Goal: Task Accomplishment & Management: Manage account settings

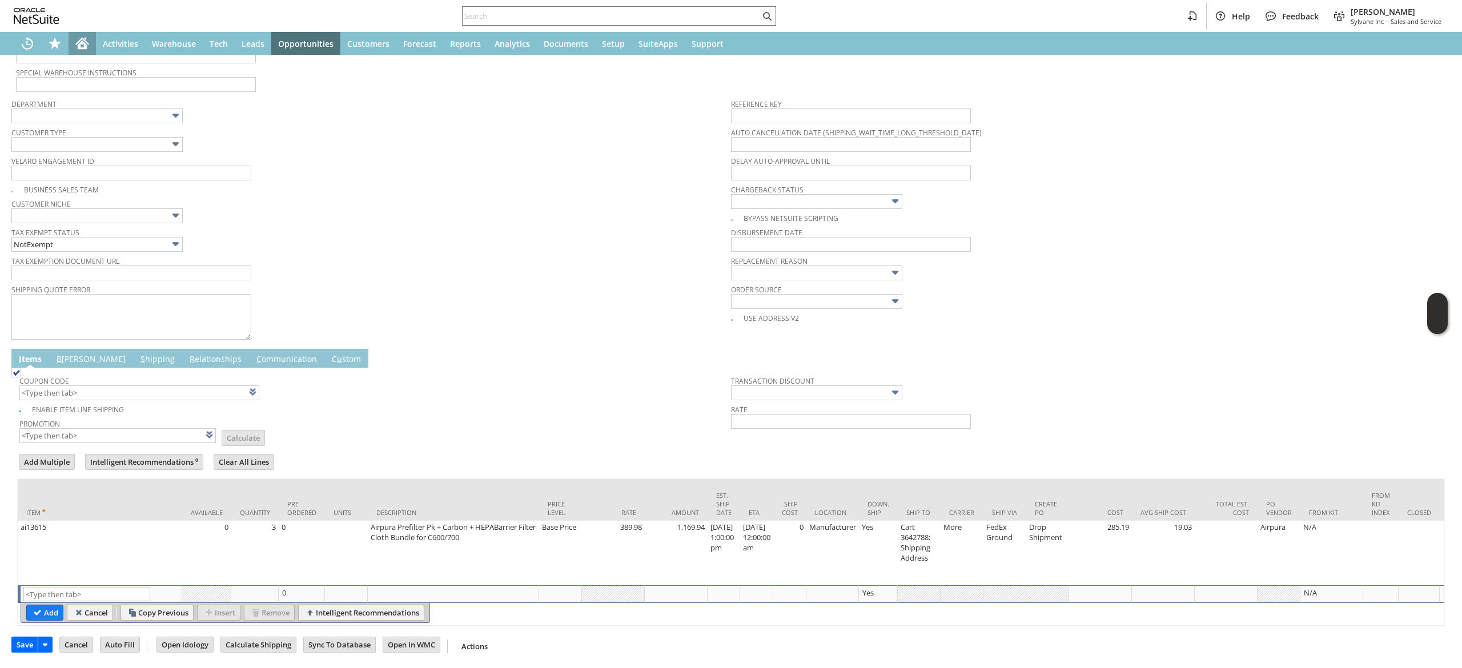
scroll to position [329, 0]
click at [66, 353] on link "B illing" at bounding box center [91, 359] width 75 height 13
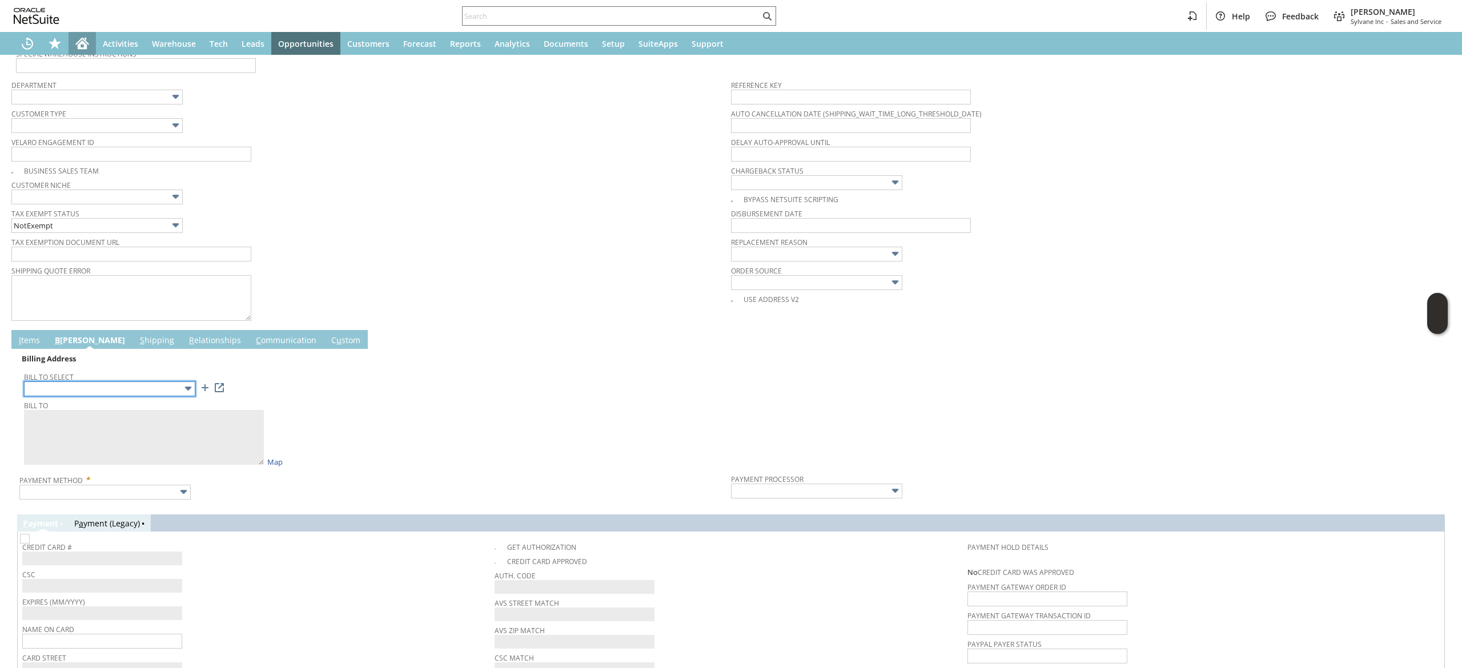
click at [152, 392] on input "text" at bounding box center [109, 388] width 171 height 15
type input "Cart 3642788: Shipping Address"
type textarea "Hernon Manufacturing 121 TECH DR 1584380 Sanford FL 32771 United States"
type input "121 TECH DR"
type input "32771"
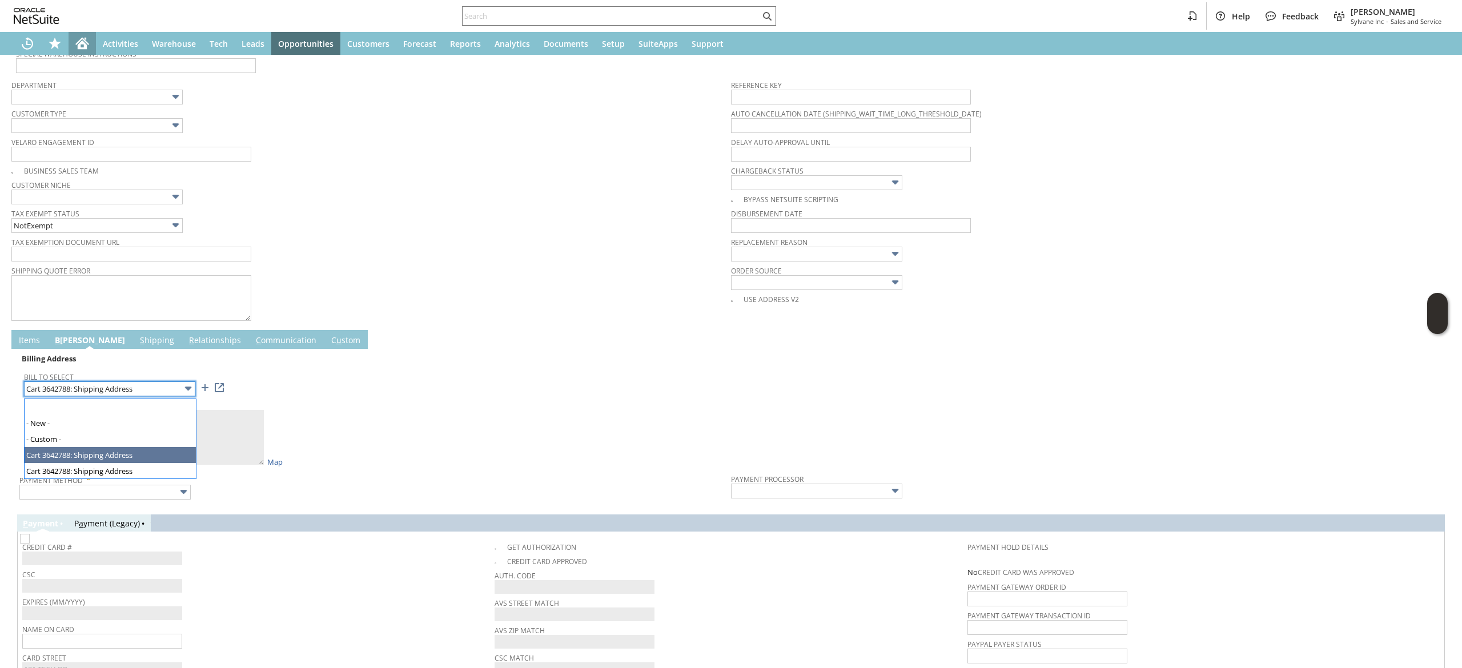
click at [140, 388] on input "Cart 3642788: Shipping Address" at bounding box center [109, 388] width 171 height 15
type textarea "Elizabeth Gonzalez 121 TECH DR 1584375 Sanford FL 32771 United States"
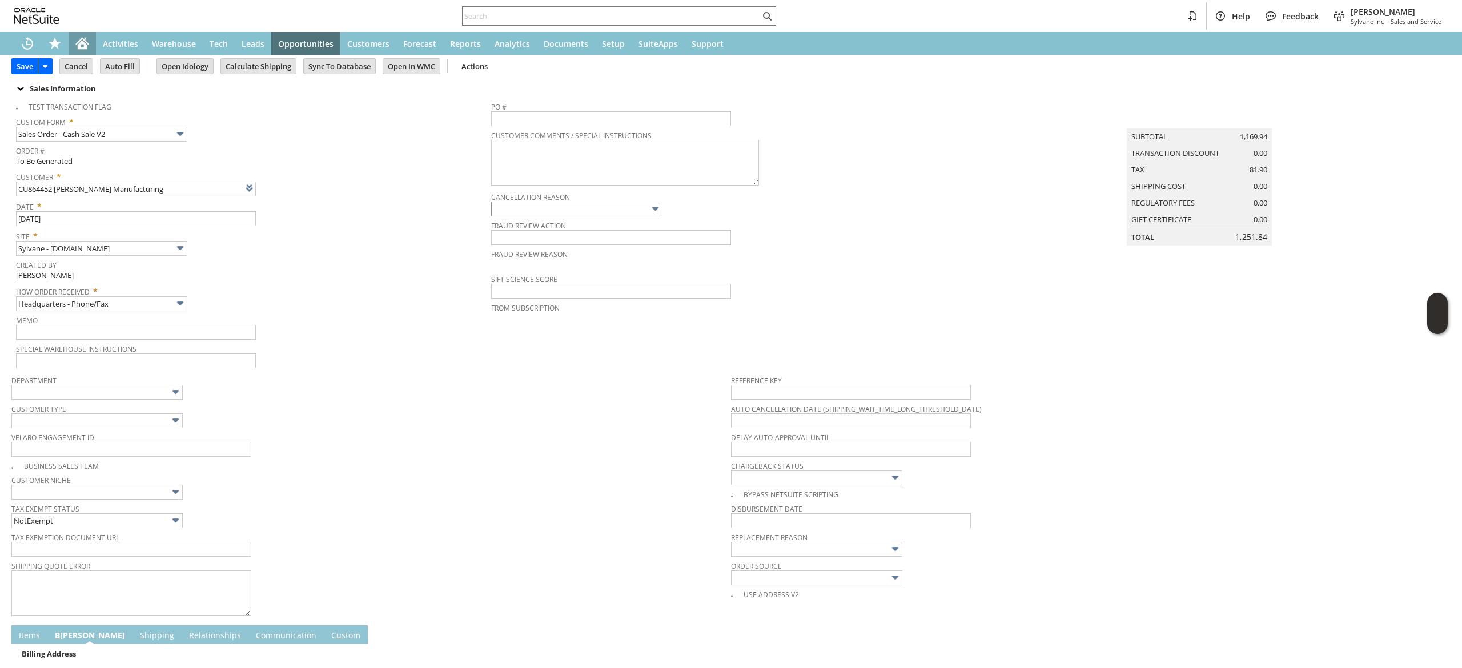
scroll to position [0, 0]
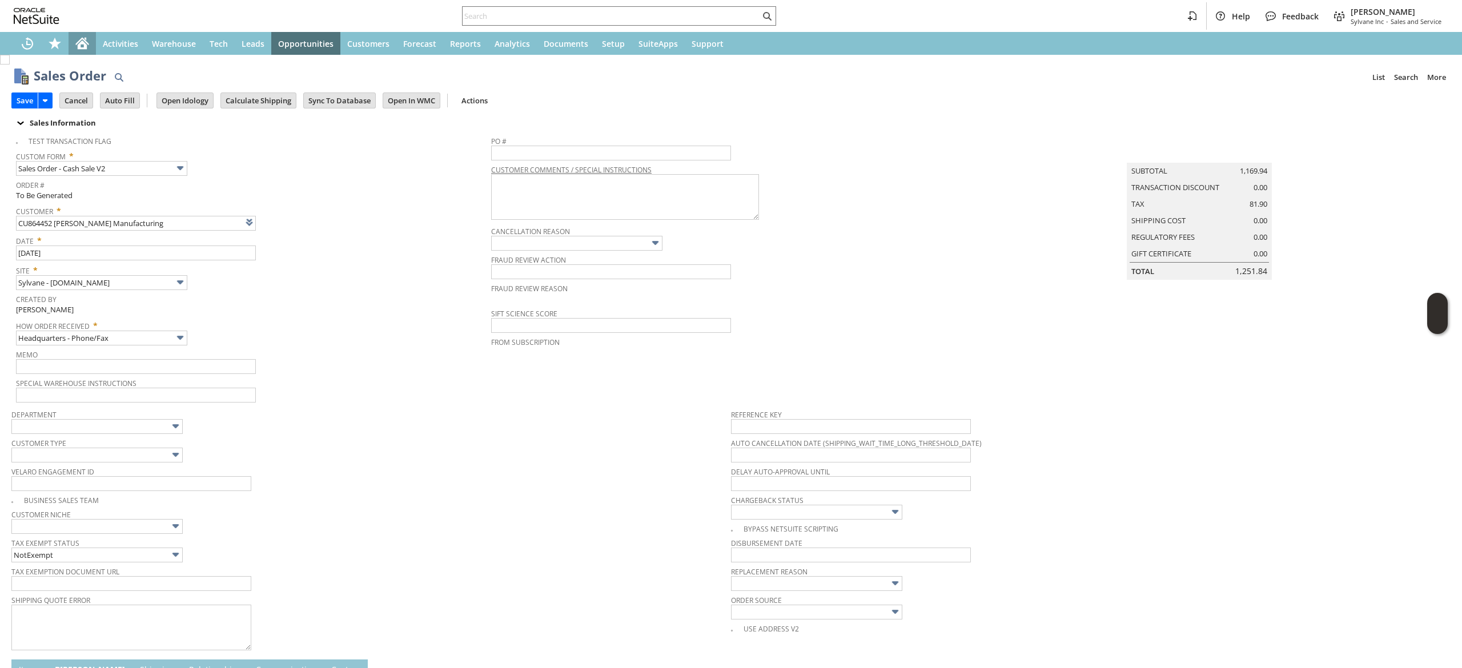
click at [553, 164] on span "Customer Comments / Special Instructions" at bounding box center [728, 168] width 474 height 13
click at [558, 151] on input "text" at bounding box center [611, 153] width 240 height 15
paste input "58063"
type input "58063"
click at [372, 370] on div "Memo" at bounding box center [250, 360] width 469 height 27
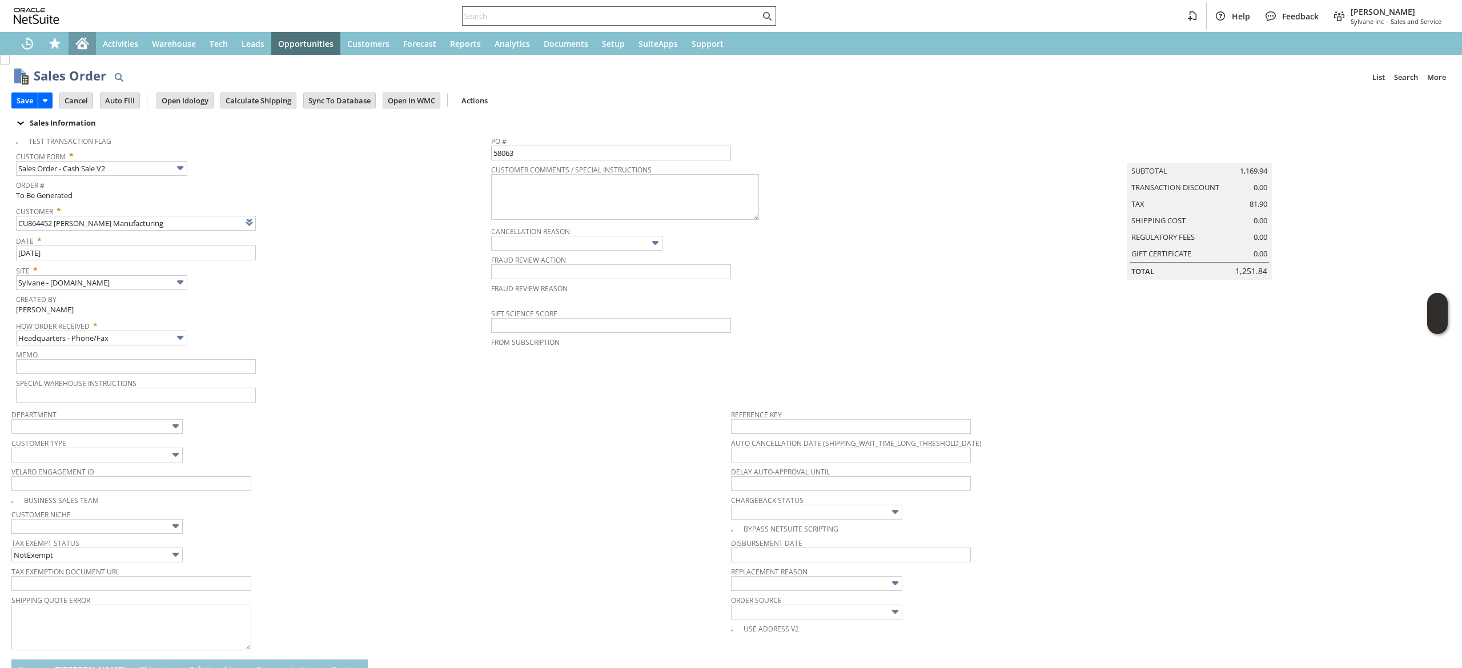
click at [628, 8] on div at bounding box center [619, 15] width 314 height 19
click at [622, 14] on input "text" at bounding box center [611, 16] width 297 height 14
paste input "8502383764"
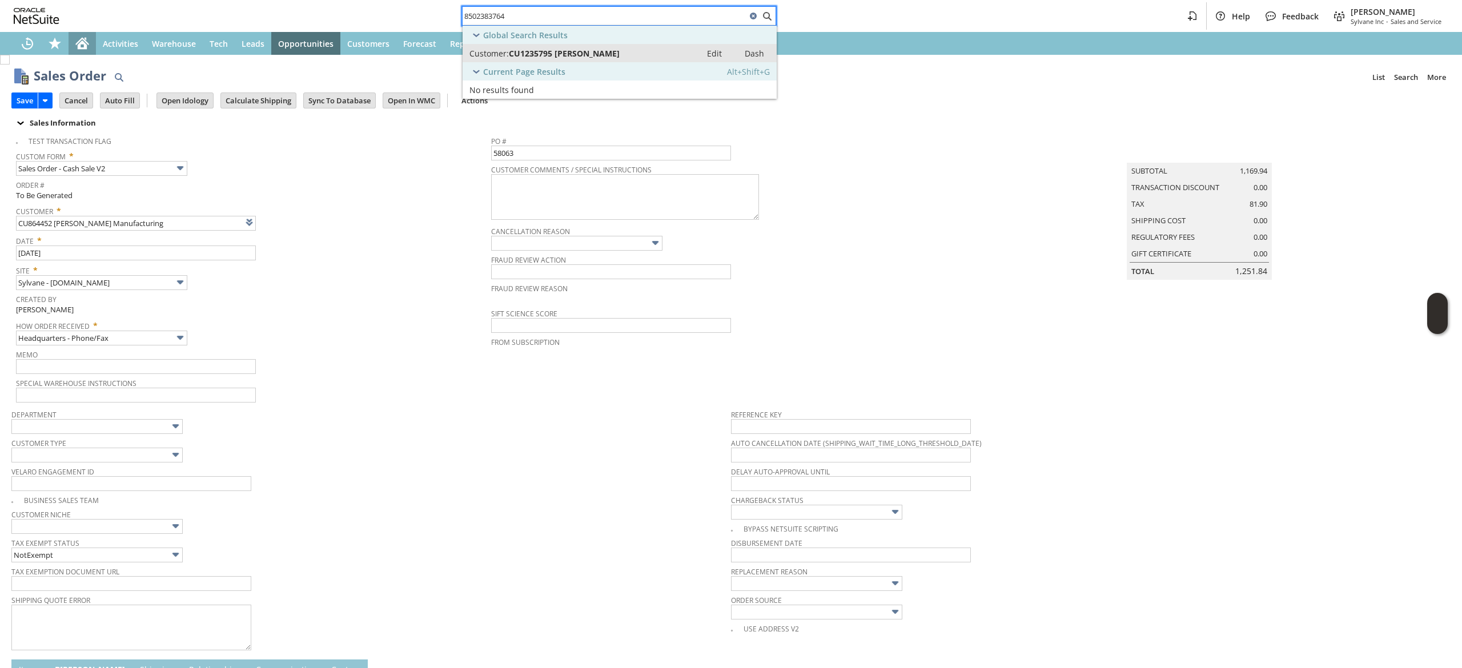
type input "8502383764"
click at [620, 46] on link "Customer: CU1235795 Nathan Dubin Edit Dash" at bounding box center [620, 53] width 314 height 18
click at [23, 35] on div "Recent Records" at bounding box center [27, 43] width 27 height 23
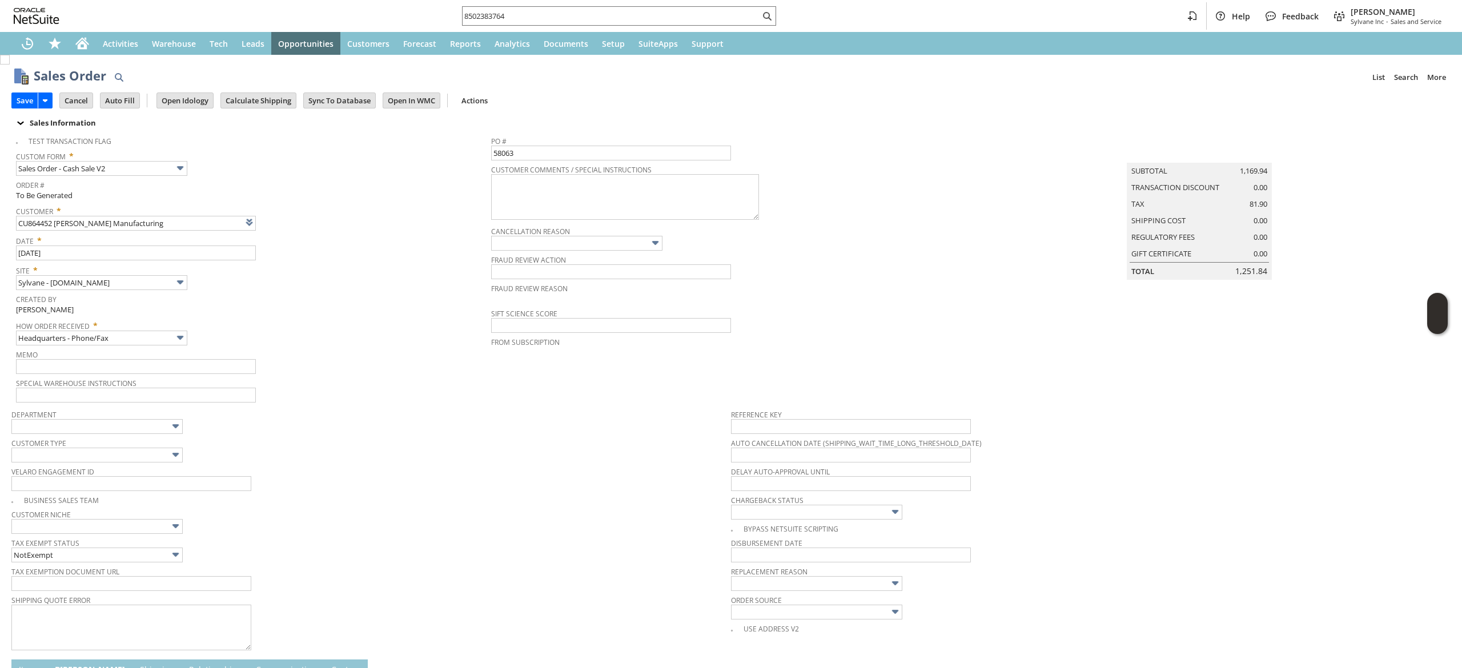
click at [354, 470] on span "Velaro Engagement ID" at bounding box center [368, 470] width 714 height 13
click at [282, 105] on input "Calculate Shipping" at bounding box center [258, 100] width 75 height 15
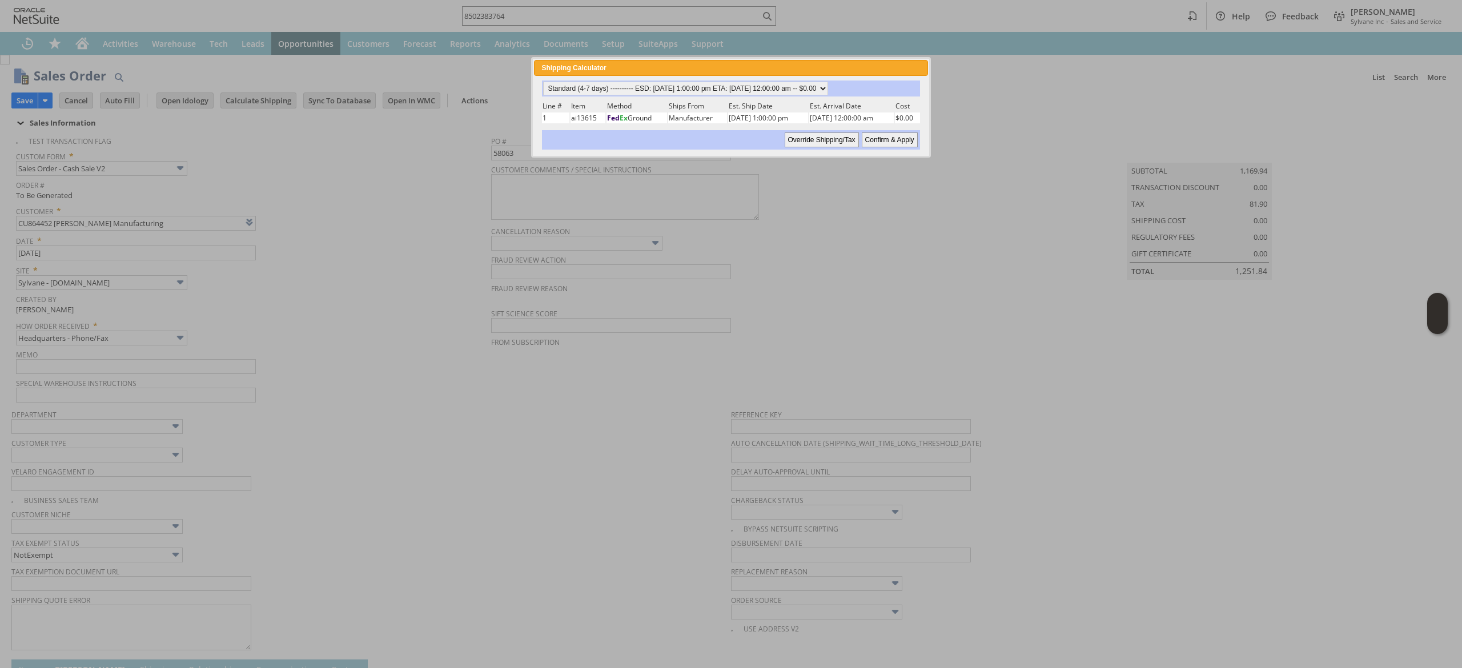
click at [750, 97] on div "Standard (4-7 days) ---------- ESD: 08/25/2025 1:00:00 pm ETA: 08/28/2025 12:00…" at bounding box center [731, 115] width 380 height 69
click at [750, 102] on td "Est. Ship Date" at bounding box center [767, 105] width 79 height 11
click at [752, 90] on select "Standard (4-7 days) ---------- ESD: 08/25/2025 1:00:00 pm ETA: 08/28/2025 12:00…" at bounding box center [685, 89] width 285 height 14
click at [543, 82] on select "Standard (4-7 days) ---------- ESD: 08/25/2025 1:00:00 pm ETA: 08/28/2025 12:00…" at bounding box center [685, 89] width 285 height 14
click at [877, 136] on input "Confirm & Apply" at bounding box center [890, 139] width 56 height 15
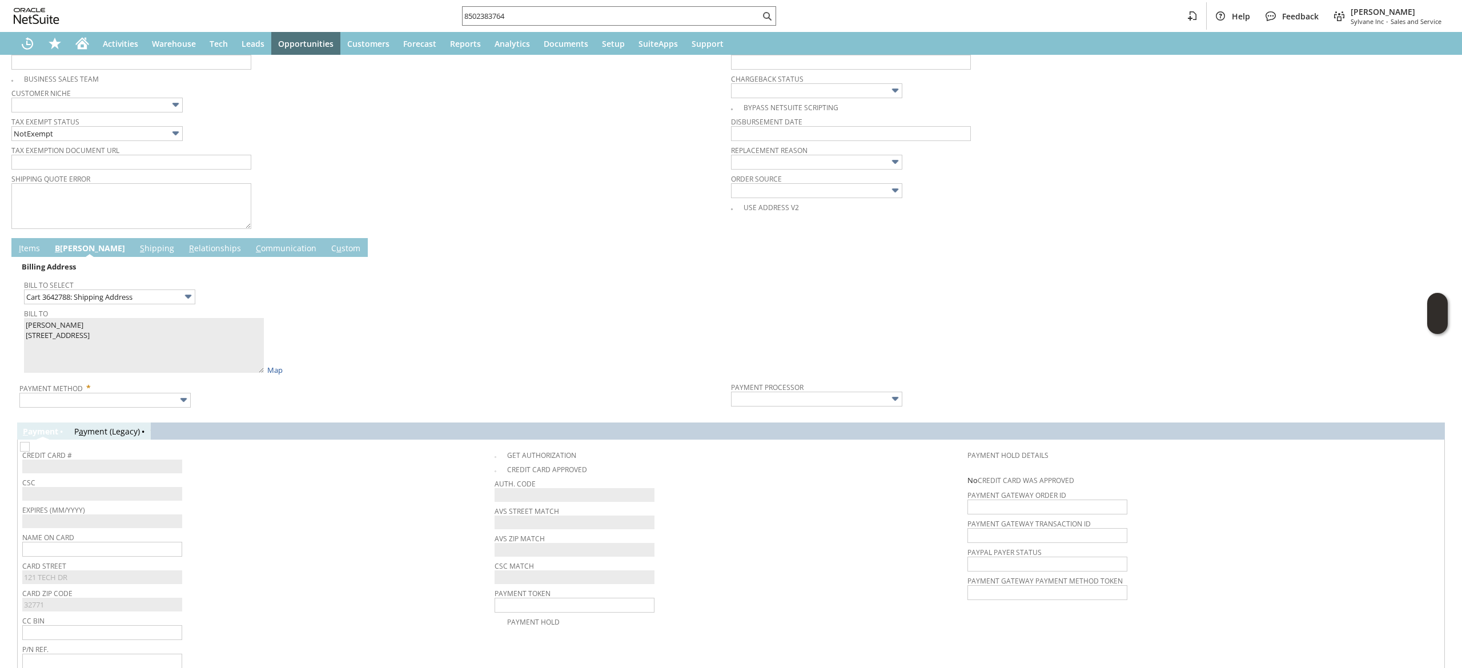
scroll to position [480, 0]
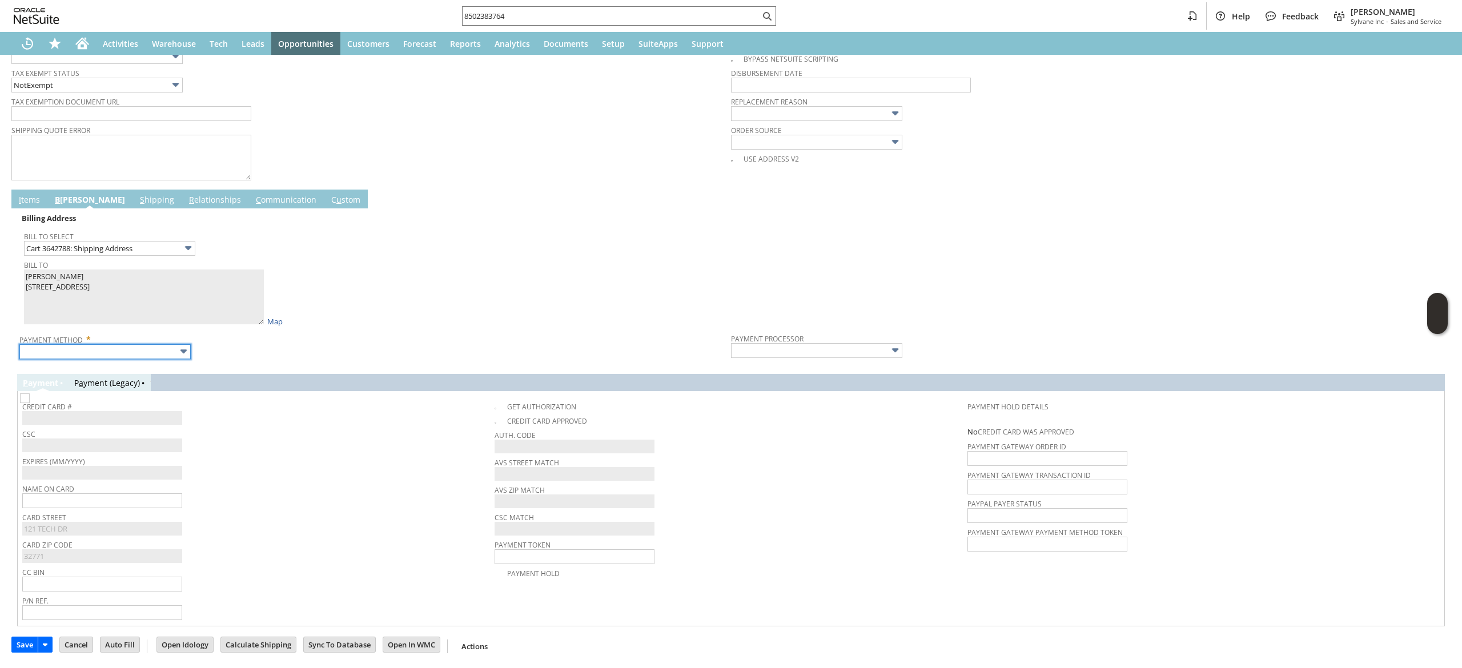
click at [119, 347] on input "text" at bounding box center [104, 351] width 171 height 15
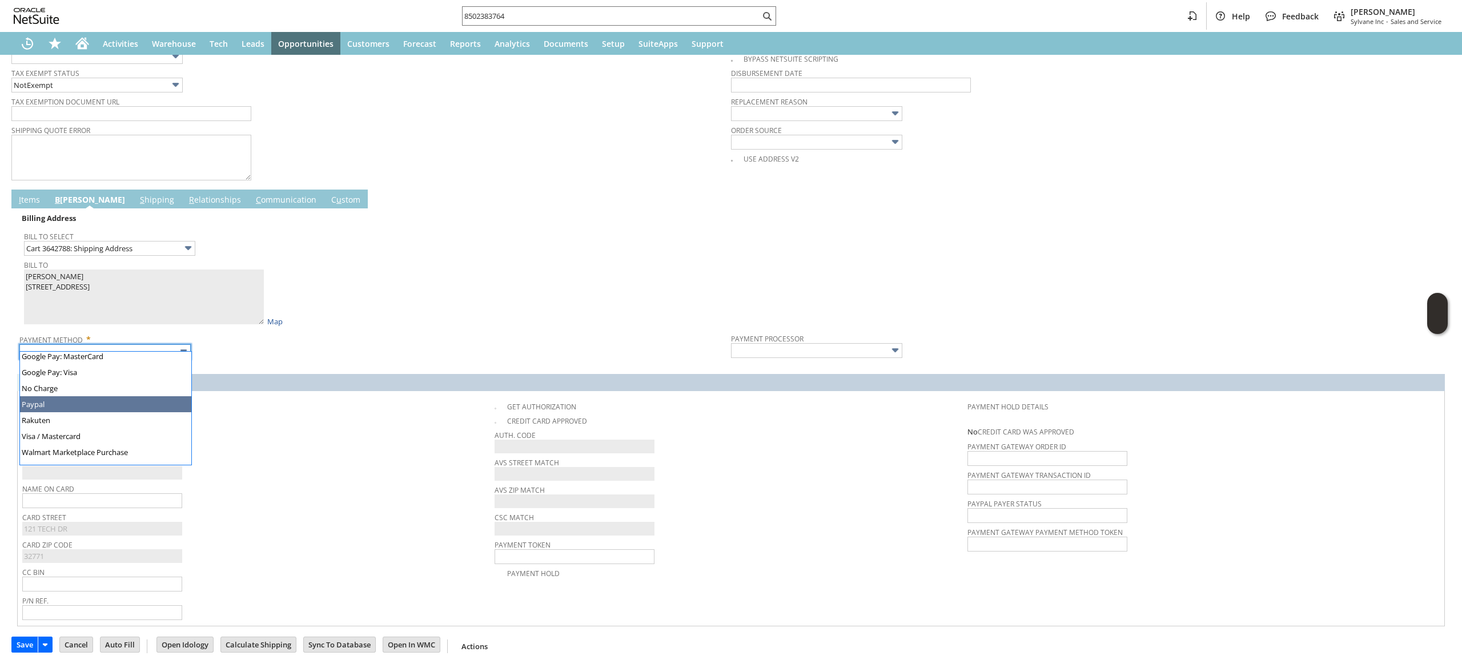
scroll to position [308, 0]
type input "Visa / Mastercard"
type input "Braintree"
checkbox input "true"
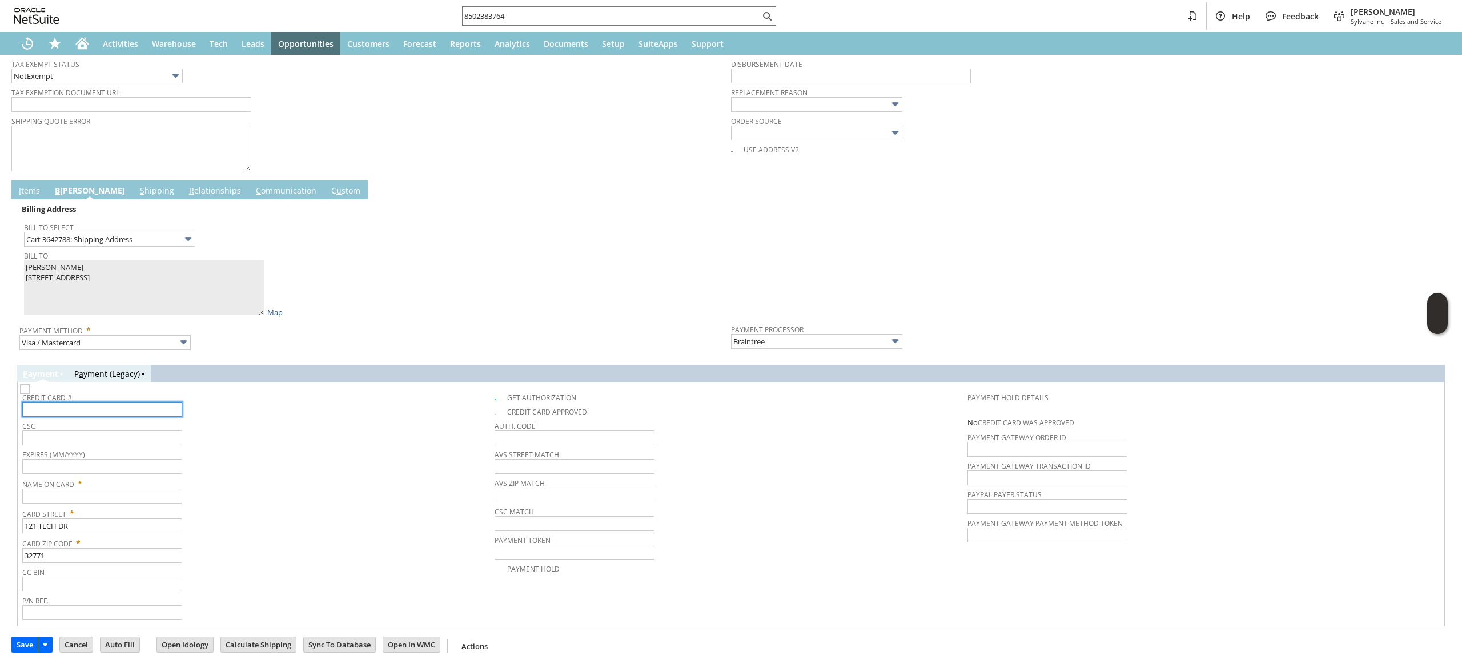
click at [119, 413] on input "text" at bounding box center [102, 409] width 160 height 15
type input "4807073000969752"
click at [158, 474] on input "text" at bounding box center [102, 466] width 160 height 15
type input "11/2027"
click at [170, 439] on input "text" at bounding box center [102, 438] width 160 height 15
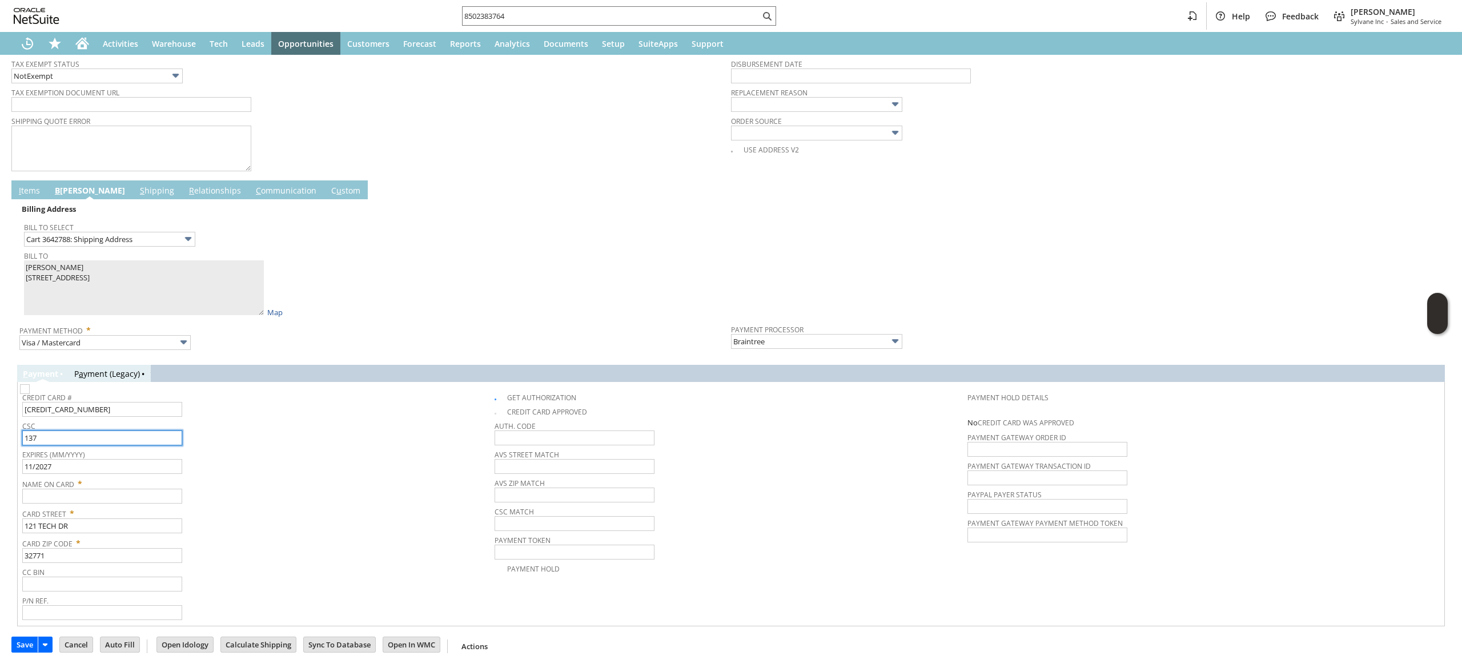
type input "137"
click at [154, 492] on input "text" at bounding box center [102, 496] width 160 height 15
paste input "Elizabeth Gonzalez"
click at [281, 518] on span "Card Street *" at bounding box center [255, 512] width 467 height 14
click at [131, 504] on input "Elizabeth Gonzalez" at bounding box center [102, 496] width 160 height 15
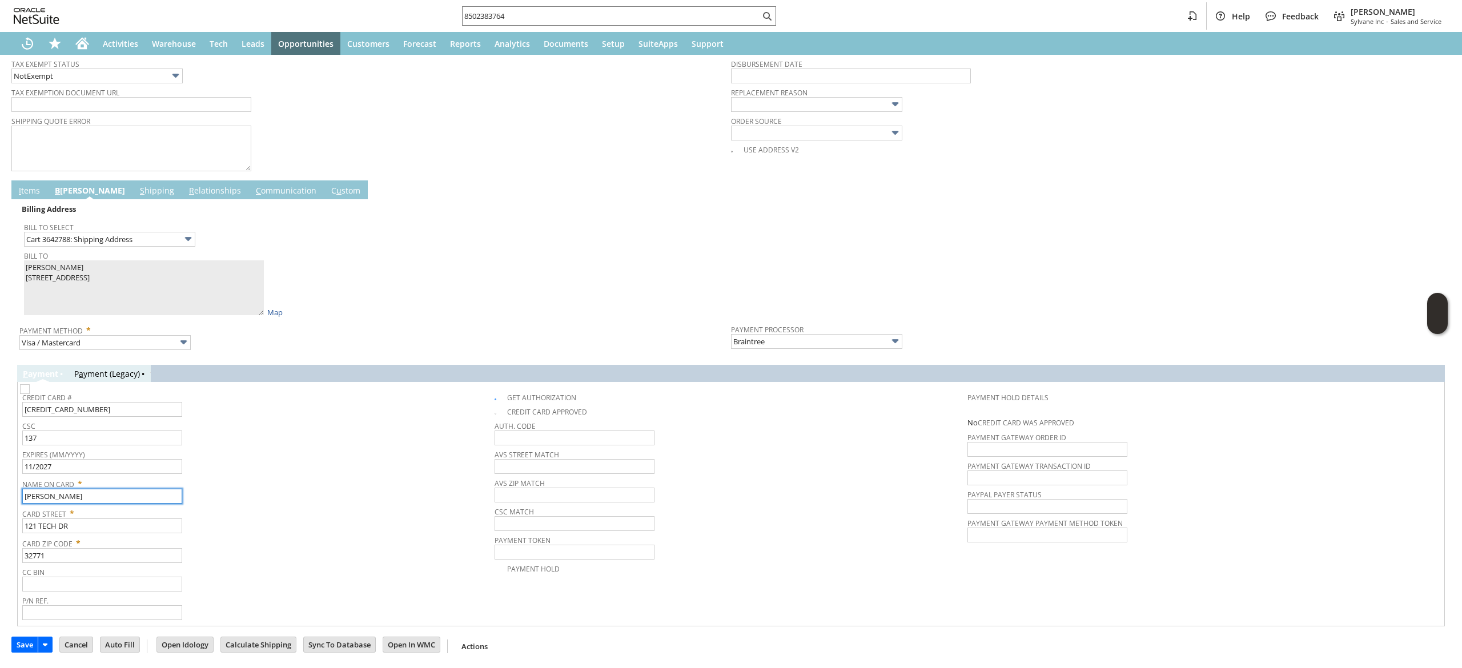
click at [131, 504] on input "Elizabeth Gonzalez" at bounding box center [102, 496] width 160 height 15
type input "E"
type input "Purchasing 2"
click at [282, 511] on span "Card Street *" at bounding box center [255, 512] width 467 height 14
click at [137, 192] on link "S hipping" at bounding box center [157, 191] width 40 height 13
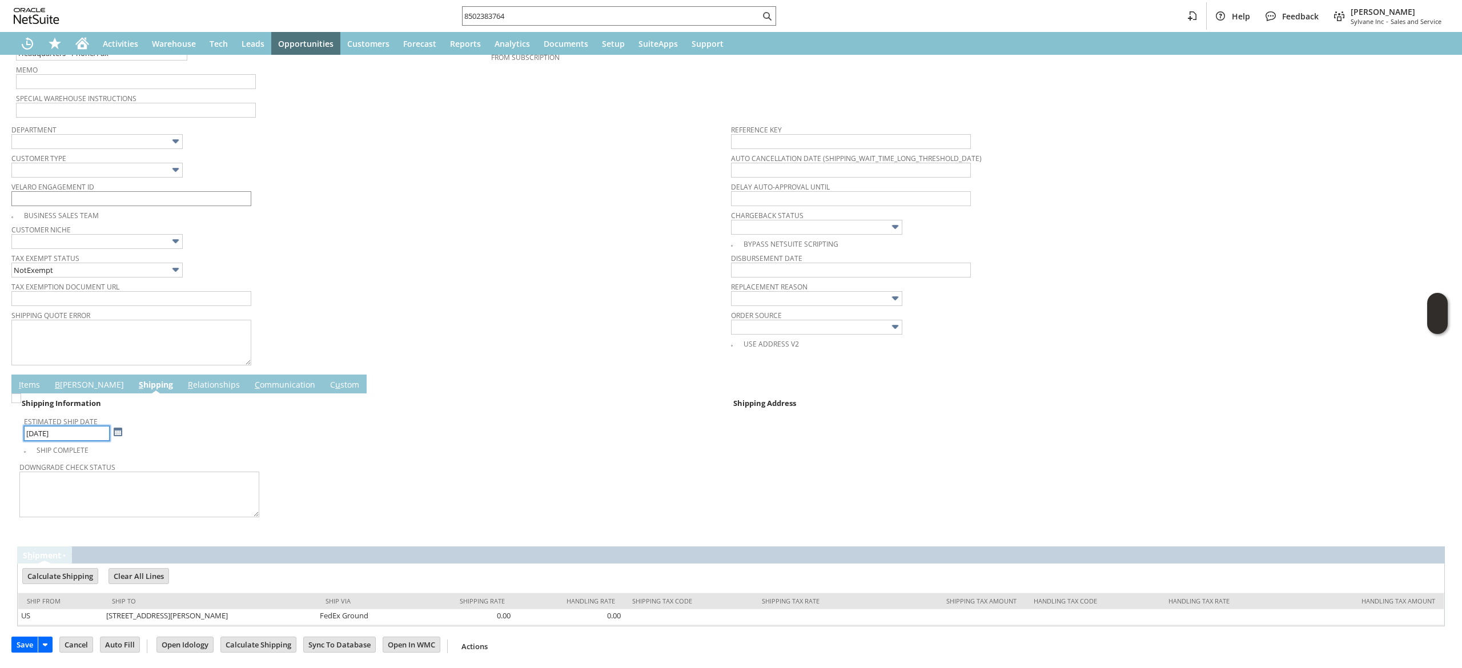
scroll to position [288, 0]
click at [59, 381] on link "B illing" at bounding box center [89, 385] width 75 height 13
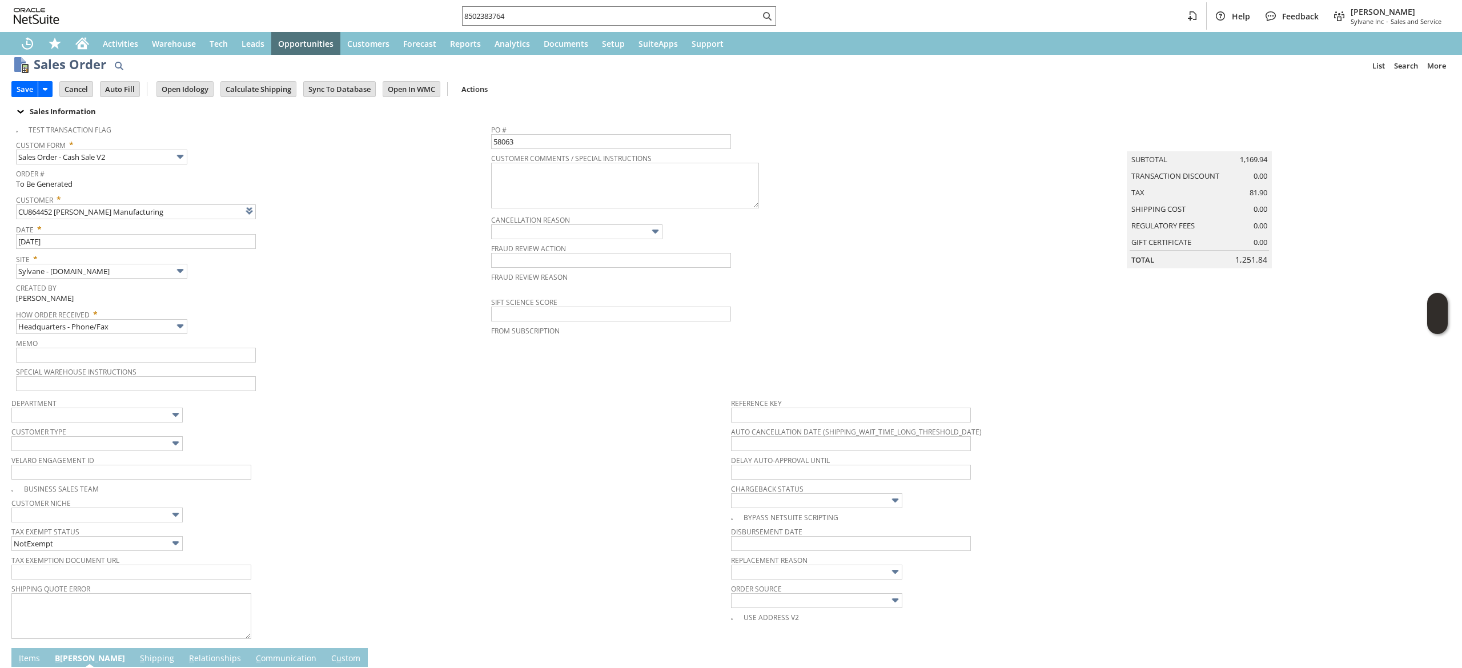
scroll to position [0, 0]
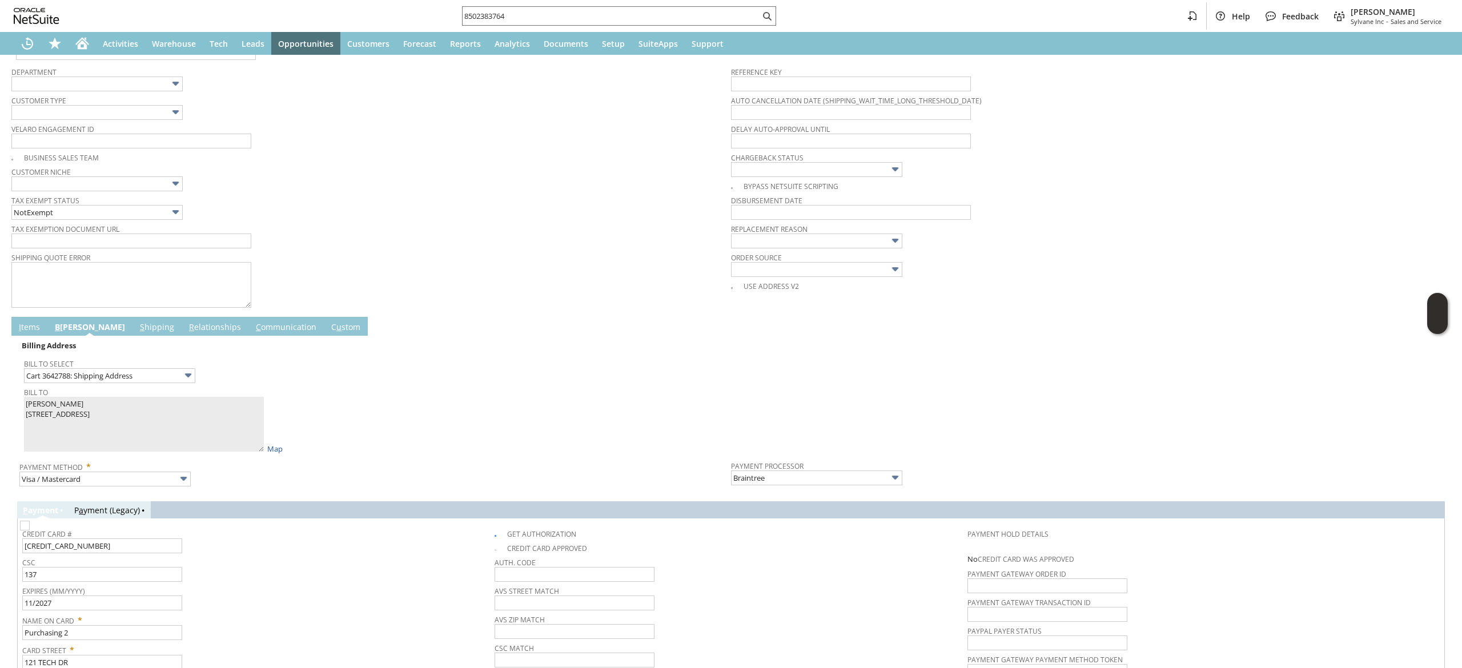
click at [137, 326] on link "S hipping" at bounding box center [157, 327] width 40 height 13
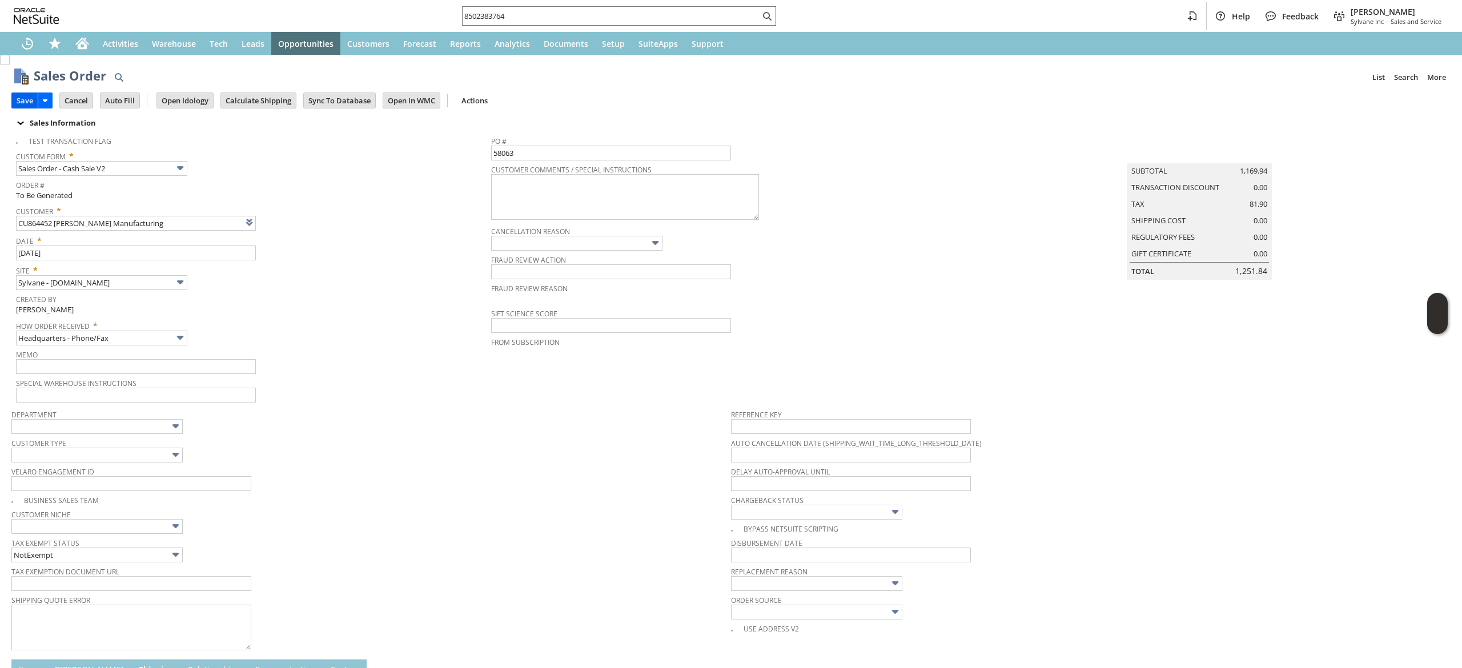
click at [28, 98] on input "Save" at bounding box center [25, 100] width 26 height 15
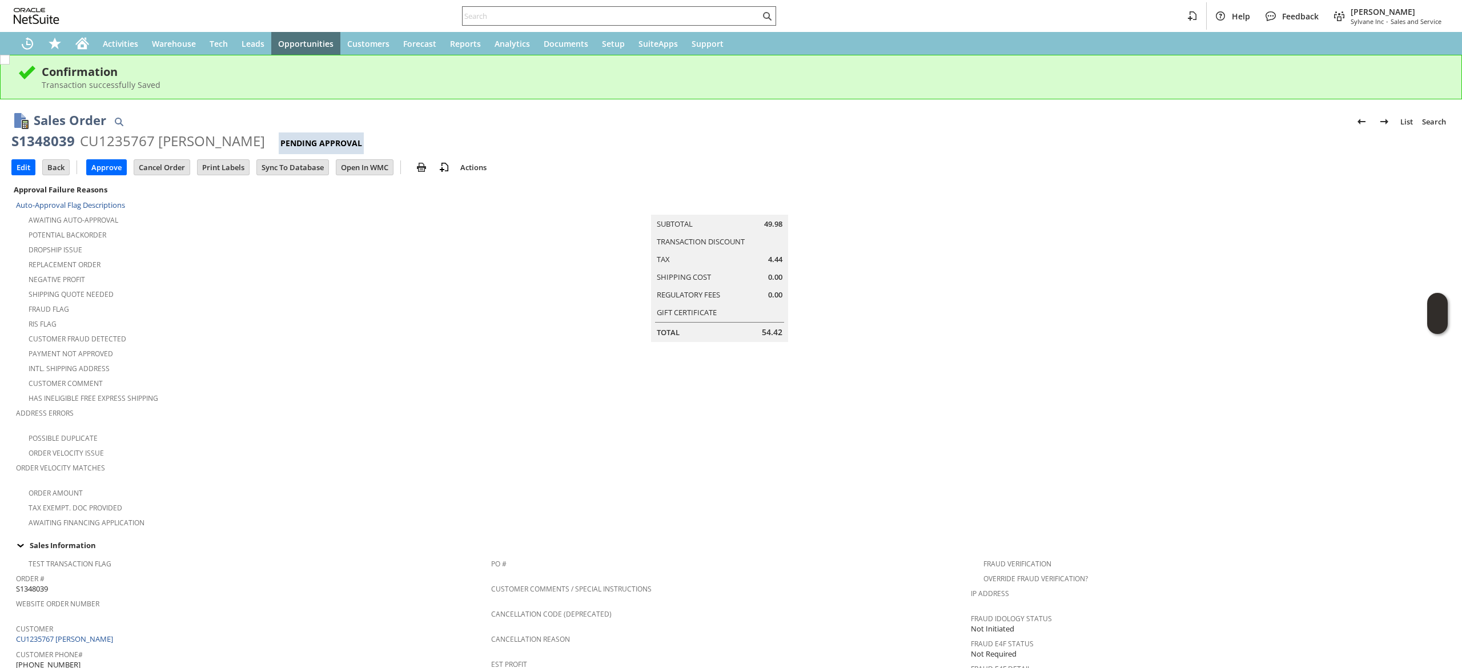
click at [603, 13] on input "text" at bounding box center [611, 16] width 297 height 14
paste input "2156662174"
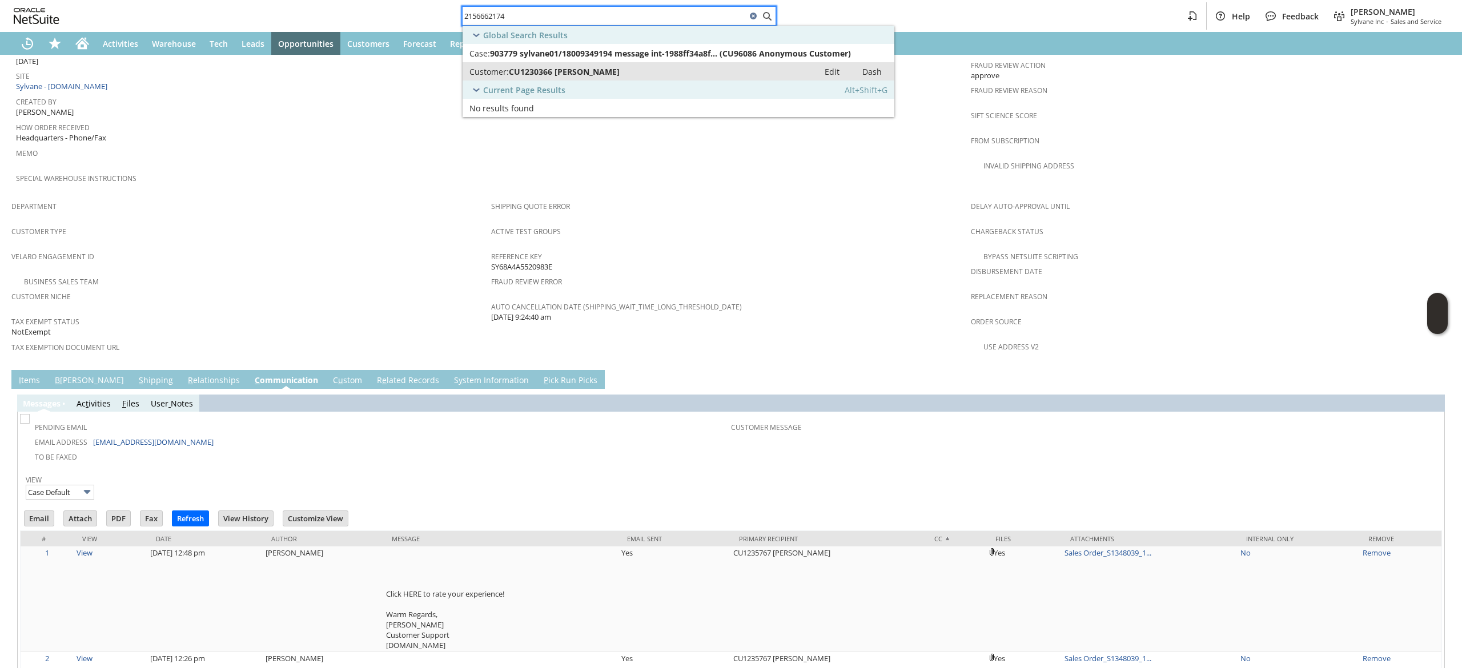
type input "2156662174"
click at [609, 75] on span "CU1230366 [PERSON_NAME]" at bounding box center [564, 71] width 111 height 11
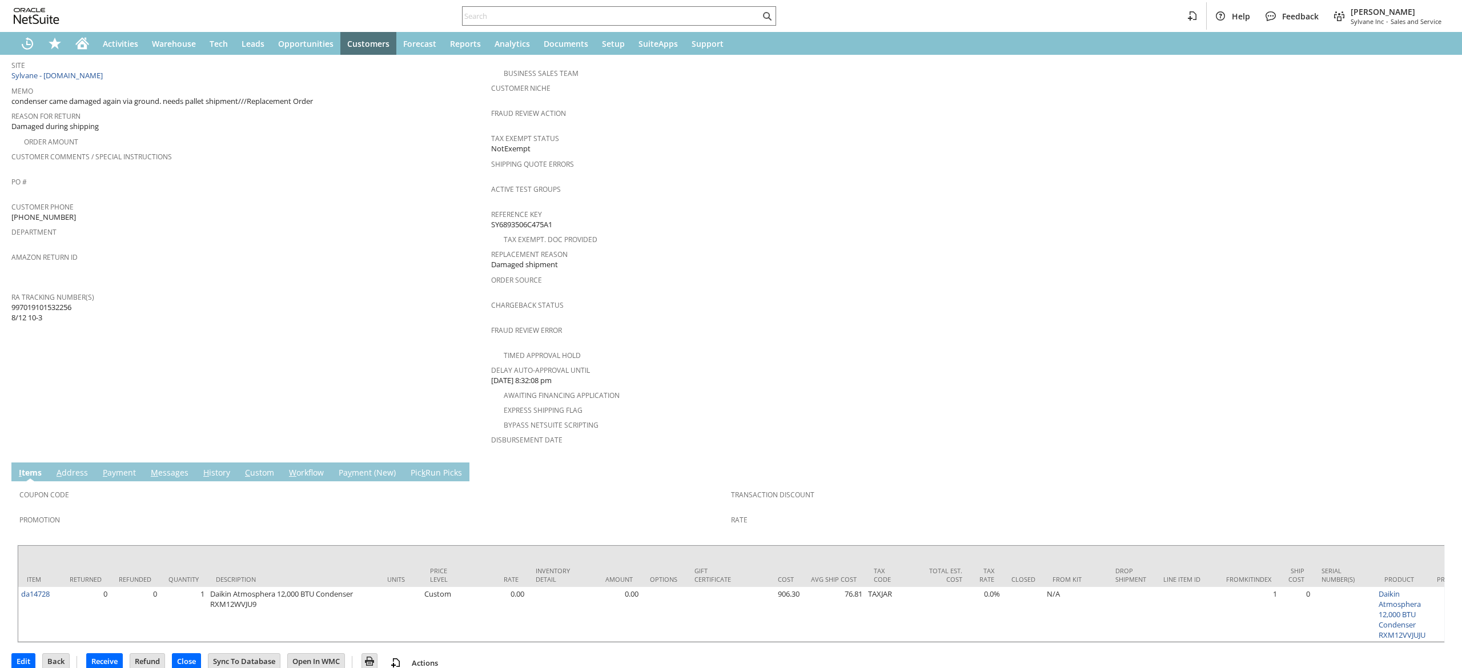
scroll to position [247, 0]
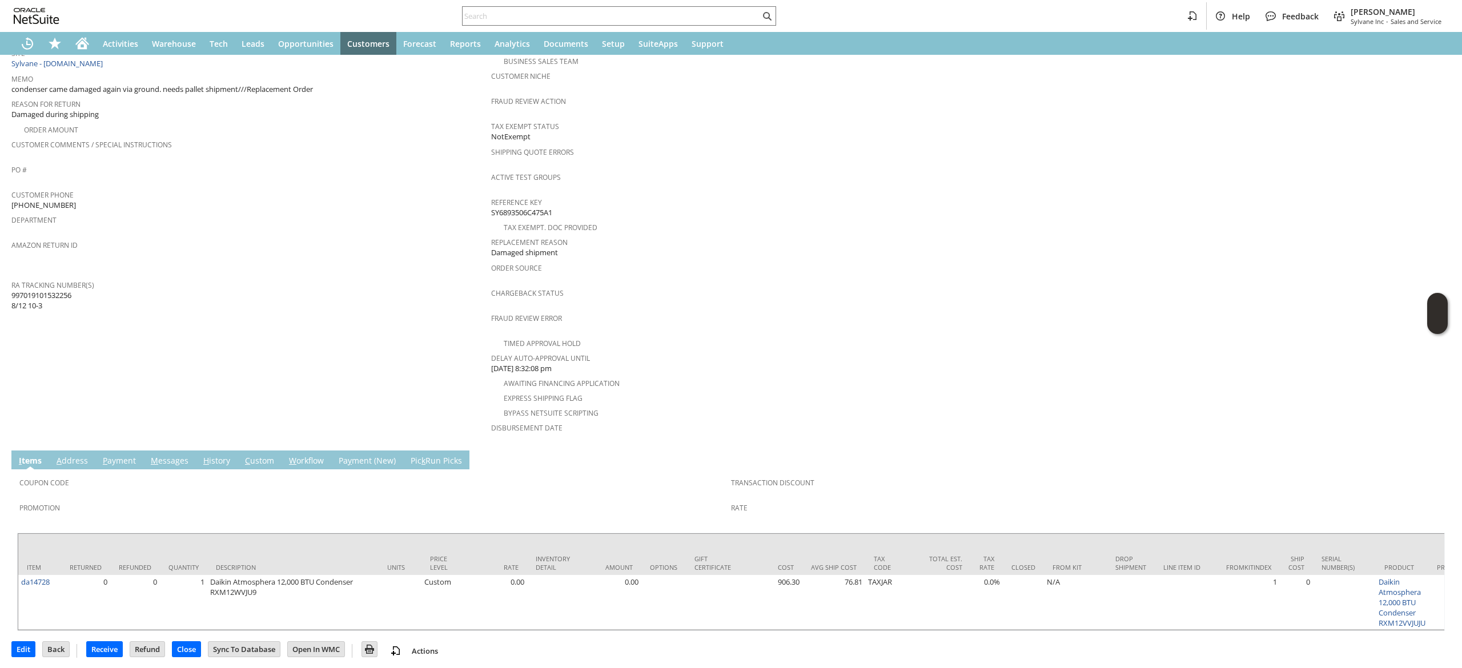
click at [163, 451] on td "M essages" at bounding box center [169, 460] width 53 height 19
click at [166, 451] on td "M essages" at bounding box center [169, 460] width 53 height 19
click at [170, 455] on link "M essages" at bounding box center [169, 461] width 43 height 13
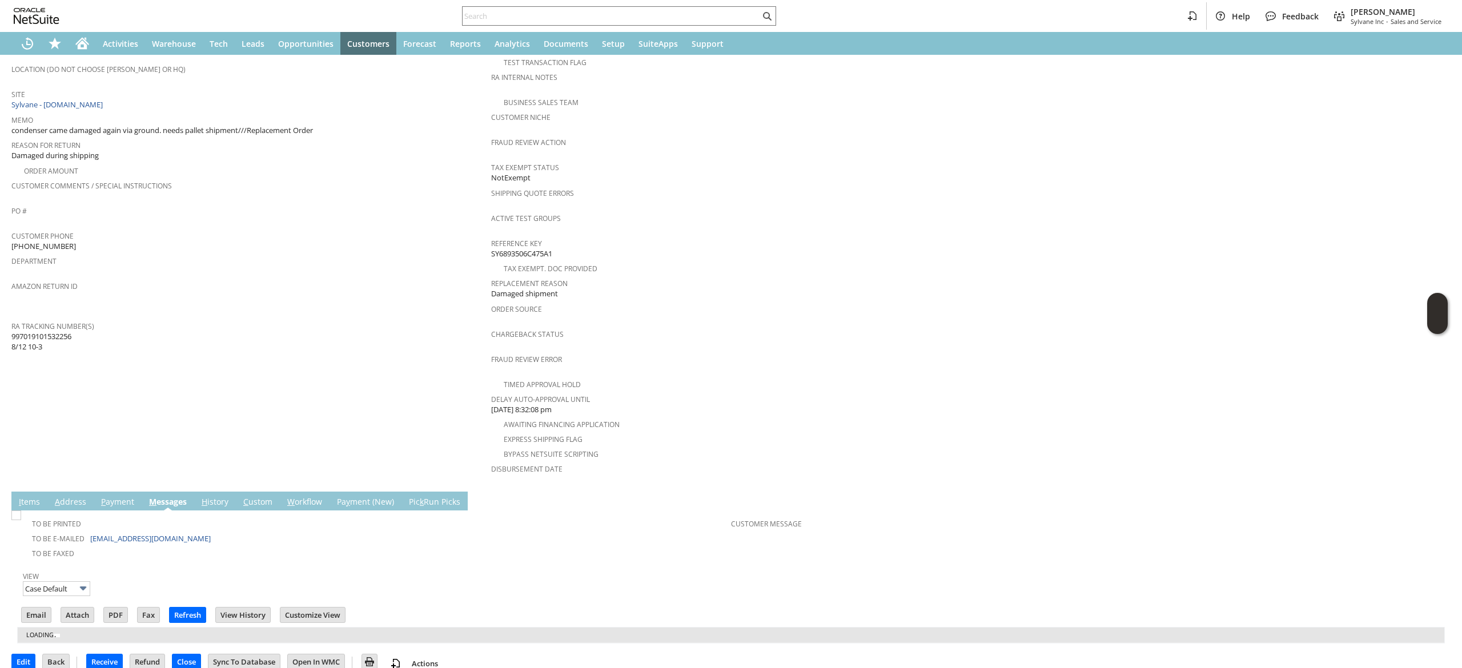
scroll to position [222, 0]
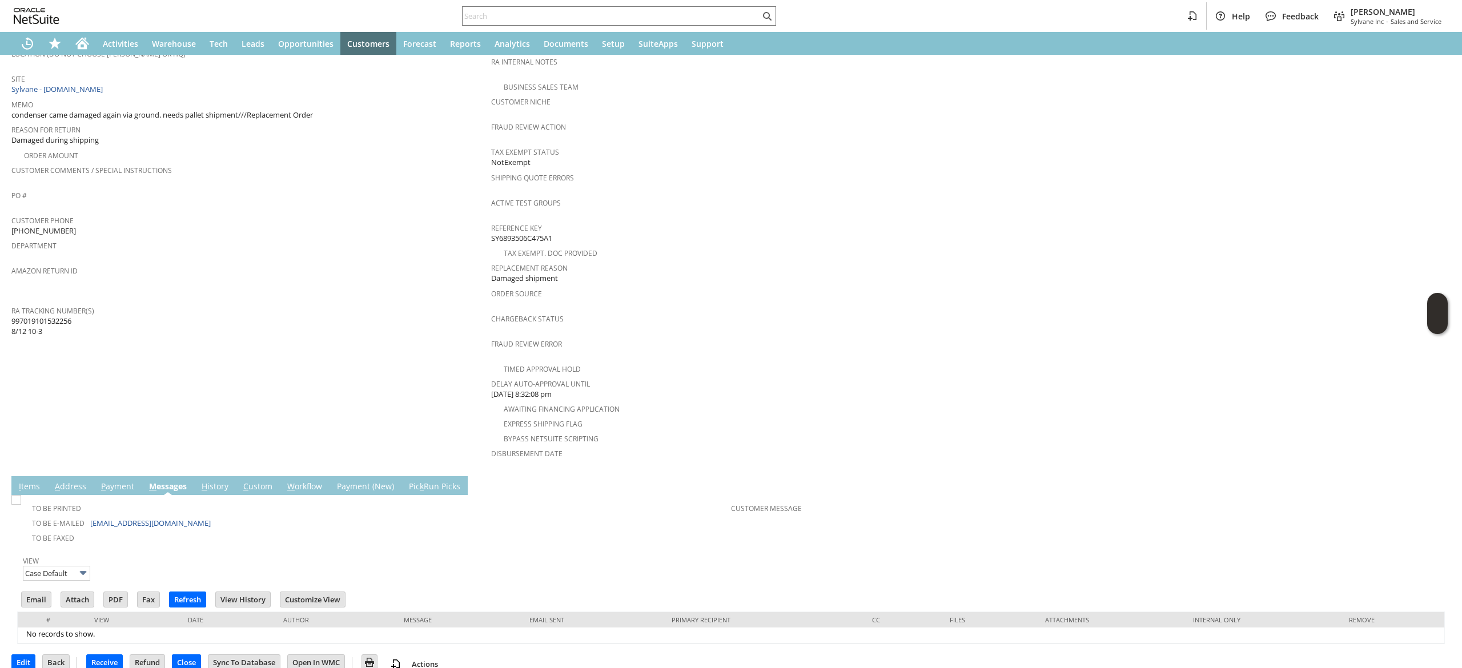
click at [69, 481] on link "A ddress" at bounding box center [70, 487] width 37 height 13
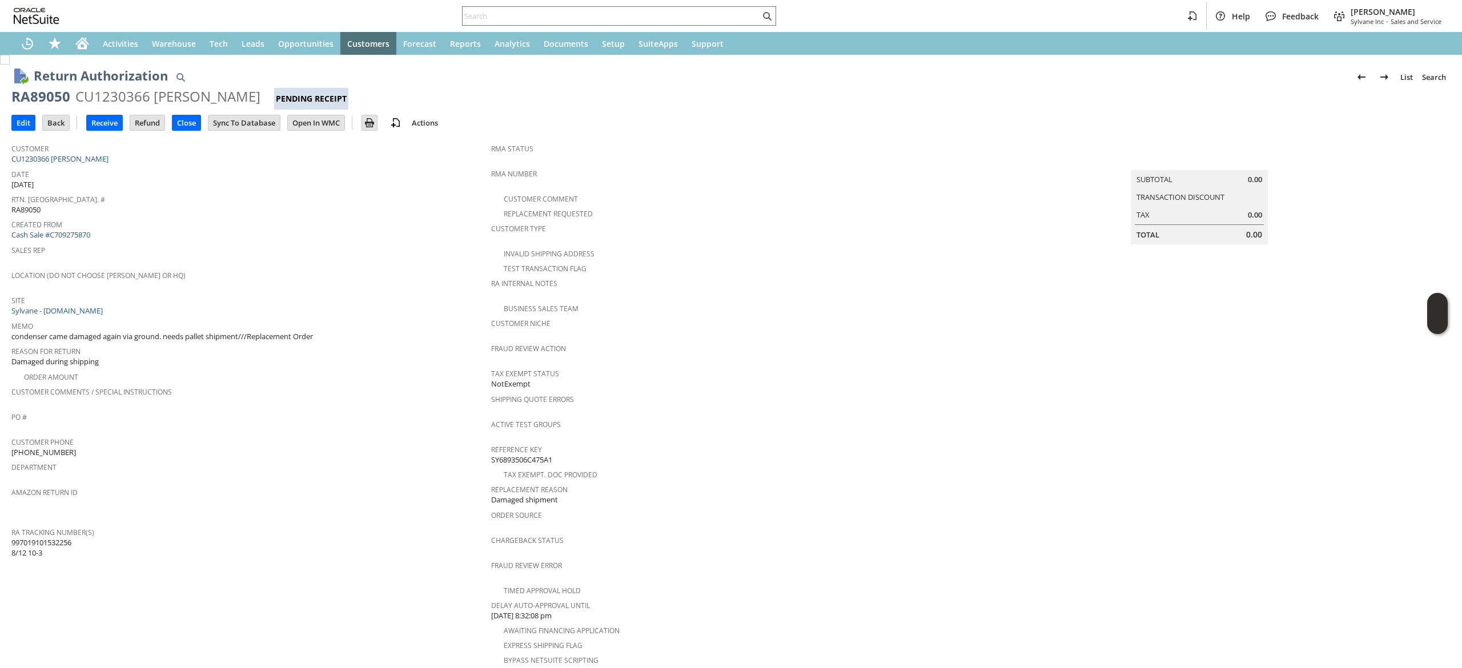
scroll to position [144, 0]
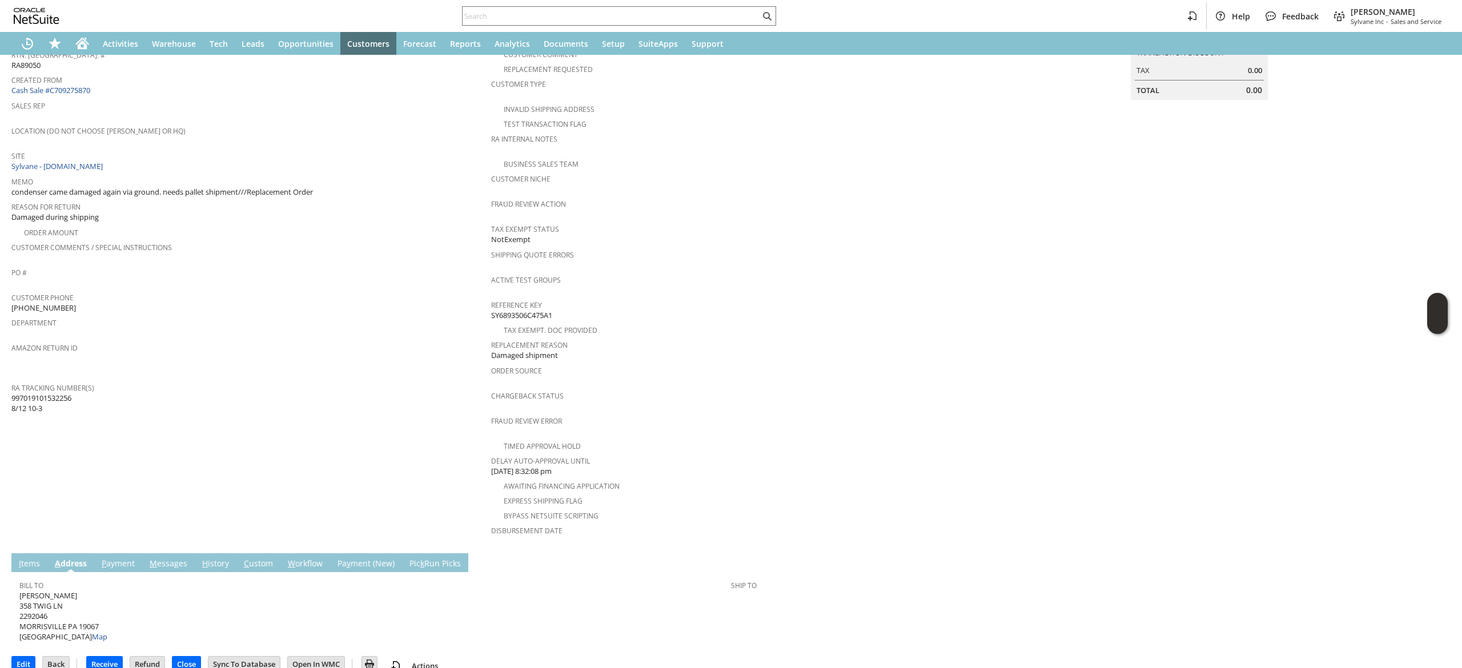
click at [203, 553] on td "H istory" at bounding box center [216, 562] width 42 height 19
click at [211, 558] on link "H istory" at bounding box center [215, 564] width 33 height 13
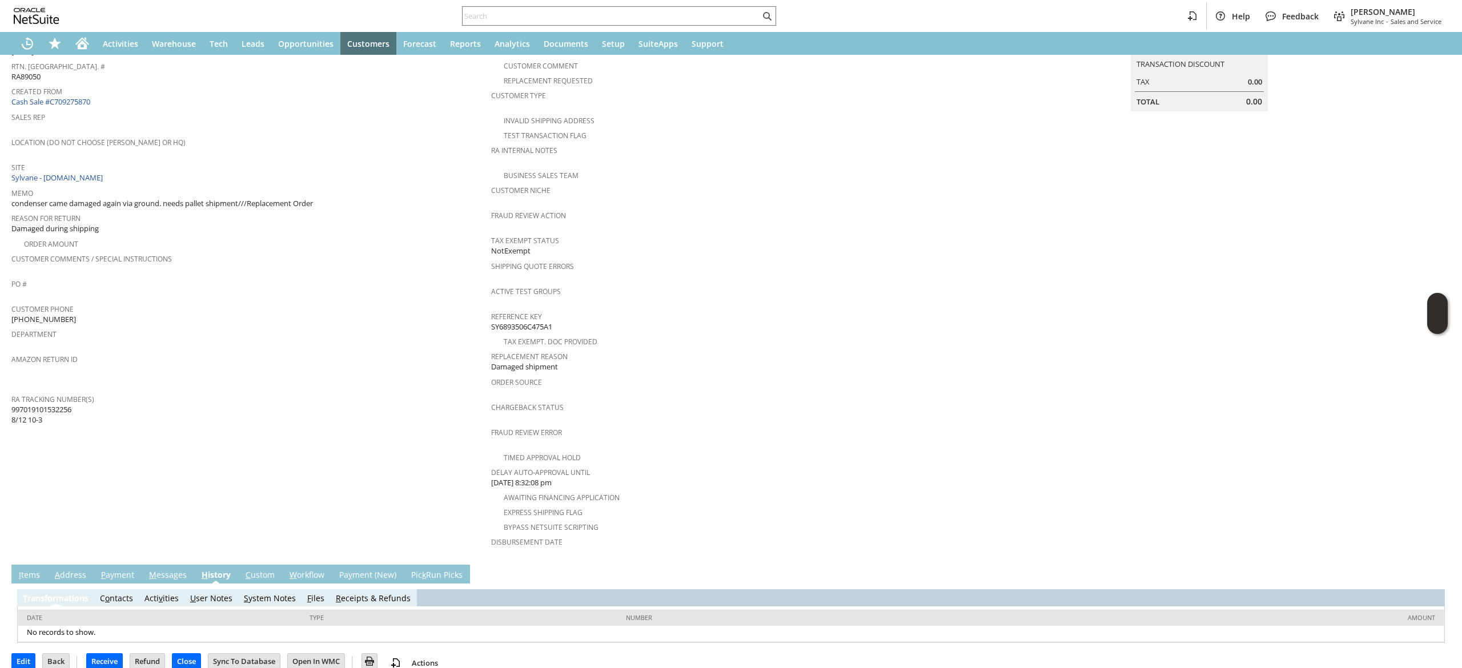
scroll to position [0, 0]
click at [275, 593] on link "S ystem Notes" at bounding box center [270, 598] width 52 height 11
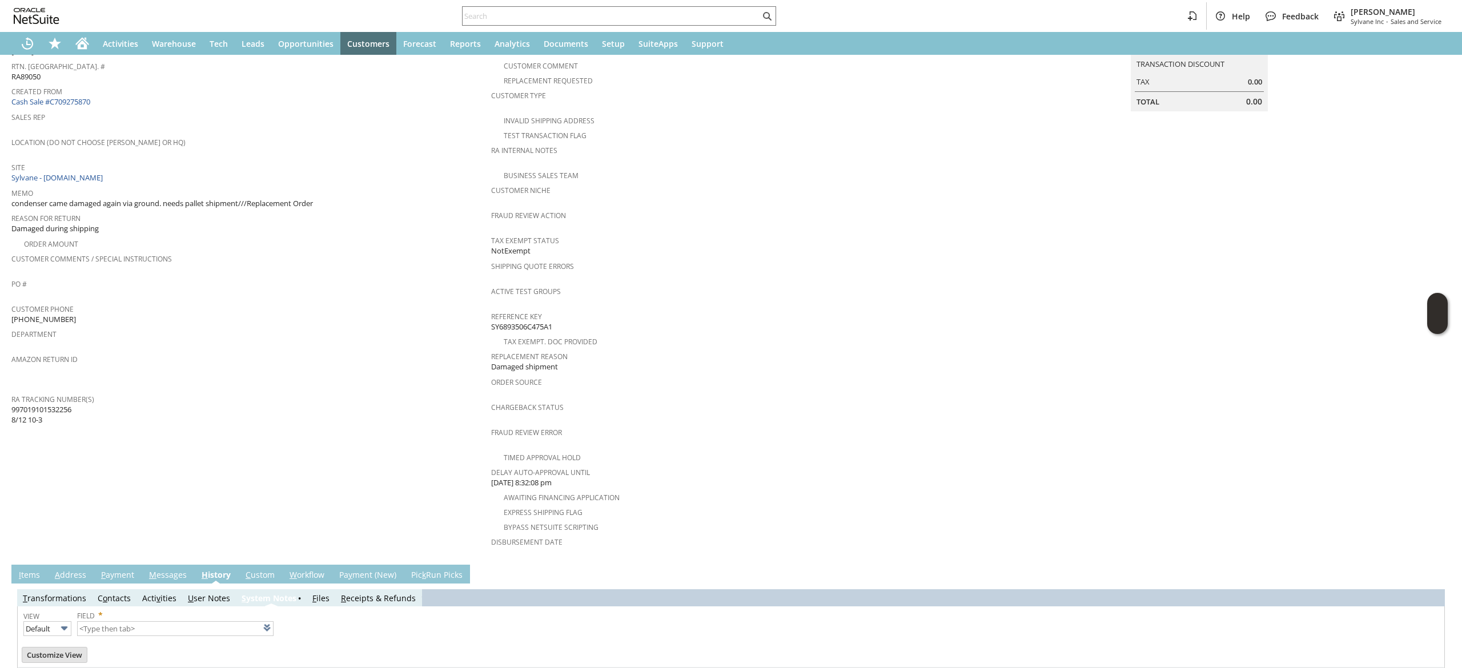
type input "1 to 25 of 72"
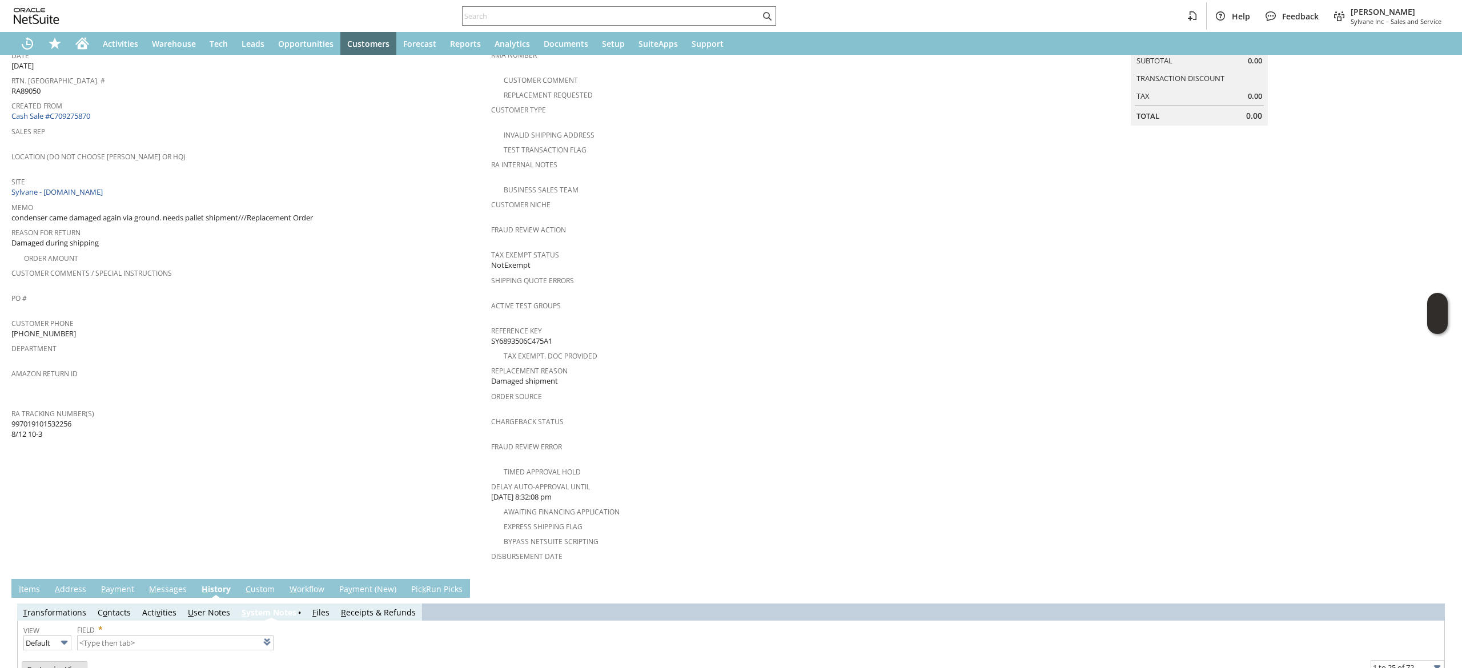
scroll to position [116, 0]
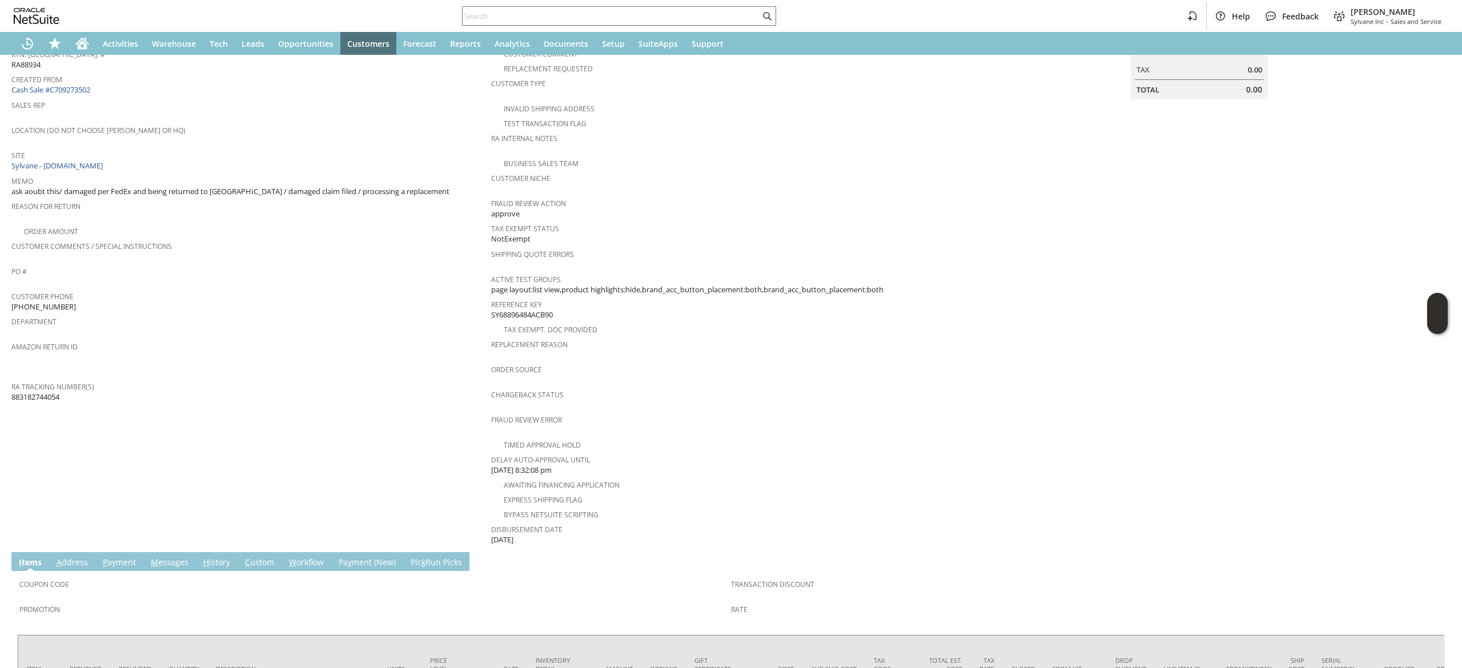
scroll to position [249, 0]
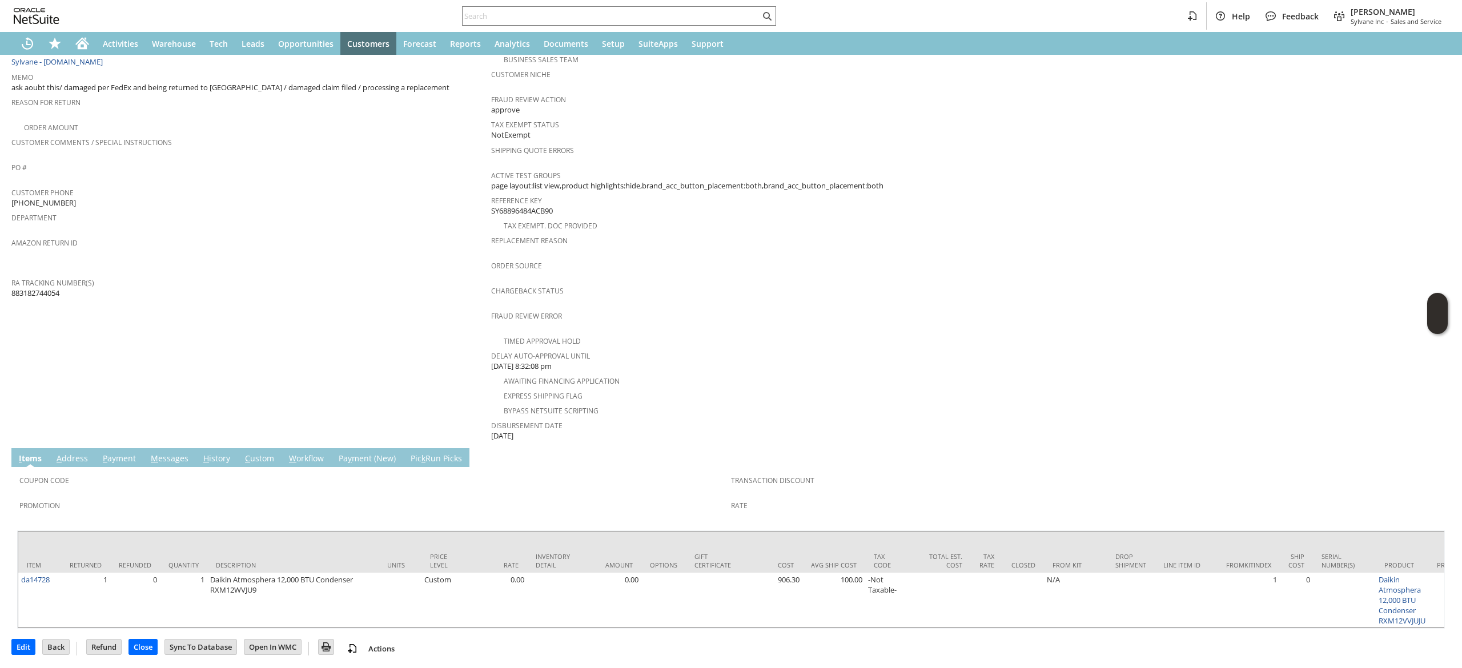
click at [218, 453] on link "H istory" at bounding box center [216, 459] width 33 height 13
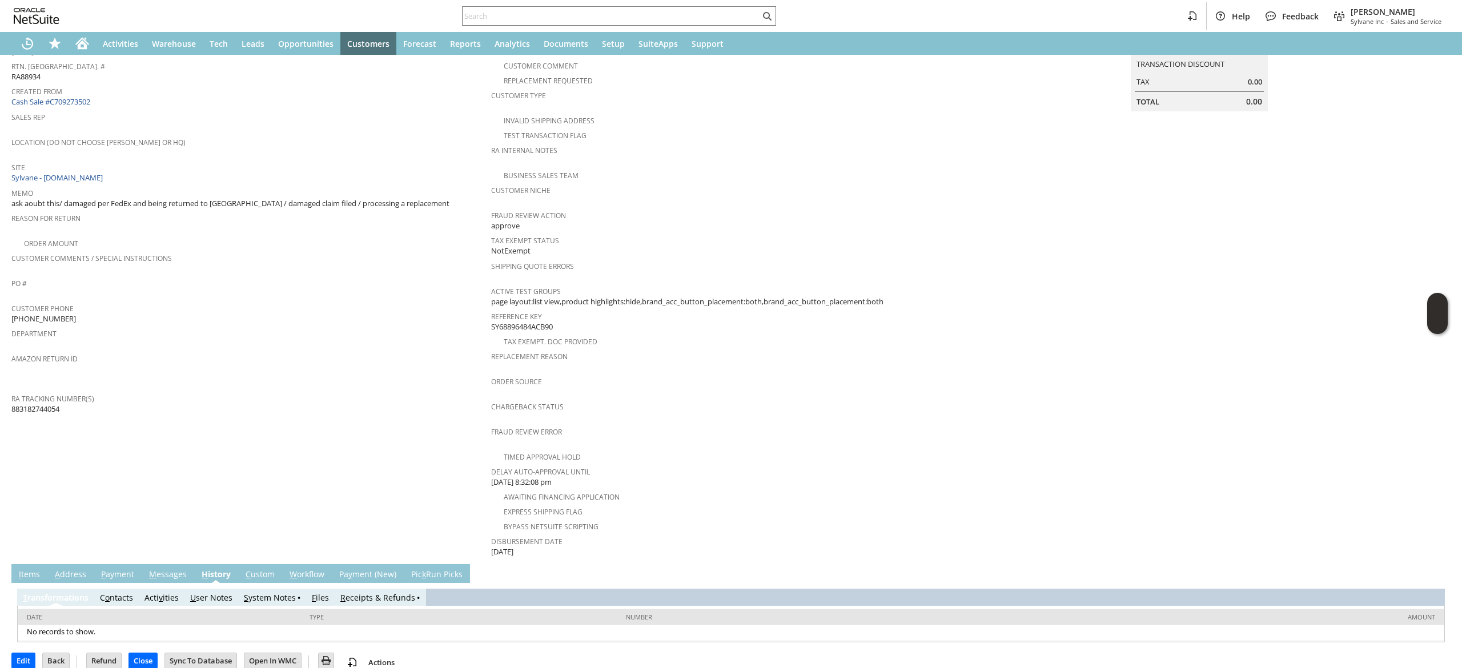
scroll to position [0, 0]
click at [249, 583] on div "T ransformations C o ntacts Acti v ities U ser Notes S ystem Notes F iles R ece…" at bounding box center [730, 612] width 1427 height 59
click at [258, 589] on td "S ystem Notes" at bounding box center [272, 597] width 68 height 17
click at [262, 589] on td "S ystem Notes" at bounding box center [272, 597] width 68 height 17
click at [262, 592] on link "S ystem Notes" at bounding box center [270, 597] width 52 height 11
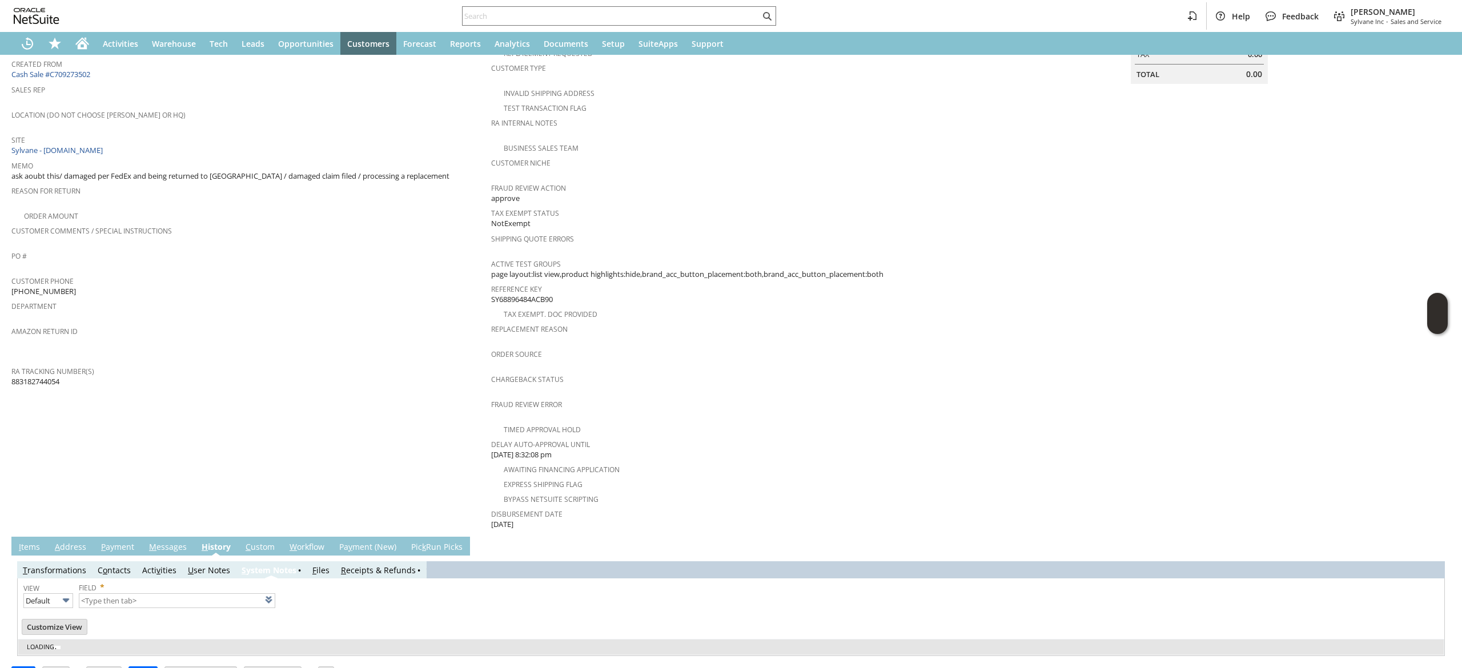
type input "1 to 25 of 80"
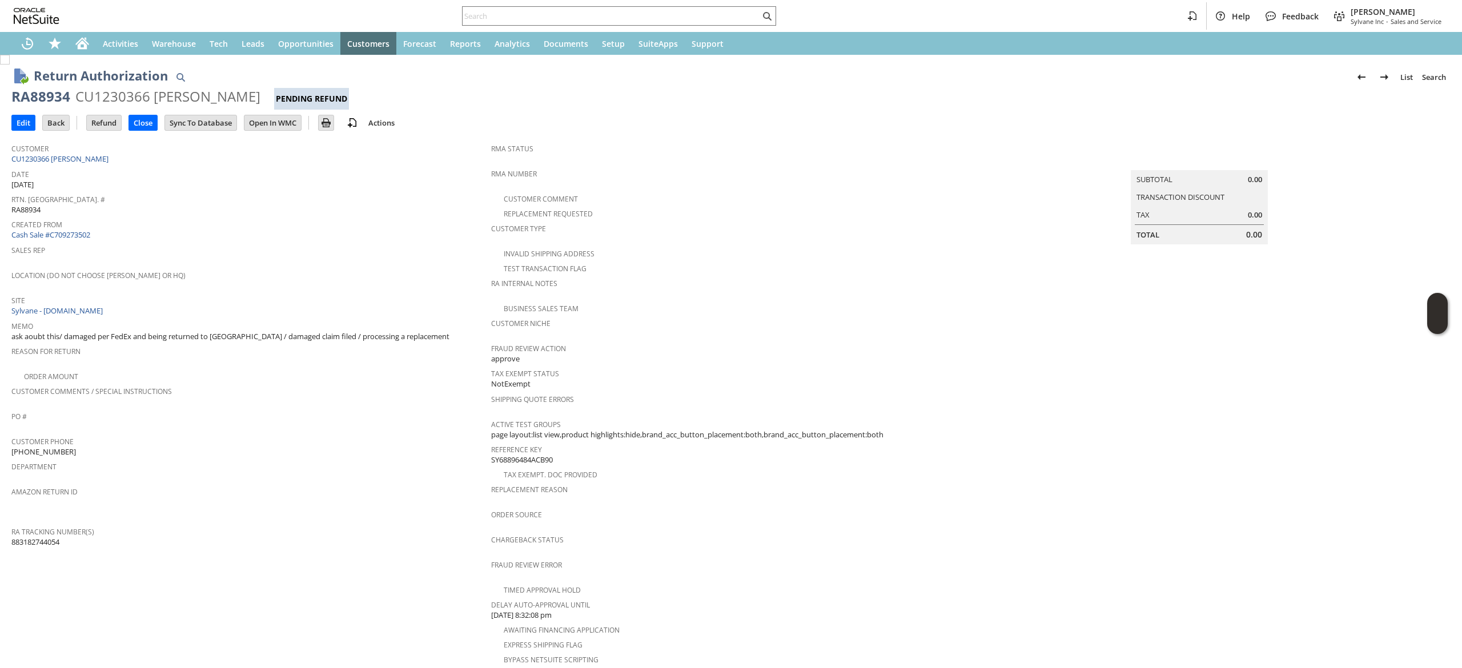
click at [7, 116] on div "Return Authorization List Search RA88934 CU1230366 [PERSON_NAME] Pending Refund…" at bounding box center [731, 656] width 1462 height 1203
click at [18, 118] on input "Edit" at bounding box center [23, 122] width 23 height 15
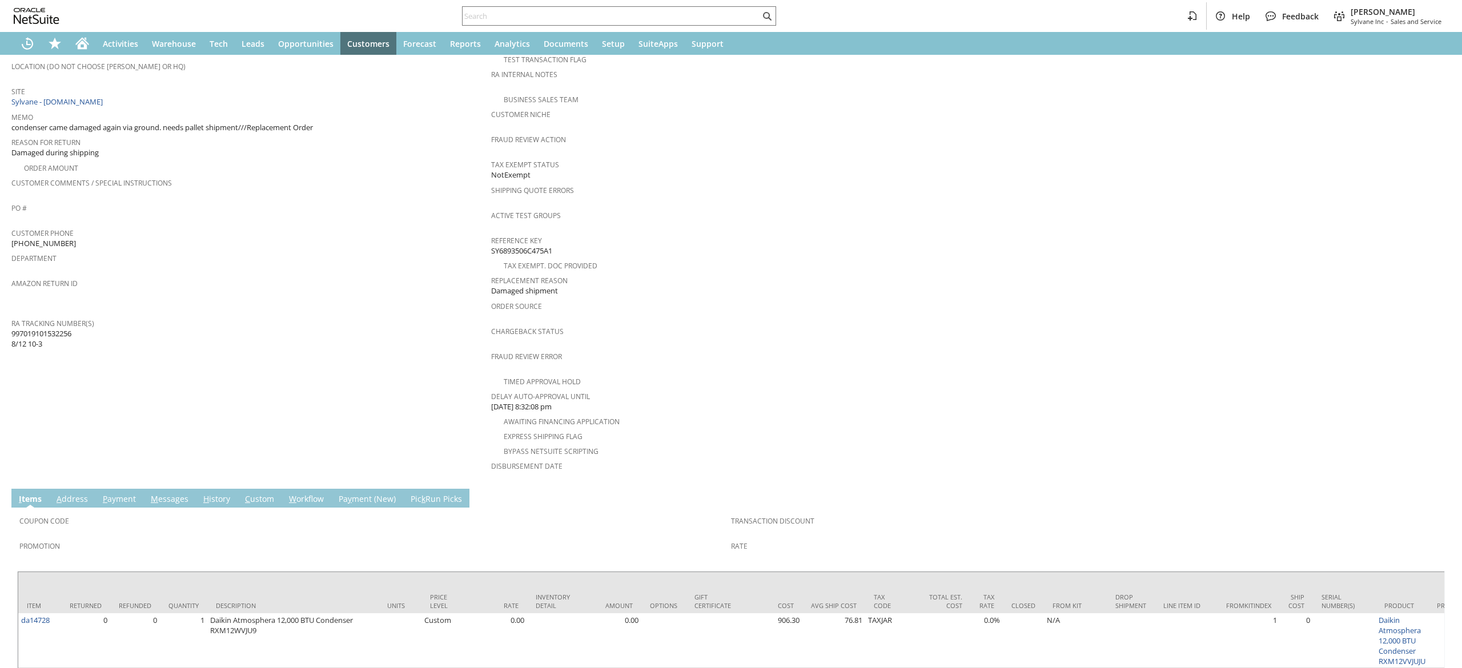
scroll to position [228, 0]
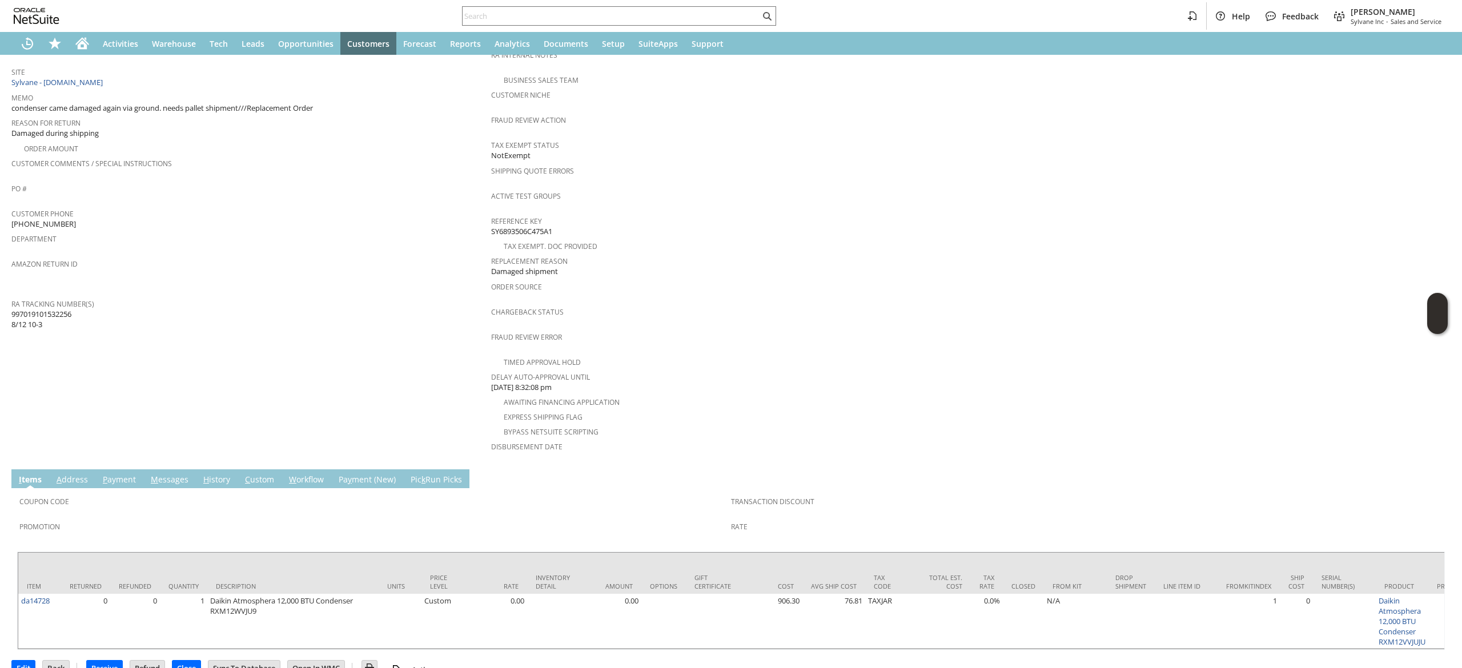
click at [65, 309] on span "997019101532256 8/12 10-3" at bounding box center [41, 319] width 60 height 21
copy span "997019101532256"
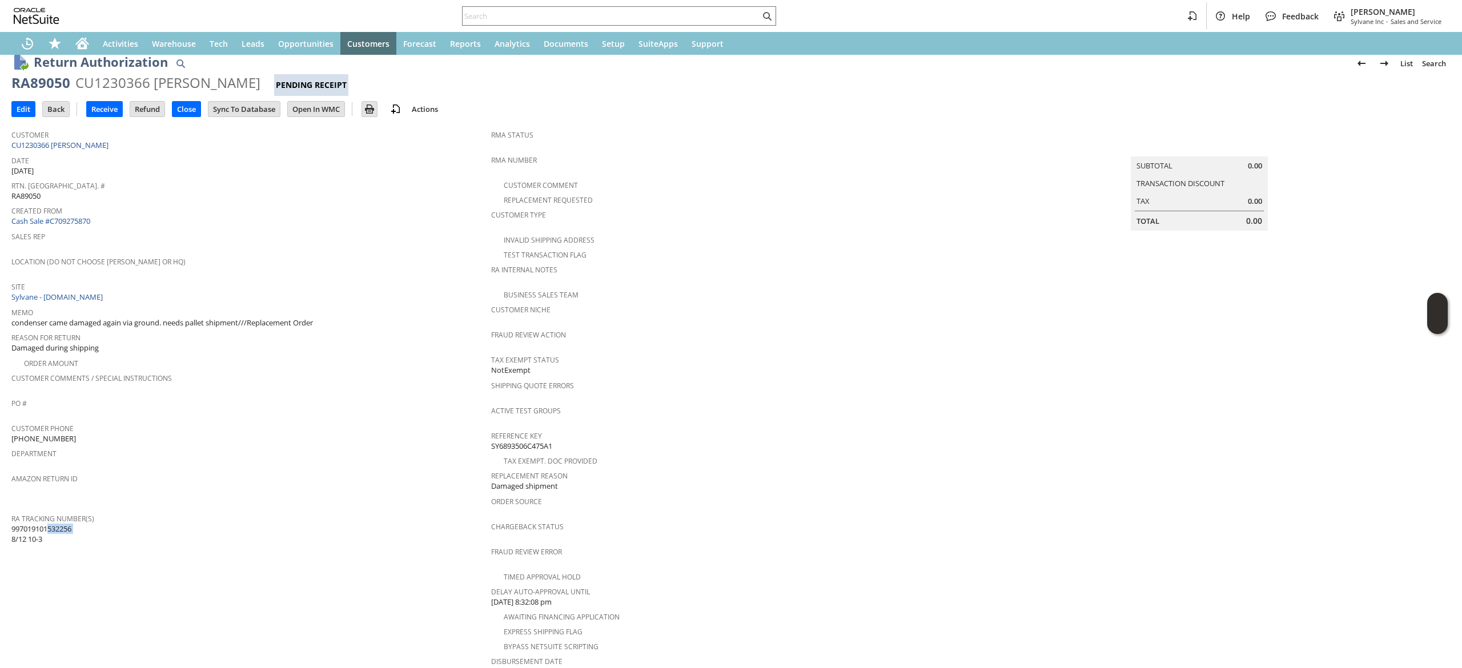
scroll to position [0, 0]
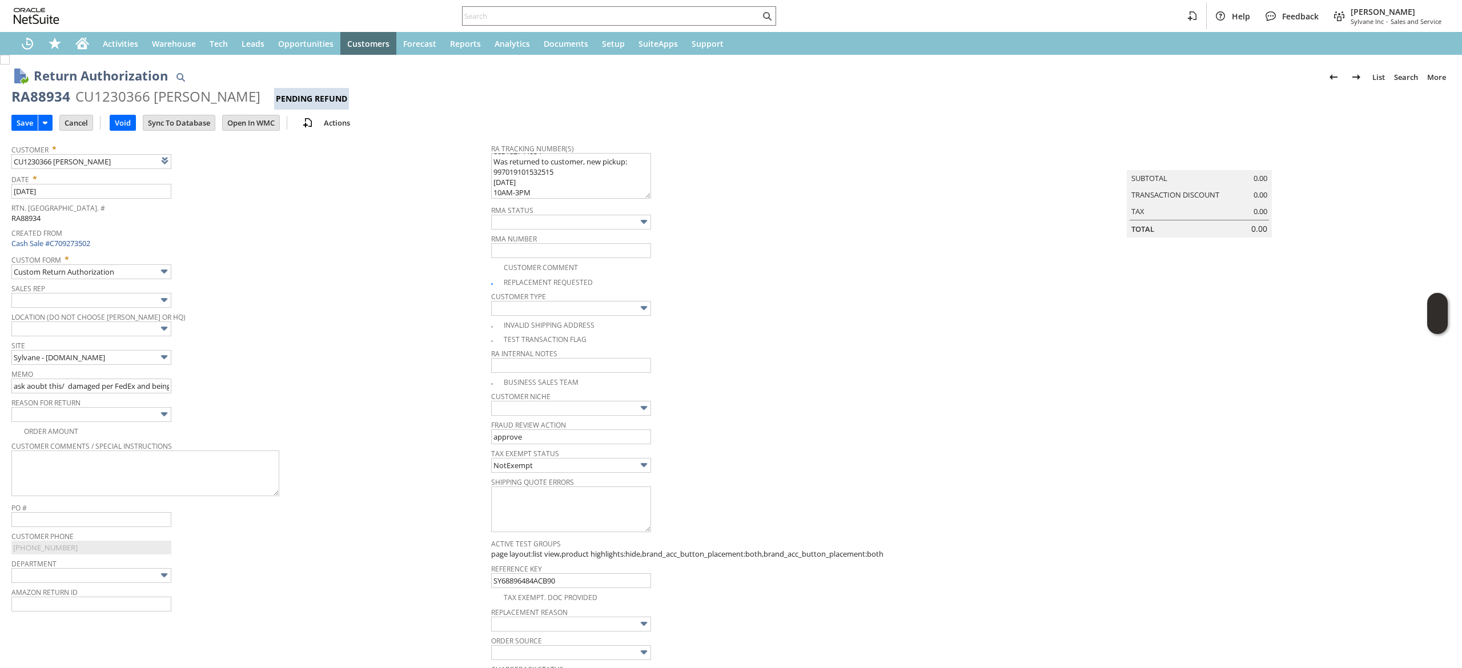
scroll to position [19, 0]
type textarea "883182744054 Was returned to customer, new pickup: 997019101532515 [DATE] 10AM-…"
click at [21, 120] on input "Save" at bounding box center [25, 122] width 26 height 15
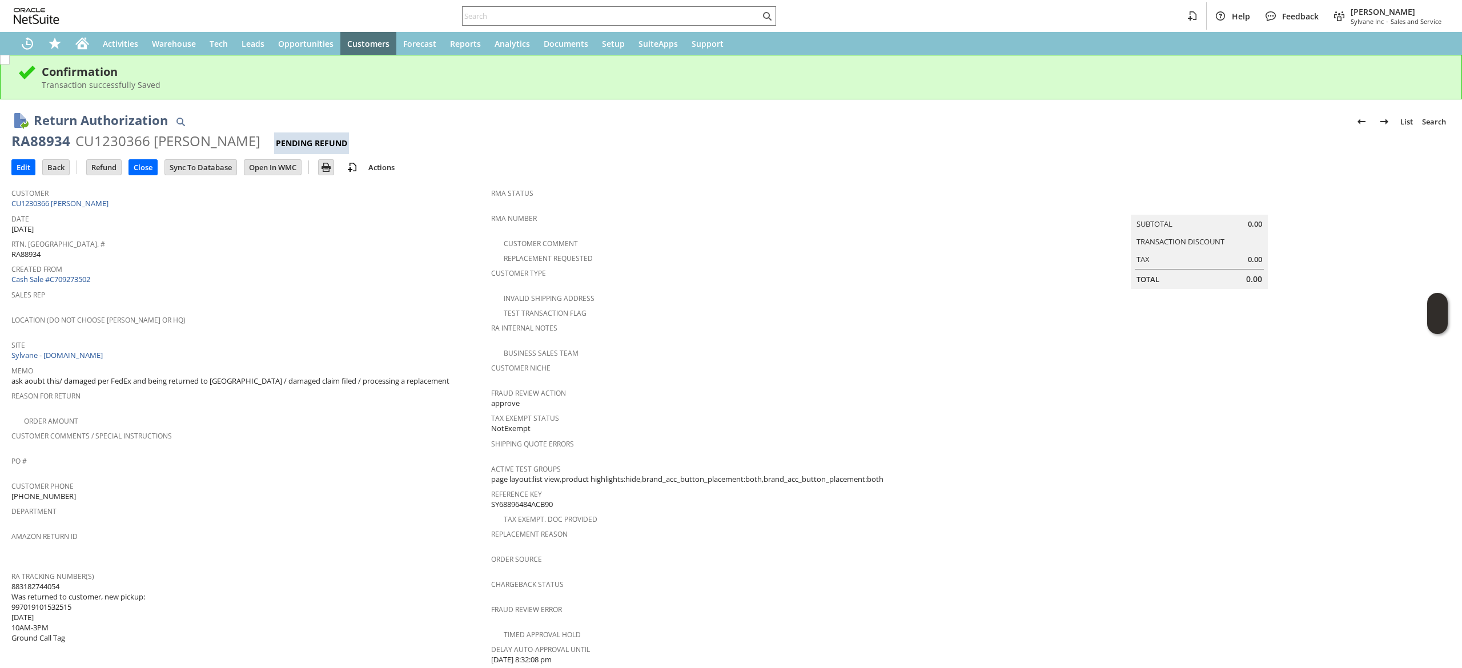
click at [551, 3] on div "Help Feedback Devin Carswell Sylvane Inc - Sales and Service" at bounding box center [731, 16] width 1462 height 32
click at [545, 8] on div at bounding box center [619, 15] width 314 height 19
click at [544, 8] on div at bounding box center [619, 15] width 314 height 19
click at [542, 9] on input "text" at bounding box center [611, 16] width 297 height 14
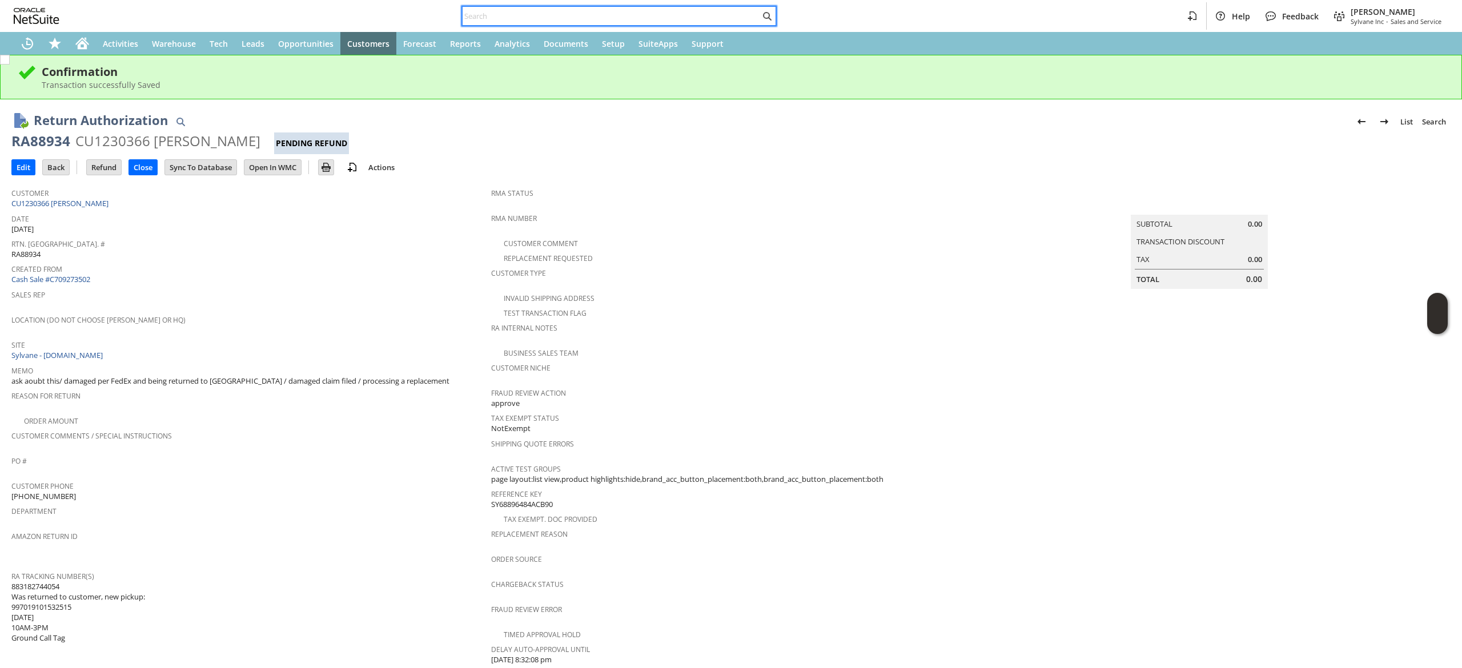
drag, startPoint x: 541, startPoint y: 23, endPoint x: 478, endPoint y: 22, distance: 62.8
click at [478, 22] on input "text" at bounding box center [611, 16] width 297 height 14
paste input "7609170182"
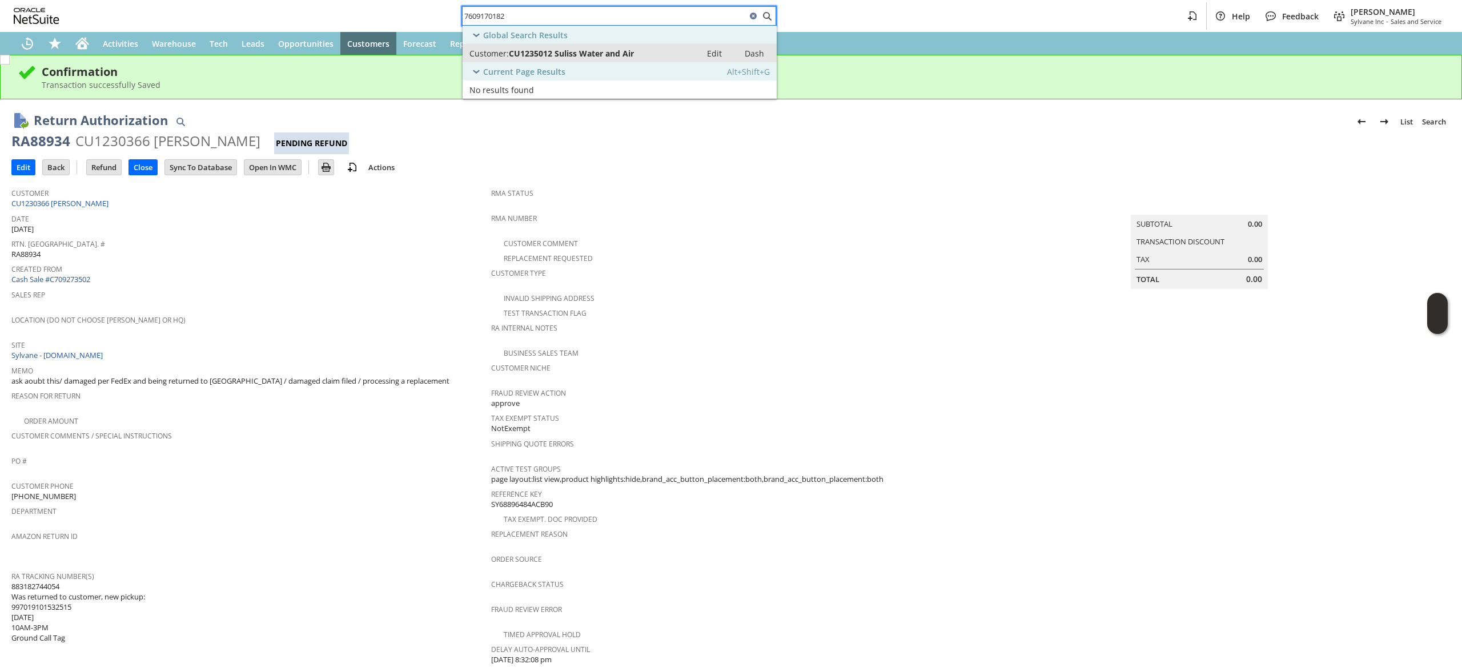
type input "7609170182"
click at [592, 61] on link "Customer: CU1235012 Suliss Water and Air Edit Dash" at bounding box center [620, 53] width 314 height 18
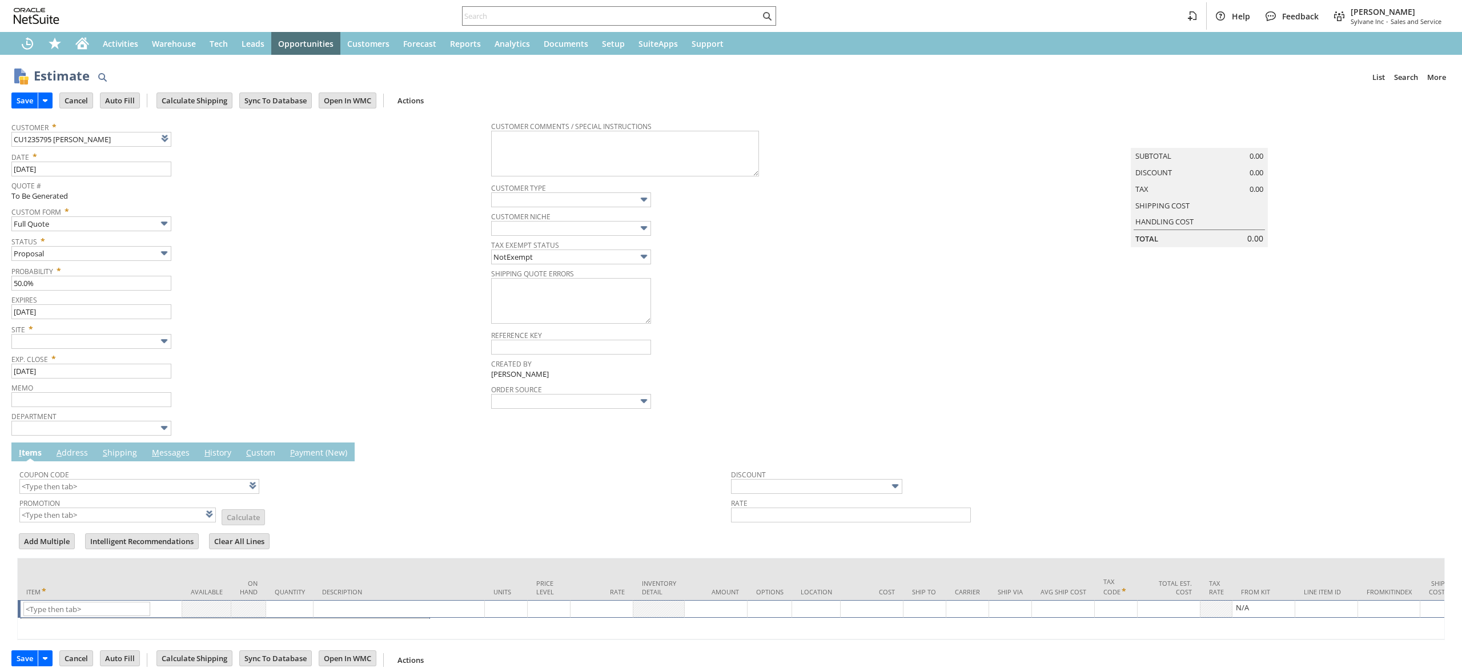
type input "Intelligent Recommendations ⁰"
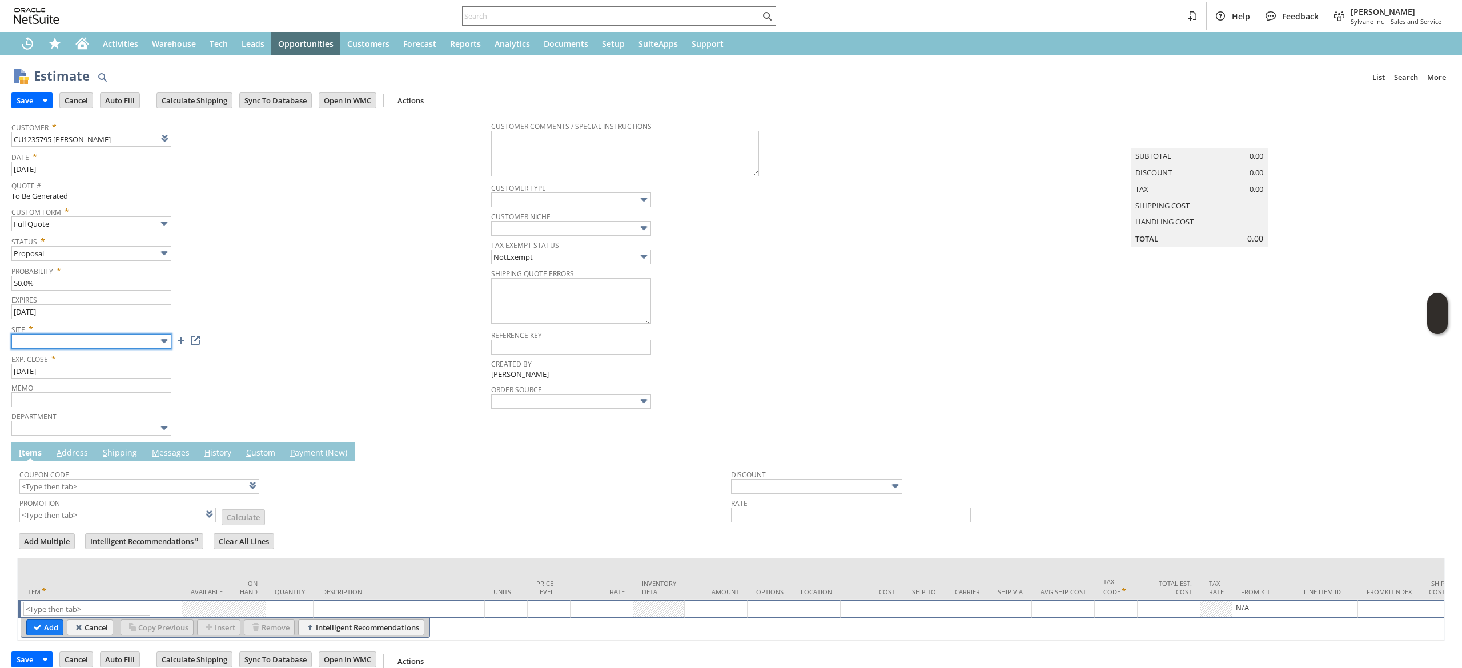
click at [122, 345] on input "text" at bounding box center [91, 341] width 160 height 15
type input "Sylvane - [DOMAIN_NAME]"
click at [112, 612] on input "text" at bounding box center [86, 609] width 127 height 14
type input "pi13464"
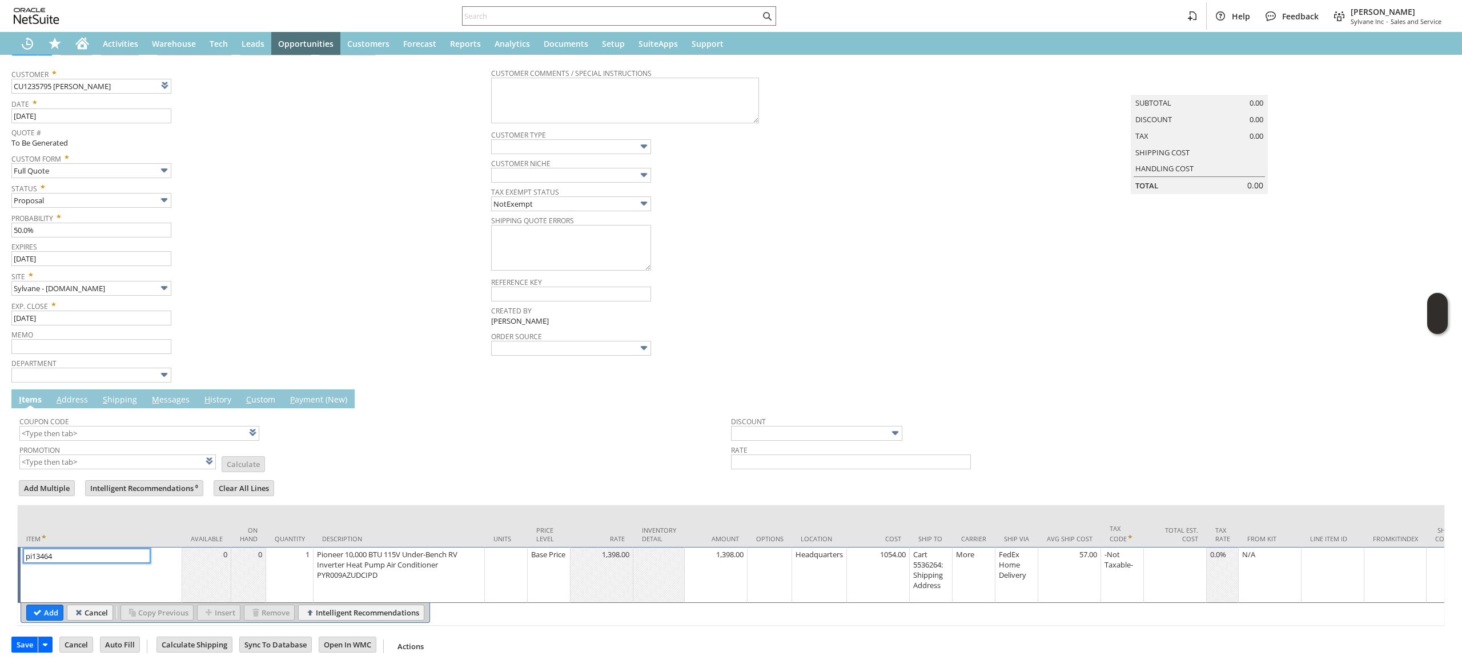
scroll to position [81, 0]
click at [46, 605] on input "Add" at bounding box center [45, 612] width 36 height 15
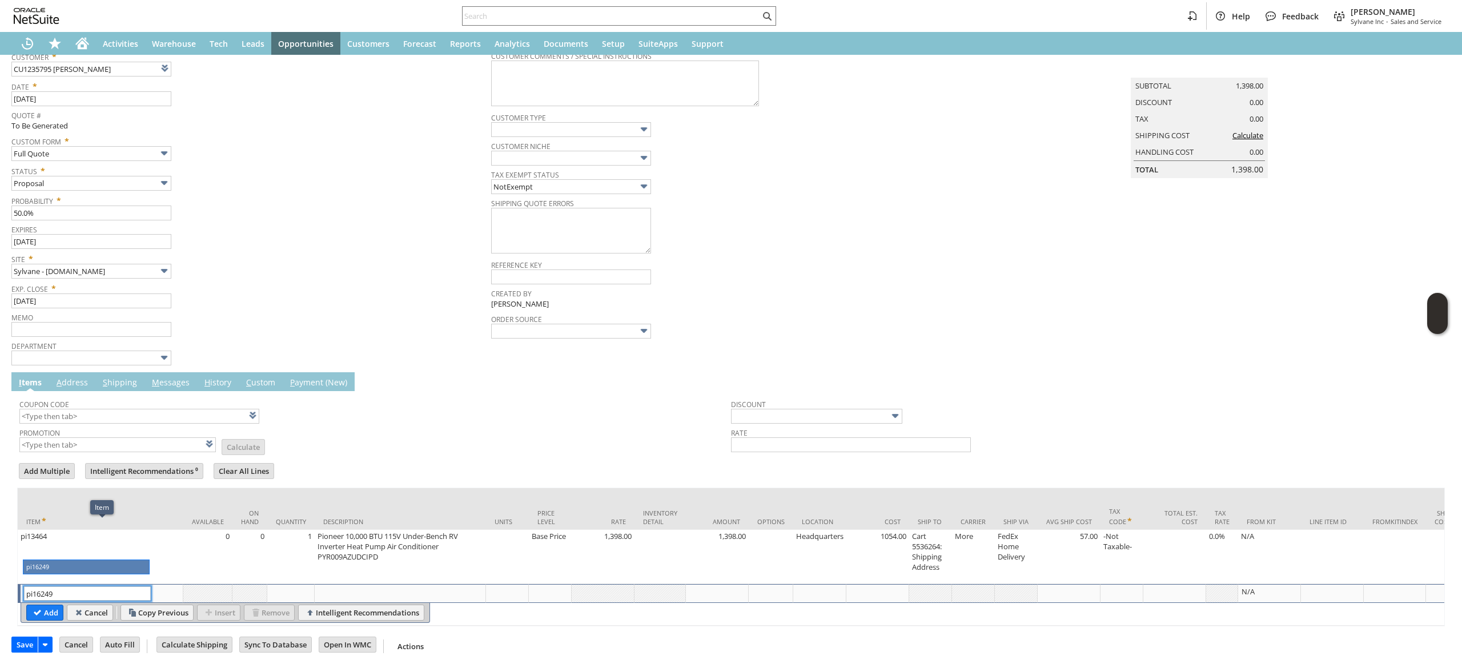
type input "pi16249"
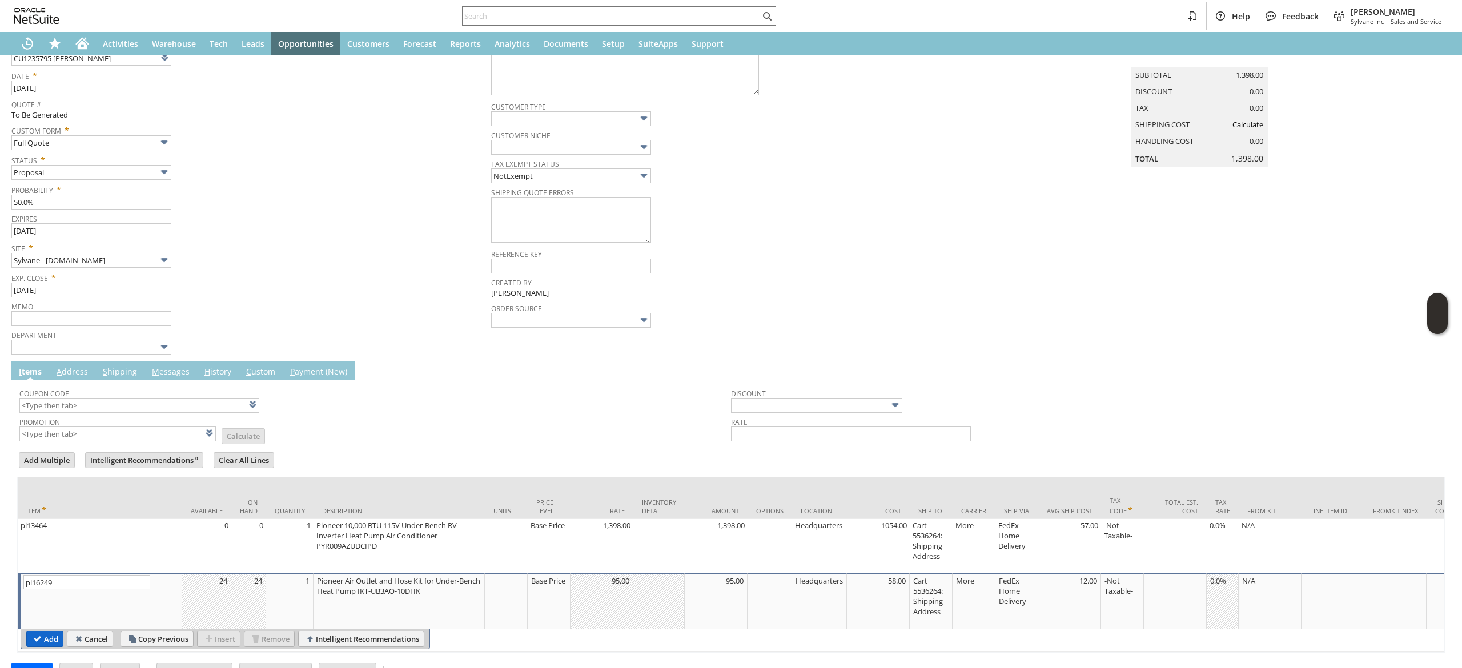
click at [48, 640] on input "Add" at bounding box center [45, 639] width 36 height 15
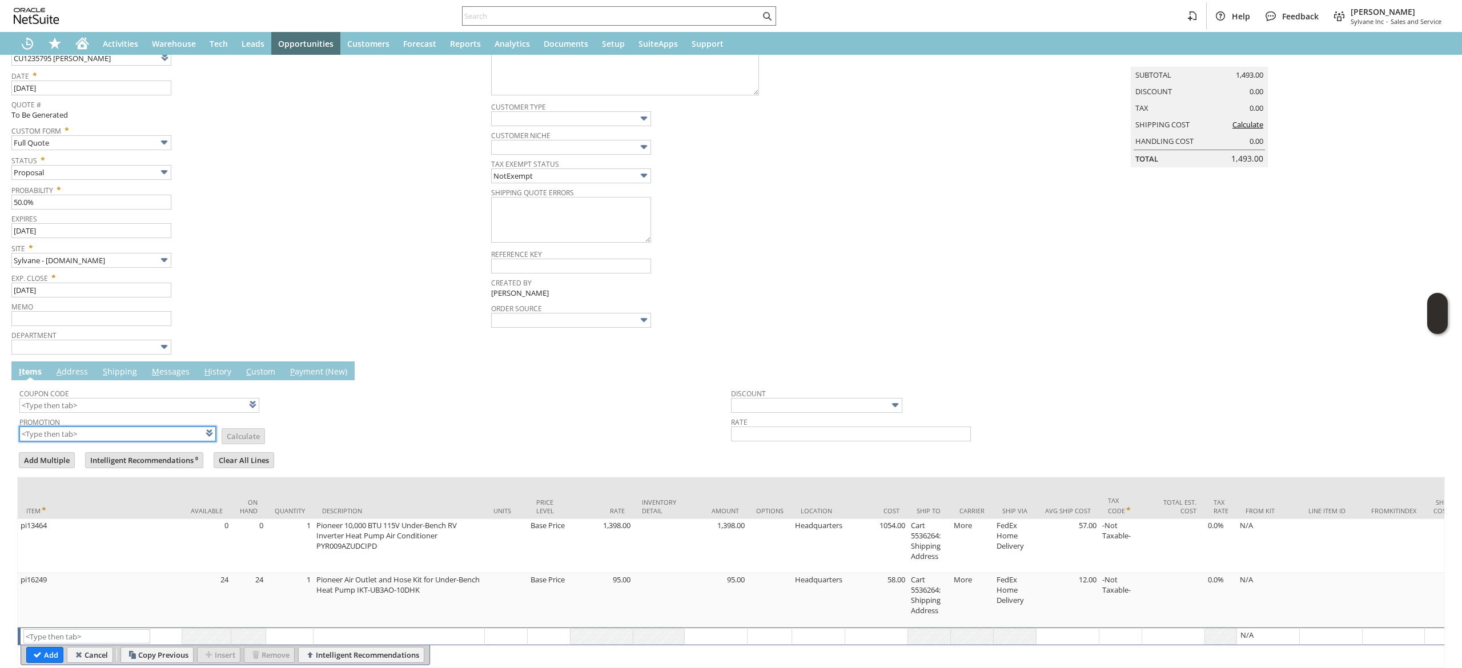
click at [163, 433] on input "text" at bounding box center [117, 434] width 196 height 15
type input "xa3"
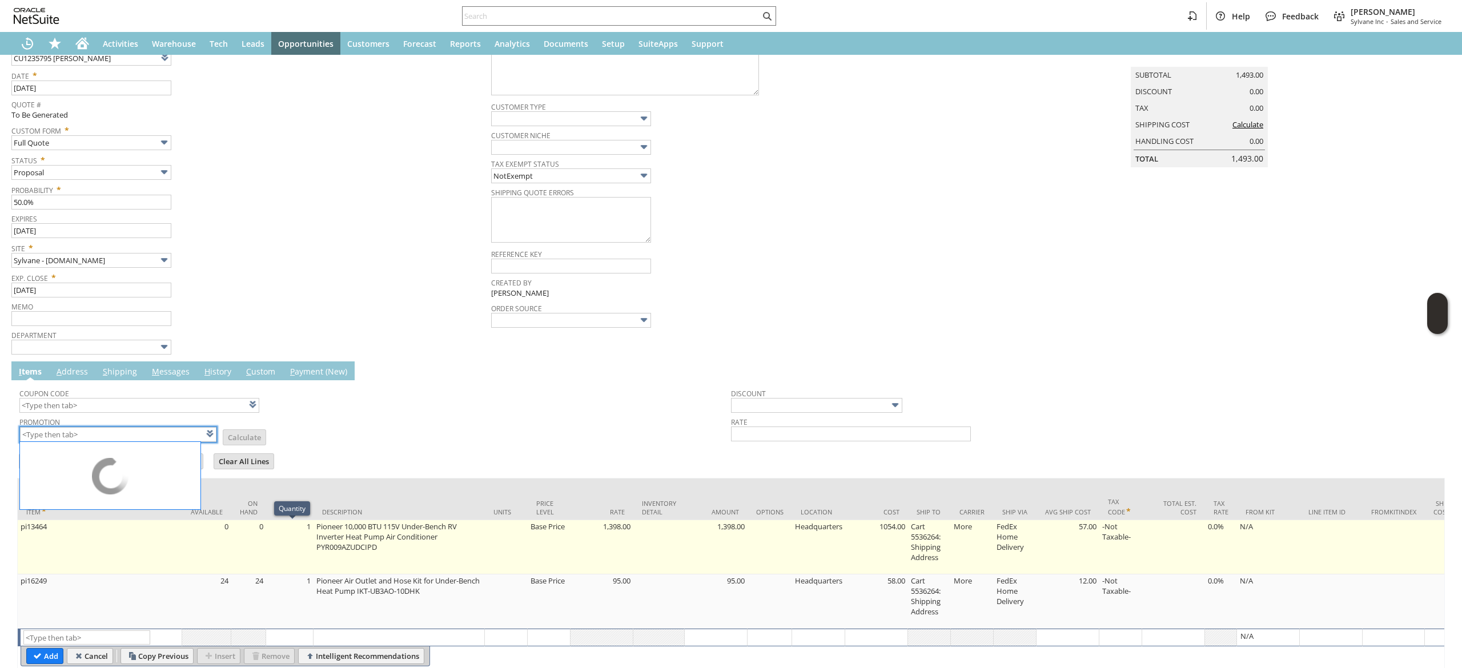
scroll to position [0, 0]
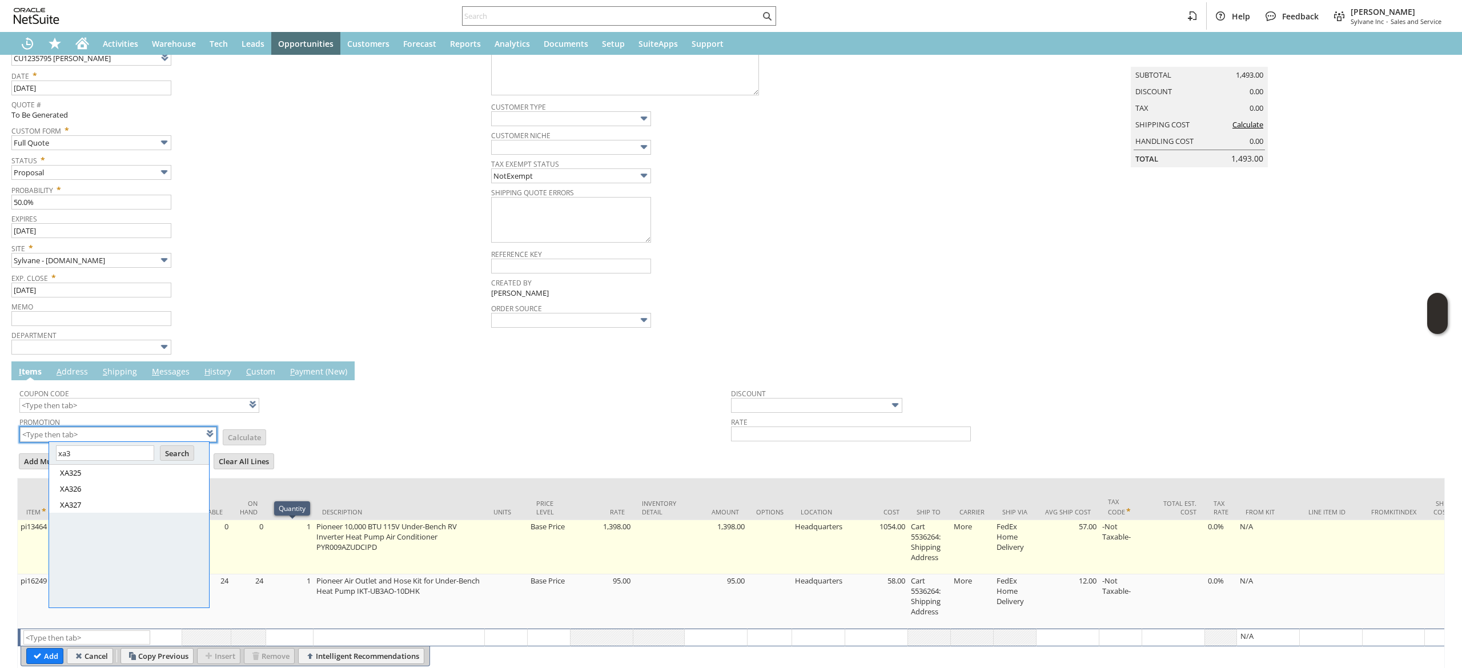
click at [299, 527] on td "1" at bounding box center [289, 547] width 47 height 54
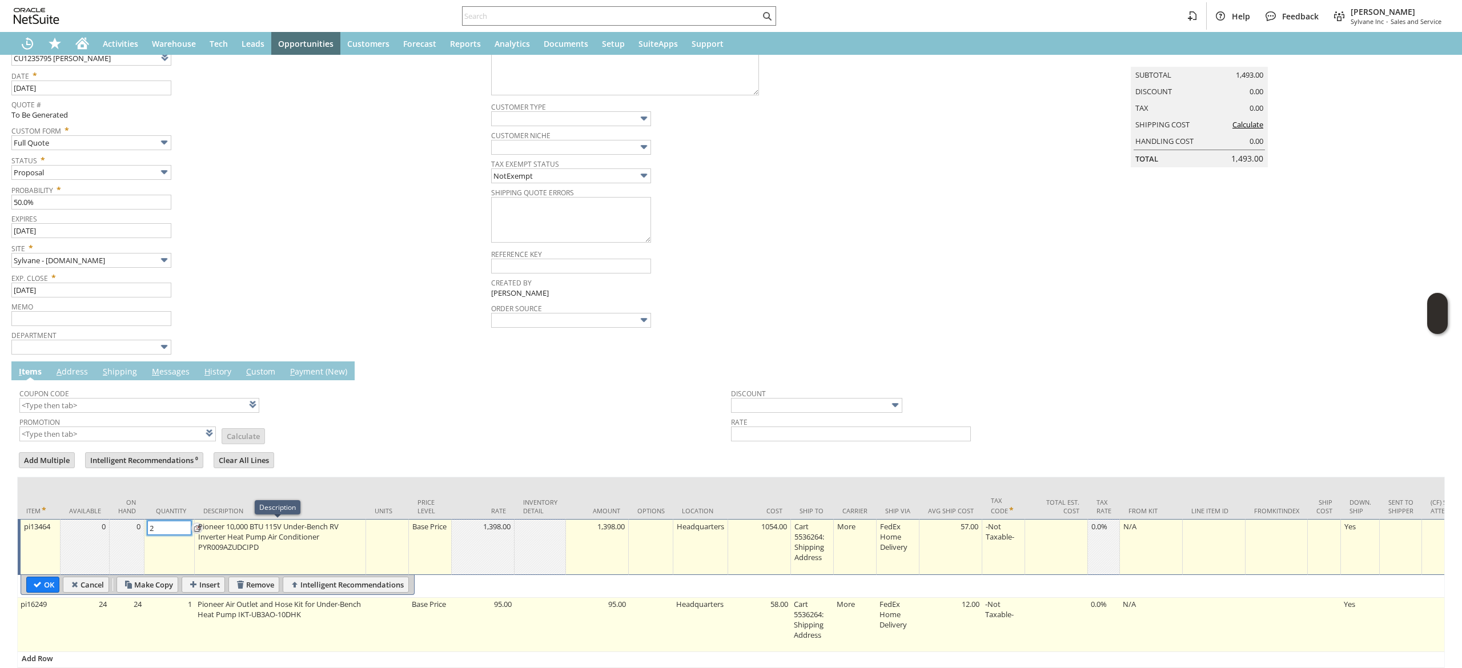
type input "2"
click at [187, 618] on td "1" at bounding box center [169, 625] width 50 height 54
type input "pi16249"
type input "1"
type input "OK"
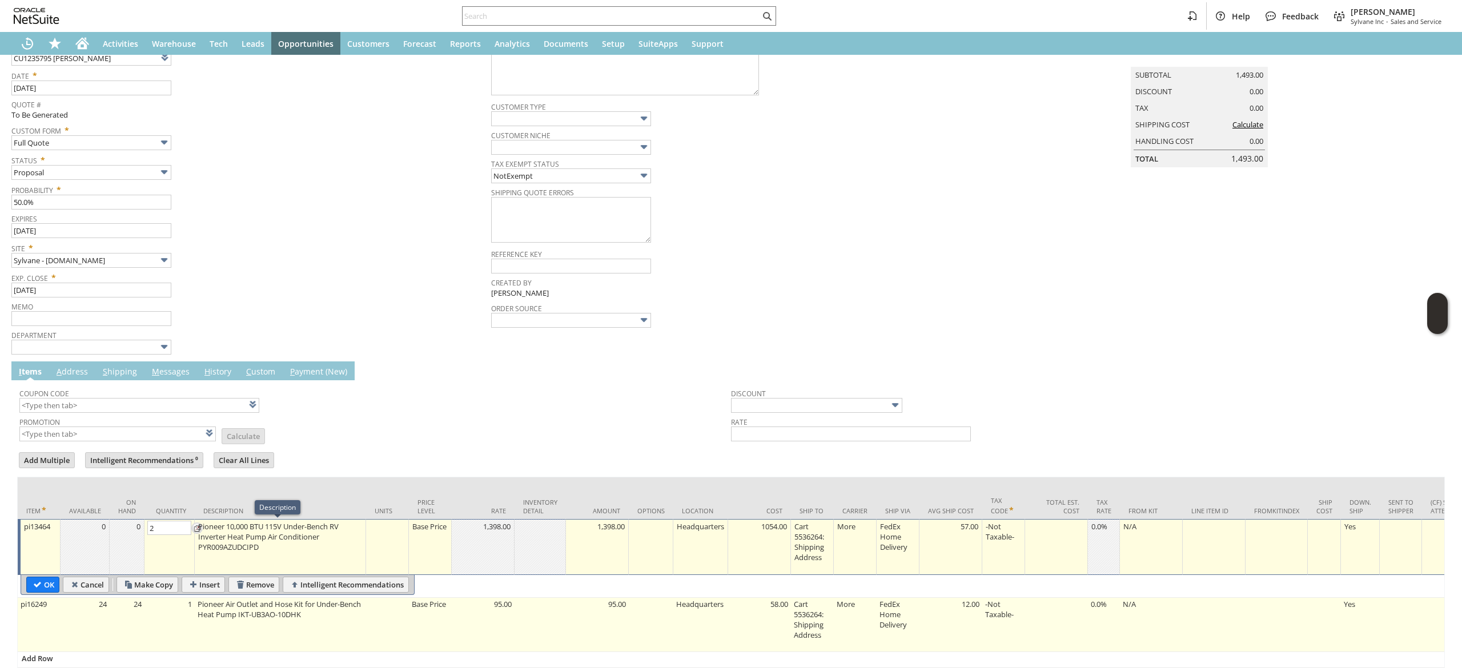
type input "Make Copy"
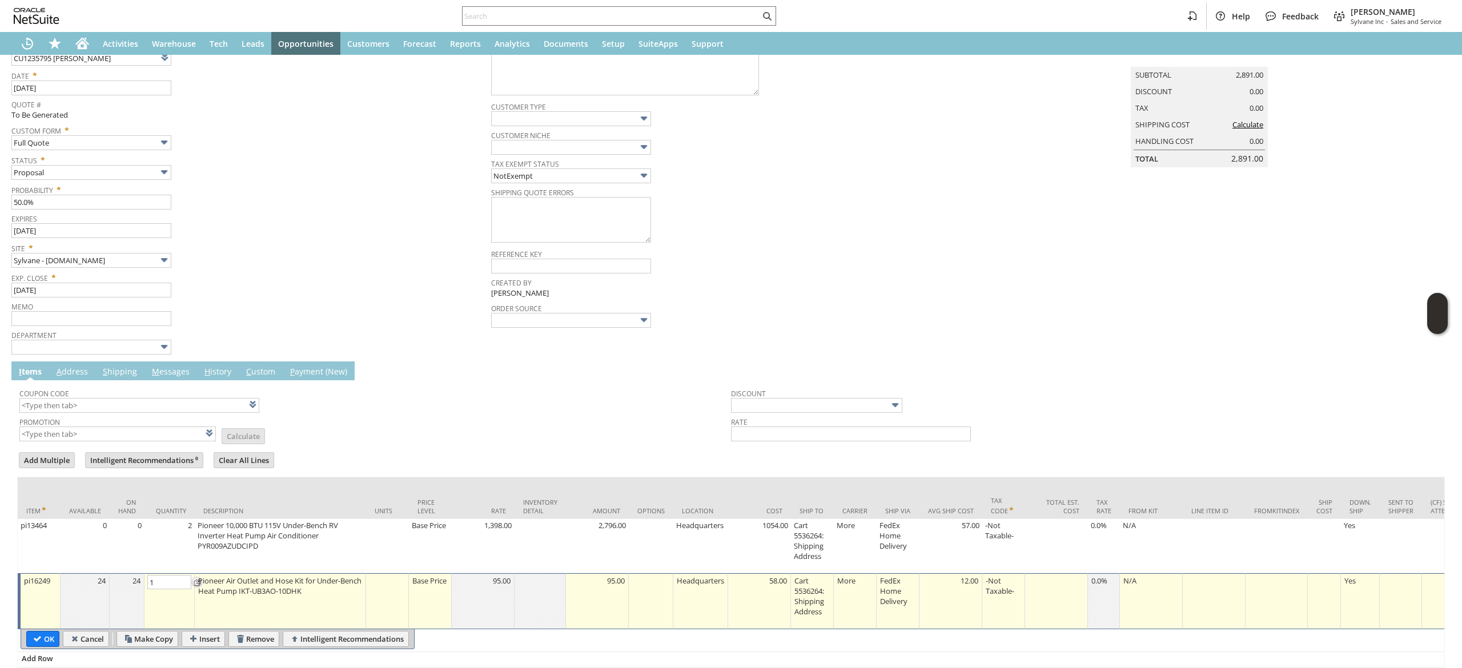
type input "2"
click at [35, 632] on input "OK" at bounding box center [43, 639] width 32 height 15
type input "Add"
type input "Copy Previous"
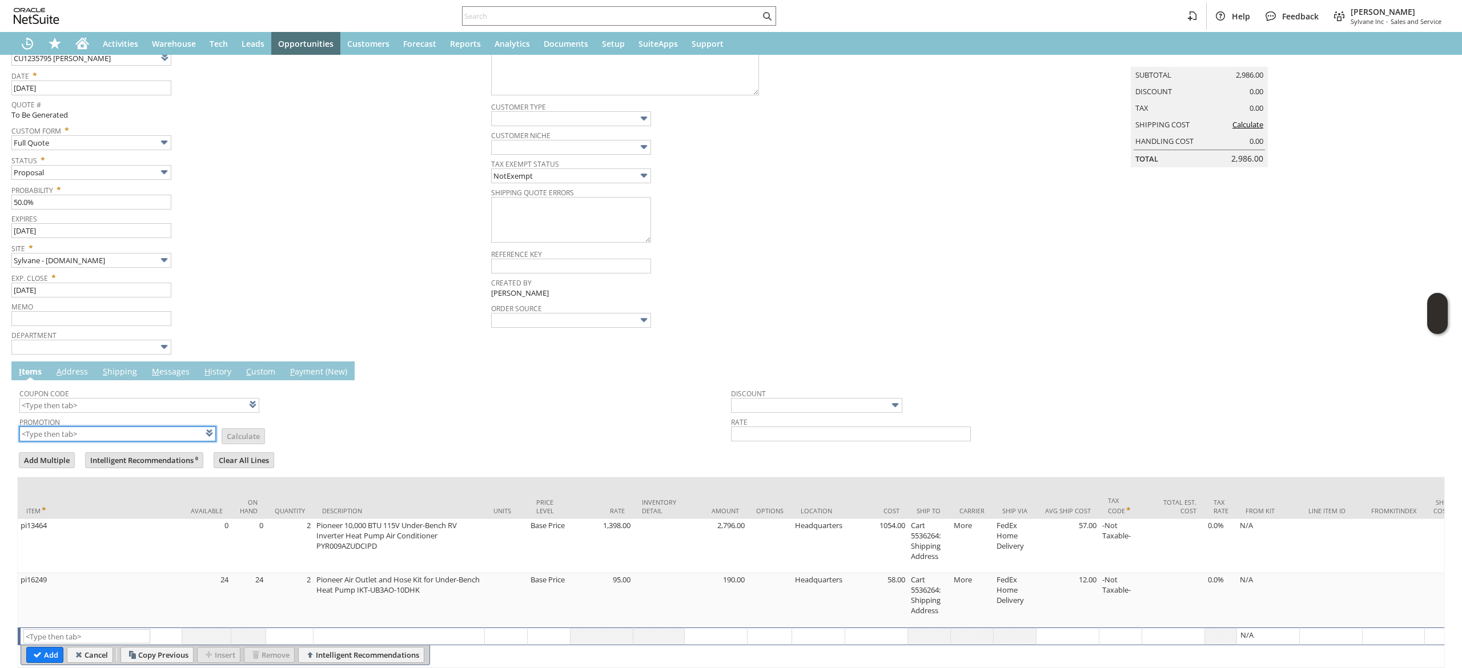
click at [139, 436] on input "text" at bounding box center [117, 434] width 196 height 15
type input "XA325"
type input "Promo Code"
type input "-5.0%"
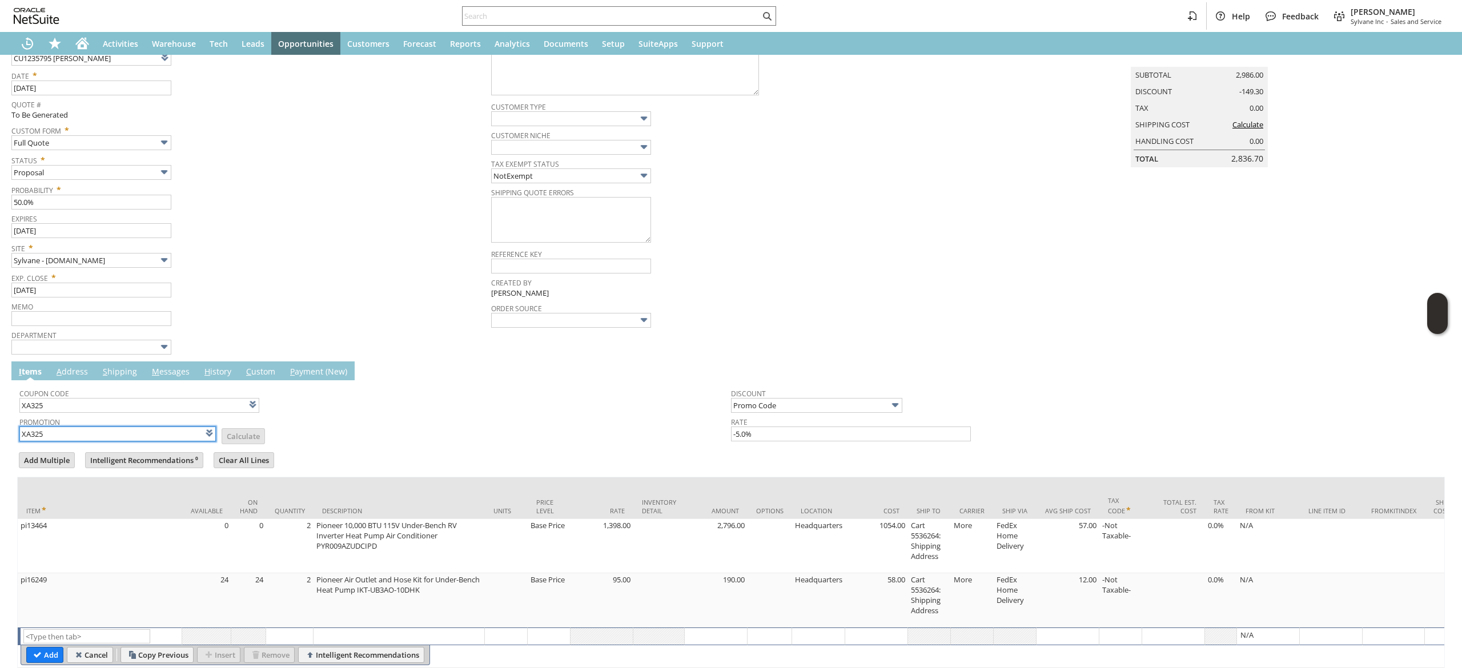
type input "XA325"
click at [501, 437] on td "Promotion XA325 List Calculate" at bounding box center [374, 428] width 711 height 29
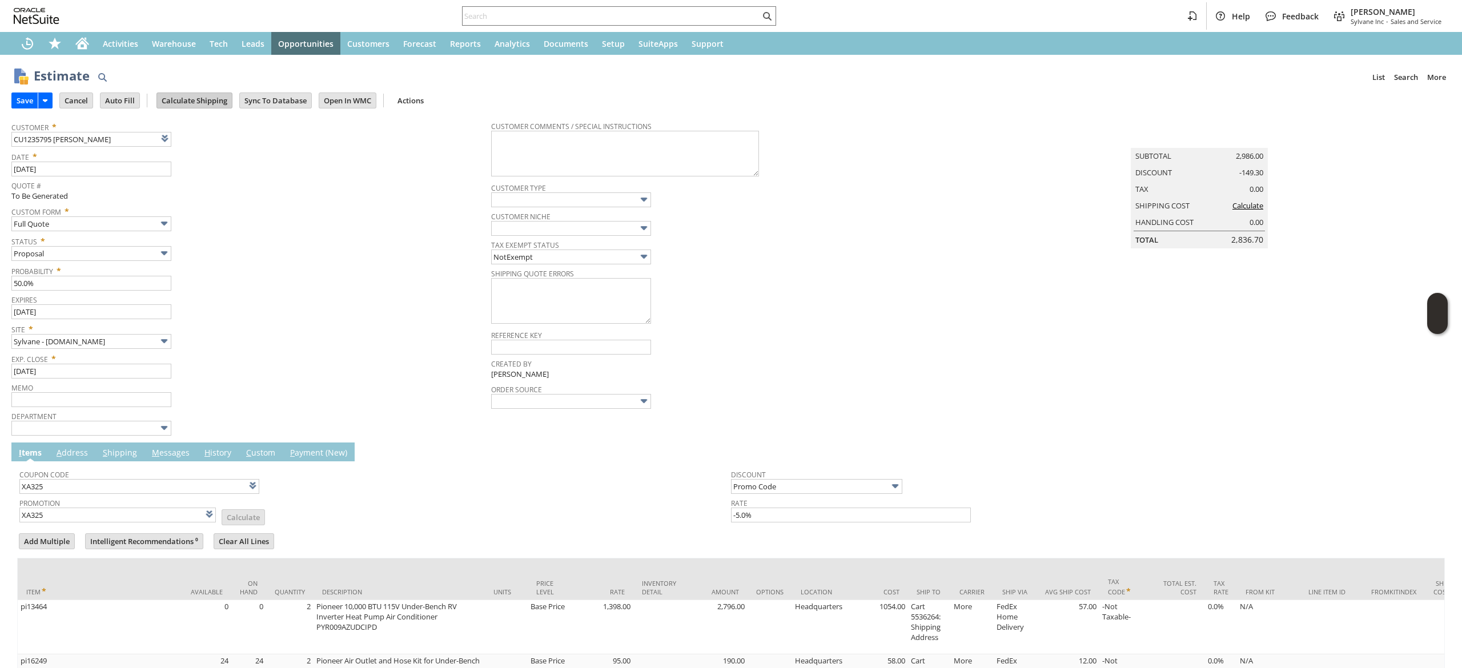
click at [206, 103] on input "Calculate Shipping" at bounding box center [194, 100] width 75 height 15
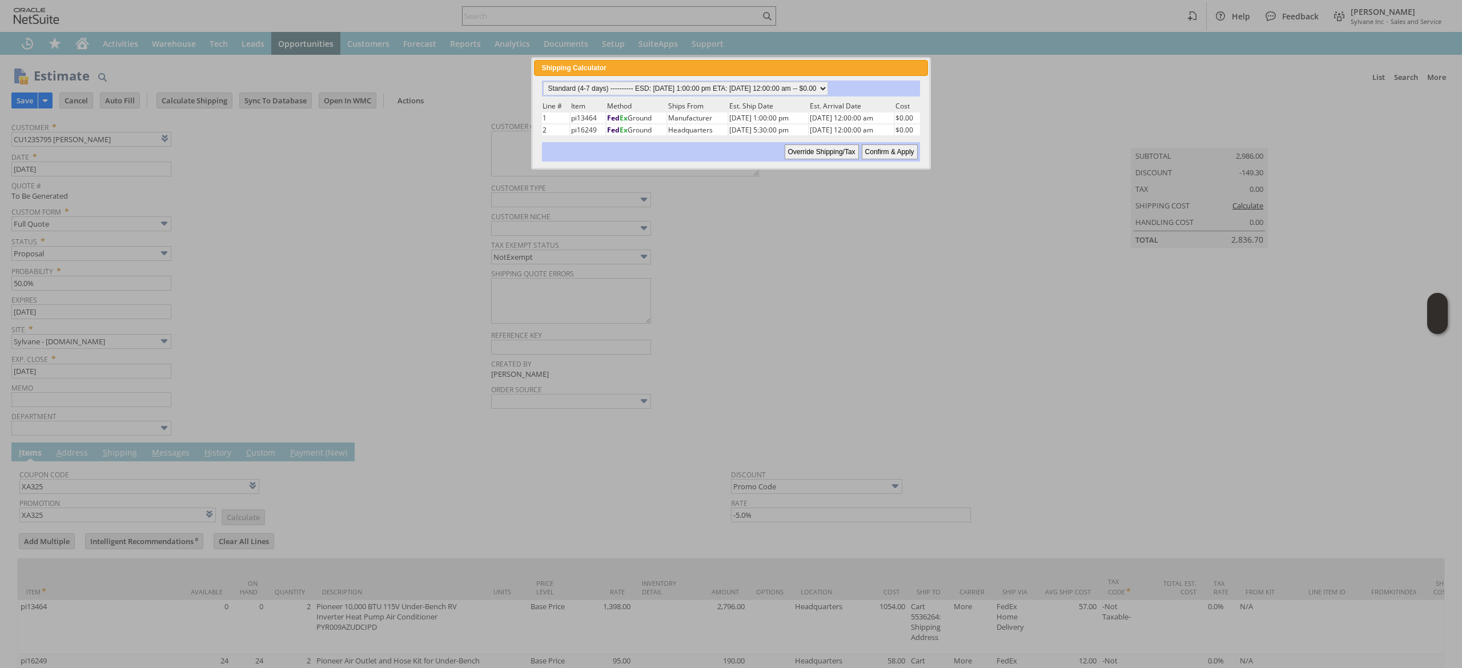
click at [806, 95] on div "Standard (4-7 days) ---------- ESD: [DATE] 1:00:00 pm ETA: [DATE] 12:00:00 am -…" at bounding box center [730, 89] width 377 height 16
click at [821, 88] on select "Standard (4-7 days) ---------- ESD: [DATE] 1:00:00 pm ETA: [DATE] 12:00:00 am -…" at bounding box center [685, 89] width 285 height 14
click at [543, 82] on select "Standard (4-7 days) ---------- ESD: [DATE] 1:00:00 pm ETA: [DATE] 12:00:00 am -…" at bounding box center [685, 89] width 285 height 14
drag, startPoint x: 805, startPoint y: 83, endPoint x: 811, endPoint y: 91, distance: 10.2
click at [804, 83] on select "Standard (4-7 days) ---------- ESD: [DATE] 1:00:00 pm ETA: [DATE] 12:00:00 am -…" at bounding box center [685, 89] width 285 height 14
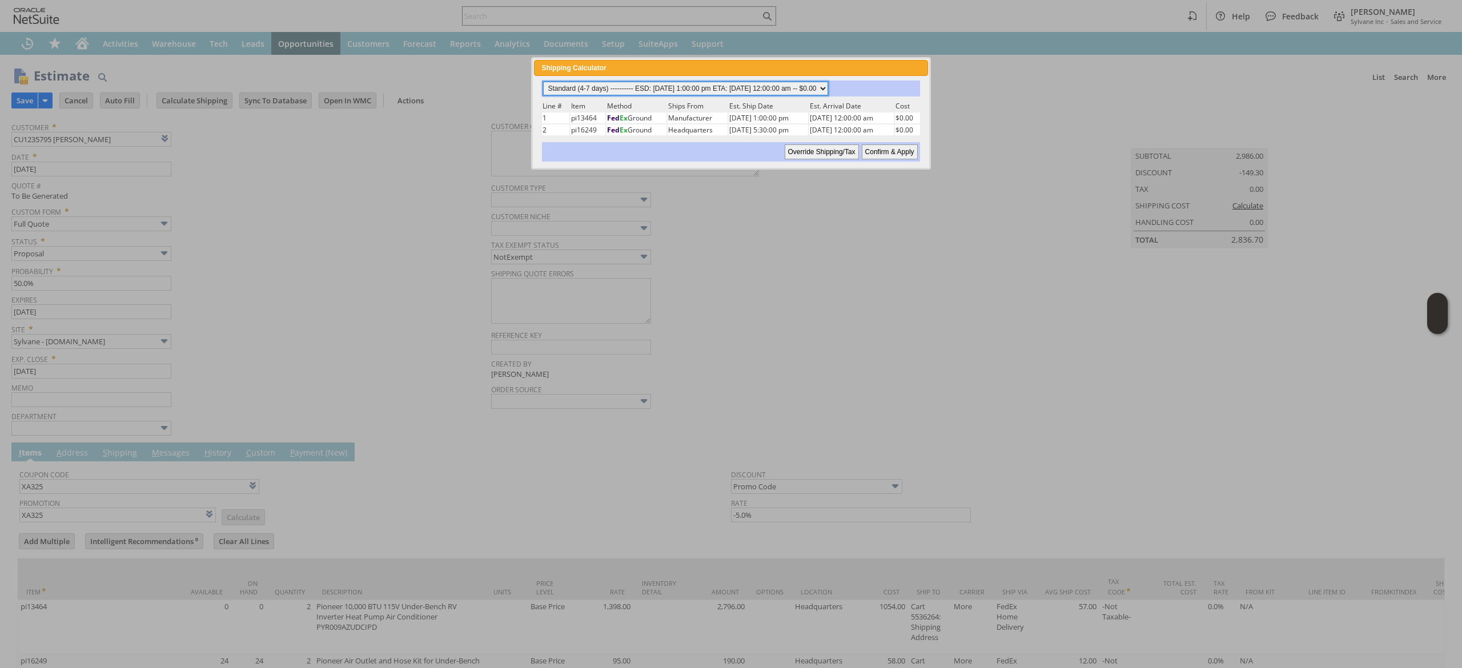
click at [543, 82] on select "Standard (4-7 days) ---------- ESD: [DATE] 1:00:00 pm ETA: [DATE] 12:00:00 am -…" at bounding box center [685, 89] width 285 height 14
click at [885, 148] on input "Confirm & Apply" at bounding box center [890, 151] width 56 height 15
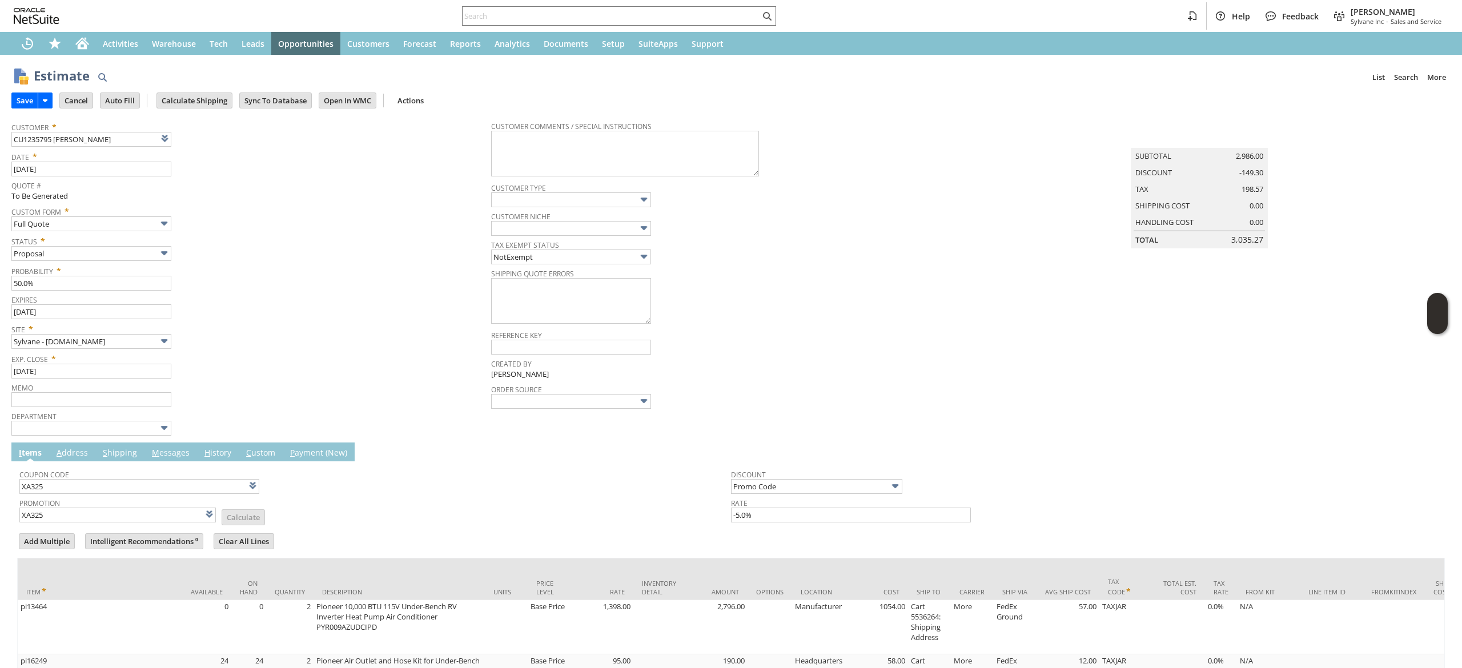
type input "Add"
type input "Copy Previous"
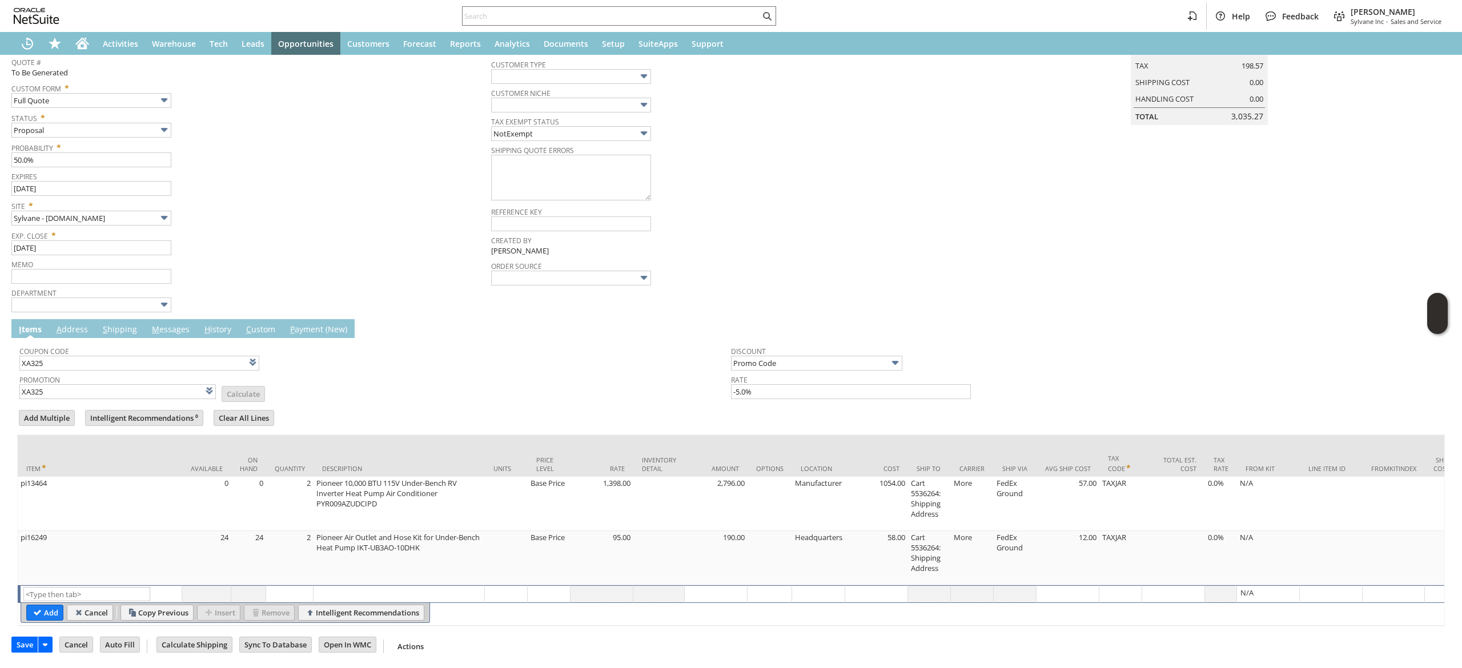
click at [163, 324] on link "M essages" at bounding box center [170, 330] width 43 height 13
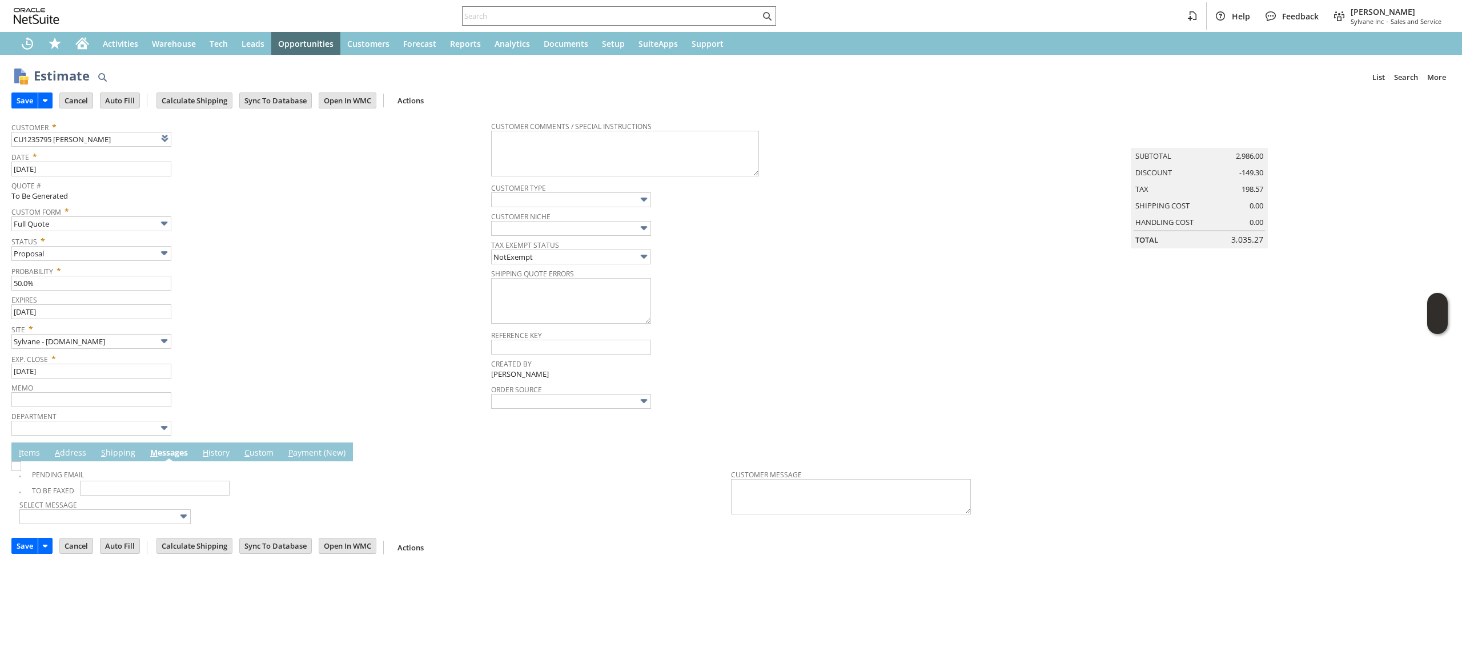
click at [21, 468] on img at bounding box center [16, 466] width 10 height 10
checkbox input "true"
click at [3, 84] on div "Estimate List Search More Add To Shortcuts Go Save Save Save & New Save & Print…" at bounding box center [731, 312] width 1462 height 514
click at [23, 93] on input "Save" at bounding box center [25, 100] width 26 height 15
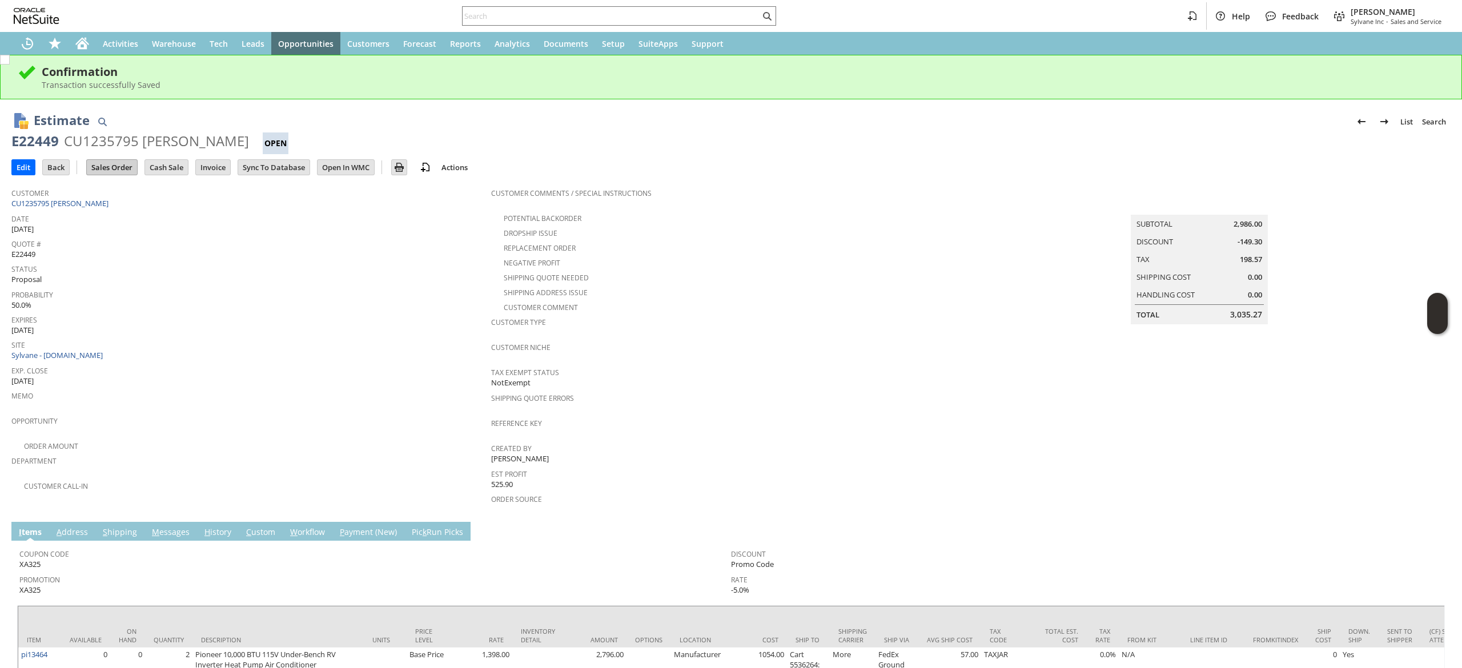
click at [113, 164] on input "Sales Order" at bounding box center [112, 167] width 50 height 15
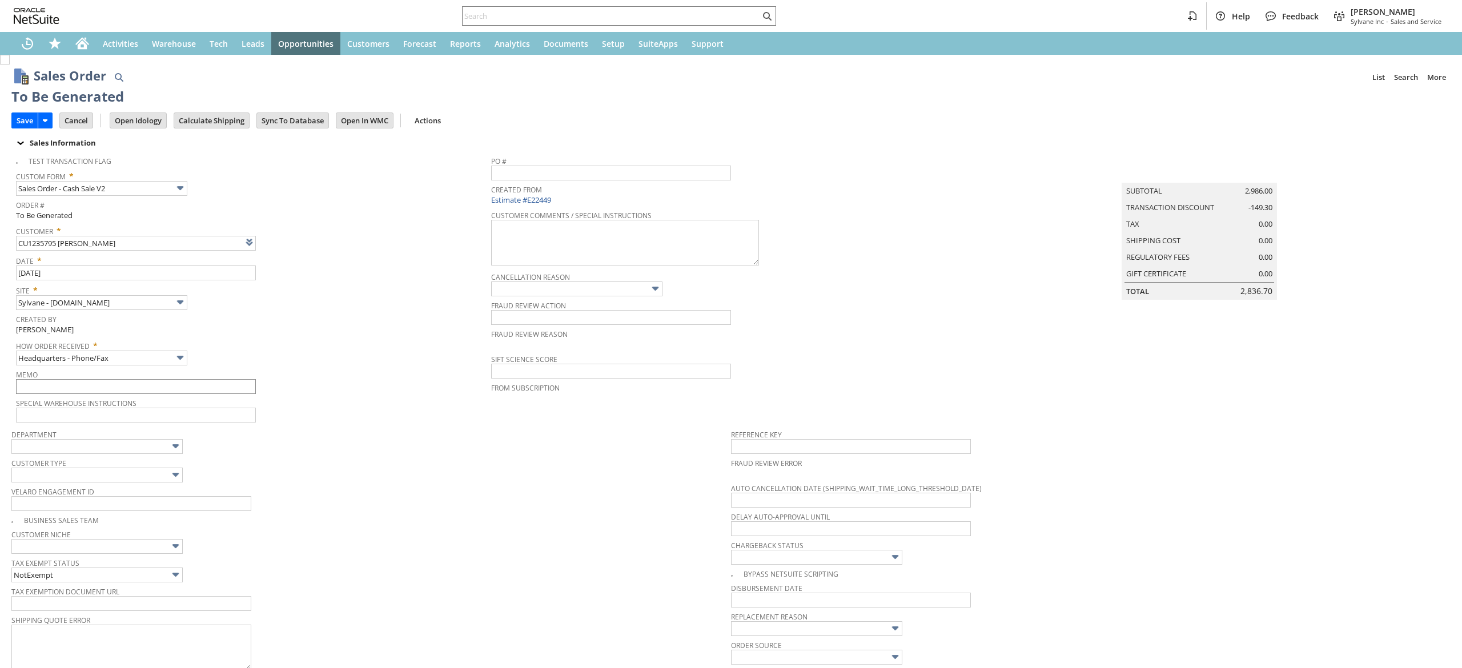
type input "Make Copy"
type input "Intelligent Recommendations ⁰"
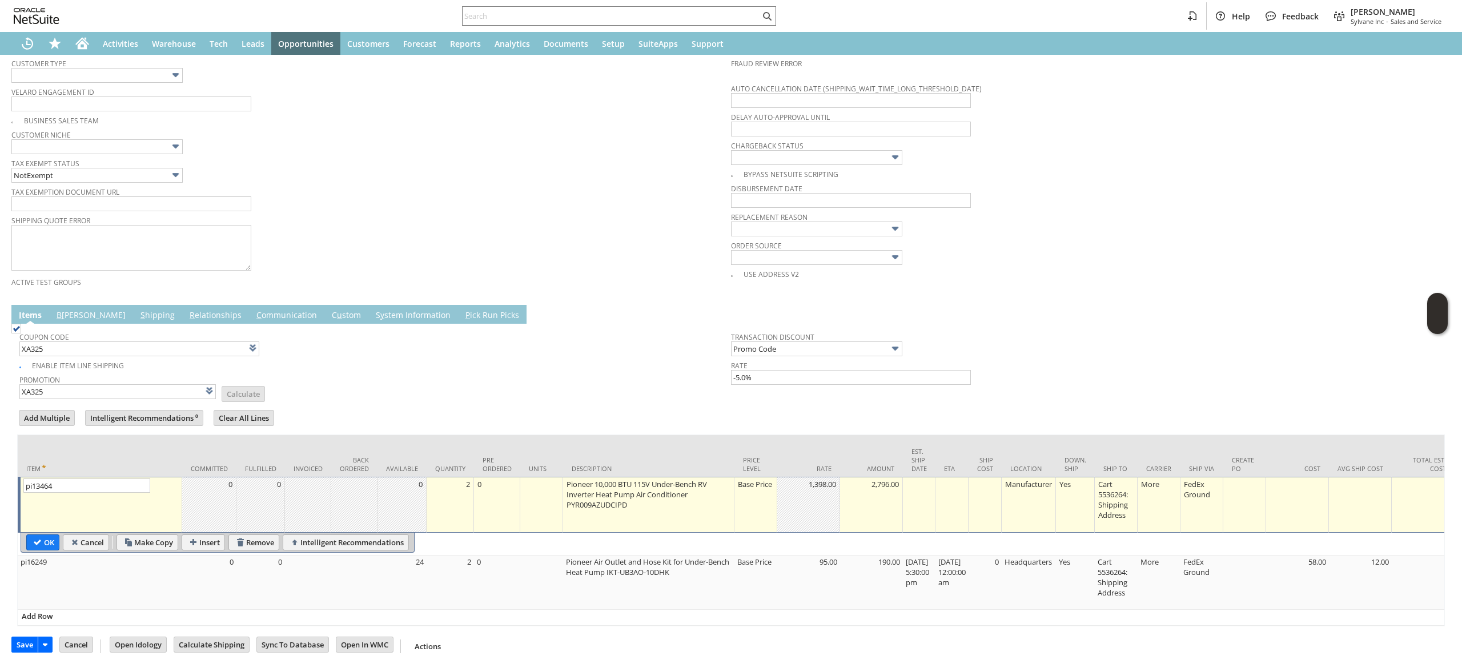
click at [43, 535] on input "OK" at bounding box center [43, 542] width 32 height 15
type input "Add"
type input "Copy Previous"
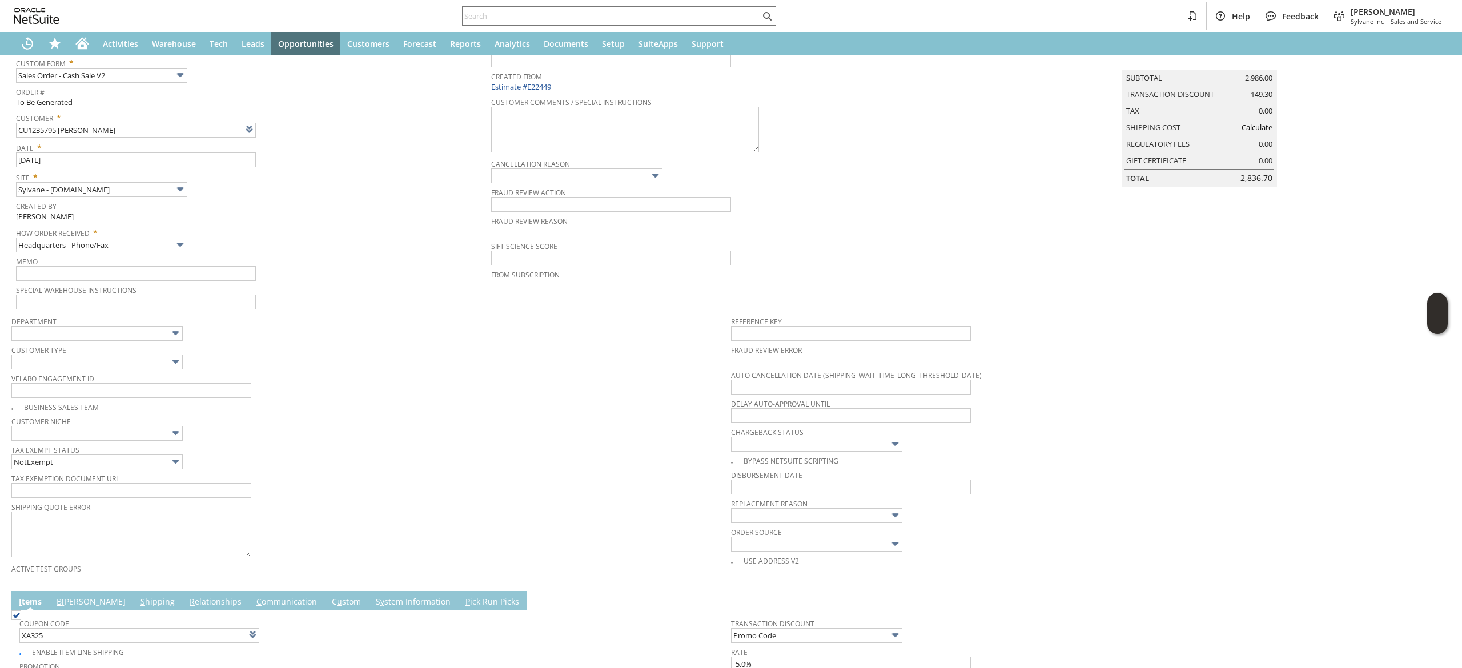
scroll to position [0, 0]
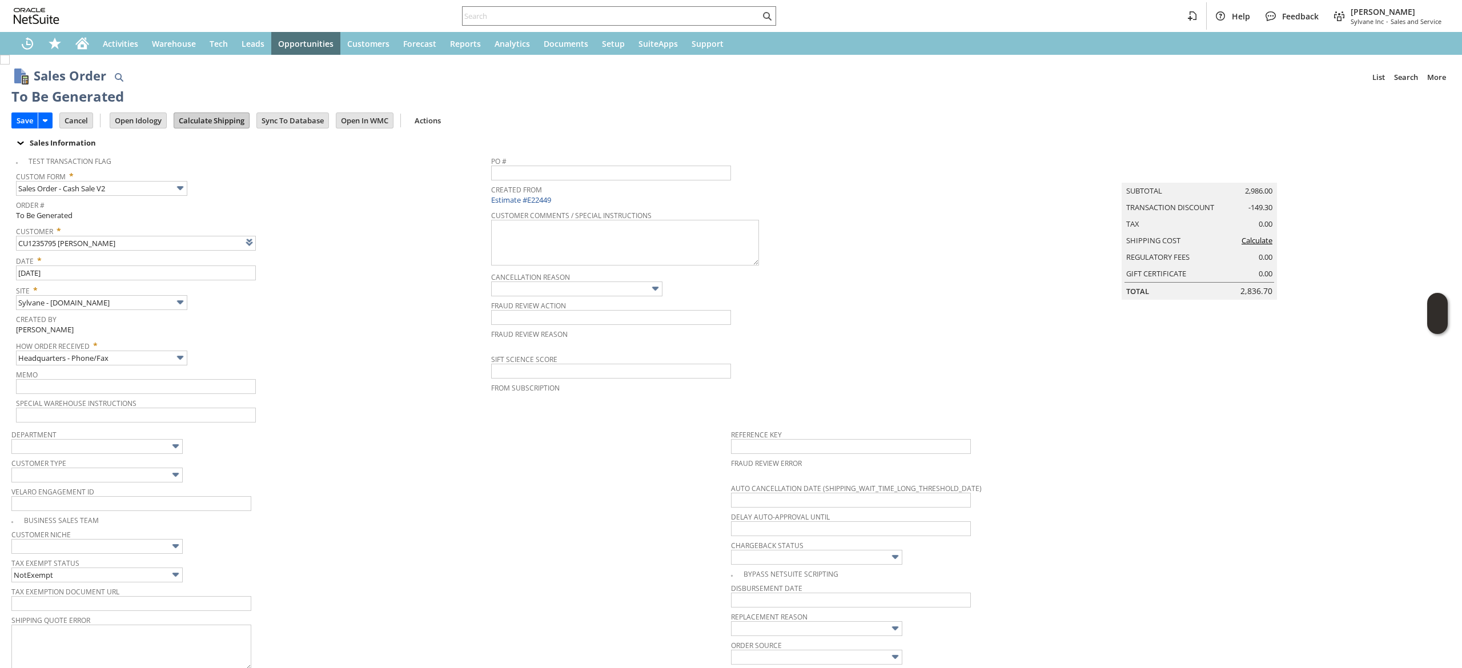
click at [215, 120] on input "Calculate Shipping" at bounding box center [211, 120] width 75 height 15
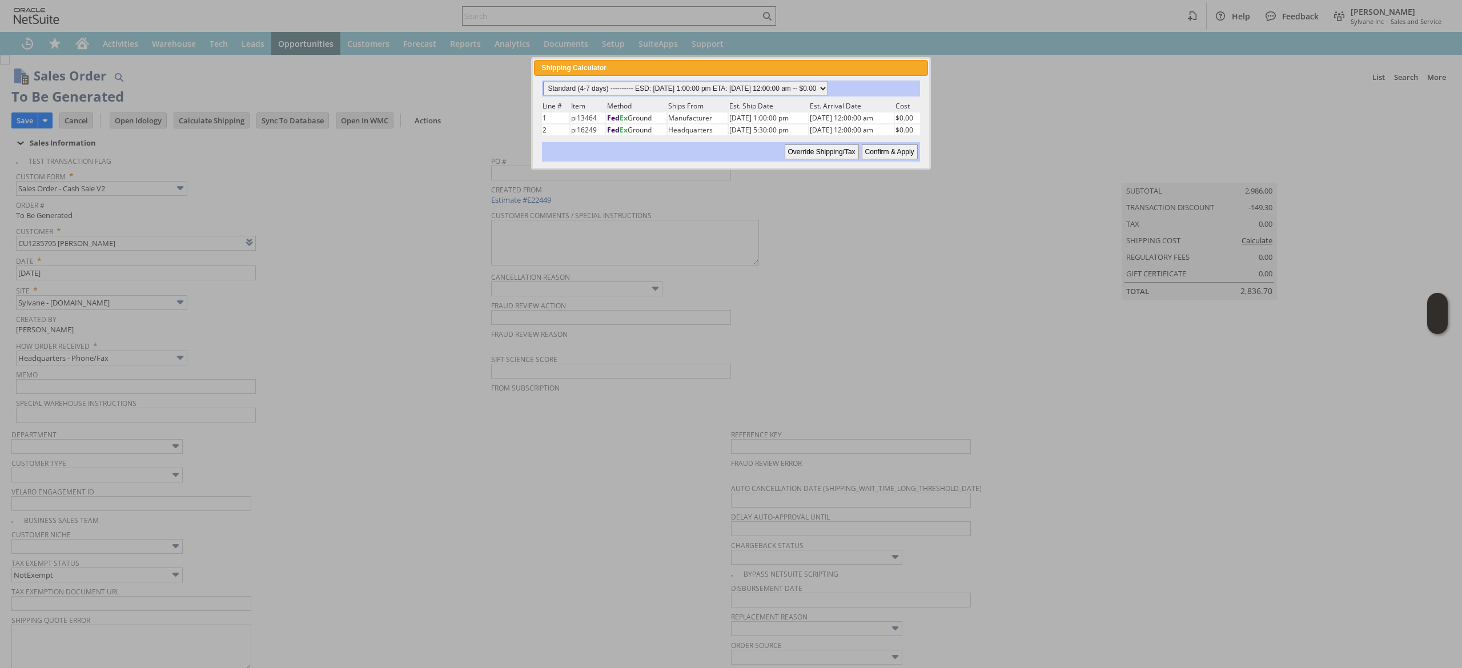
click at [749, 94] on select "Standard (4-7 days) ---------- ESD: [DATE] 1:00:00 pm ETA: [DATE] 12:00:00 am -…" at bounding box center [685, 89] width 285 height 14
click at [543, 82] on select "Standard (4-7 days) ---------- ESD: [DATE] 1:00:00 pm ETA: [DATE] 12:00:00 am -…" at bounding box center [685, 89] width 285 height 14
click at [916, 144] on input "Confirm & Apply" at bounding box center [890, 151] width 56 height 15
type input "Add"
type input "Copy Previous"
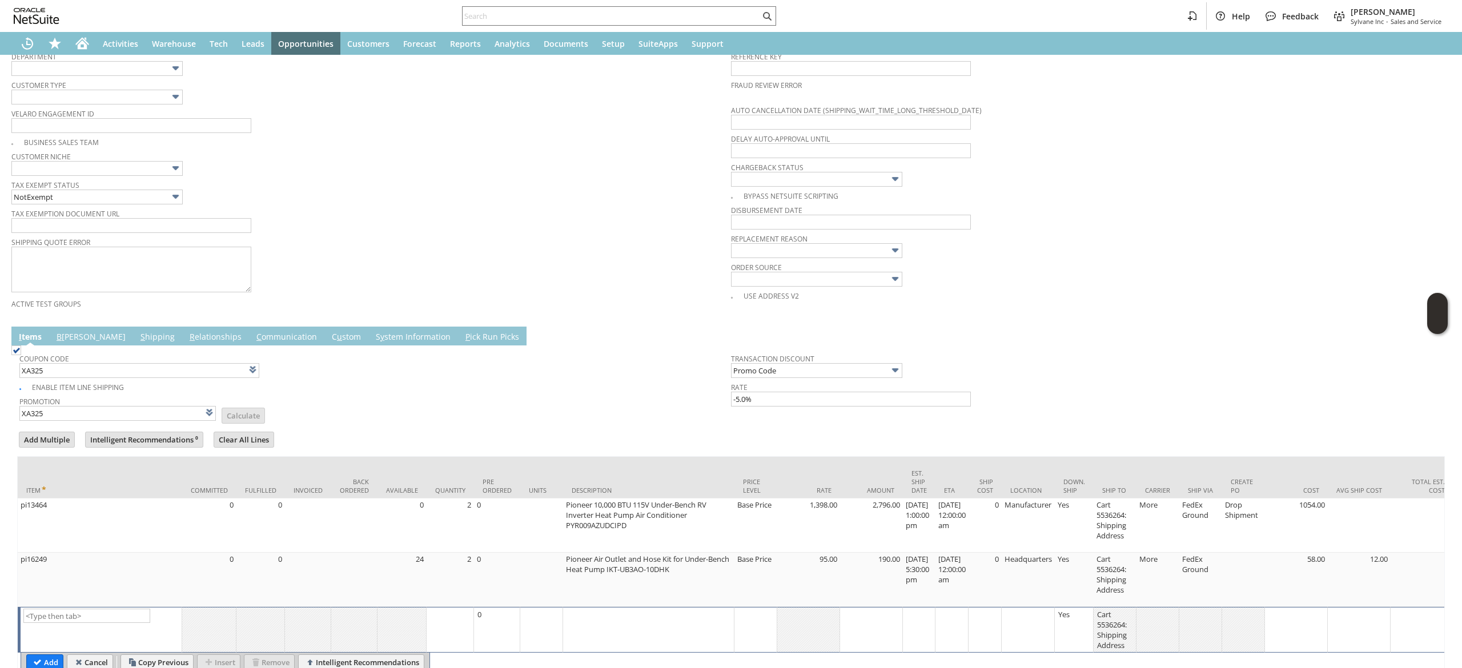
scroll to position [444, 0]
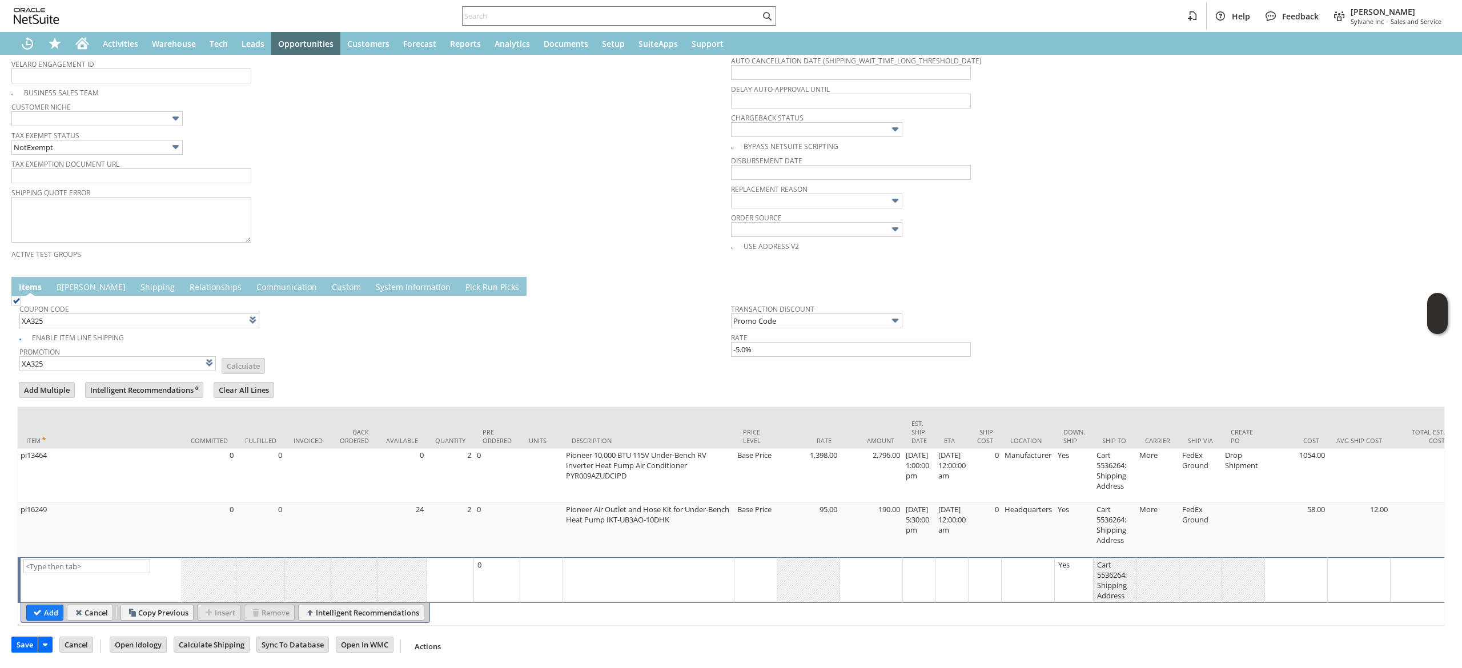
click at [75, 282] on link "B [PERSON_NAME]" at bounding box center [91, 288] width 75 height 13
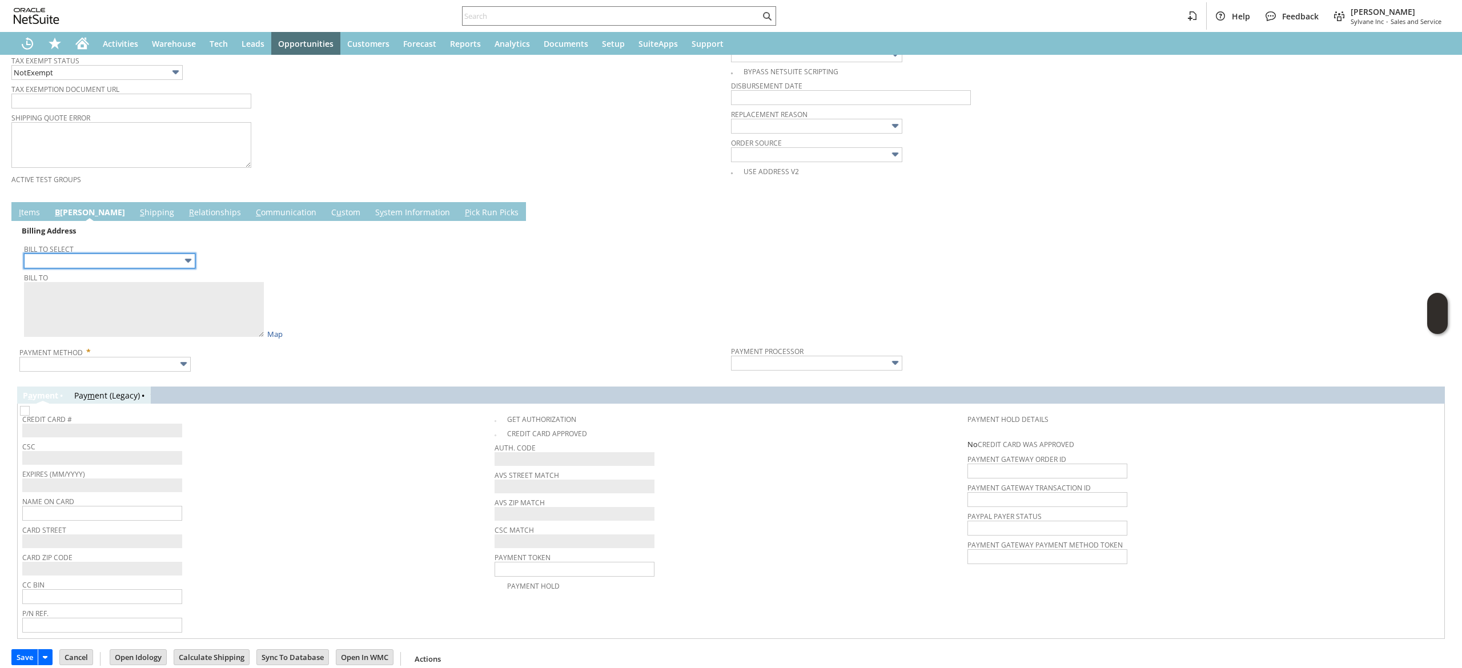
scroll to position [524, 0]
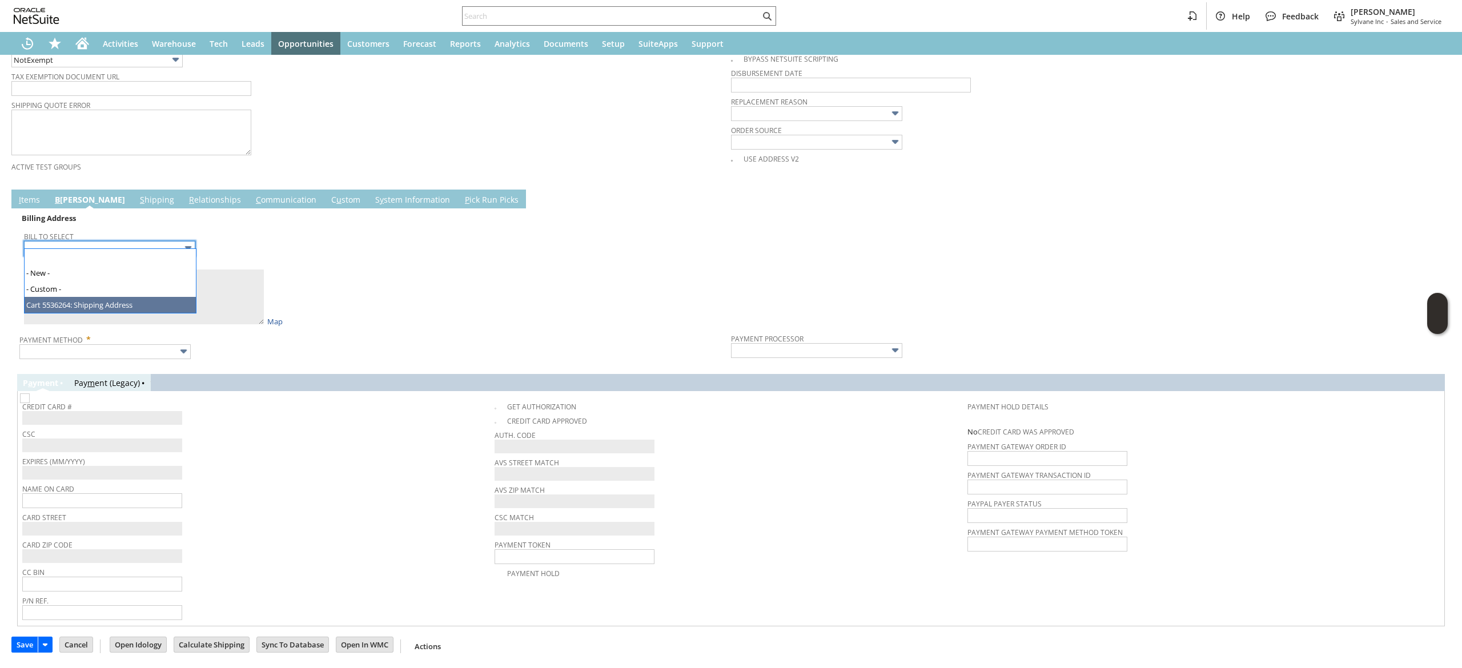
type input "Cart 5536264: Shipping Address"
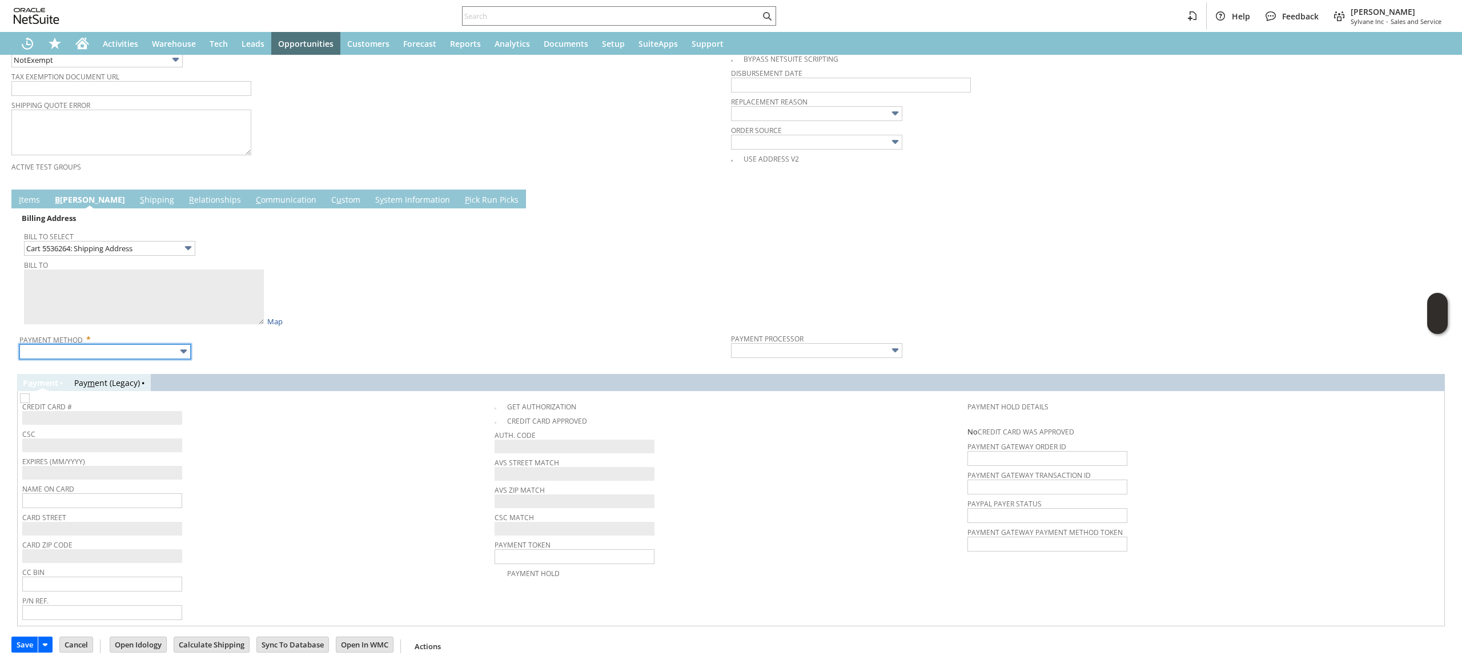
click at [143, 345] on input "text" at bounding box center [104, 351] width 171 height 15
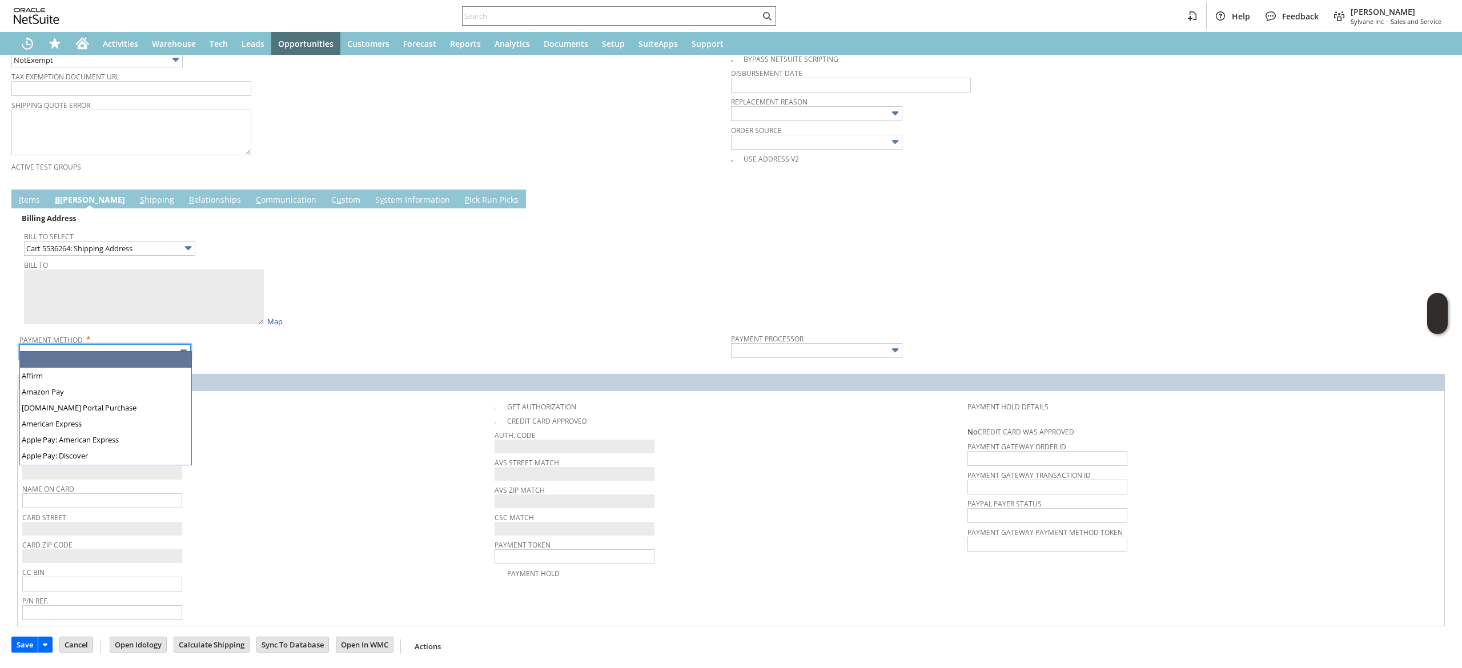
type textarea "[PERSON_NAME] 2015 [PERSON_NAME] 2300951 [GEOGRAPHIC_DATA] [GEOGRAPHIC_DATA]"
type input "2015 [PERSON_NAME]"
type input "32408"
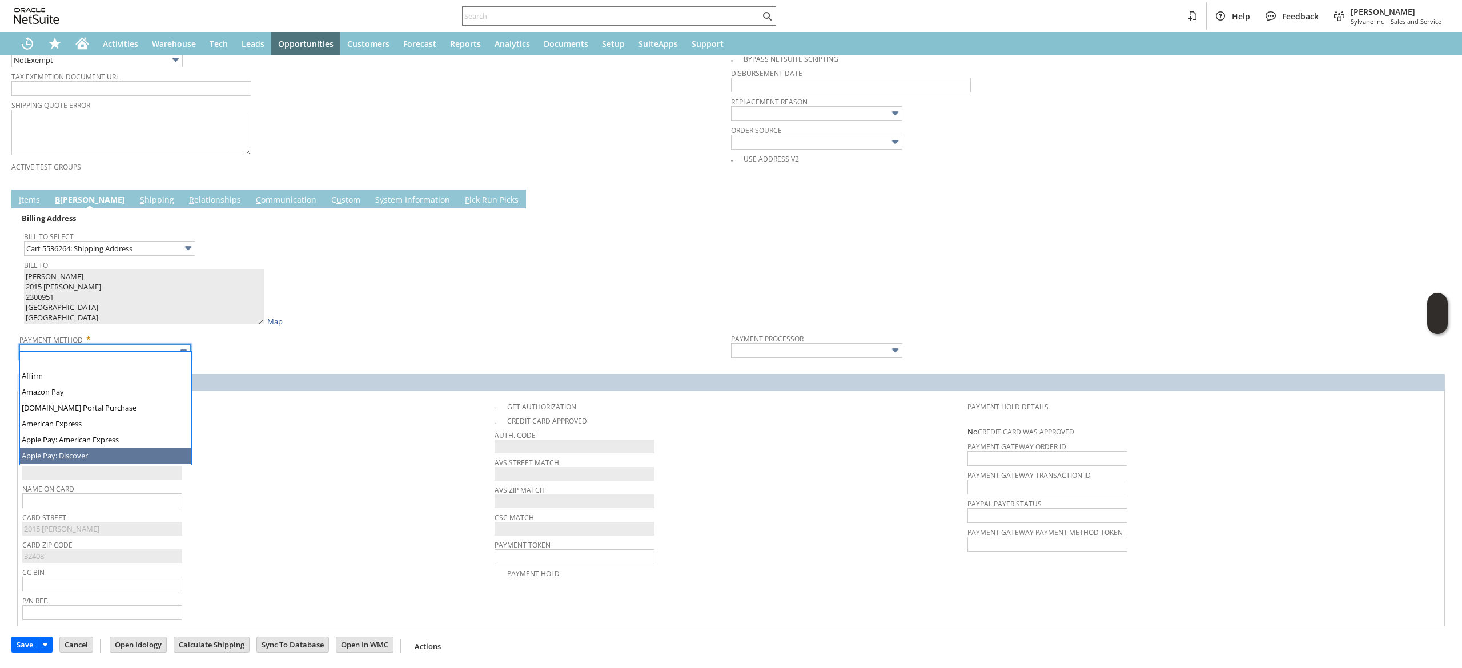
scroll to position [308, 0]
type input "Visa / Mastercard"
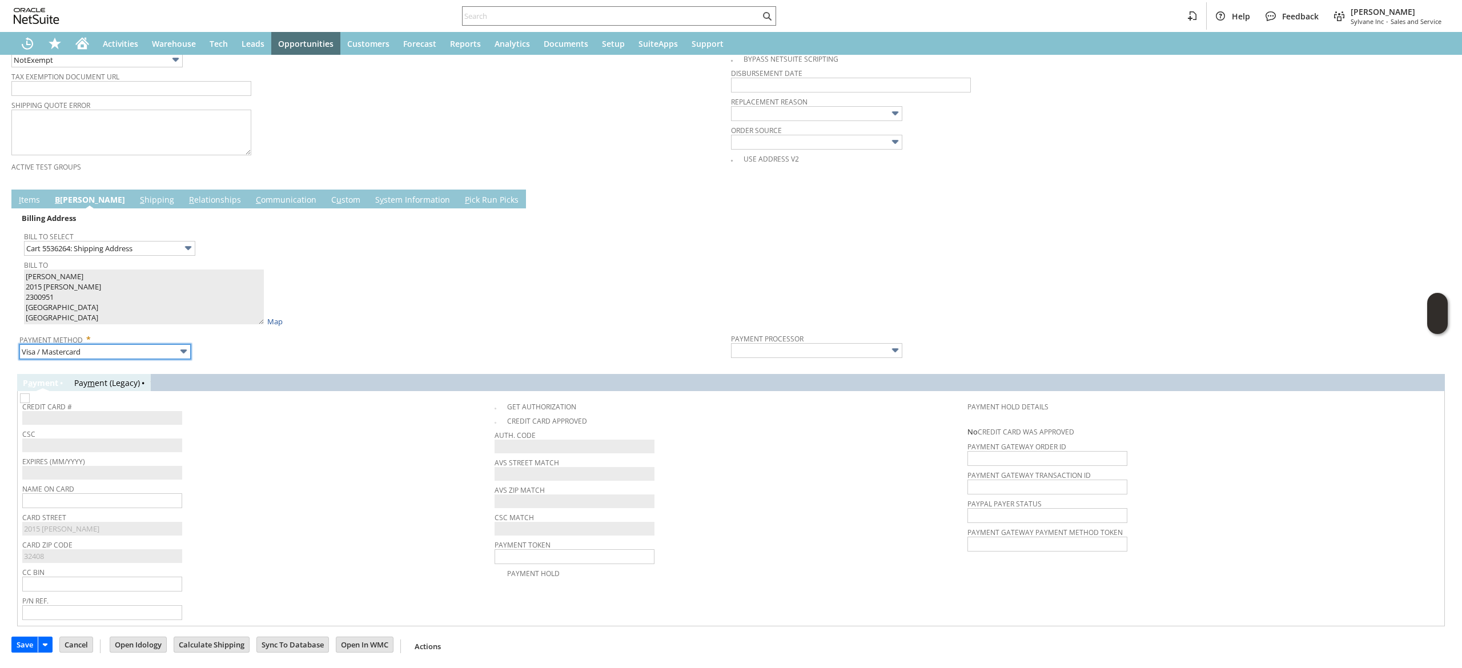
type input "Braintree"
checkbox input "true"
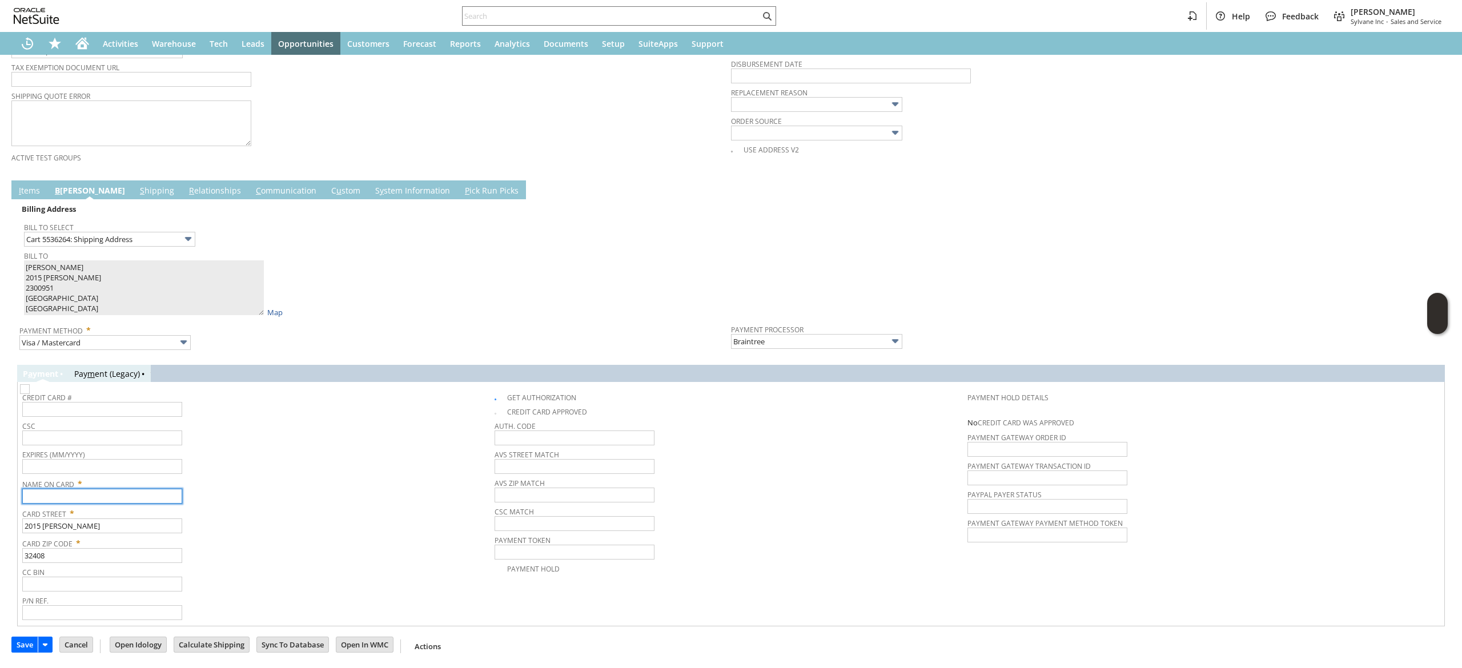
click at [99, 497] on input "text" at bounding box center [102, 496] width 160 height 15
click at [99, 496] on input "text" at bounding box center [102, 496] width 160 height 15
paste input "[PERSON_NAME]"
type input "[PERSON_NAME]"
drag, startPoint x: 151, startPoint y: 395, endPoint x: 163, endPoint y: 408, distance: 17.8
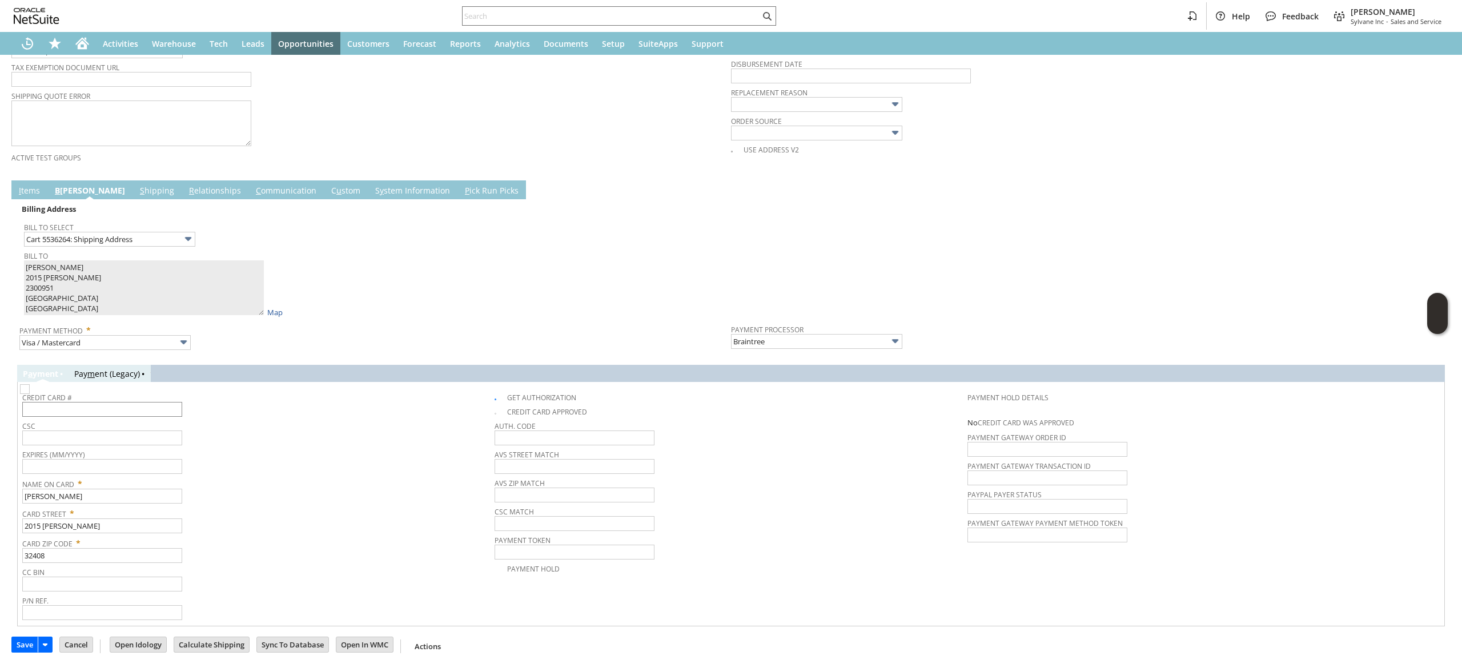
click at [150, 402] on span "Credit Card #" at bounding box center [255, 395] width 467 height 13
click at [166, 408] on input "text" at bounding box center [102, 409] width 160 height 15
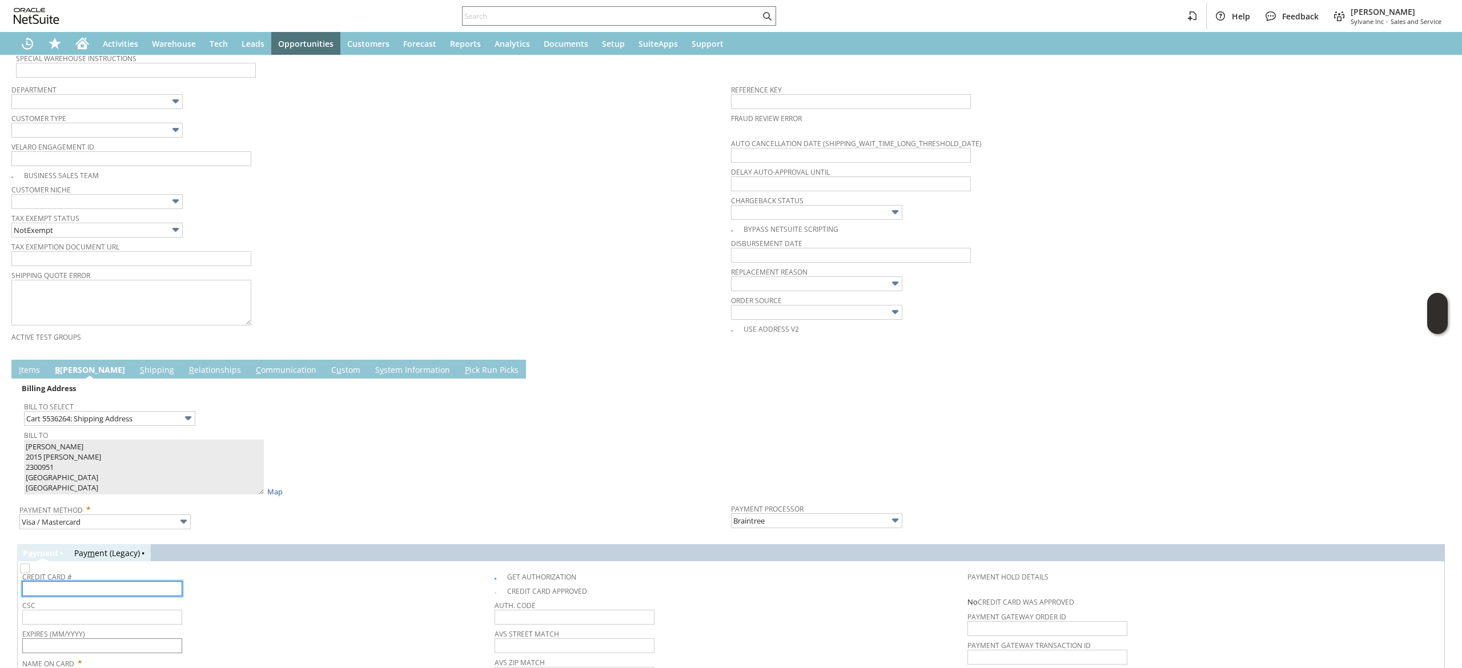
scroll to position [526, 0]
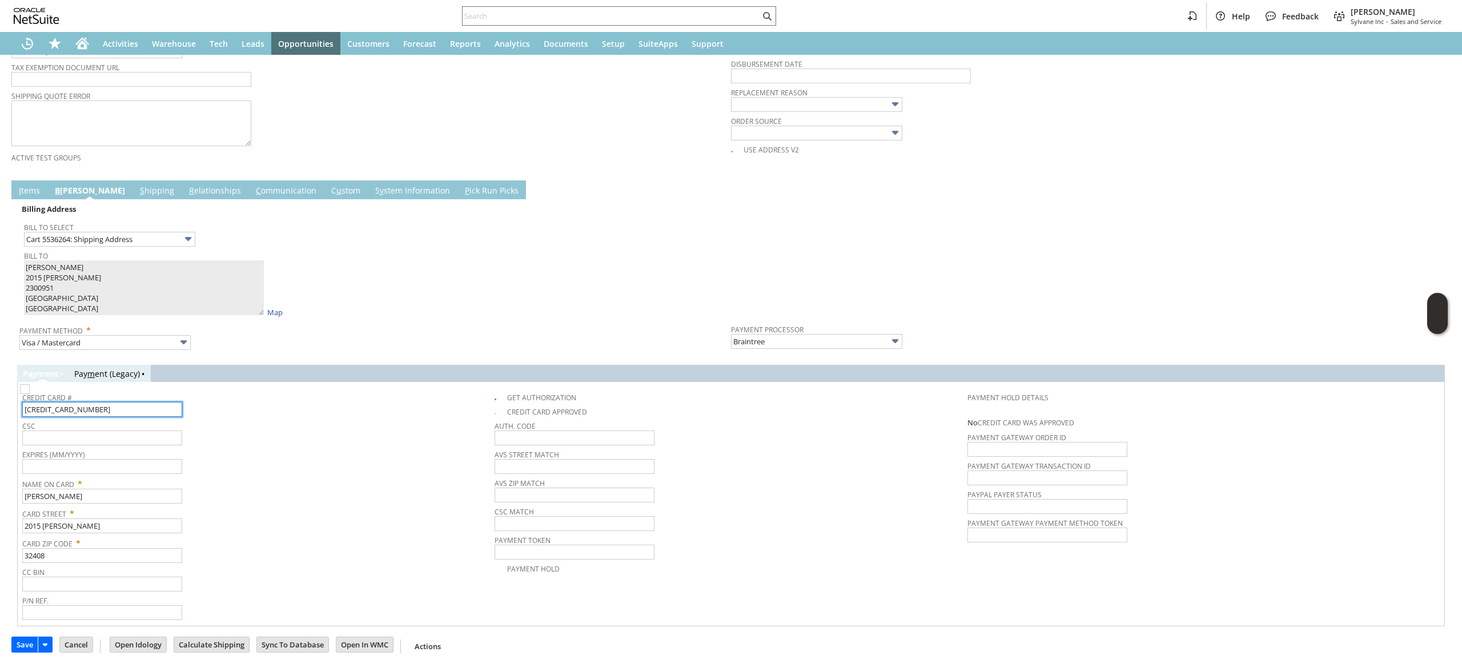
type input "4246044676867629"
click at [103, 477] on span "Name On Card *" at bounding box center [255, 482] width 467 height 14
click at [106, 473] on input "text" at bounding box center [102, 466] width 160 height 15
type input "06/2029"
click at [140, 436] on input "text" at bounding box center [102, 438] width 160 height 15
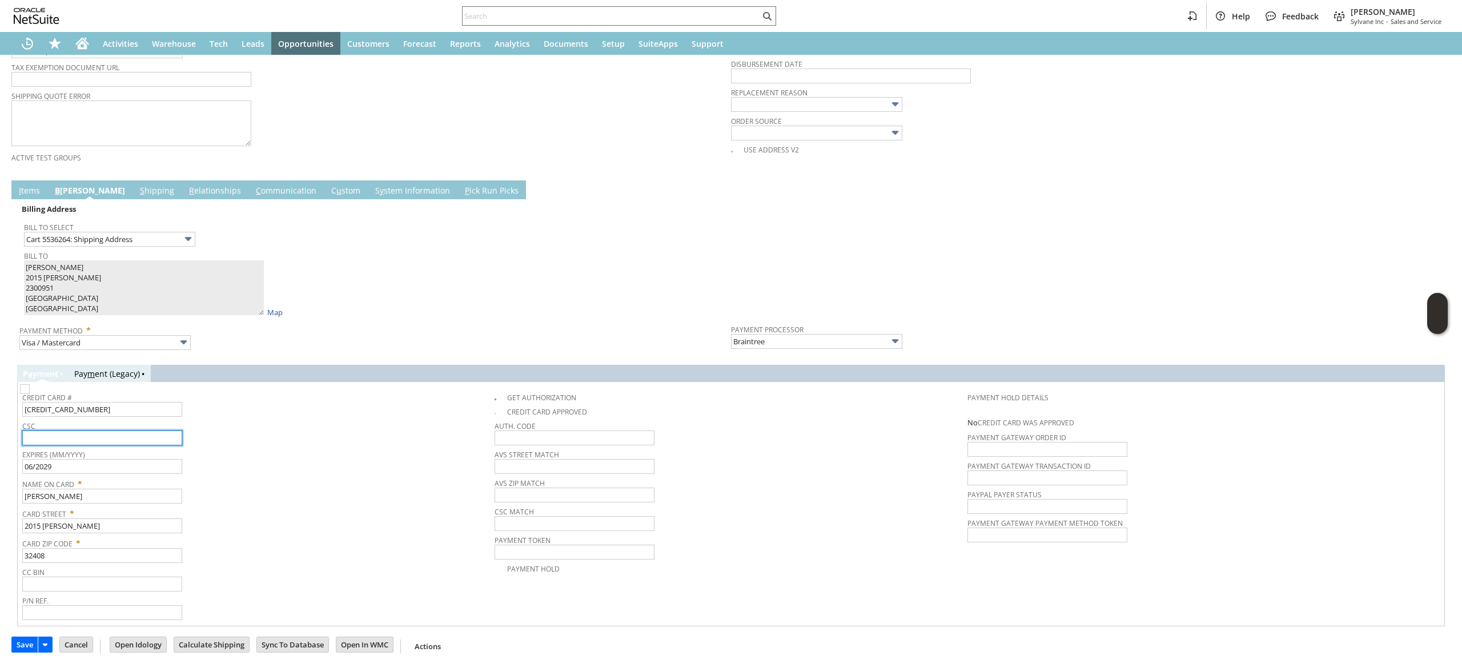
type input "9"
type input "896"
click at [252, 482] on span "Name On Card *" at bounding box center [255, 482] width 467 height 14
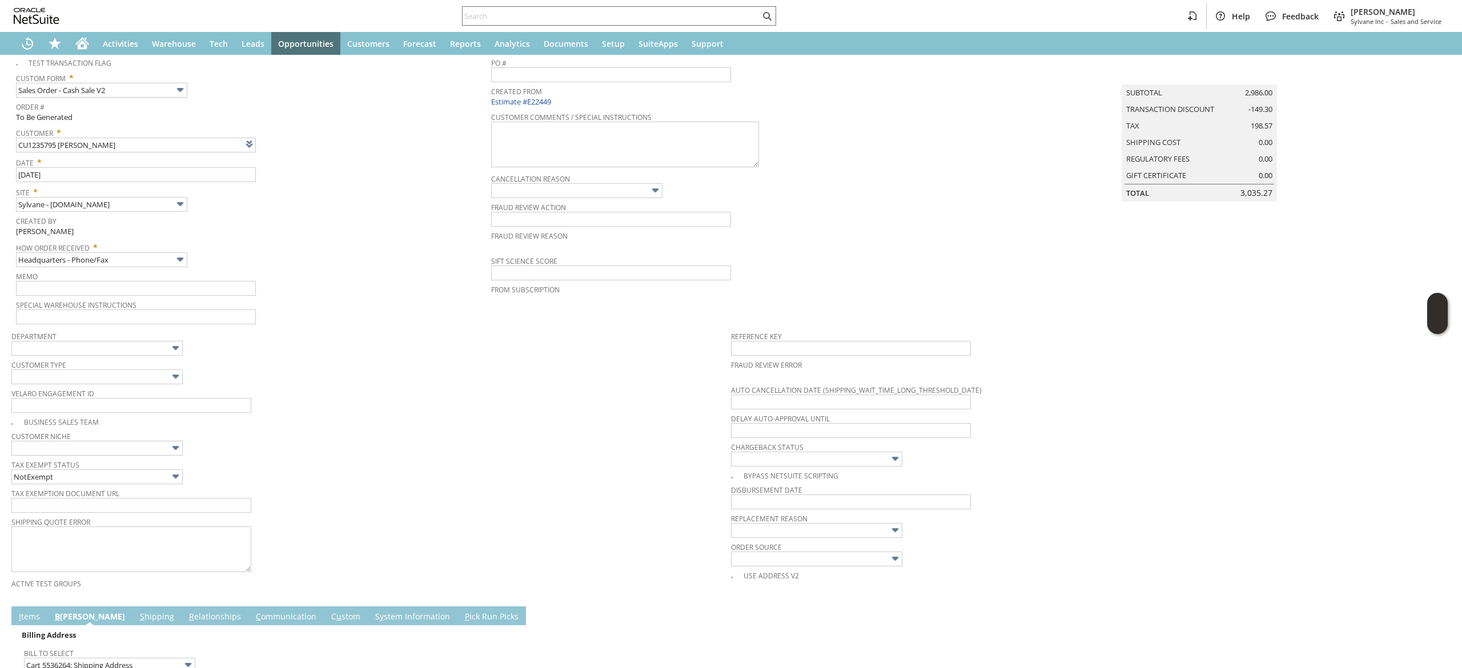
scroll to position [0, 0]
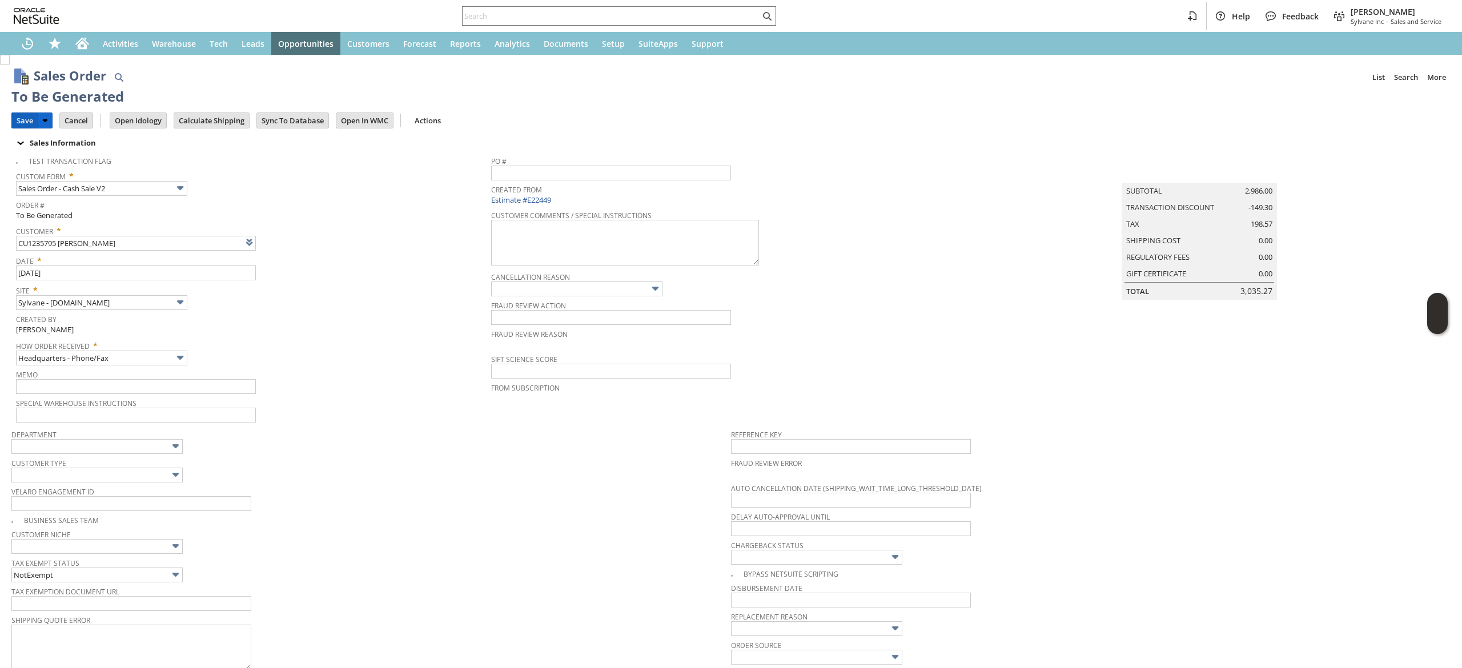
click at [21, 118] on input "Save" at bounding box center [25, 120] width 26 height 15
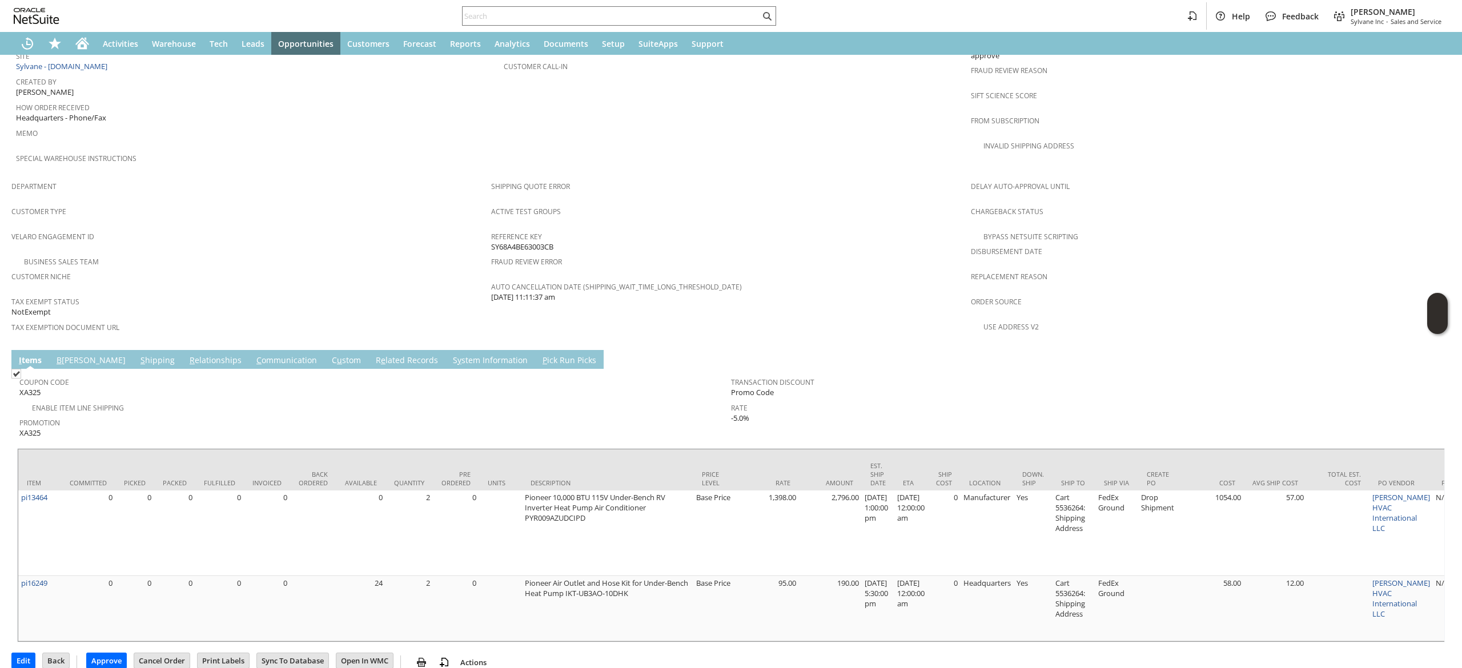
click at [259, 355] on link "C ommunication" at bounding box center [287, 361] width 66 height 13
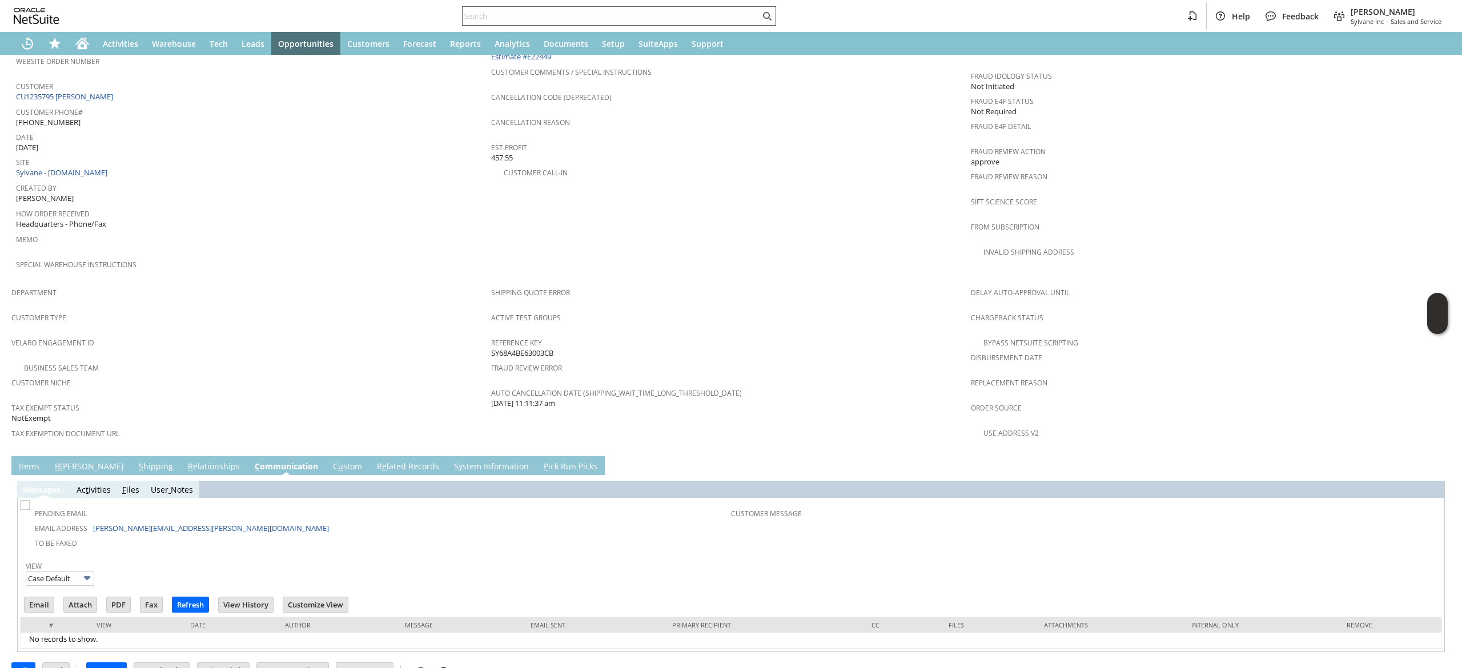
click at [588, 15] on input "text" at bounding box center [611, 16] width 297 height 14
paste input "Nathan Dubin"
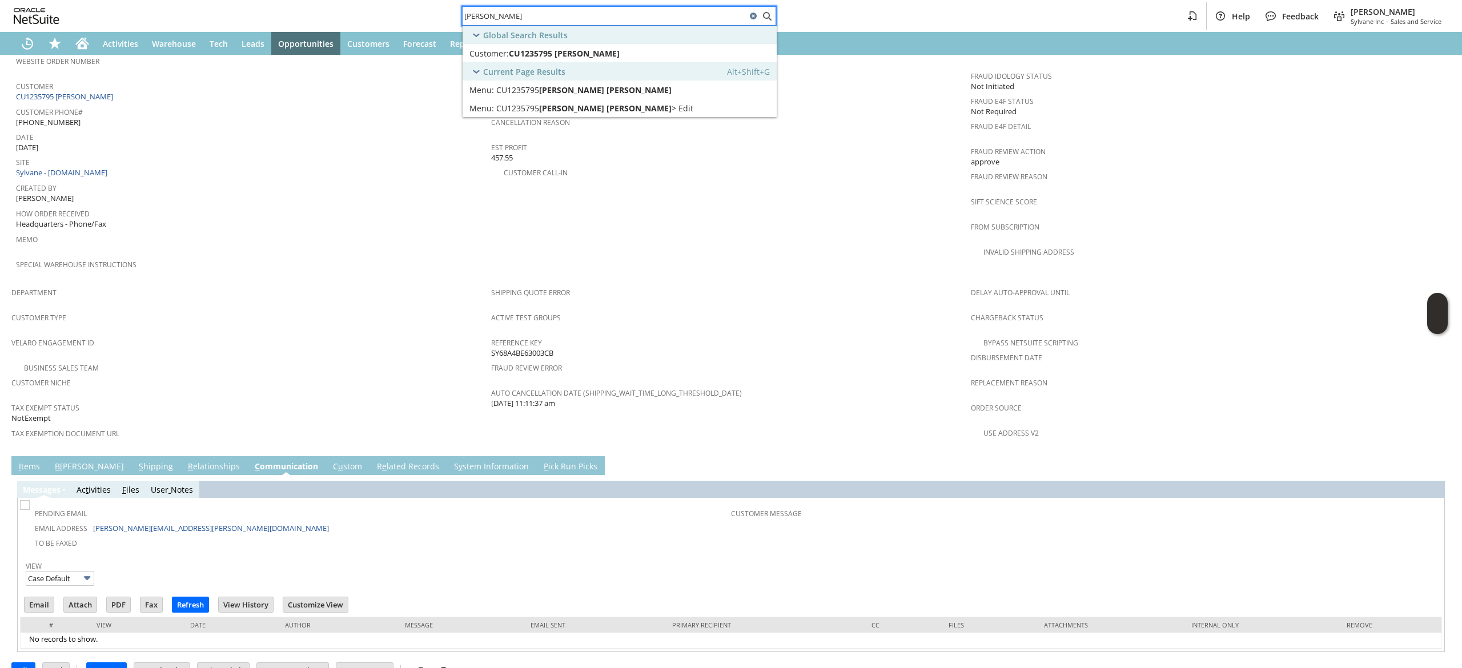
click at [619, 21] on input "Nathan Dubin" at bounding box center [605, 16] width 284 height 14
click at [617, 21] on input "Nathan Dubin" at bounding box center [605, 16] width 284 height 14
paste input "3178371159"
click at [652, 11] on input "Nathan Dubin3178371159" at bounding box center [605, 16] width 284 height 14
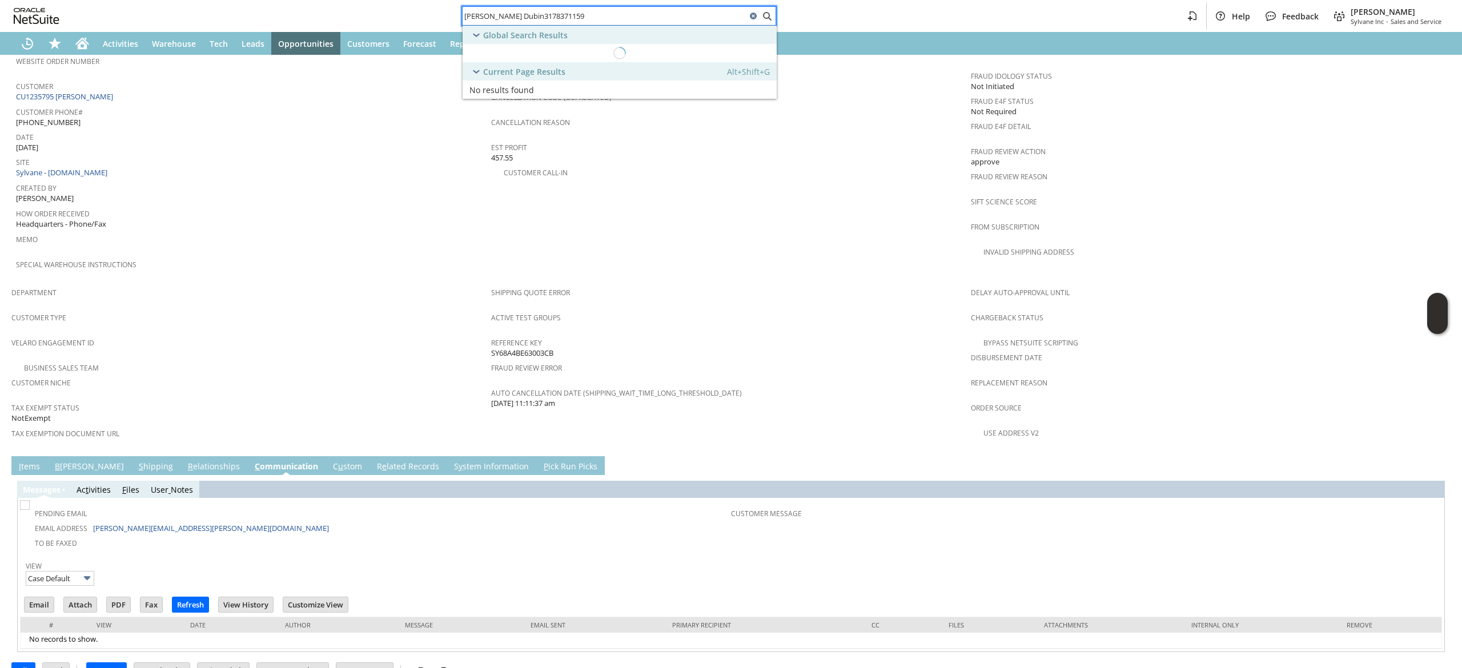
click at [652, 11] on input "Nathan Dubin3178371159" at bounding box center [605, 16] width 284 height 14
paste input "text"
type input "3178371159"
click at [612, 18] on input "3178371159" at bounding box center [605, 16] width 284 height 14
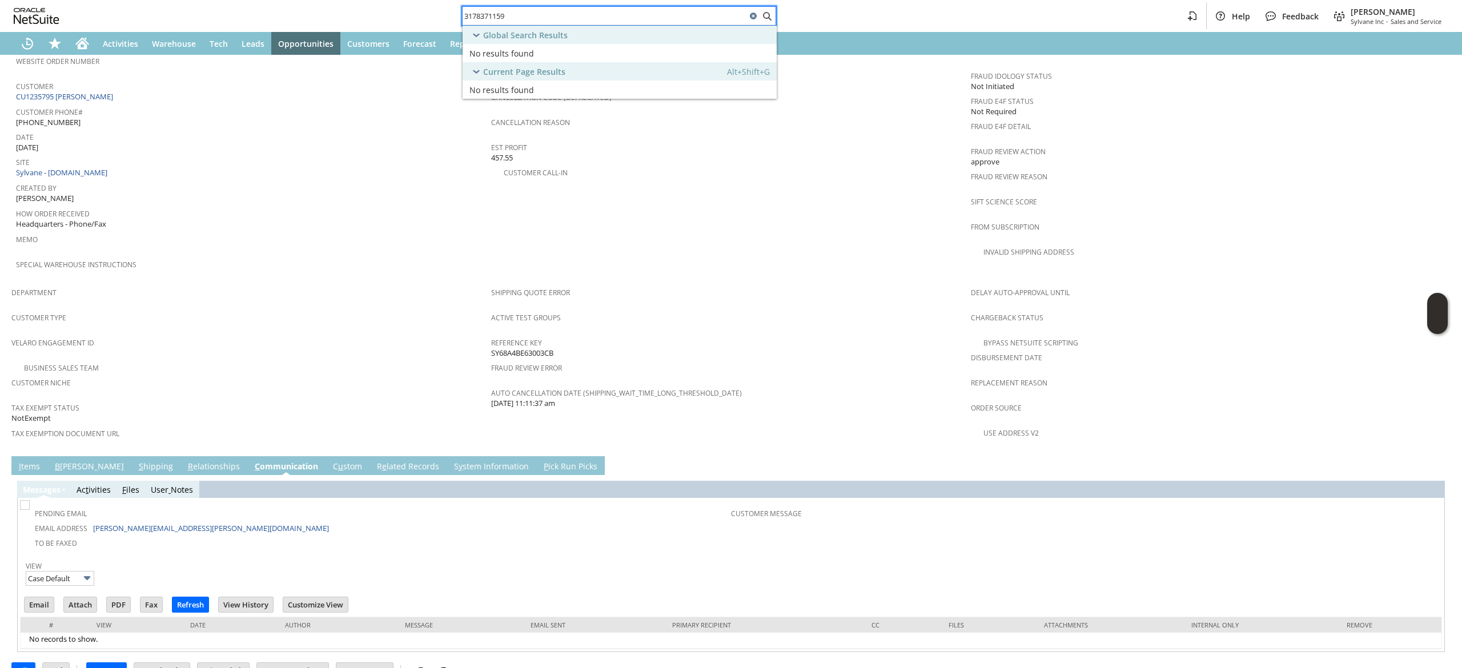
click at [612, 18] on input "3178371159" at bounding box center [605, 16] width 284 height 14
click at [754, 13] on icon at bounding box center [753, 16] width 7 height 7
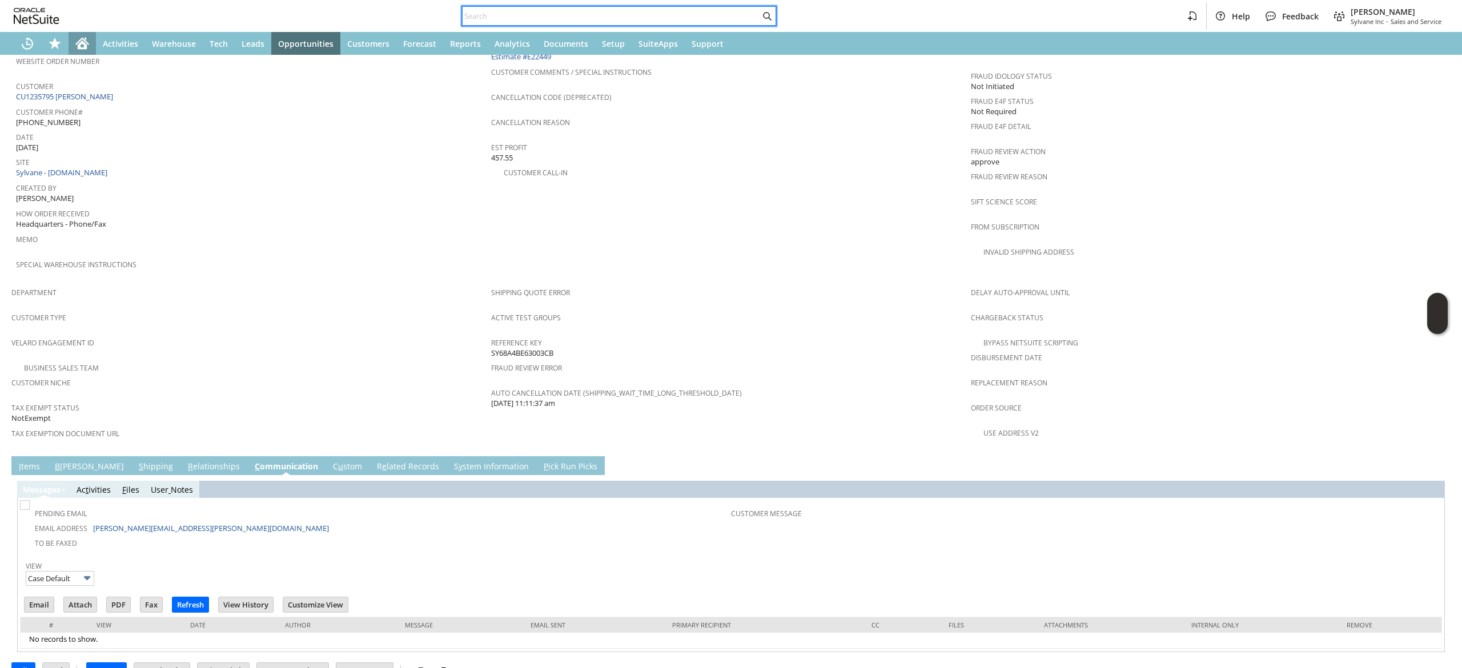
click at [87, 38] on icon "Home" at bounding box center [82, 44] width 14 height 14
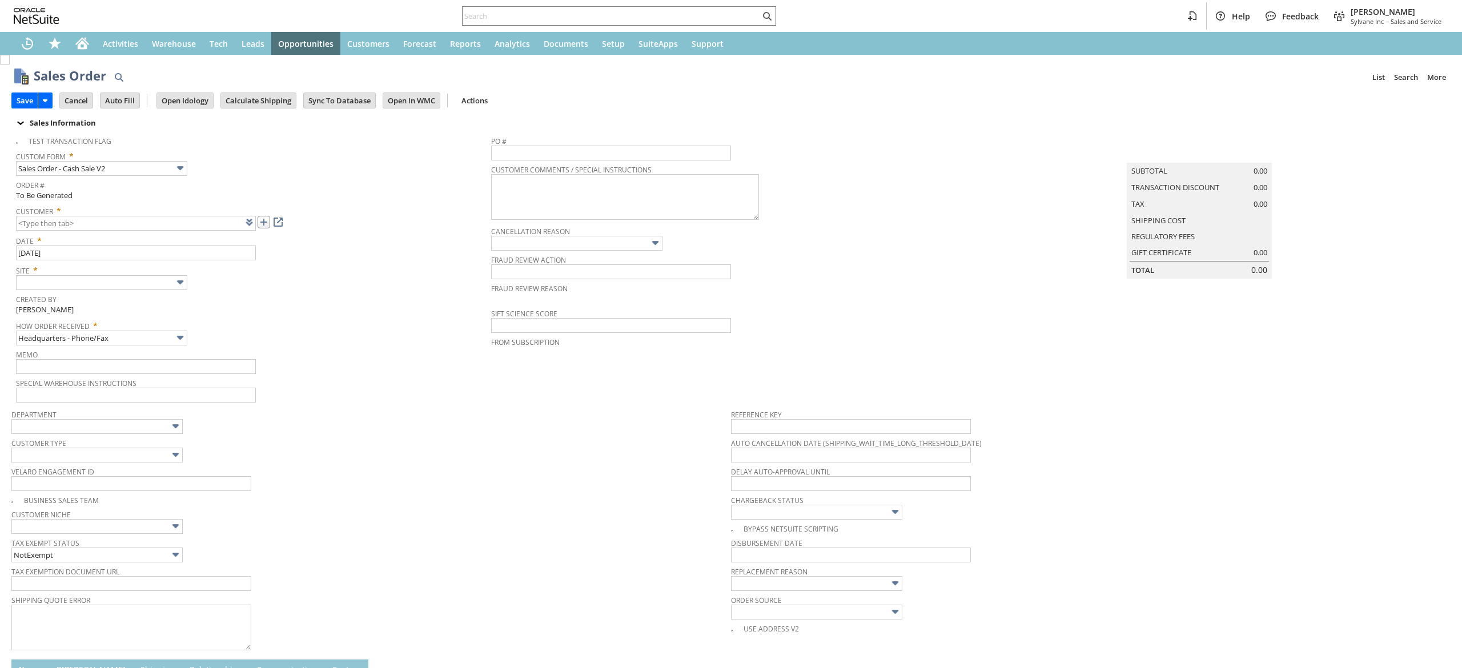
click at [264, 225] on link at bounding box center [264, 222] width 13 height 13
click at [1163, 323] on td "Summary Subtotal 0.00 Transaction Discount 0.00 Tax 0.00 Shipping Cost Regulato…" at bounding box center [1211, 267] width 480 height 274
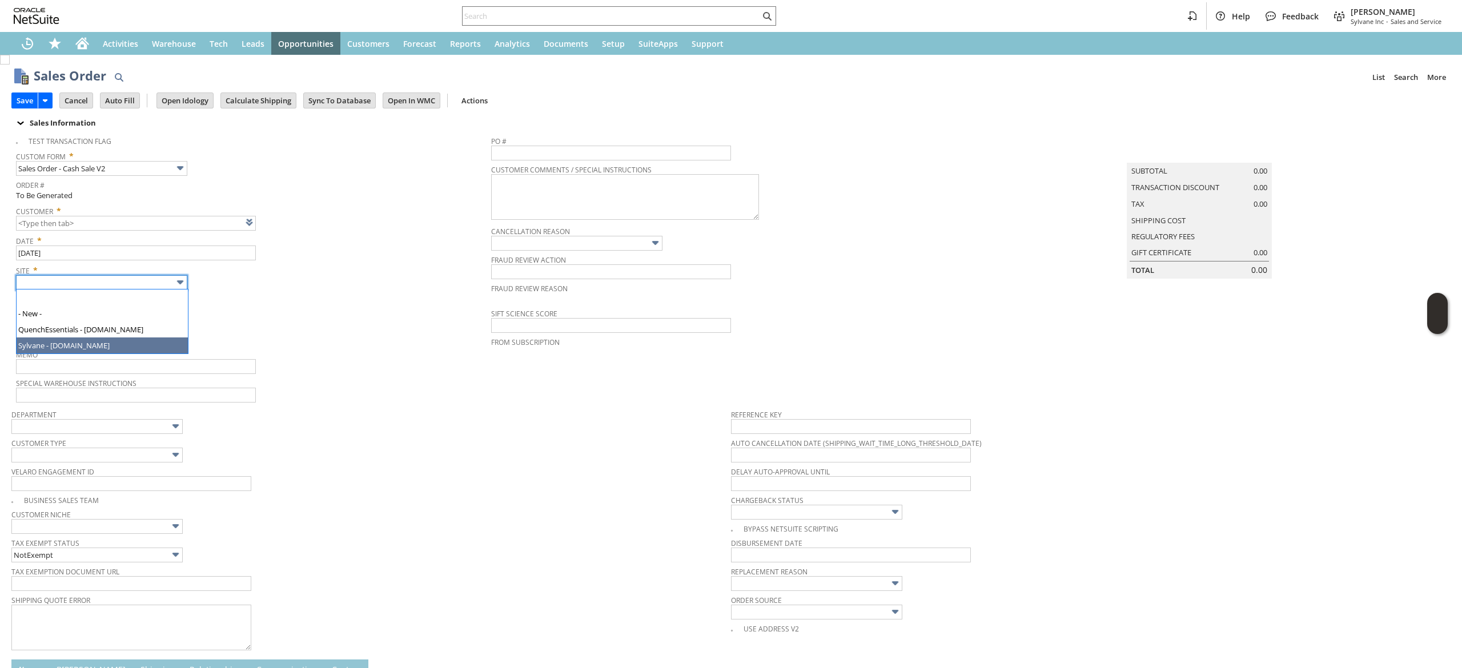
drag, startPoint x: 117, startPoint y: 340, endPoint x: 385, endPoint y: 330, distance: 268.0
type input "Sylvane - [DOMAIN_NAME]"
click at [415, 325] on span "How Order Received *" at bounding box center [250, 324] width 469 height 14
type input "CU1235805 Donna Mears"
drag, startPoint x: 327, startPoint y: 312, endPoint x: 324, endPoint y: 321, distance: 8.9
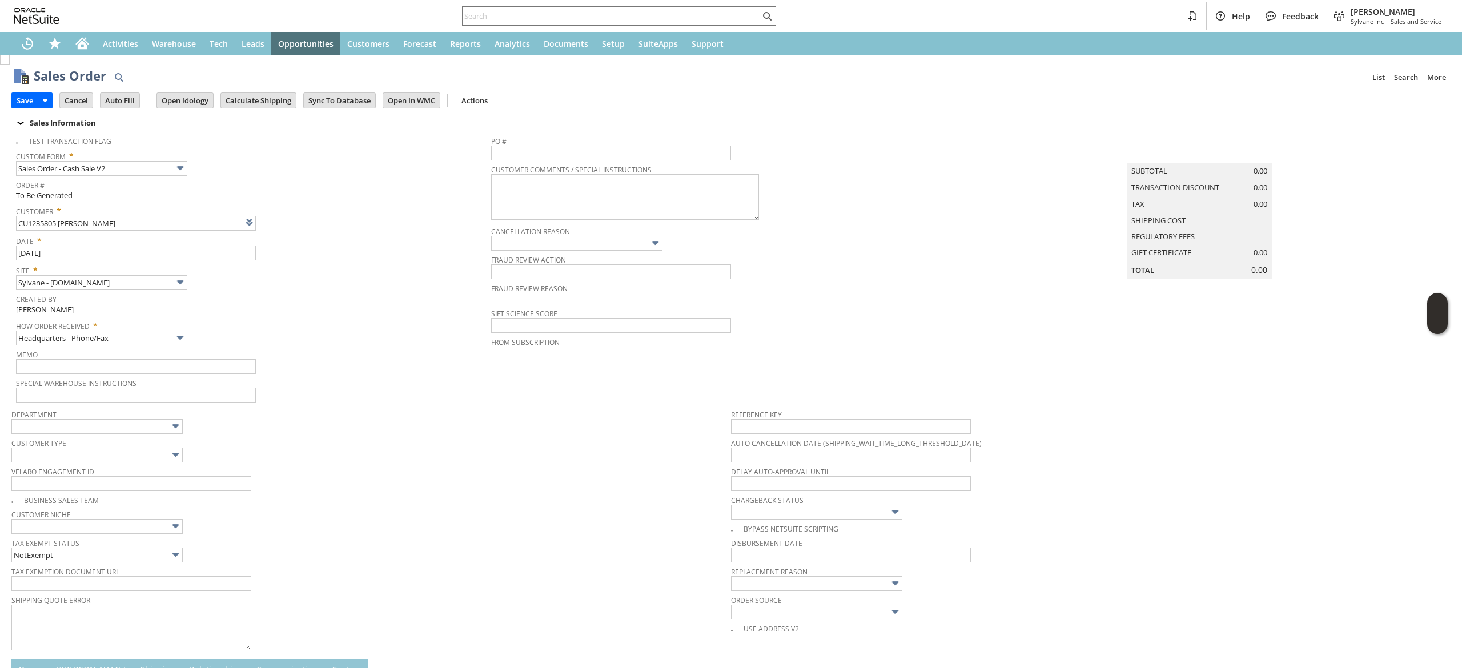
click at [327, 312] on div "Created By Devin Carswell" at bounding box center [250, 303] width 469 height 25
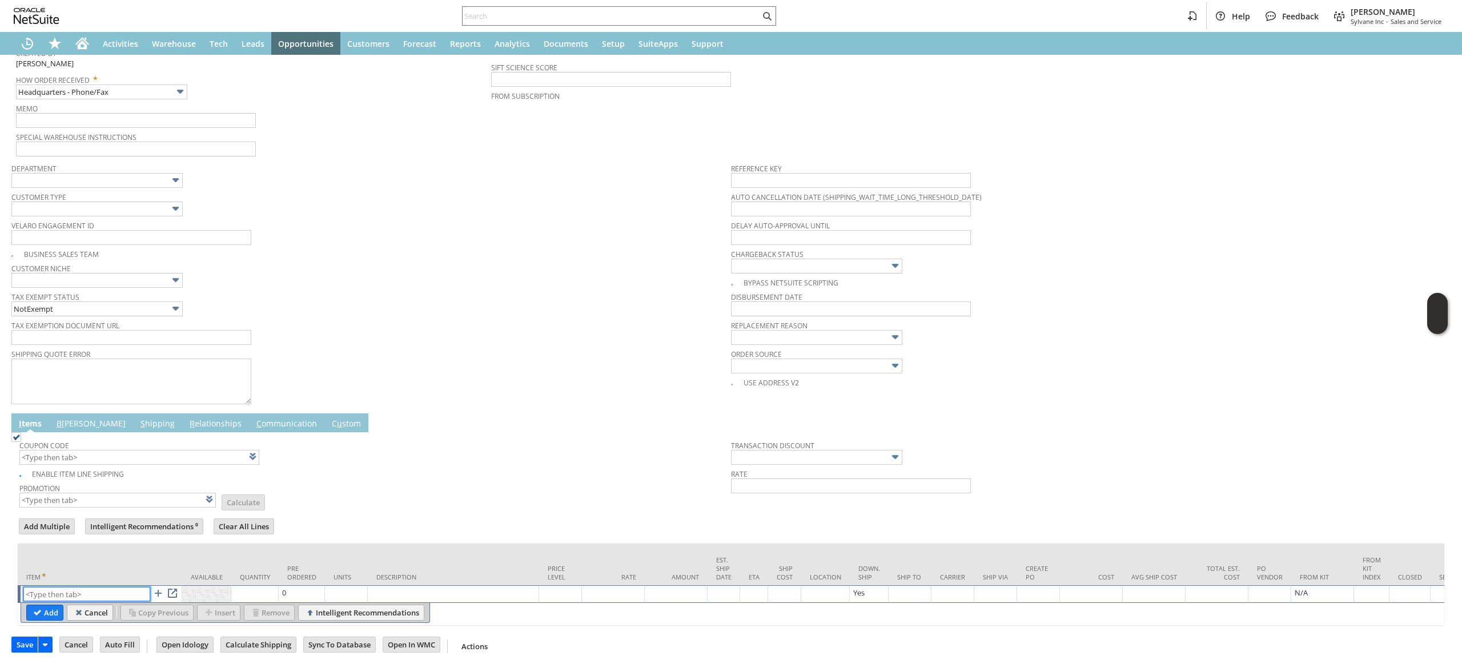
click at [95, 587] on input "text" at bounding box center [86, 594] width 127 height 14
paste input "sa7349"
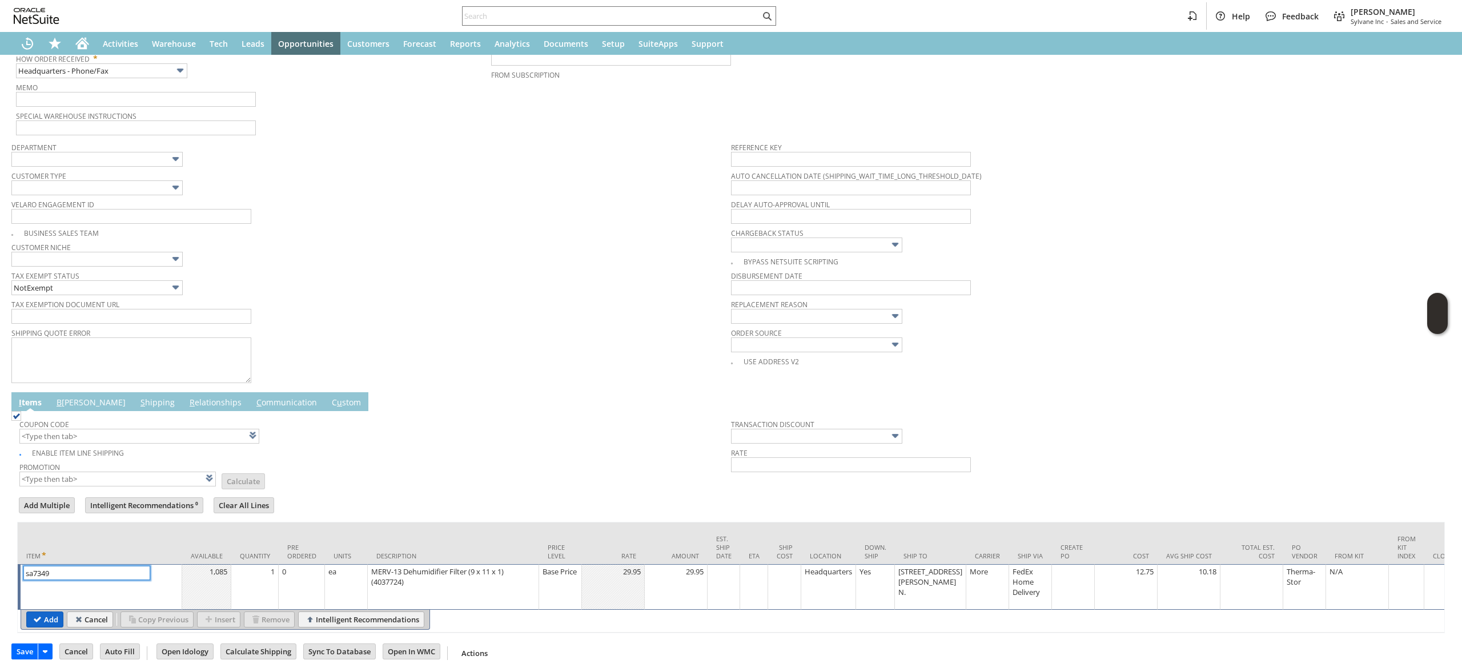
type input "sa7349"
click at [46, 619] on input "Add" at bounding box center [45, 619] width 36 height 15
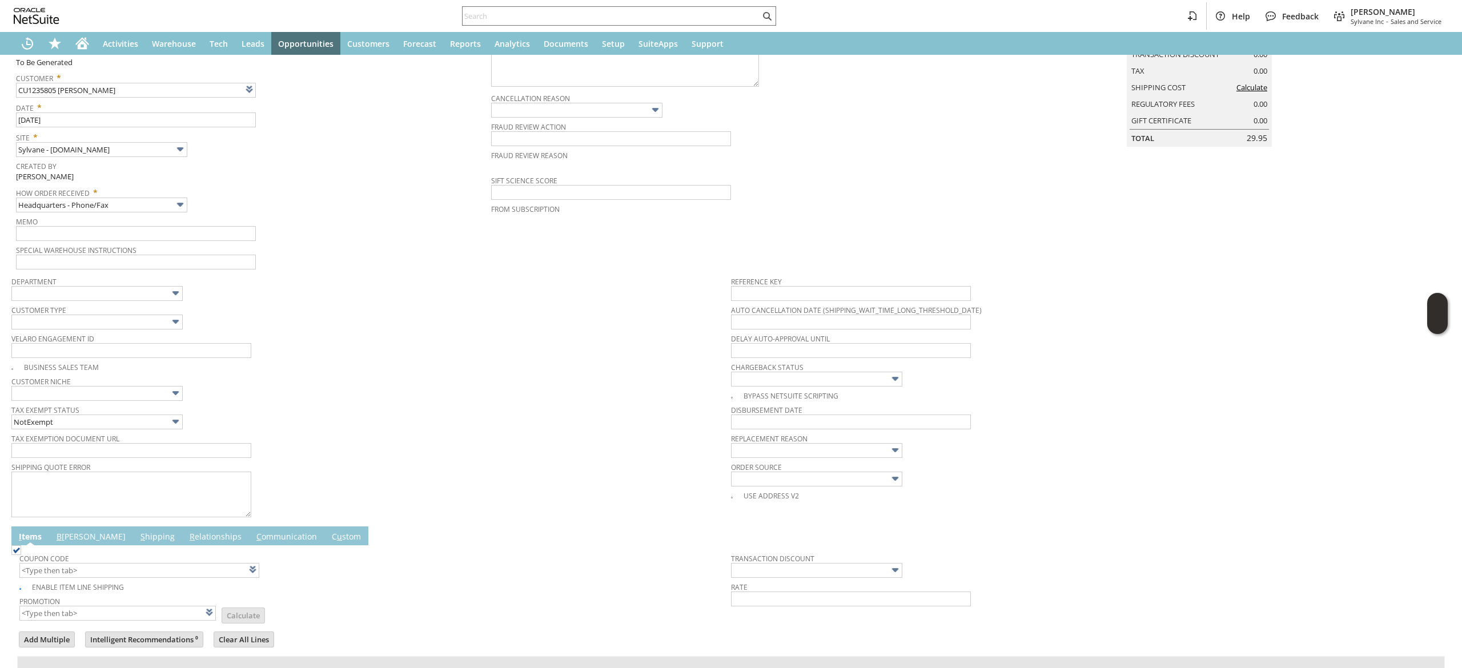
scroll to position [0, 0]
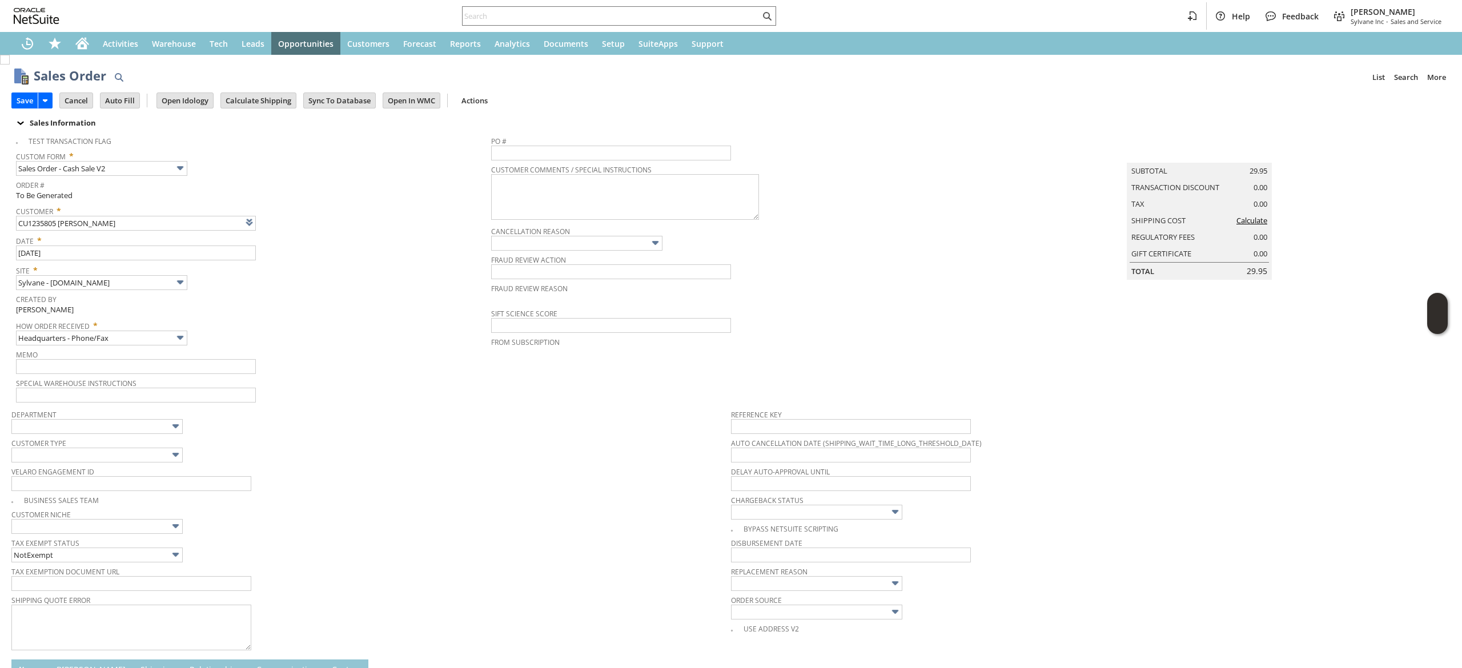
type input "Intelligent Recommendations¹⁰"
click at [287, 109] on td "Calculate Shipping" at bounding box center [261, 100] width 83 height 21
click at [284, 102] on input "Calculate Shipping" at bounding box center [258, 100] width 75 height 15
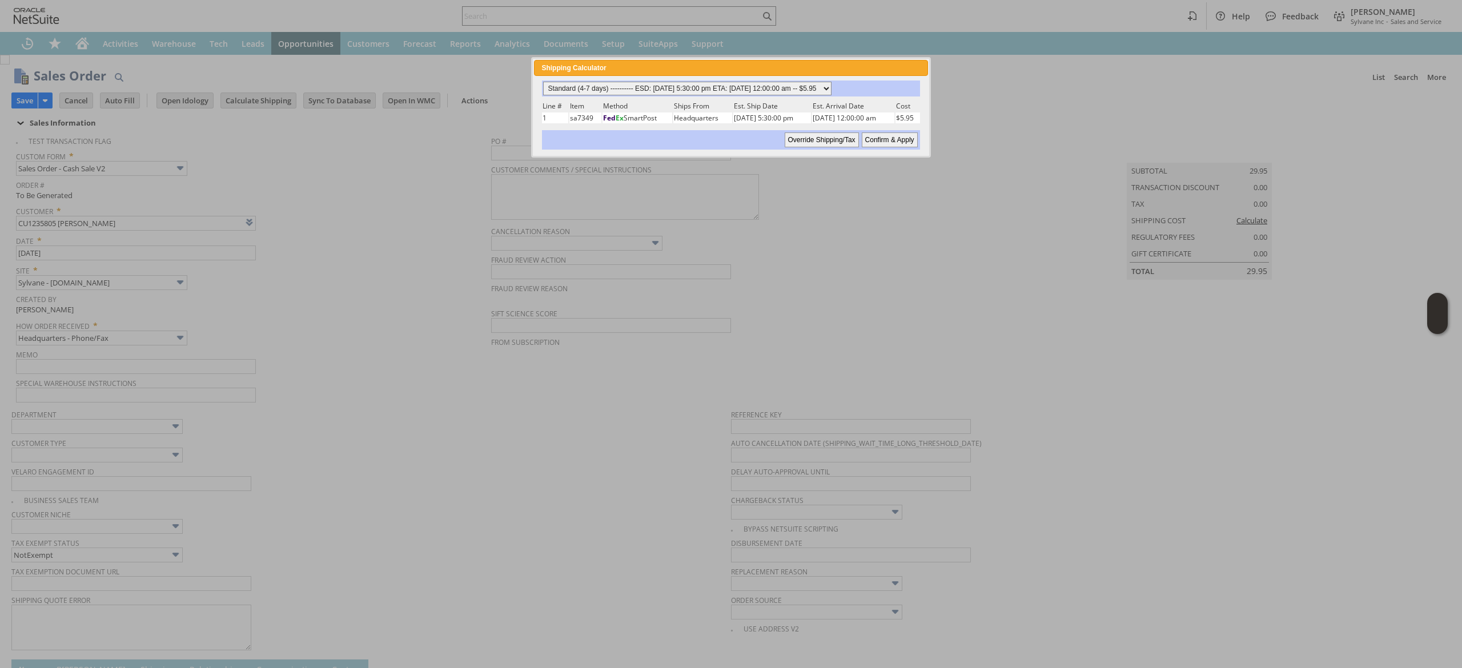
click at [789, 89] on select "Standard (4-7 days) ---------- ESD: 08/19/2025 5:30:00 pm ETA: 08/22/2025 12:00…" at bounding box center [687, 89] width 288 height 14
select select "2 Day ------------------------ ESD: 08/19/2025 5:30:00 pm ETA: 08/21/2025 12:00…"
click at [543, 82] on select "Standard (4-7 days) ---------- ESD: 08/19/2025 5:30:00 pm ETA: 08/22/2025 12:00…" at bounding box center [687, 89] width 288 height 14
click at [914, 143] on input "Confirm & Apply" at bounding box center [890, 139] width 56 height 15
type input "Add"
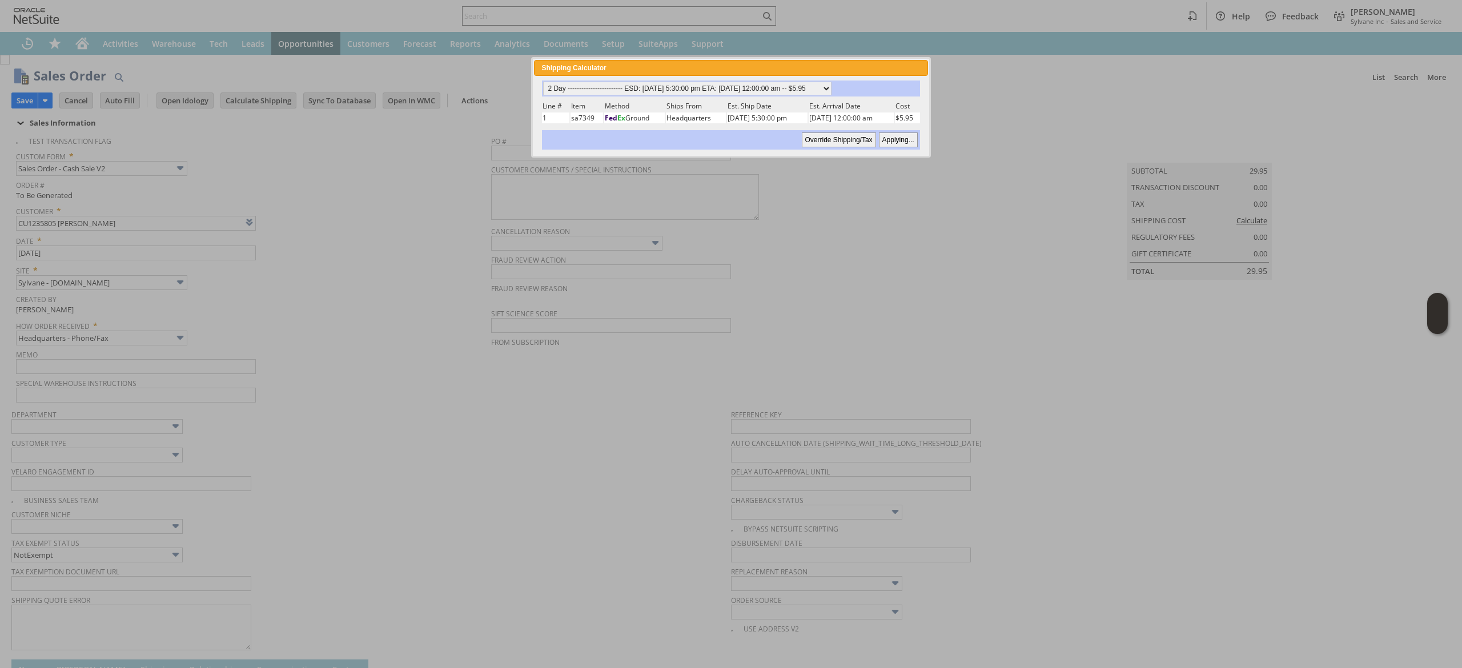
type input "Copy Previous"
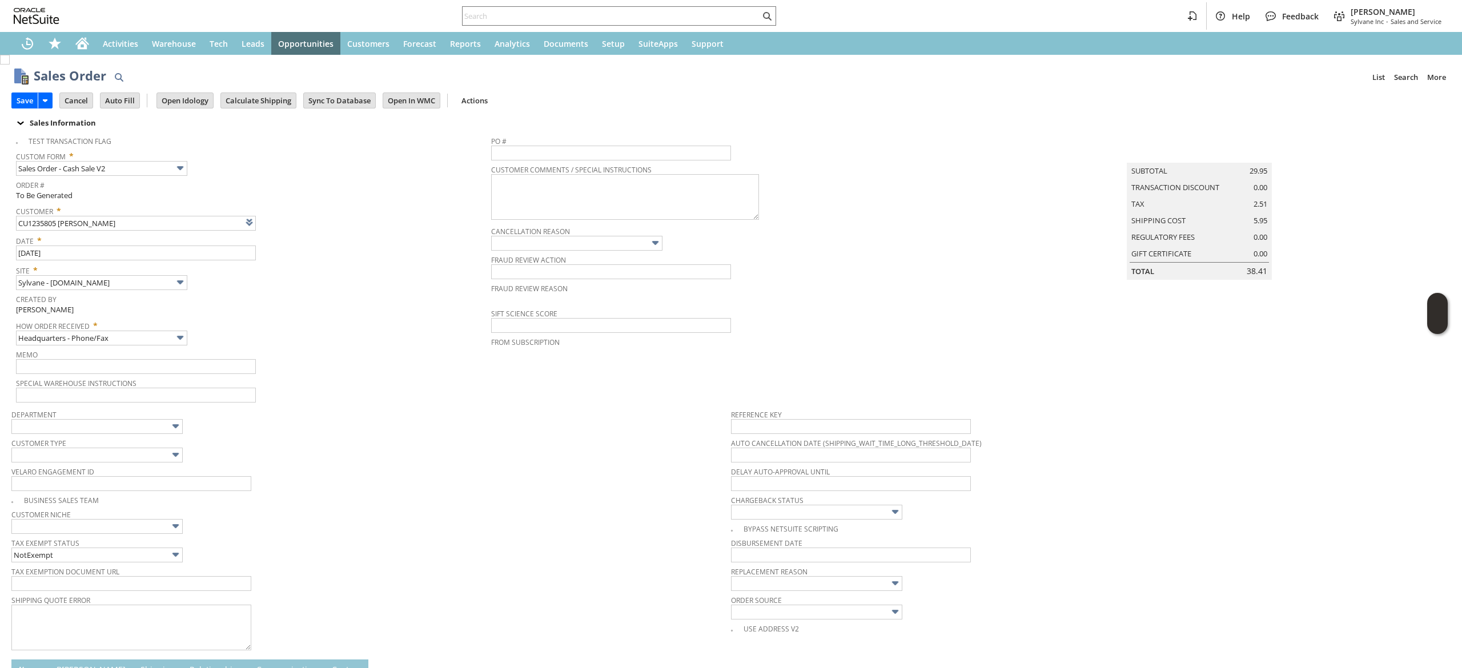
scroll to position [309, 0]
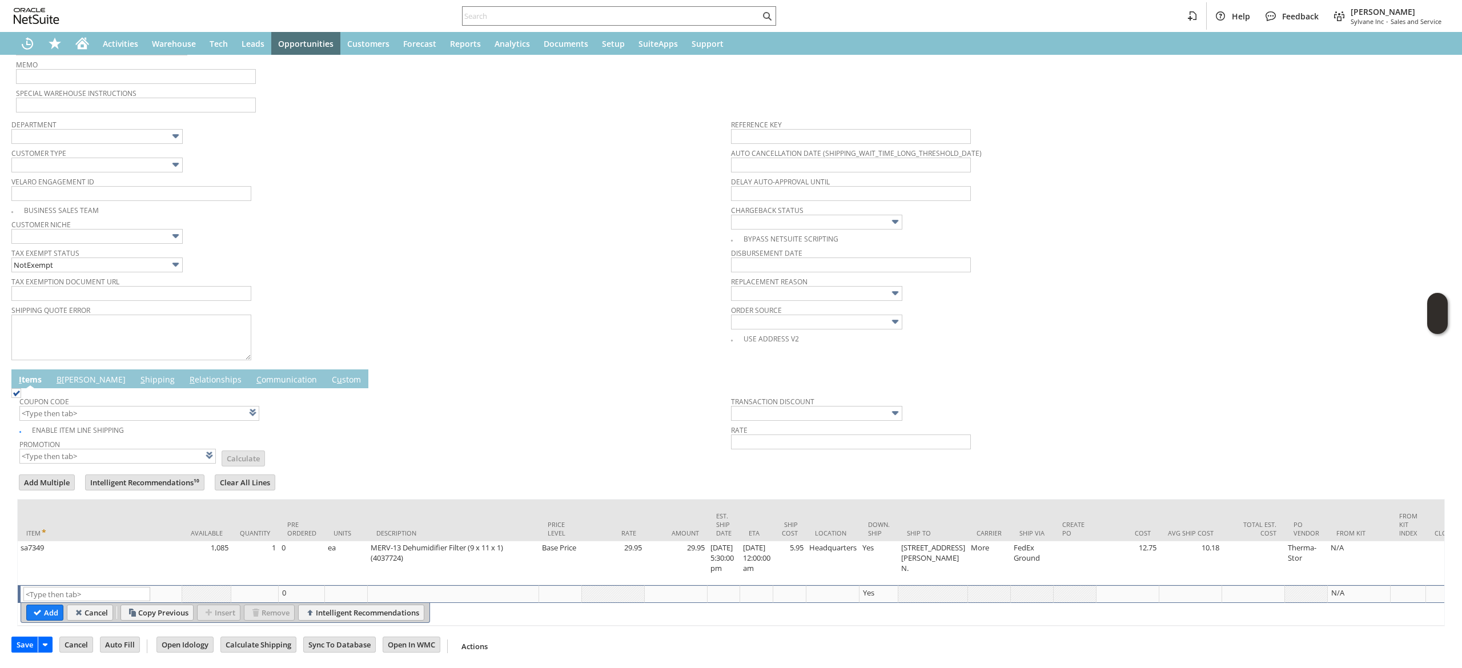
click at [73, 374] on link "B illing" at bounding box center [91, 380] width 75 height 13
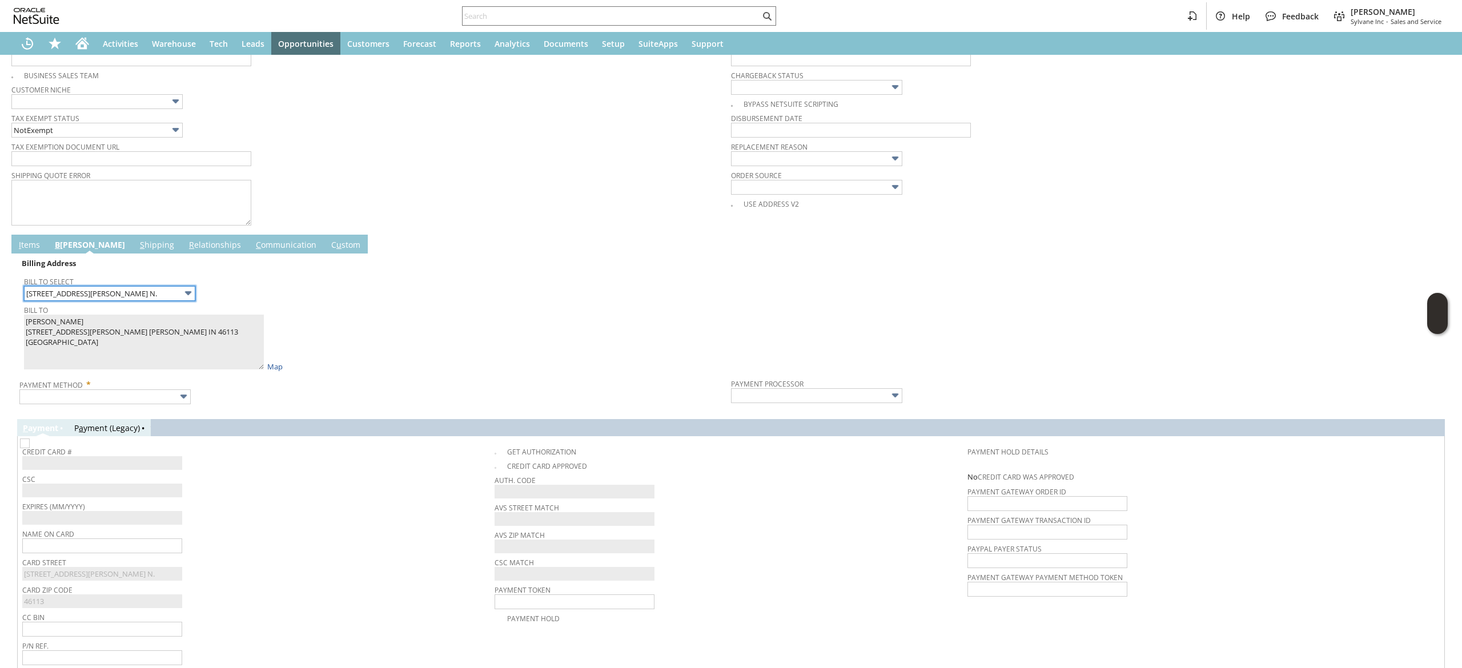
scroll to position [480, 0]
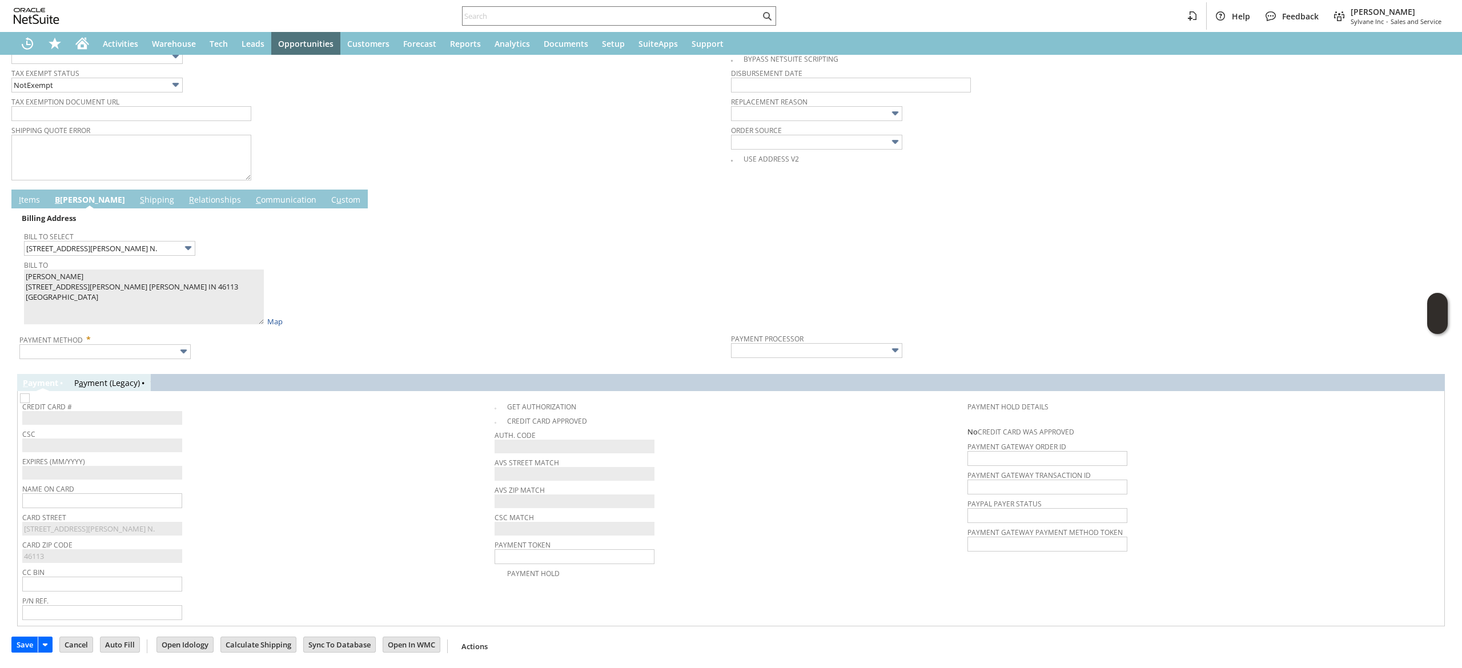
click at [155, 352] on td "Payment Method *" at bounding box center [374, 344] width 711 height 33
click at [164, 344] on input "text" at bounding box center [104, 351] width 171 height 15
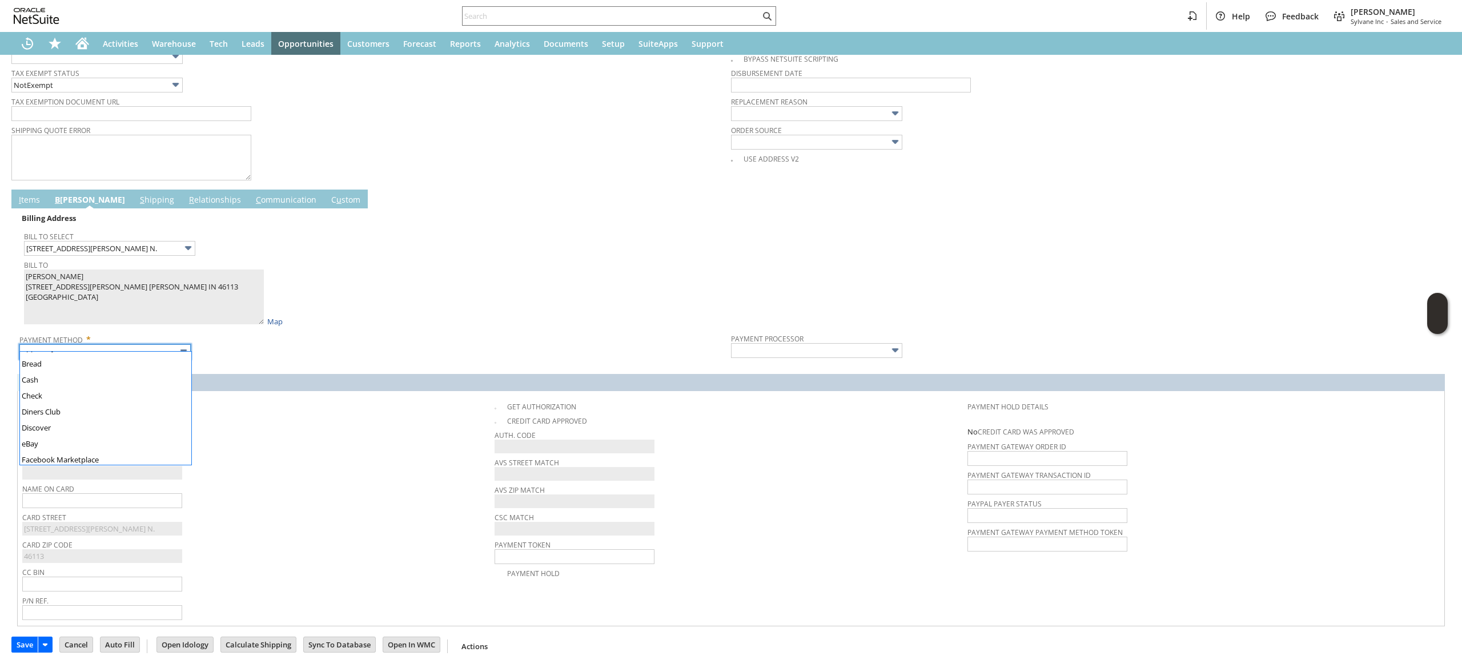
scroll to position [308, 0]
type input "Visa / Mastercard"
type input "Braintree"
checkbox input "true"
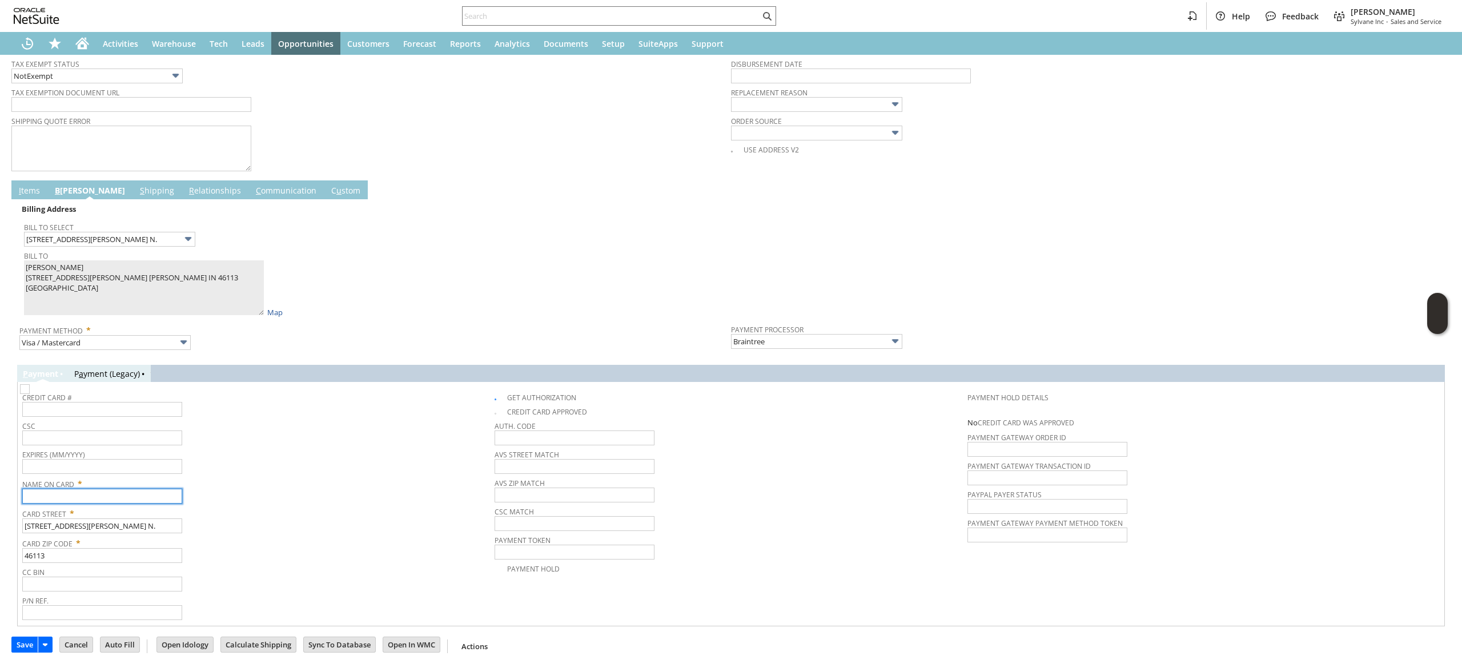
click at [145, 500] on input "text" at bounding box center [102, 496] width 160 height 15
drag, startPoint x: 145, startPoint y: 500, endPoint x: 151, endPoint y: 500, distance: 5.7
paste input "Donna Mears"
type input "Donna Mears"
click at [376, 411] on div "Credit Card #" at bounding box center [255, 402] width 467 height 27
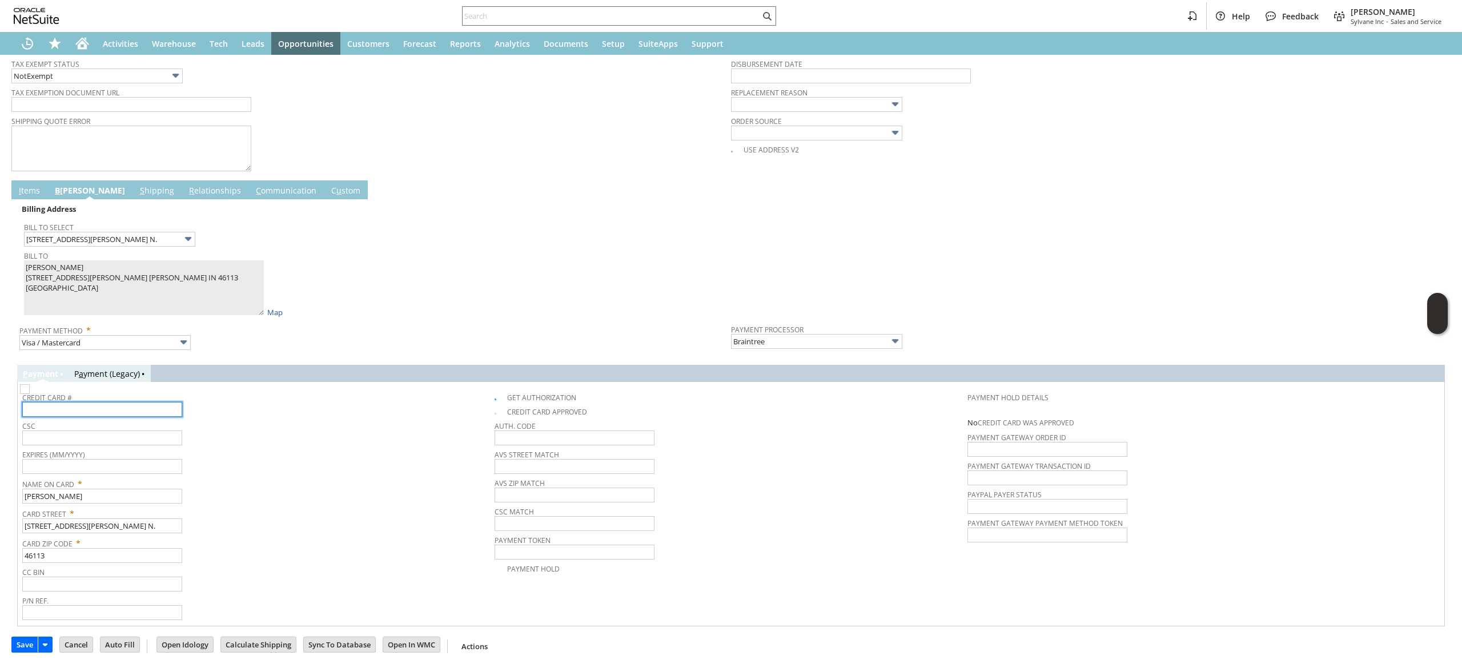
click at [140, 407] on input "text" at bounding box center [102, 409] width 160 height 15
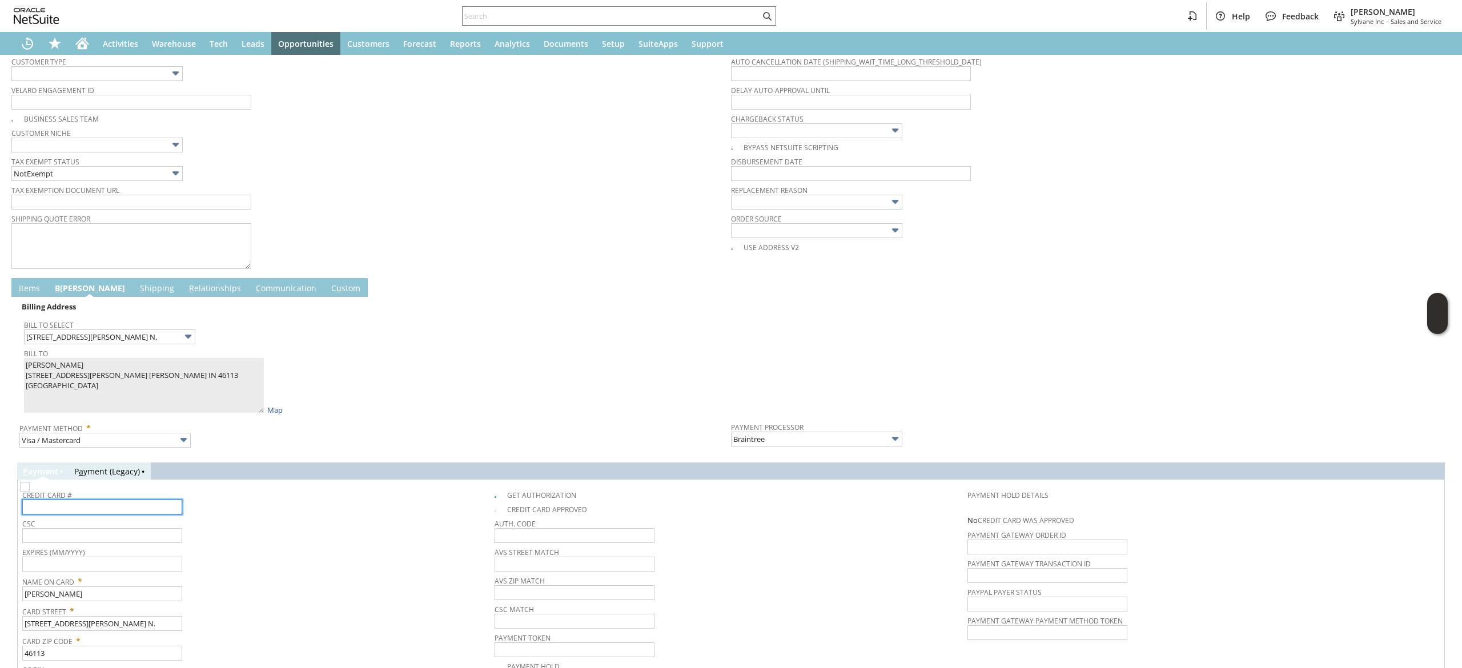
scroll to position [482, 0]
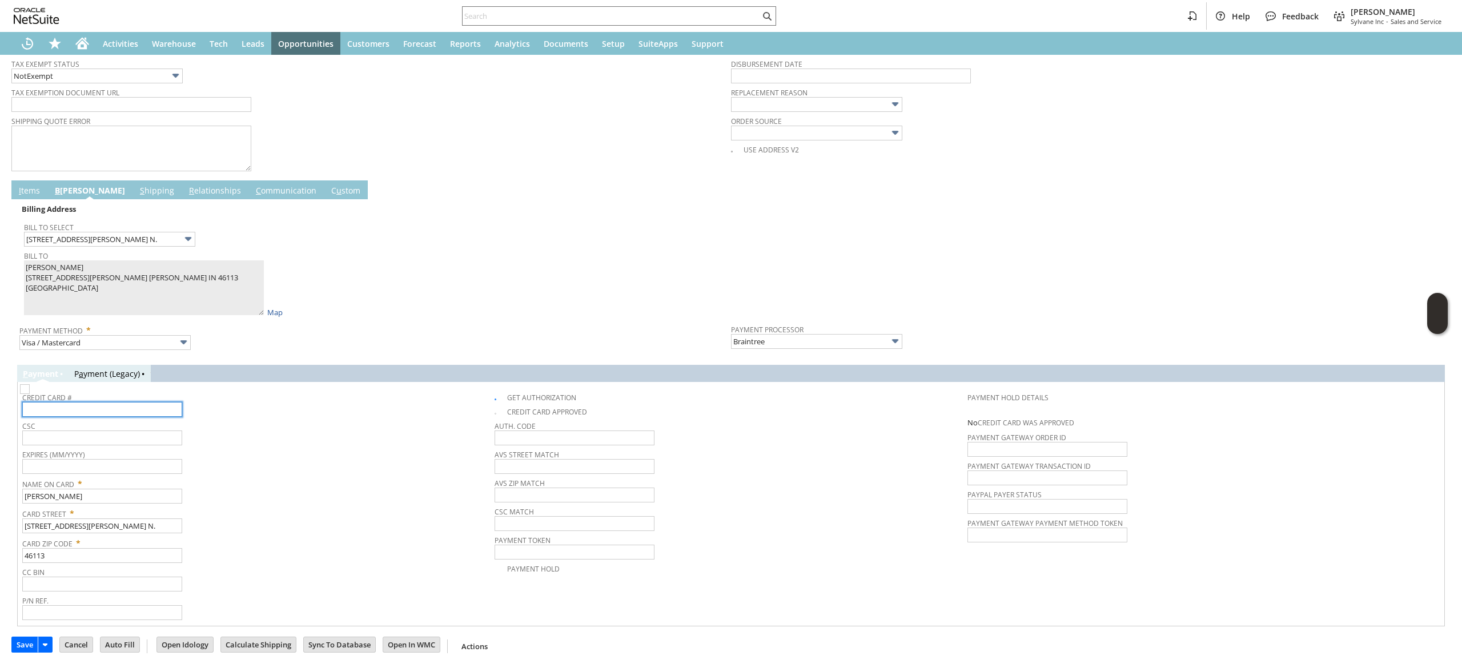
paste input "5424326536086792"
type input "5424326536086792"
click at [137, 473] on input "text" at bounding box center [102, 466] width 160 height 15
type input "07/2028"
click at [149, 435] on input "text" at bounding box center [102, 438] width 160 height 15
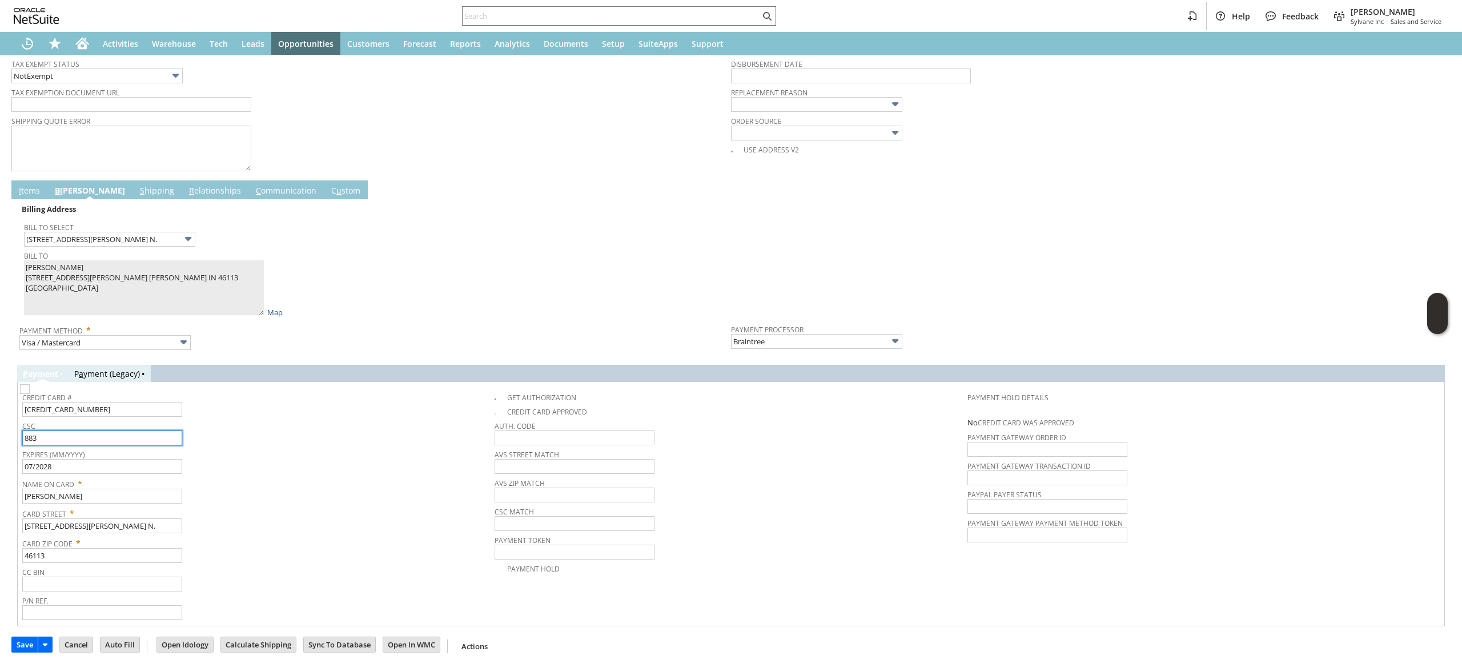
type input "883"
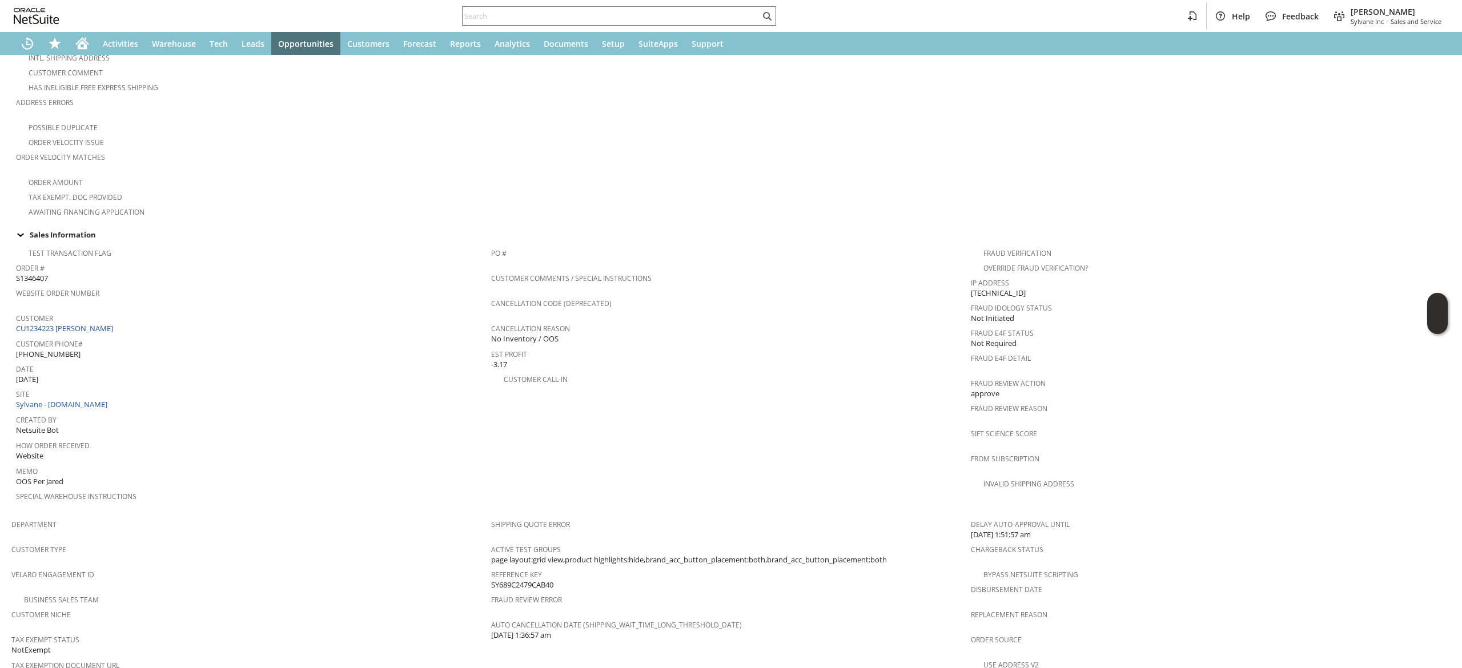
scroll to position [252, 0]
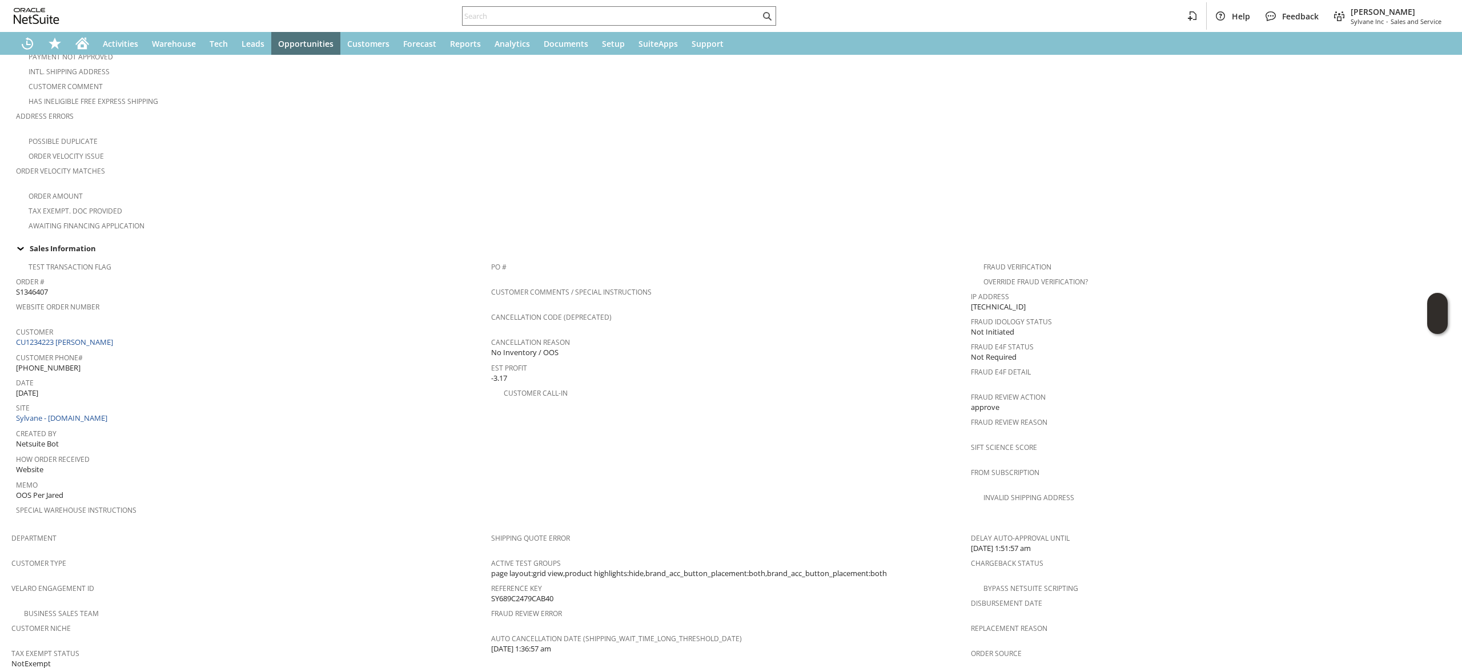
click at [151, 331] on div "Customer CU1234223 [PERSON_NAME]" at bounding box center [250, 336] width 469 height 25
copy tbody "CU1234223 [PERSON_NAME]"
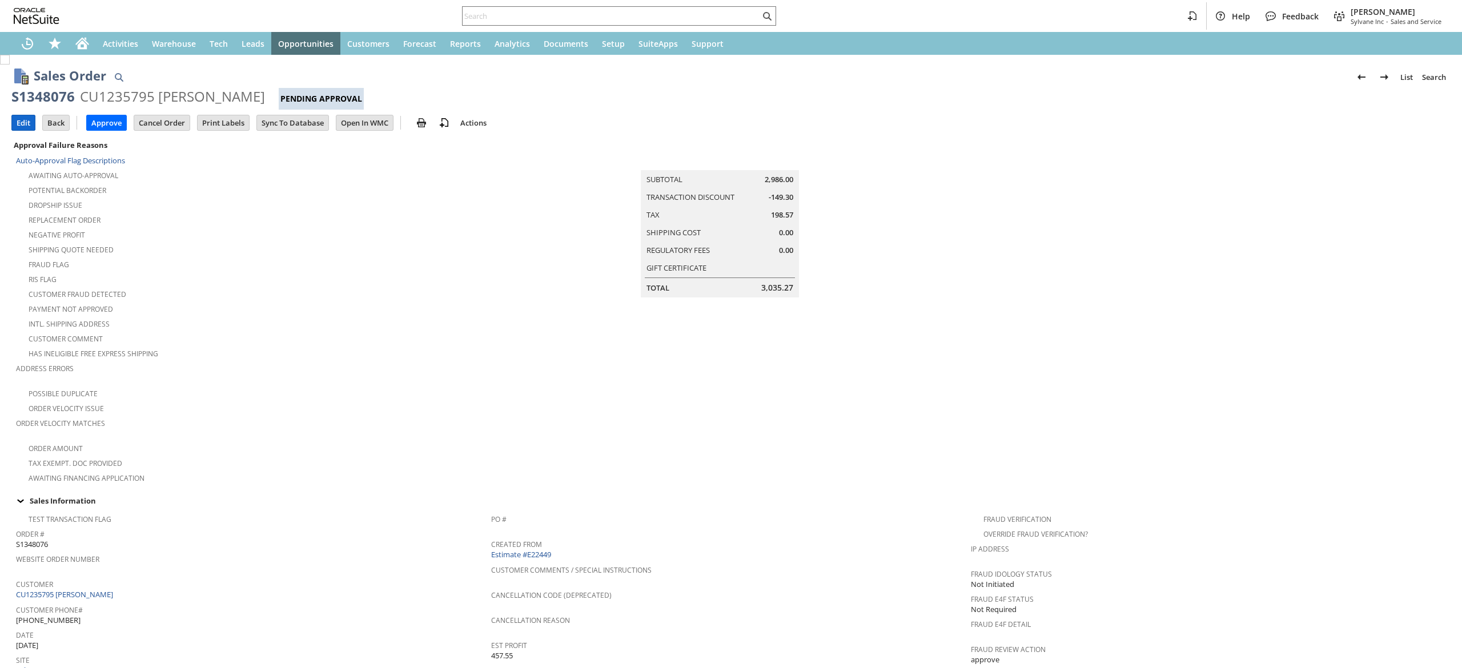
click at [19, 116] on input "Edit" at bounding box center [23, 122] width 23 height 15
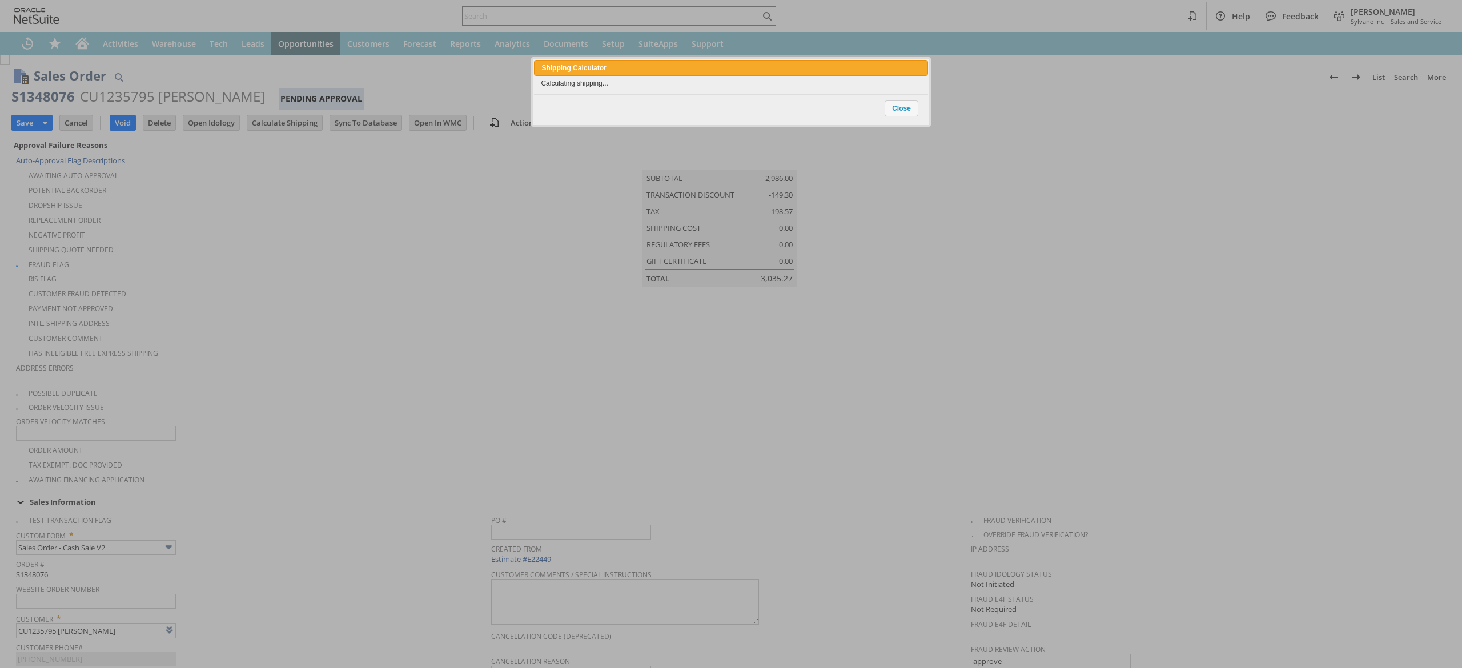
type input "Intelligent Recommendations ⁰"
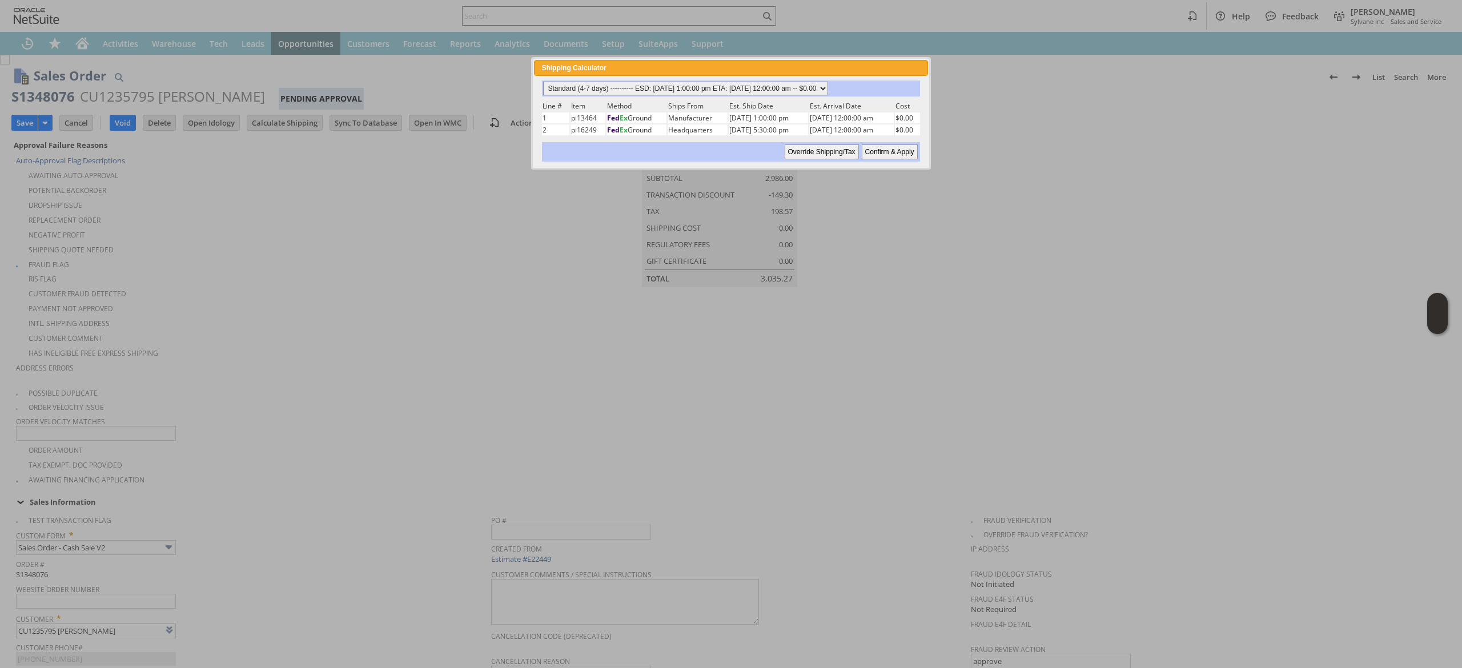
click at [761, 91] on select "Standard (4-7 days) ---------- ESD: [DATE] 1:00:00 pm ETA: [DATE] 12:00:00 am -…" at bounding box center [685, 89] width 285 height 14
click at [543, 82] on select "Standard (4-7 days) ---------- ESD: [DATE] 1:00:00 pm ETA: [DATE] 12:00:00 am -…" at bounding box center [685, 89] width 285 height 14
click at [884, 150] on input "Confirm & Apply" at bounding box center [890, 151] width 56 height 15
type input "Reseller"
type input "Add"
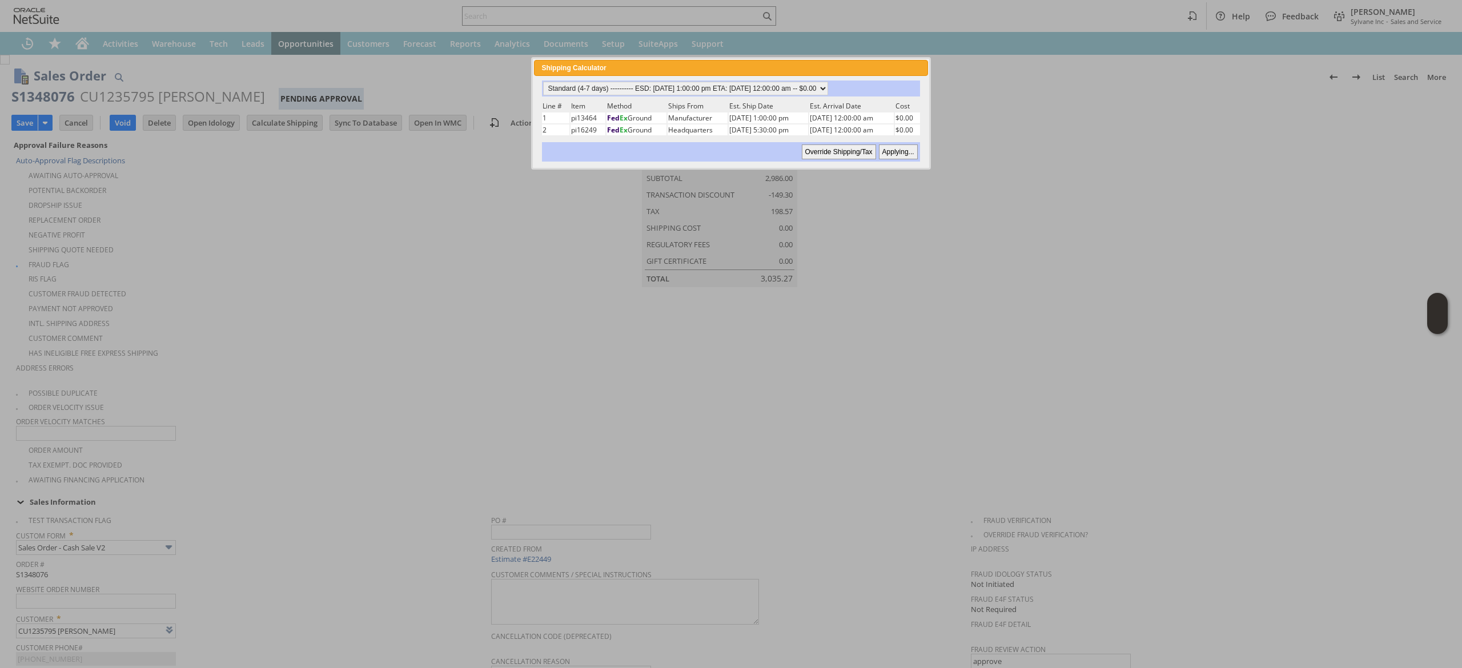
type input "Copy Previous"
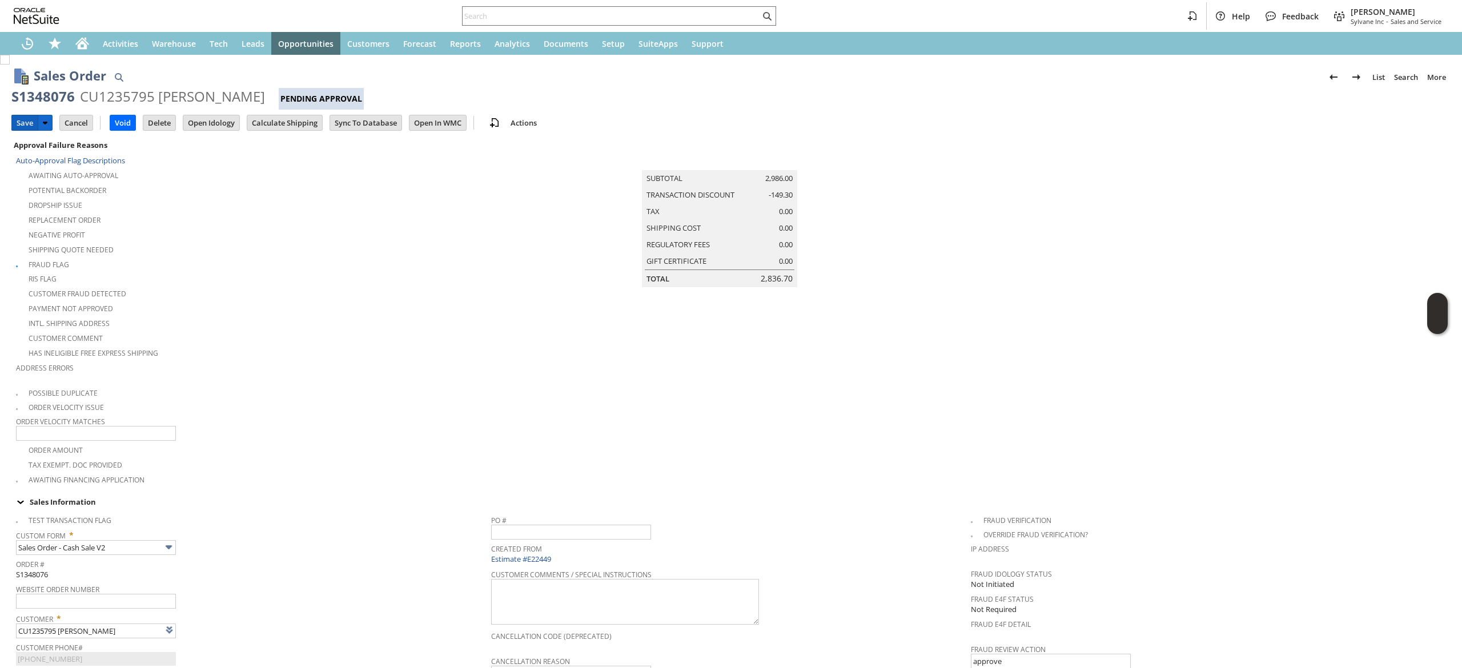
click at [30, 116] on input "Save" at bounding box center [25, 122] width 26 height 15
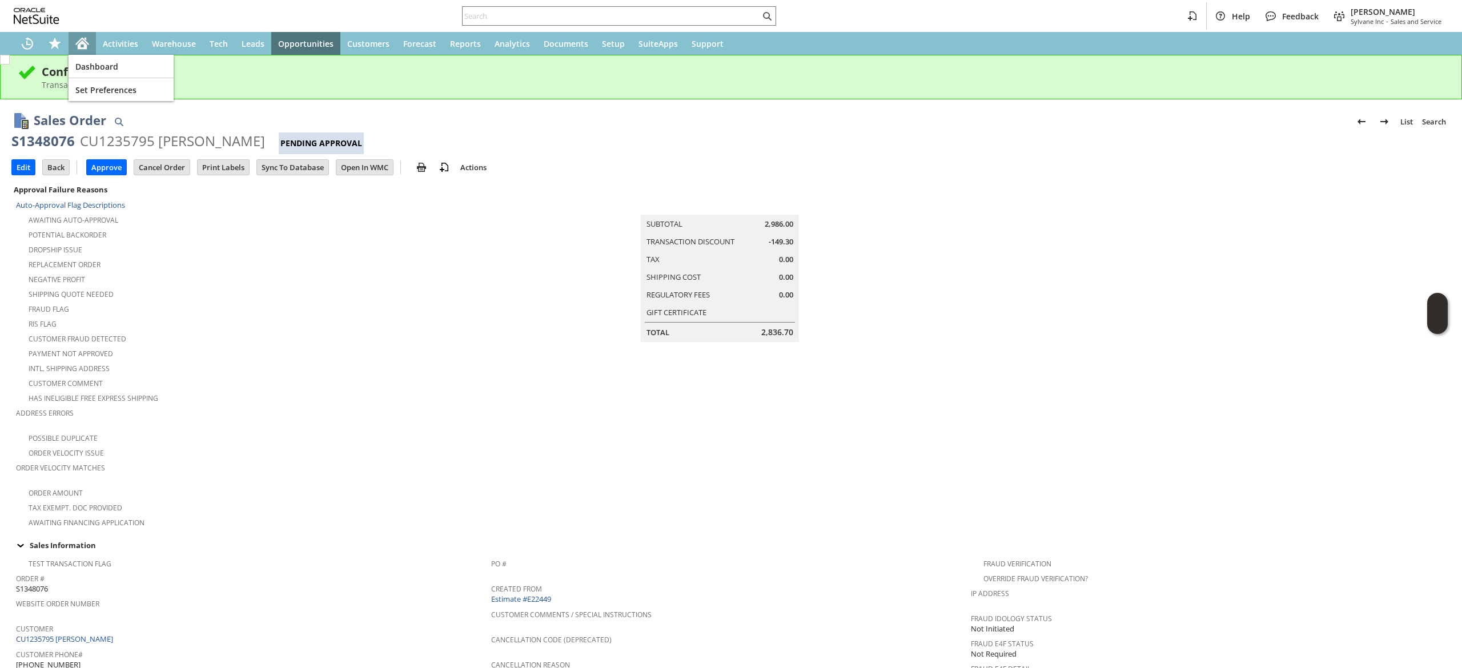
click at [87, 50] on div "Home" at bounding box center [82, 43] width 27 height 23
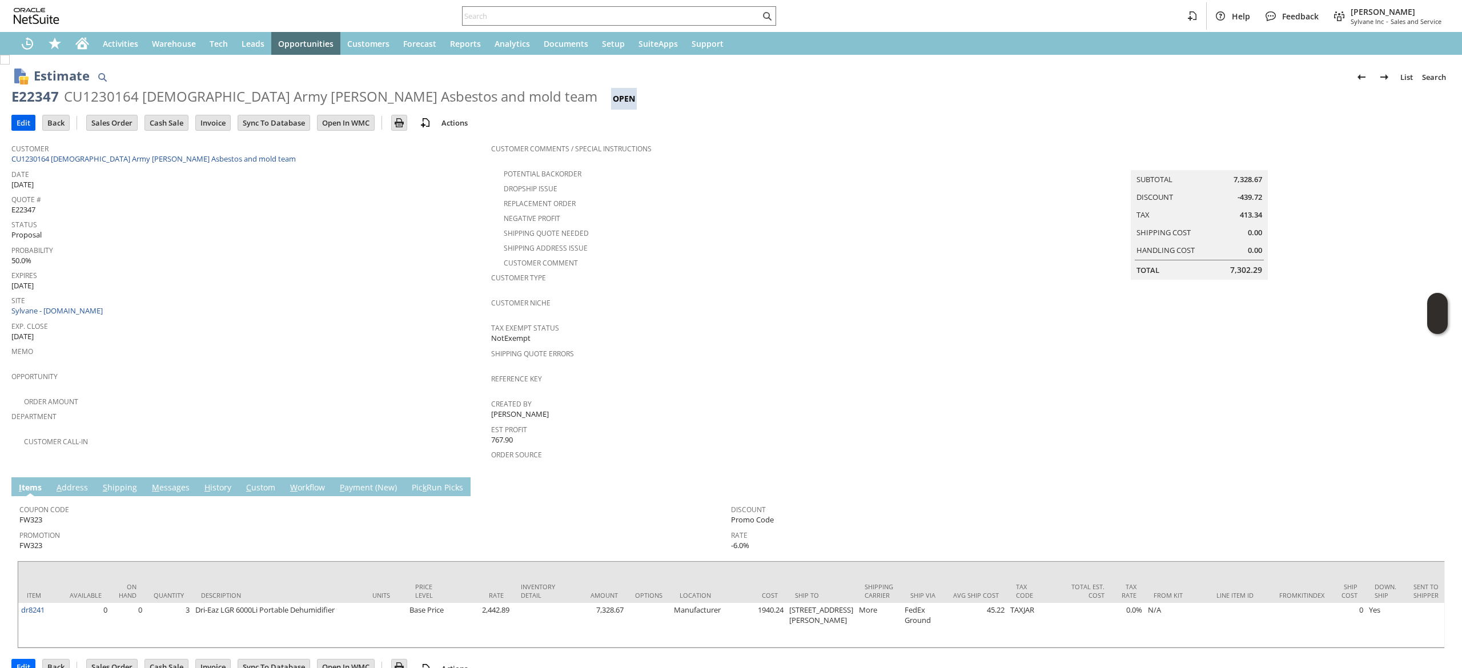
click at [22, 119] on input "Edit" at bounding box center [23, 122] width 23 height 15
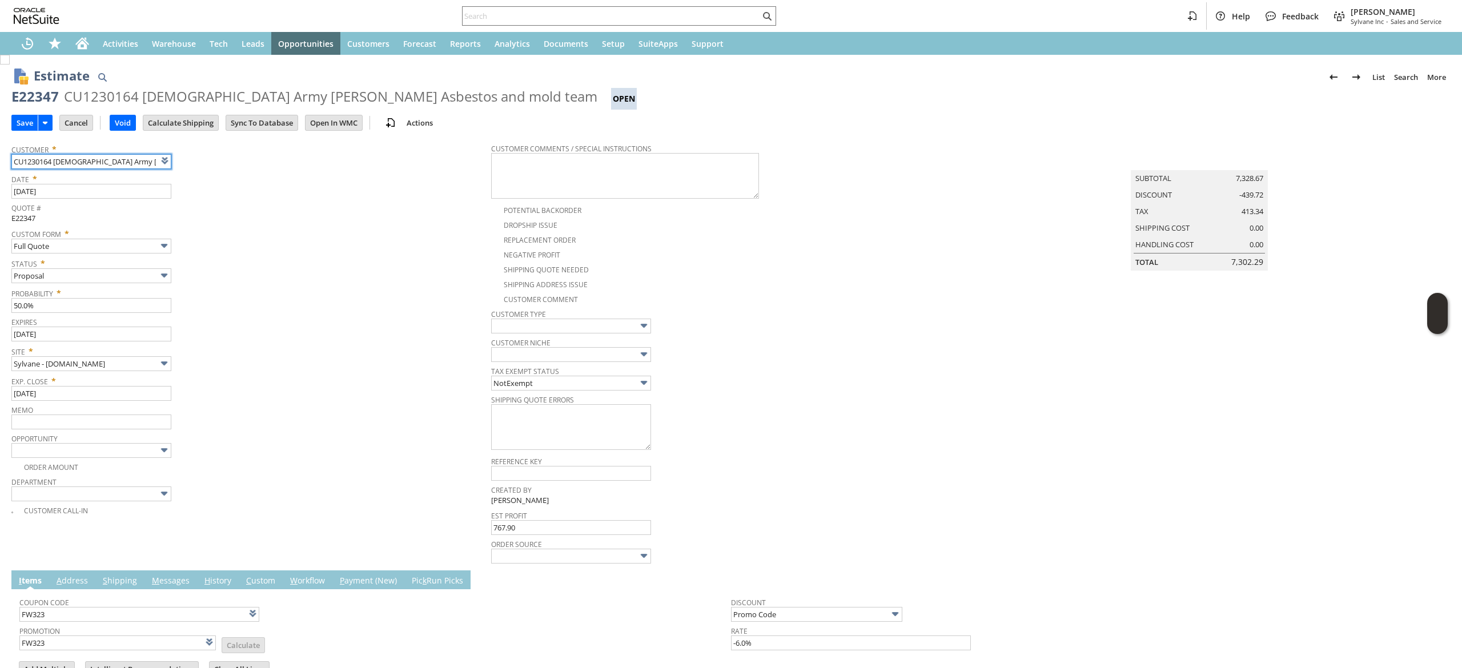
type input "Intelligent Recommendations¹⁰"
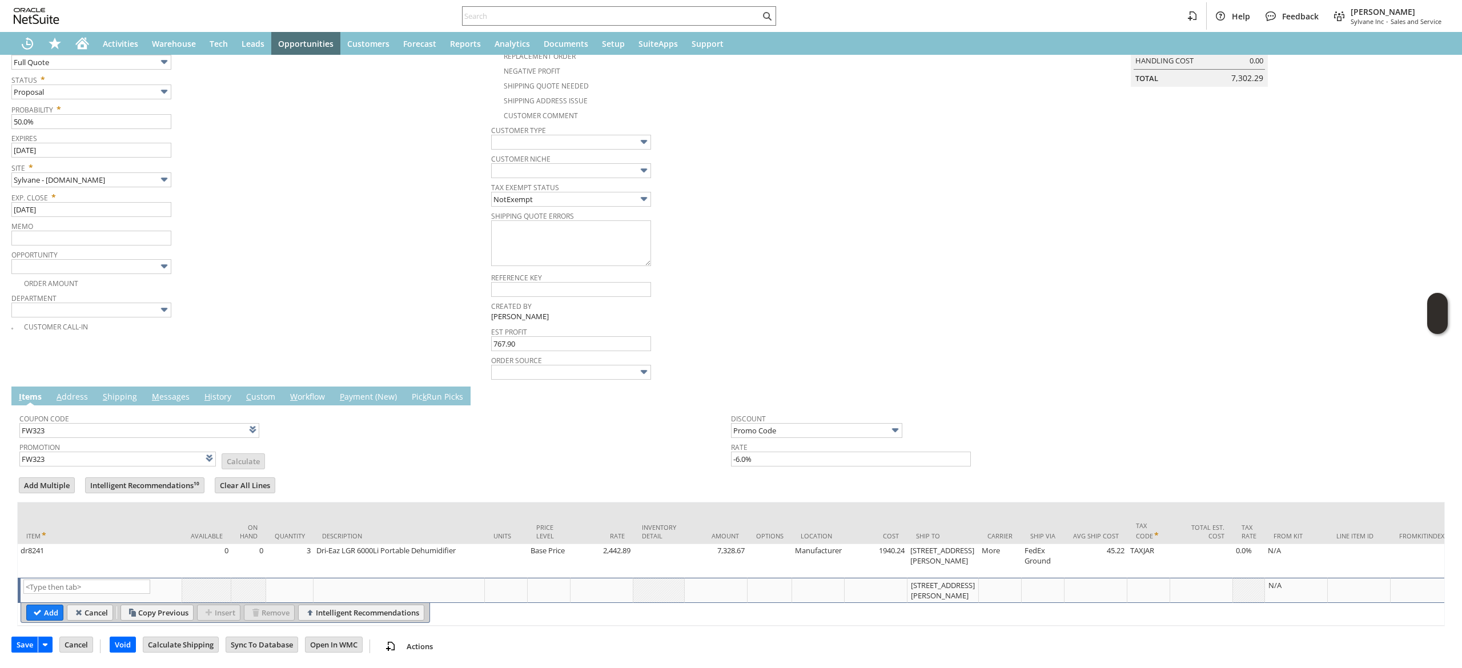
scroll to position [250, 0]
click at [187, 391] on link "M essages" at bounding box center [170, 397] width 43 height 13
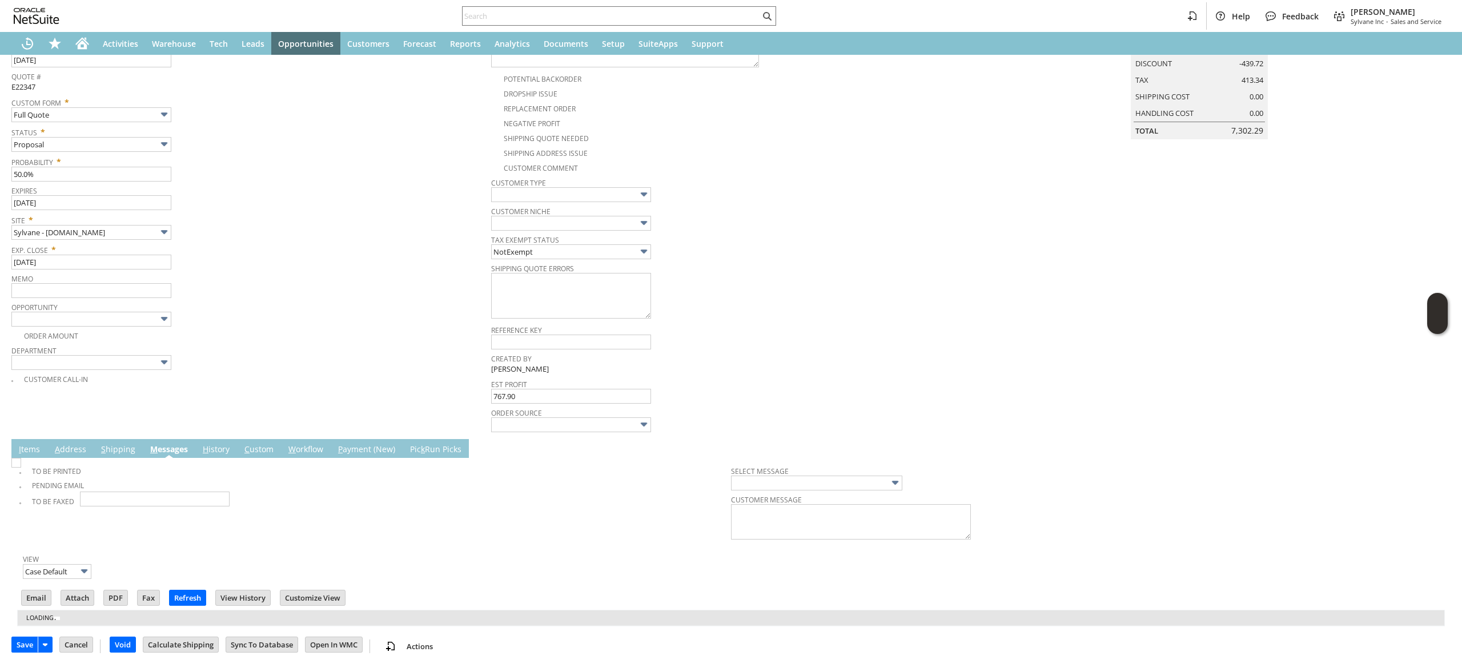
click at [179, 329] on div "Order Amount" at bounding box center [251, 335] width 480 height 14
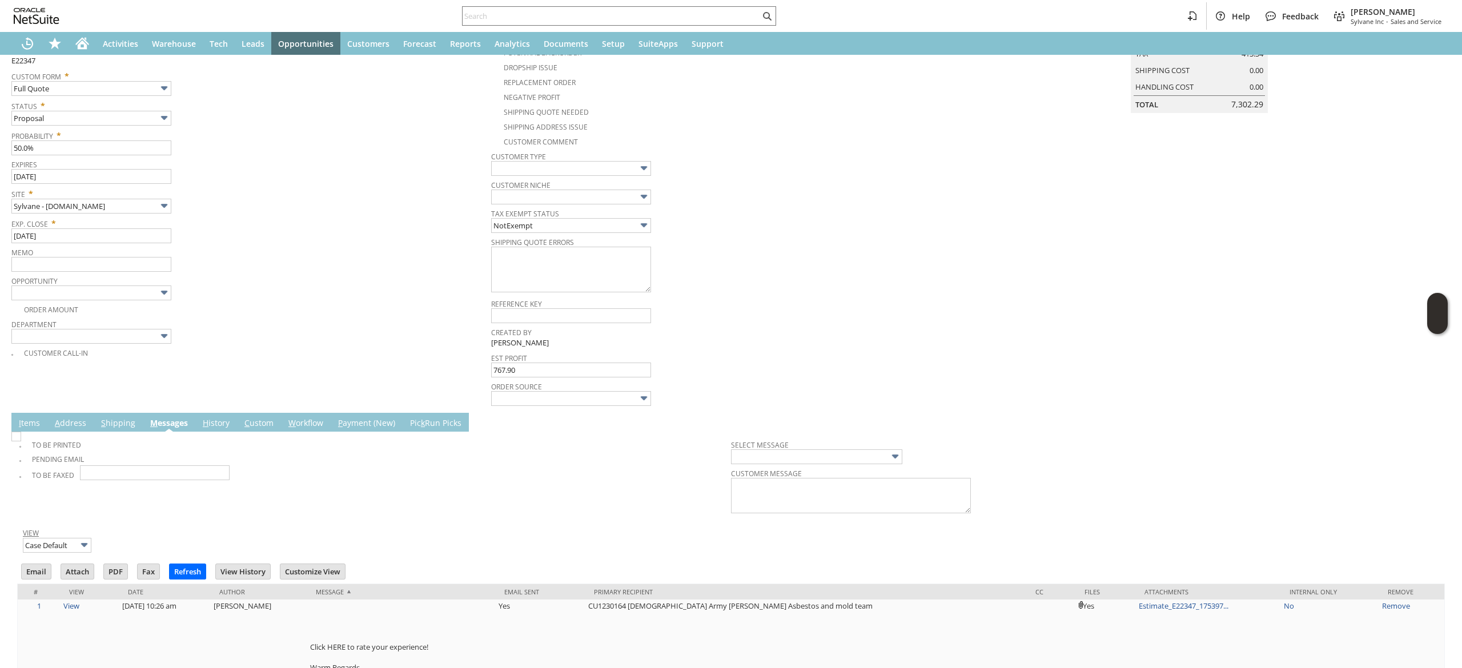
scroll to position [234, 0]
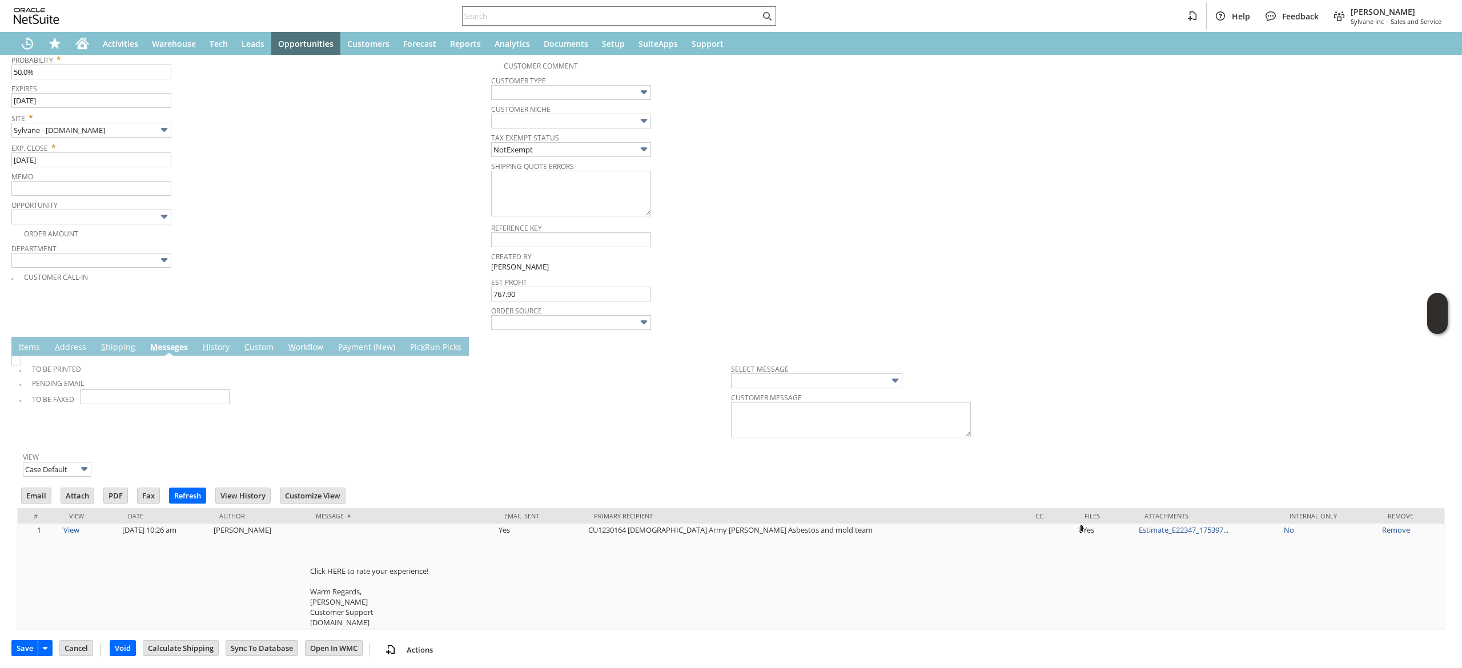
click at [32, 339] on td "I tems" at bounding box center [29, 346] width 36 height 19
click at [37, 349] on link "I tems" at bounding box center [29, 347] width 27 height 13
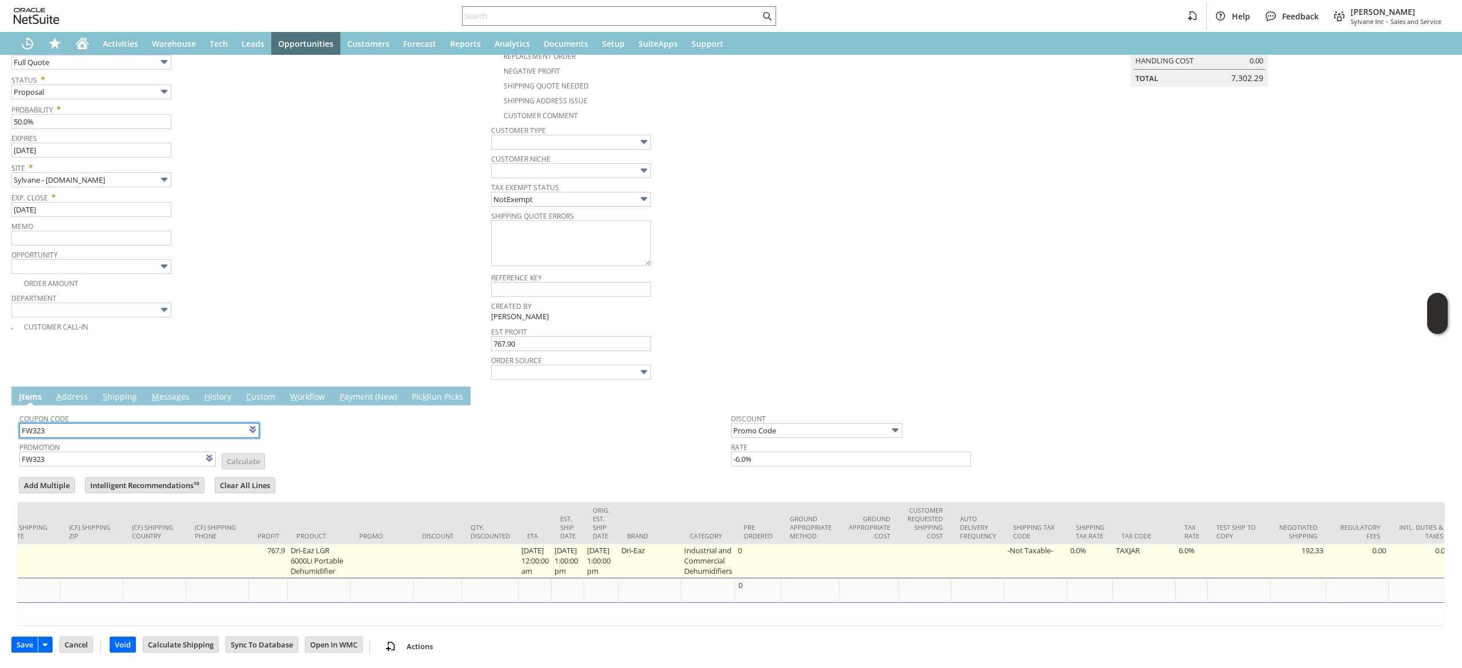
scroll to position [0, 2064]
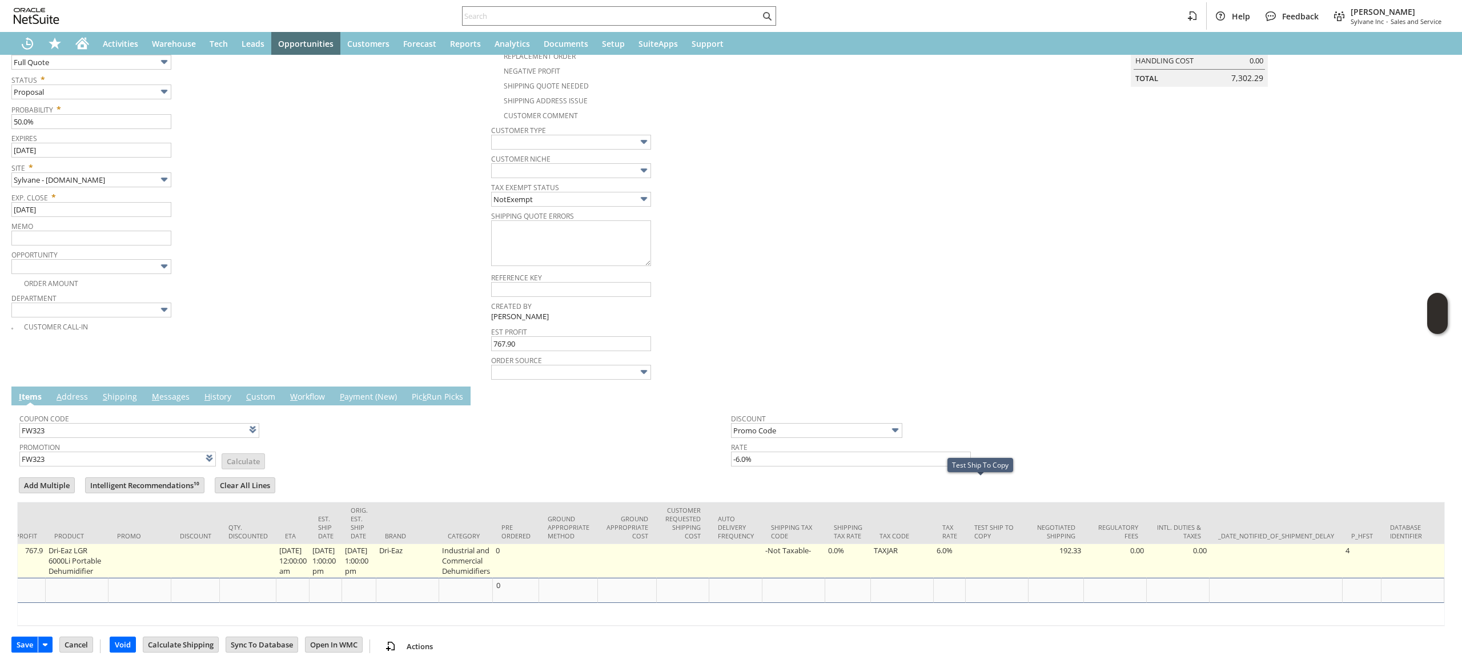
click at [935, 544] on td "6.0%" at bounding box center [950, 561] width 32 height 34
type input "6.0%"
type input "OK"
type input "Make Copy"
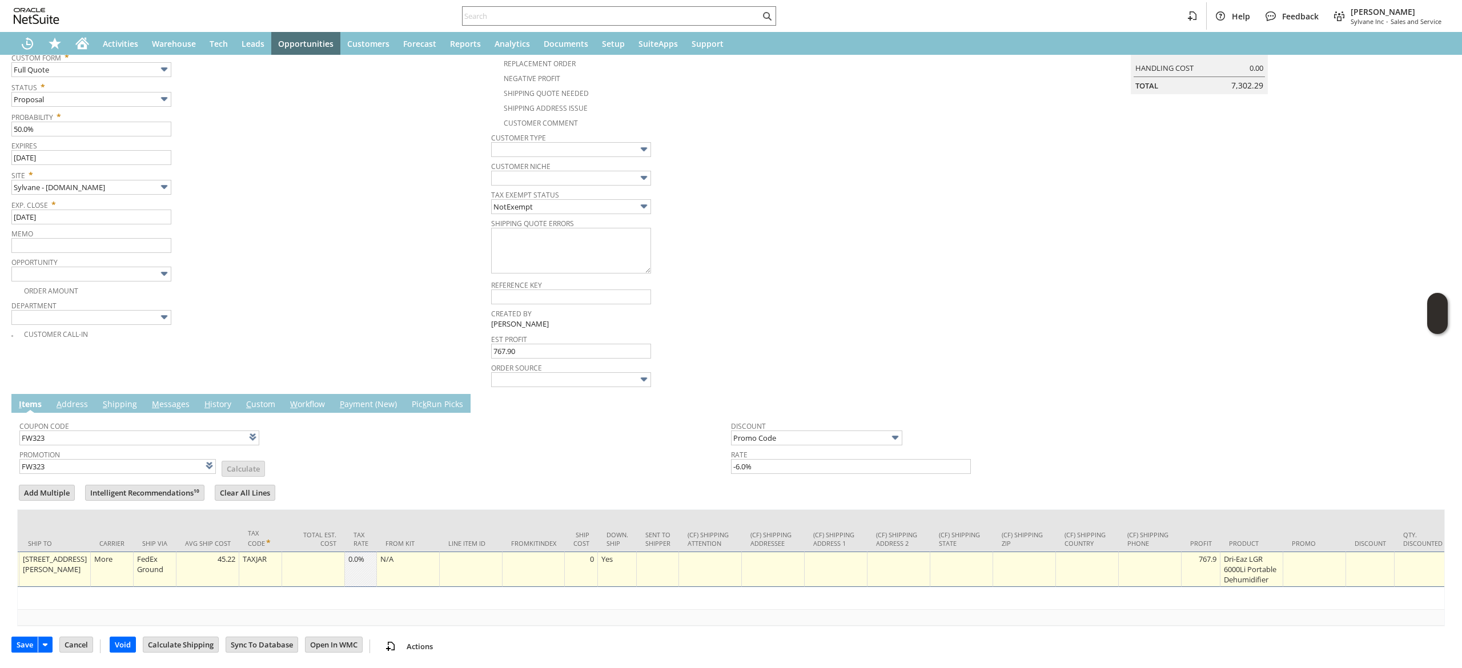
scroll to position [0, 0]
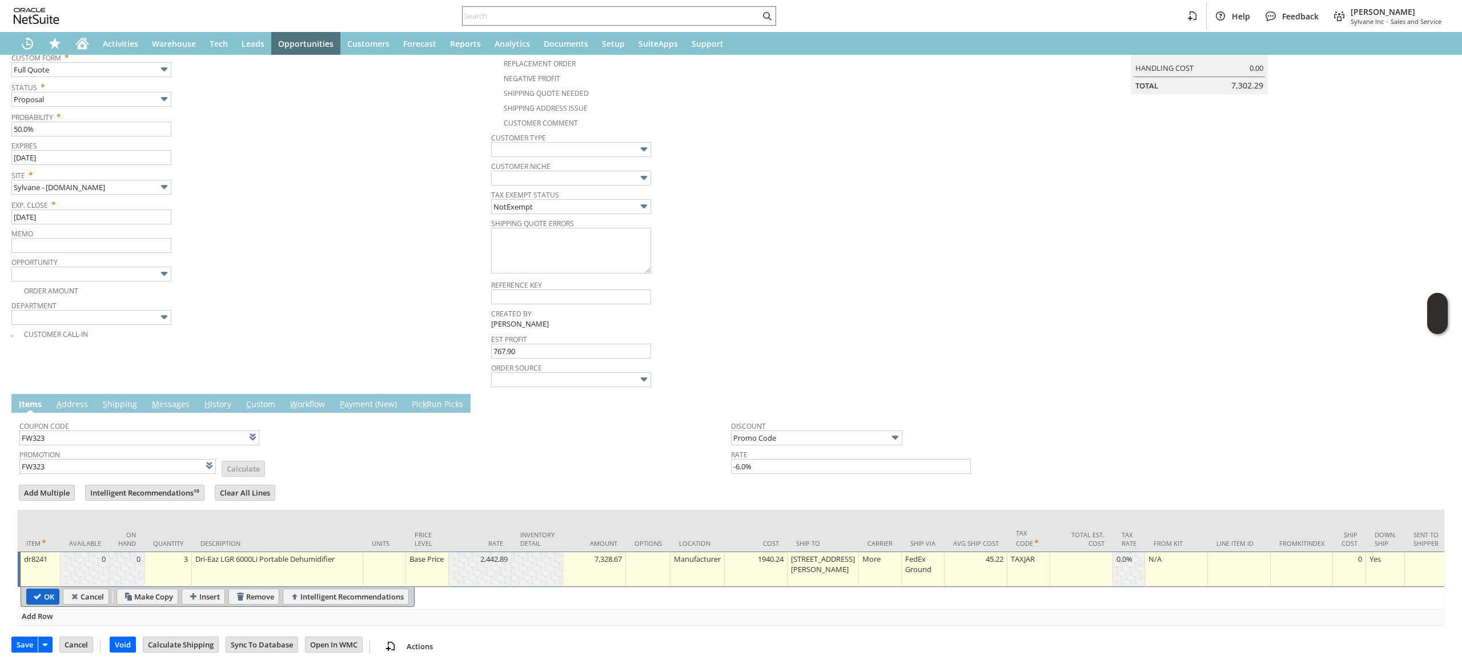
type input "0.0%"
click at [26, 589] on td "OK" at bounding box center [42, 597] width 33 height 16
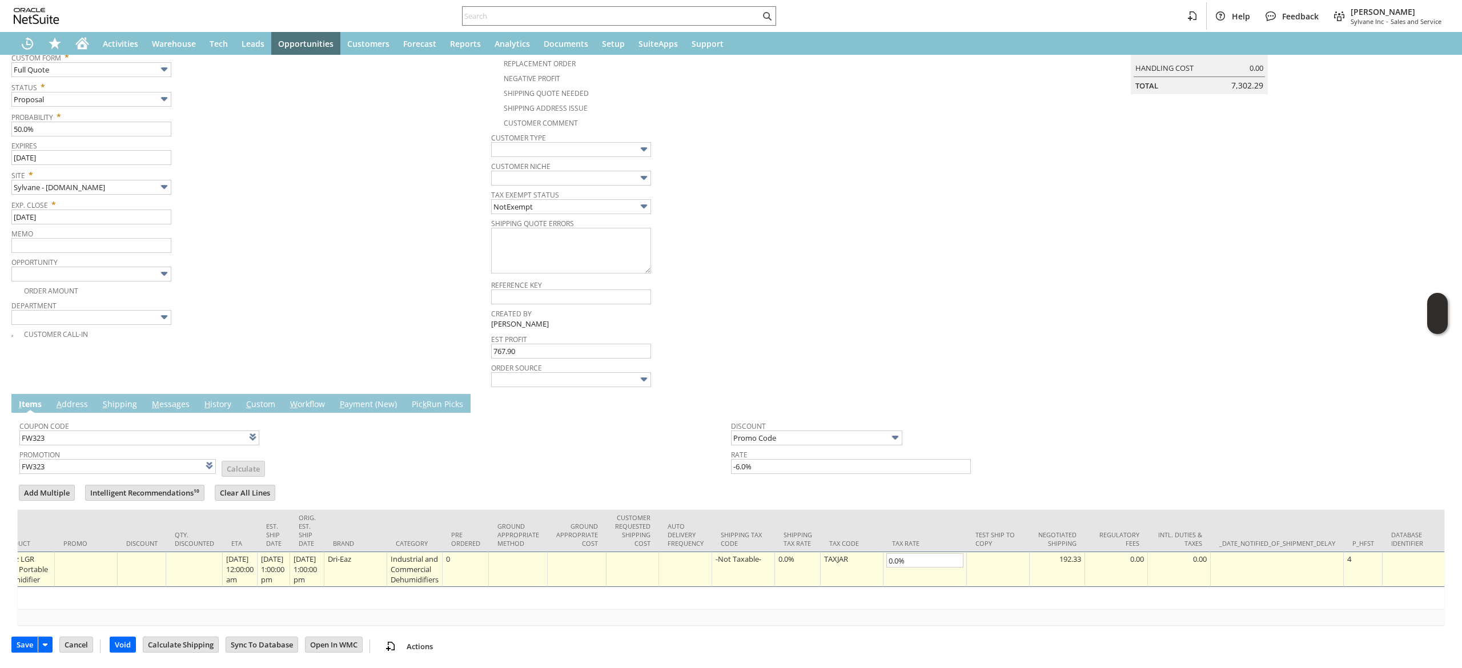
drag, startPoint x: 919, startPoint y: 605, endPoint x: 689, endPoint y: 612, distance: 230.2
click at [381, 610] on div "Item Available On Hand Quantity Description Units Price Level Rate Inventory De…" at bounding box center [730, 567] width 1427 height 117
drag, startPoint x: 864, startPoint y: 609, endPoint x: 0, endPoint y: 644, distance: 865.2
click at [0, 645] on div "Estimate List Search More Add To Shortcuts E22347 CU1230164 US Army Garrison As…" at bounding box center [731, 273] width 1462 height 790
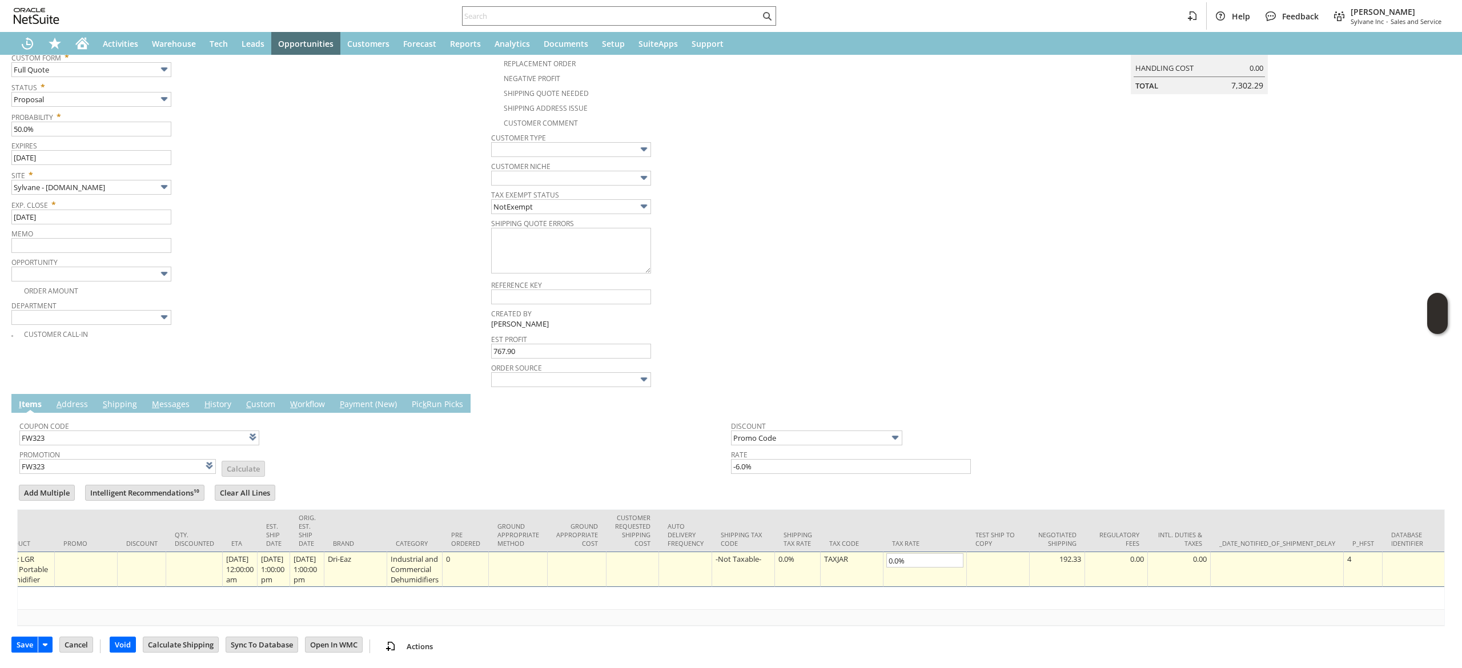
type input "Add"
type input "Copy Previous"
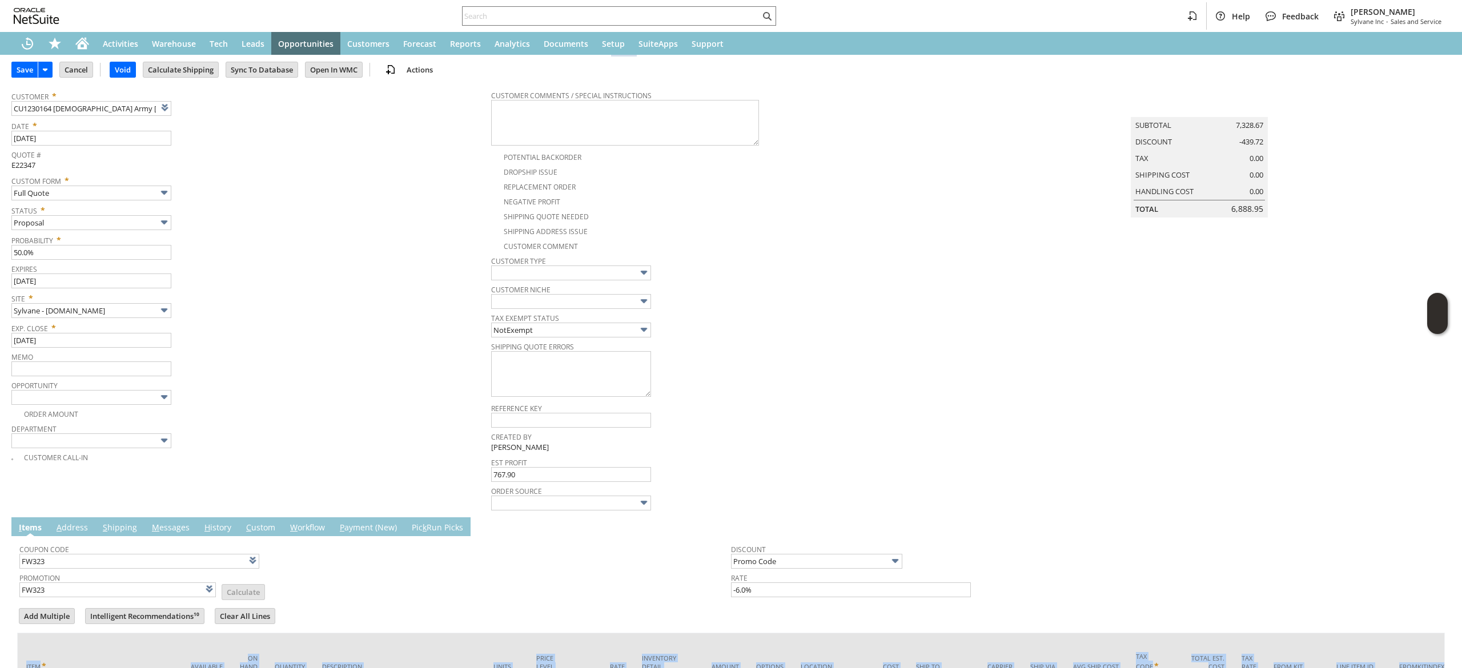
scroll to position [0, 0]
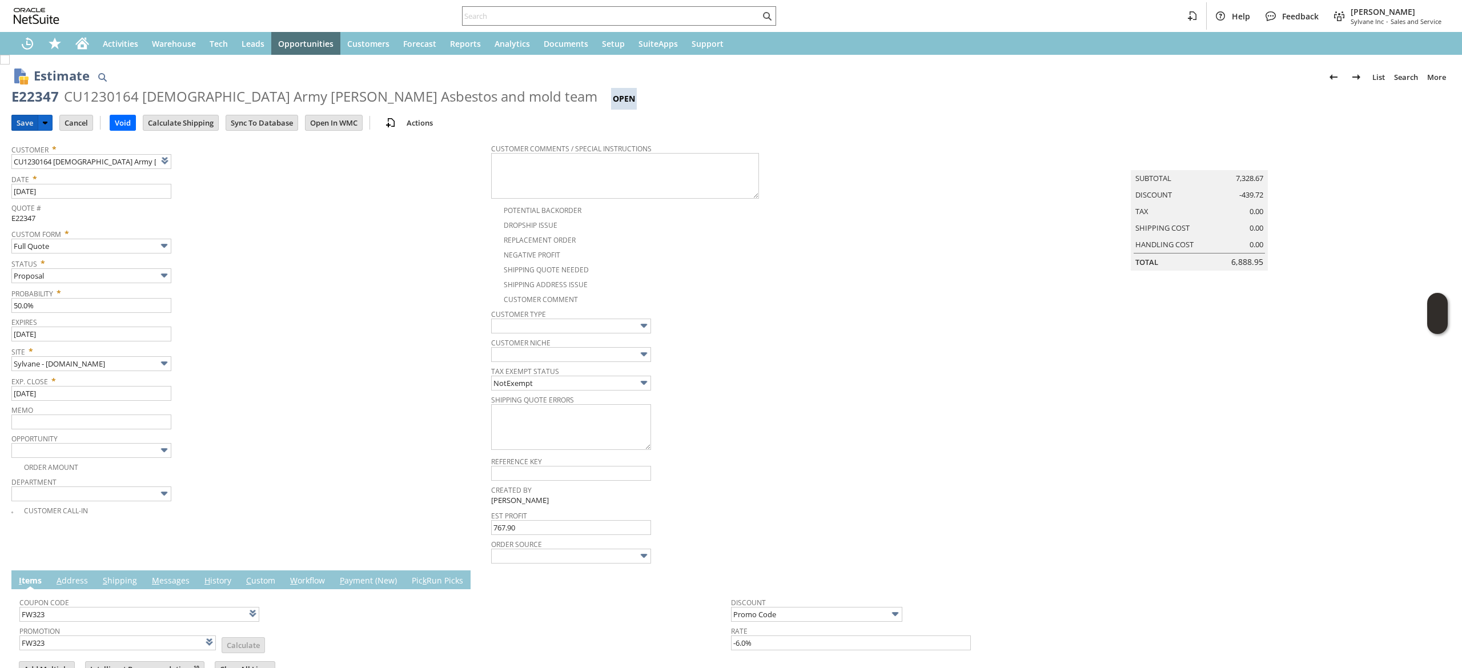
click at [23, 121] on input "Save" at bounding box center [25, 122] width 26 height 15
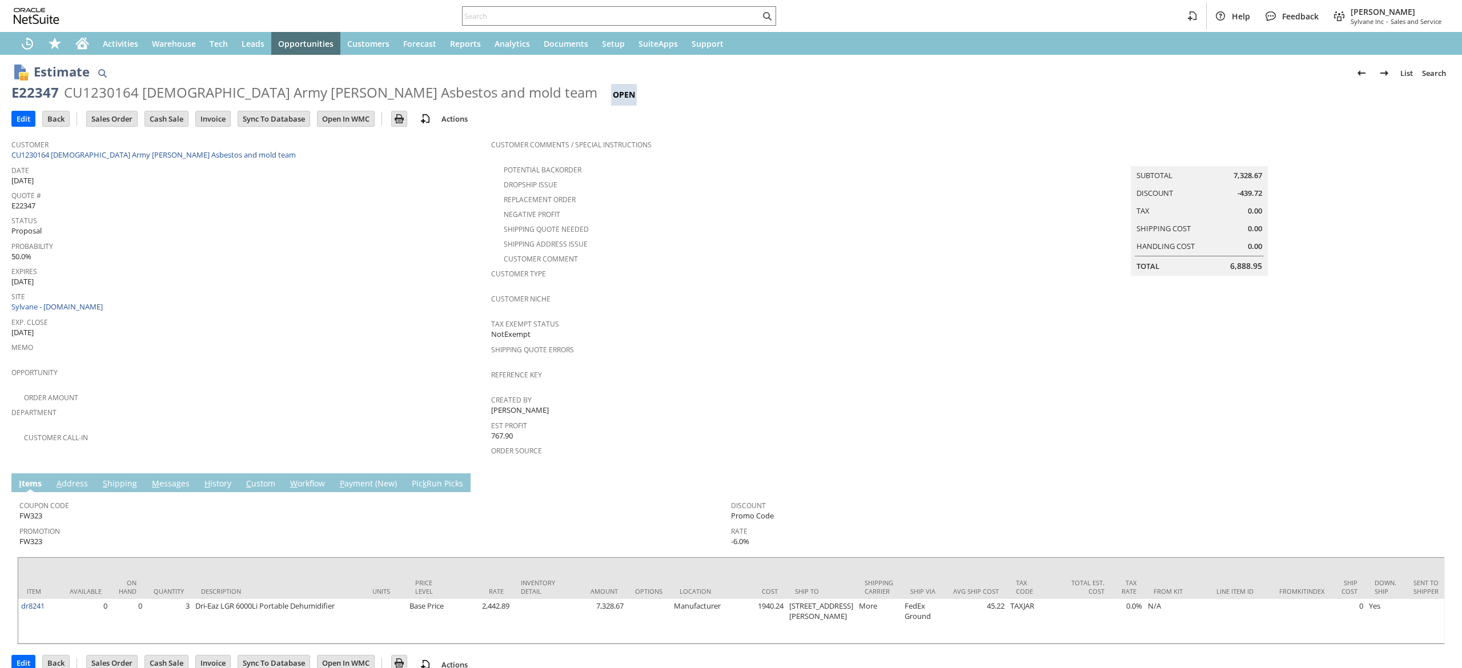
click at [176, 478] on link "M essages" at bounding box center [170, 484] width 43 height 13
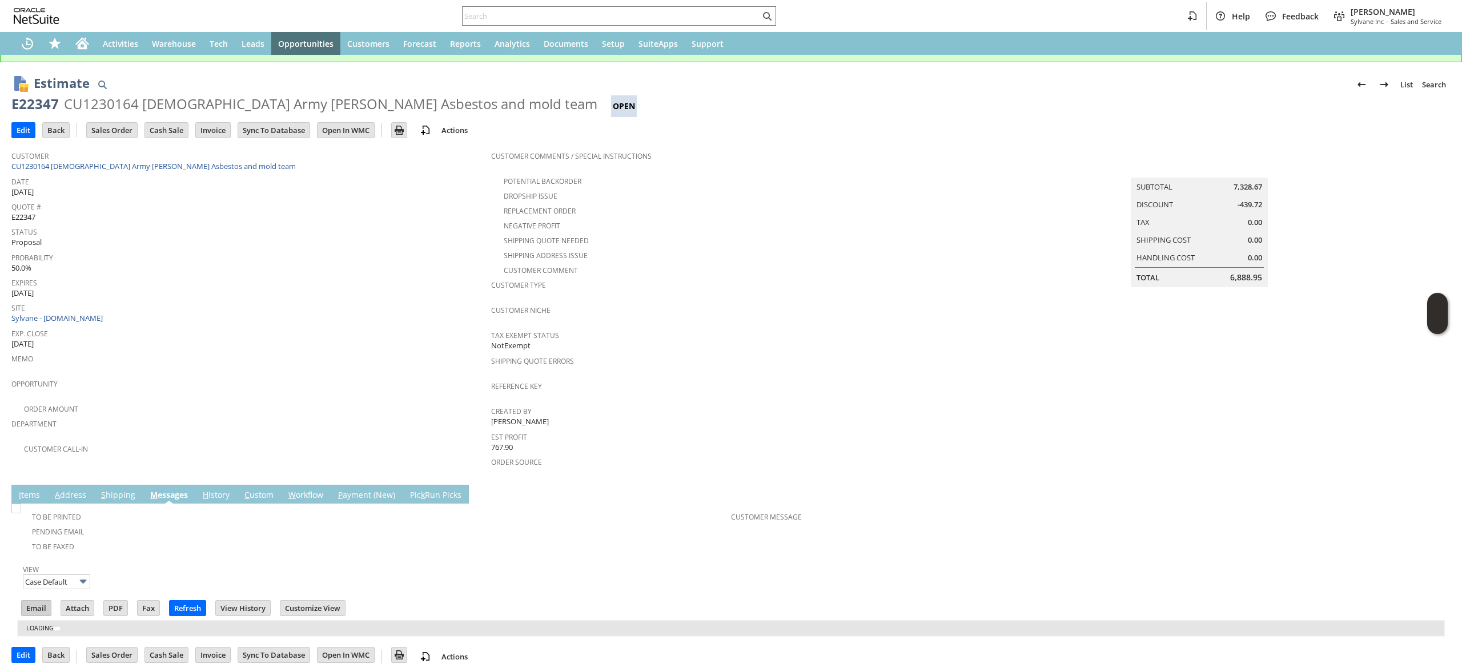
scroll to position [49, 0]
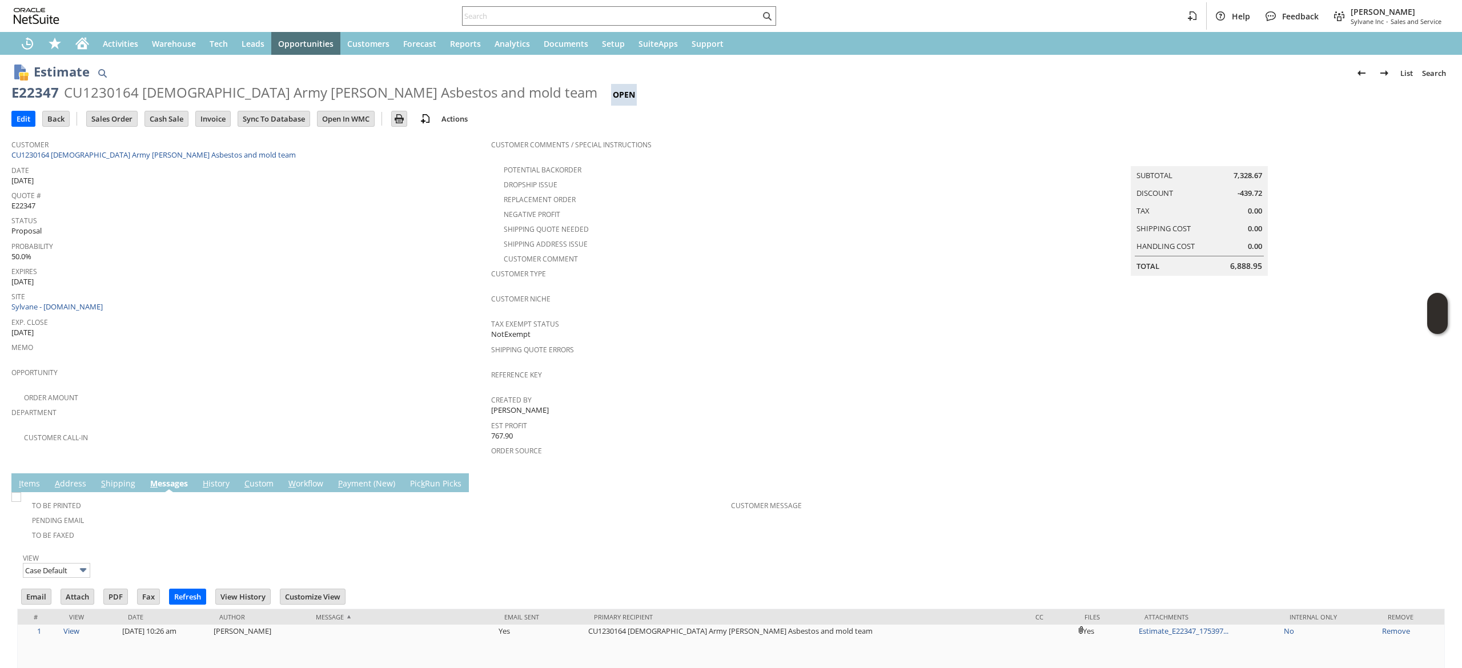
click at [40, 613] on div "#" at bounding box center [39, 617] width 26 height 9
click at [38, 588] on td "Email" at bounding box center [39, 598] width 39 height 21
click at [35, 589] on input "Email" at bounding box center [36, 596] width 29 height 15
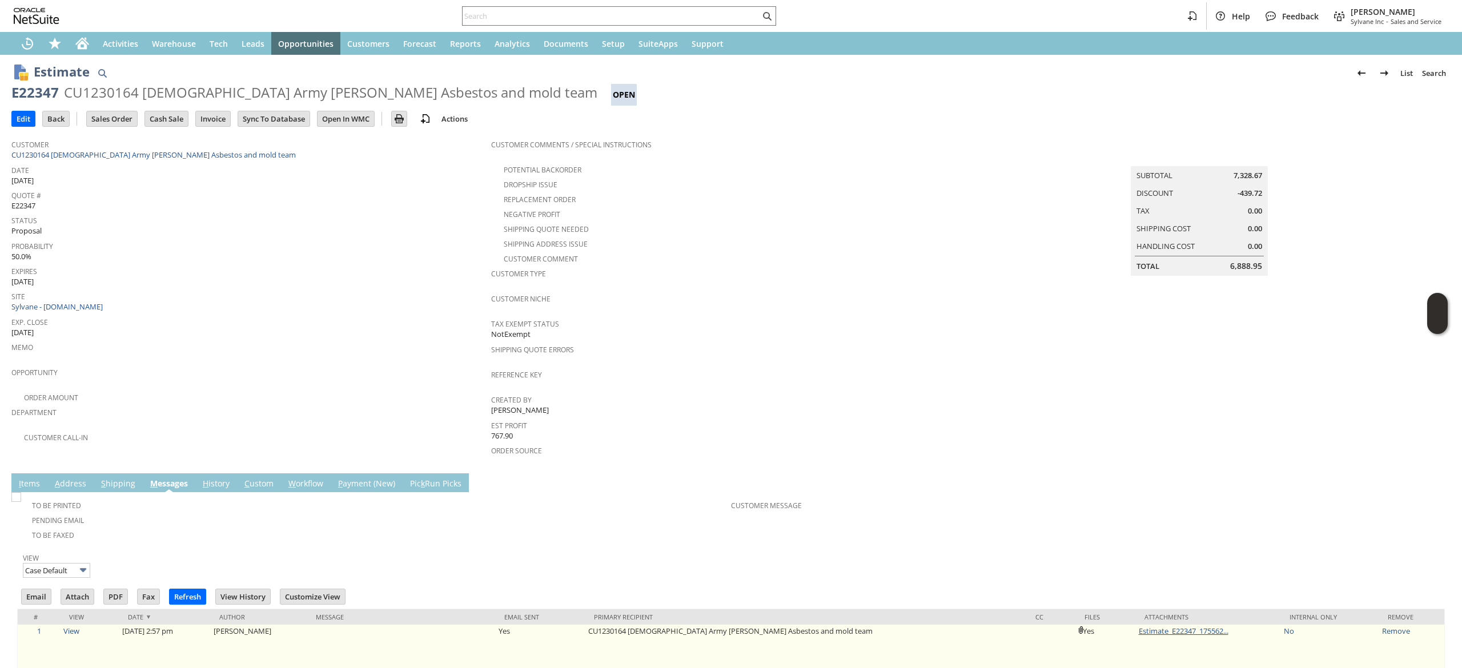
click at [1139, 626] on link "Estimate_E22347_175562..." at bounding box center [1184, 631] width 90 height 10
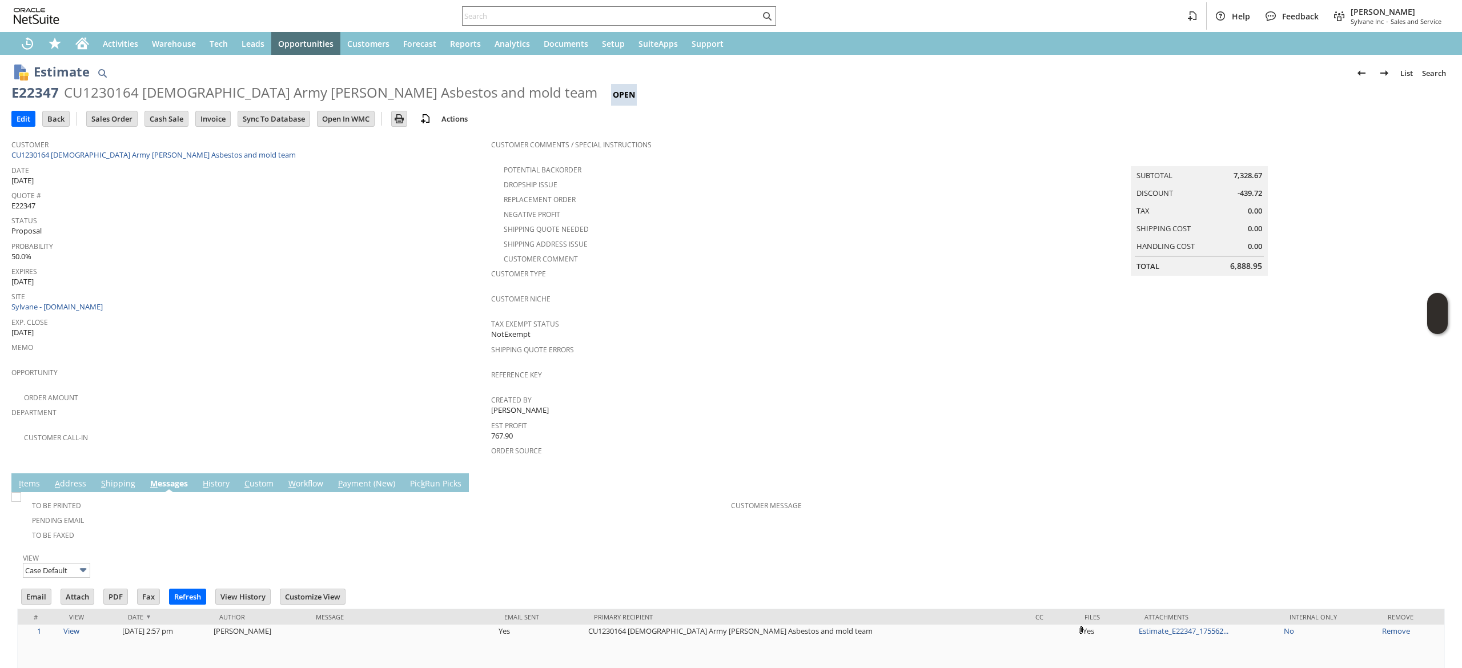
click at [691, 3] on div "Help Feedback Devin Carswell Sylvane Inc - Sales and Service" at bounding box center [731, 16] width 1462 height 32
click at [692, 9] on input "text" at bounding box center [611, 16] width 297 height 14
paste input "6085153054"
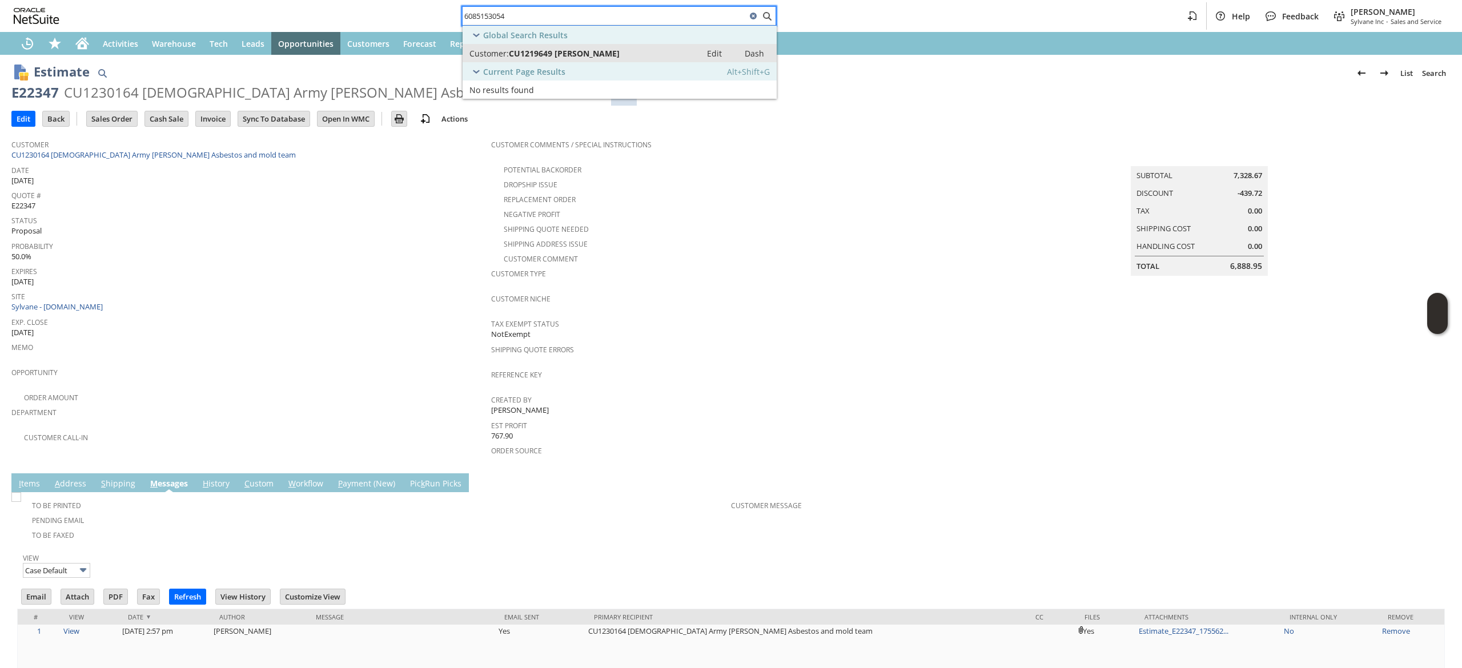
type input "6085153054"
click at [637, 54] on div "Customer: CU1219649 Peter Johnson" at bounding box center [581, 53] width 225 height 11
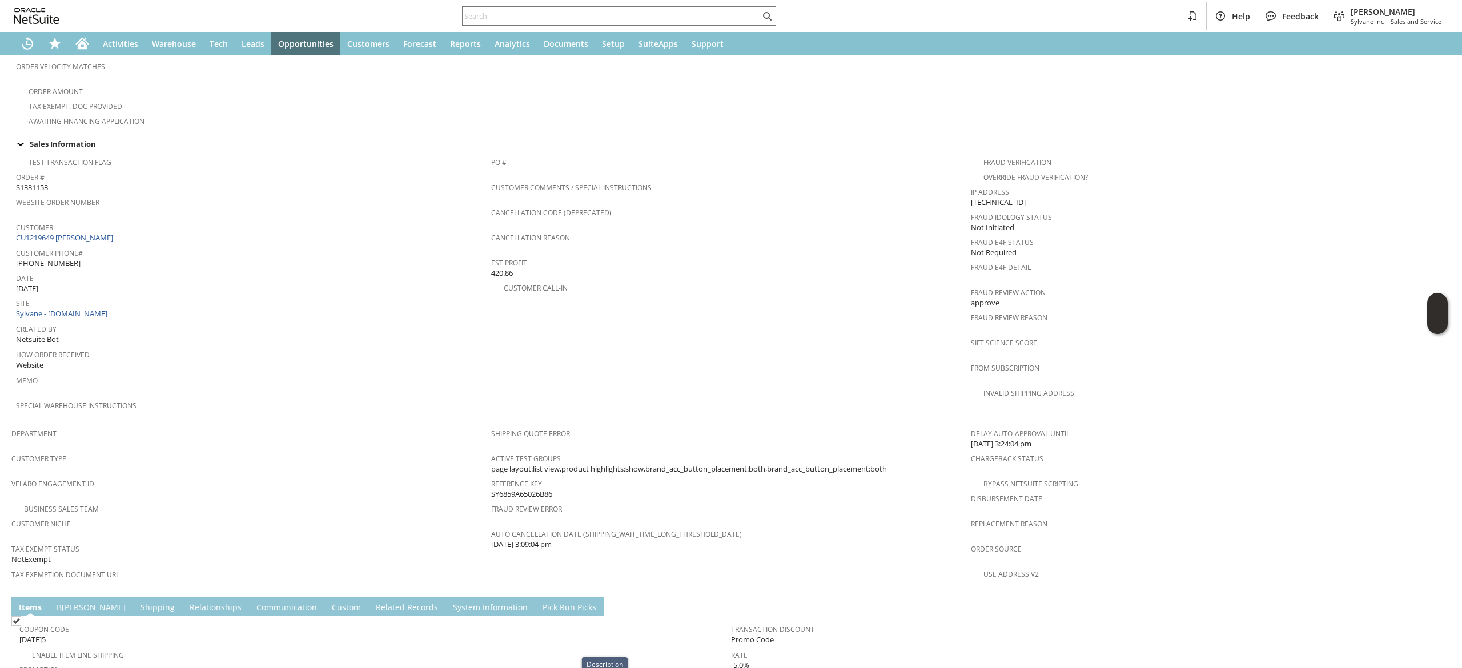
scroll to position [356, 0]
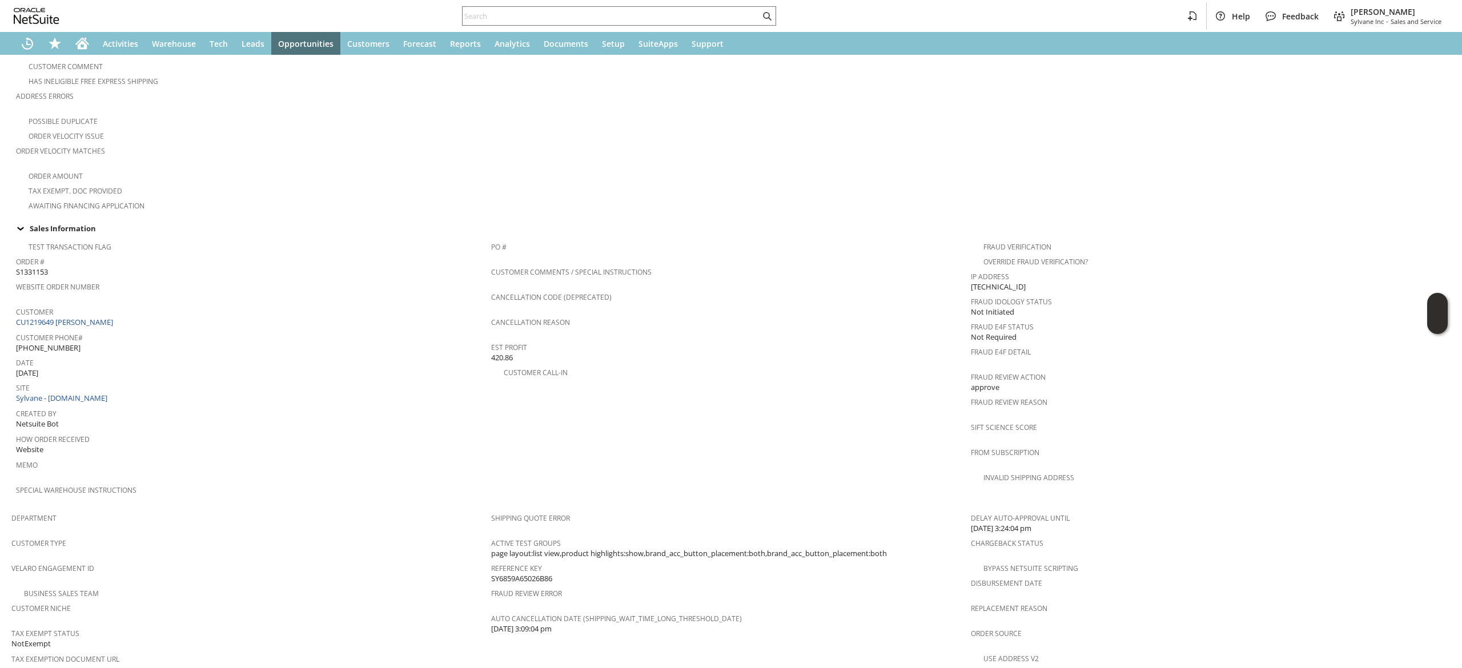
scroll to position [457, 0]
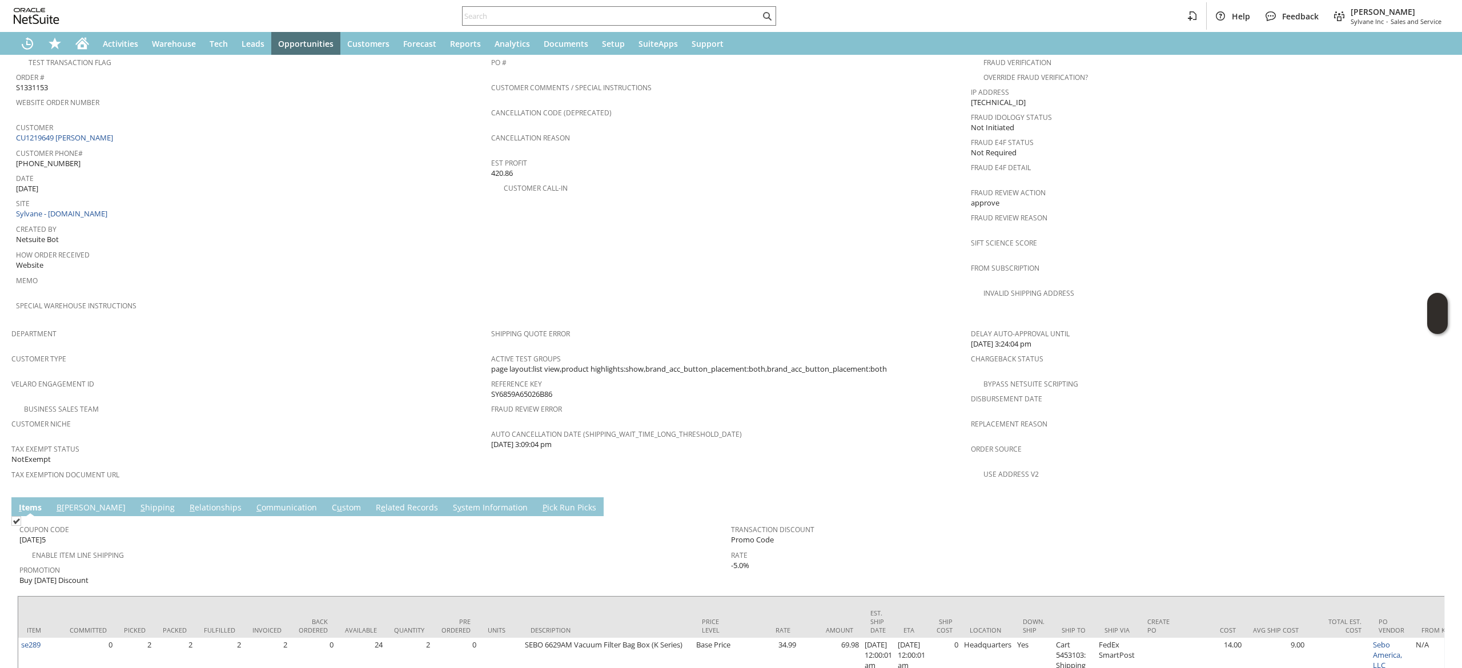
click at [254, 502] on link "C ommunication" at bounding box center [287, 508] width 66 height 13
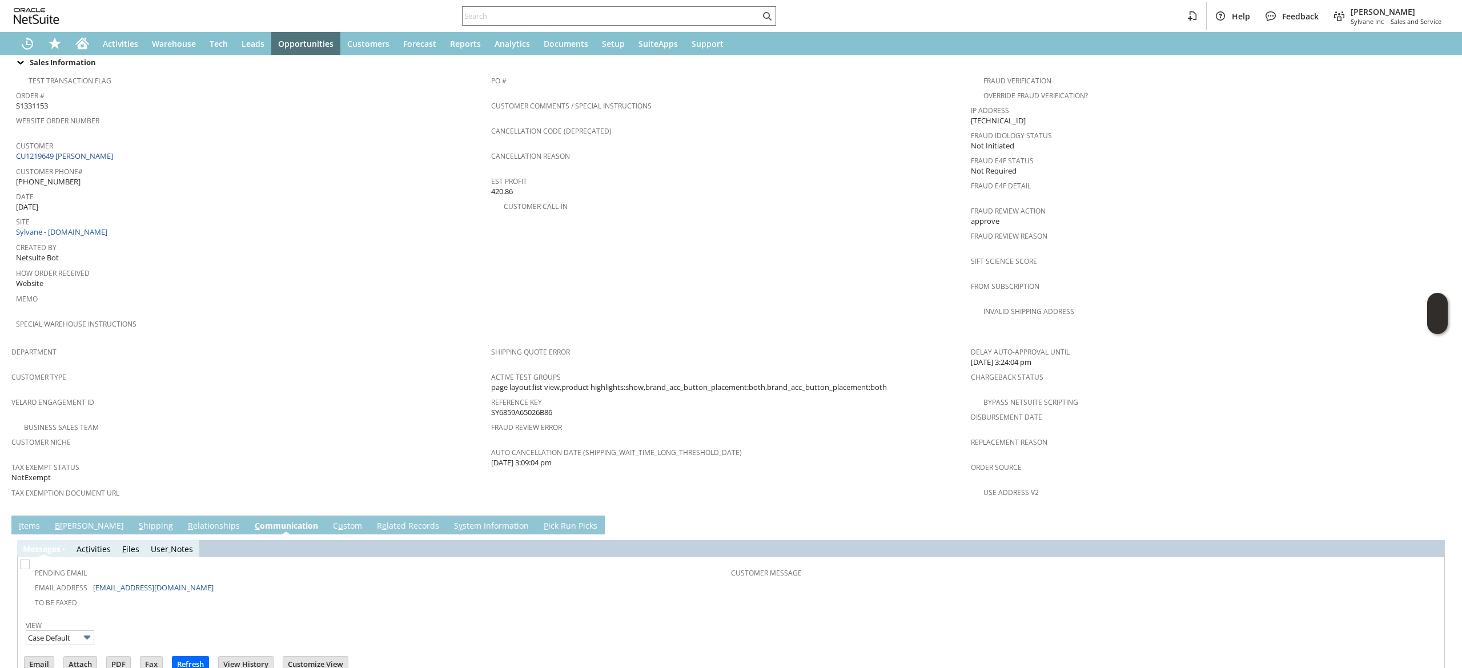
scroll to position [498, 0]
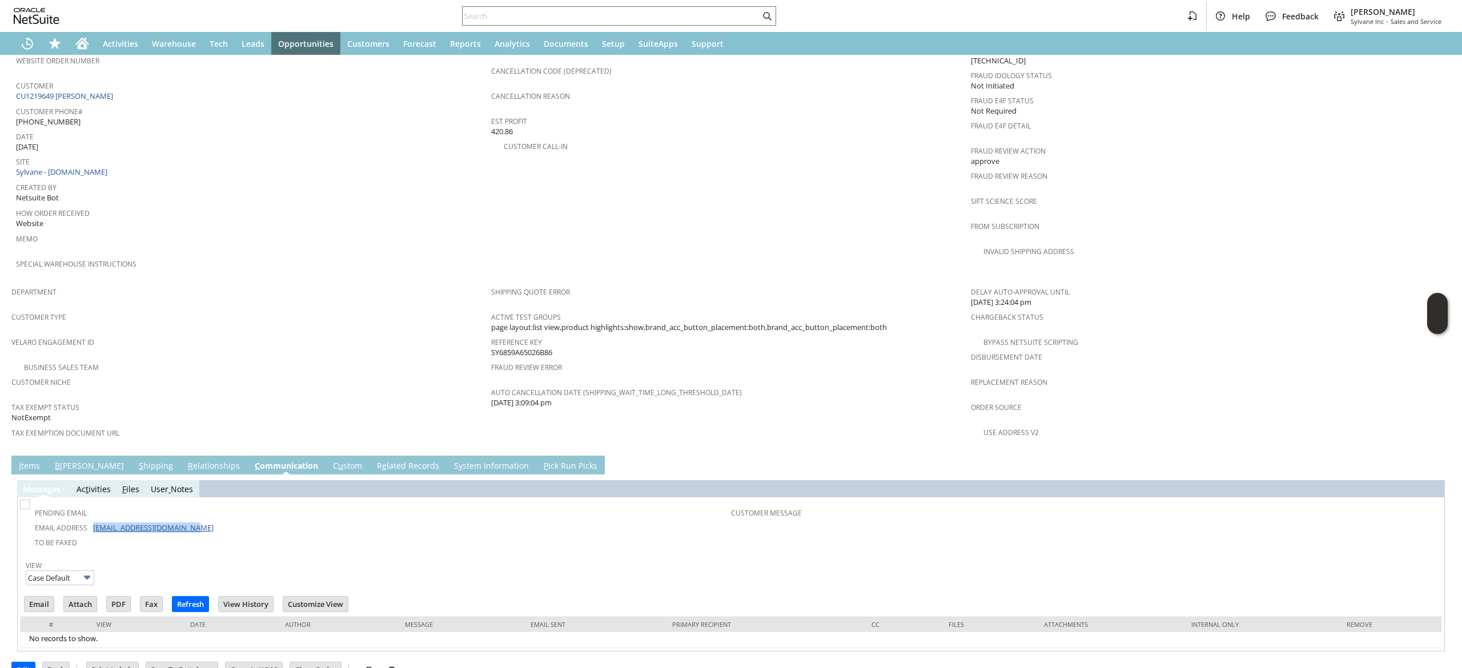
drag, startPoint x: 202, startPoint y: 504, endPoint x: 94, endPoint y: 502, distance: 108.5
click at [94, 520] on td "Email Address [EMAIL_ADDRESS][DOMAIN_NAME]" at bounding box center [376, 527] width 709 height 15
copy link "[EMAIL_ADDRESS][DOMAIN_NAME]"
click at [531, 11] on input "text" at bounding box center [611, 16] width 297 height 14
paste input "[EMAIL_ADDRESS][DOMAIN_NAME]"
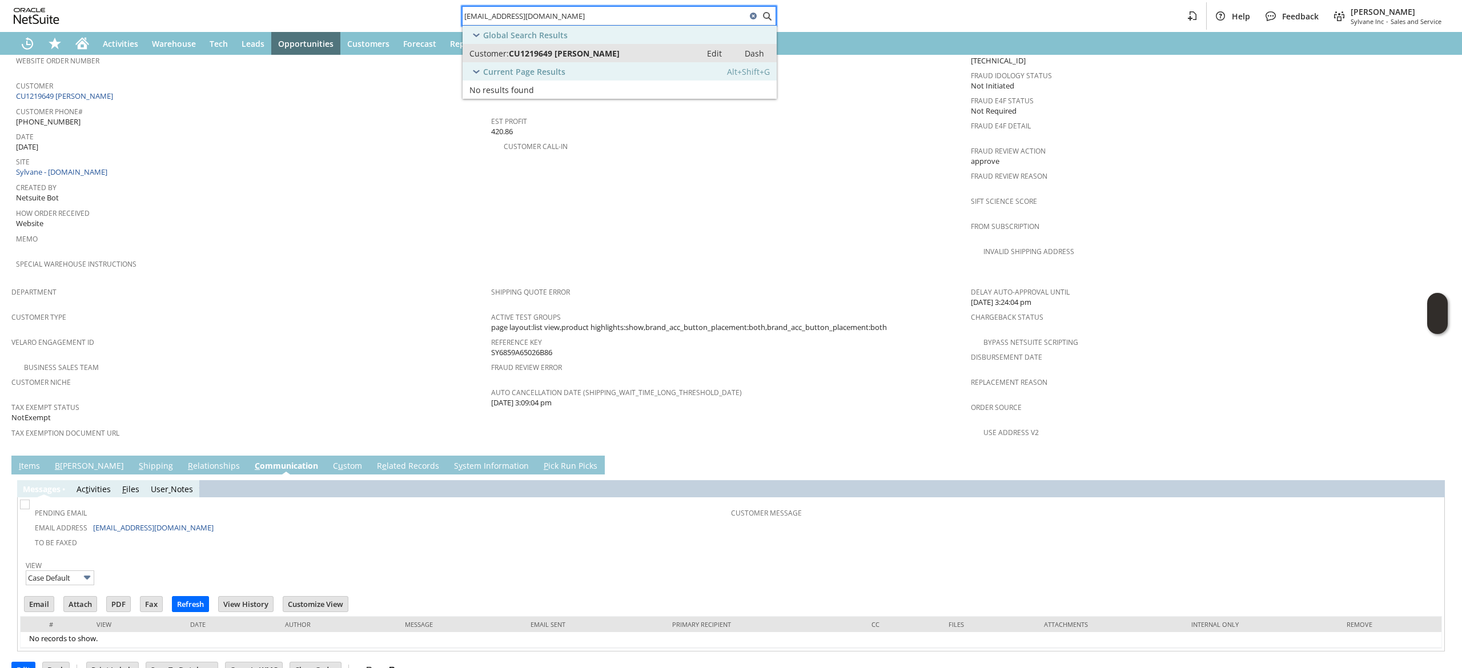
type input "[EMAIL_ADDRESS][DOMAIN_NAME]"
click at [632, 51] on div "Customer: CU1219649 Peter Johnson" at bounding box center [581, 53] width 225 height 11
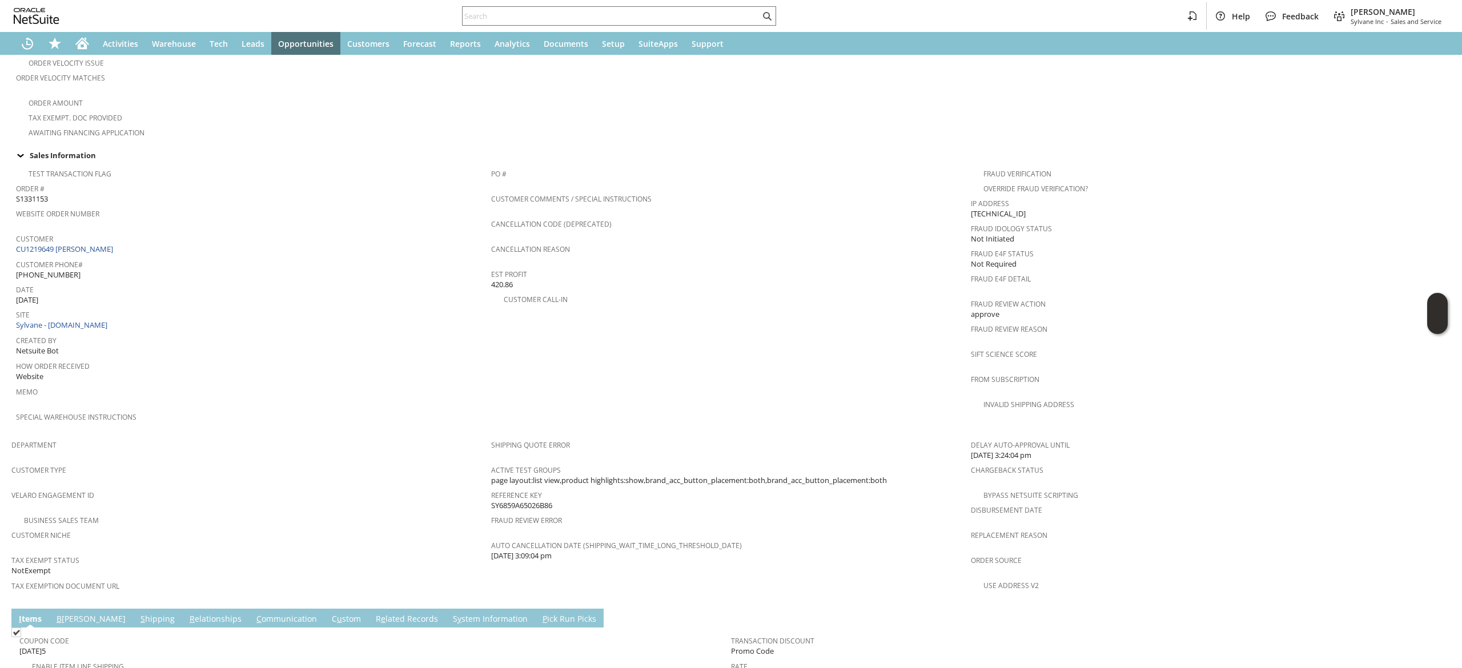
scroll to position [585, 0]
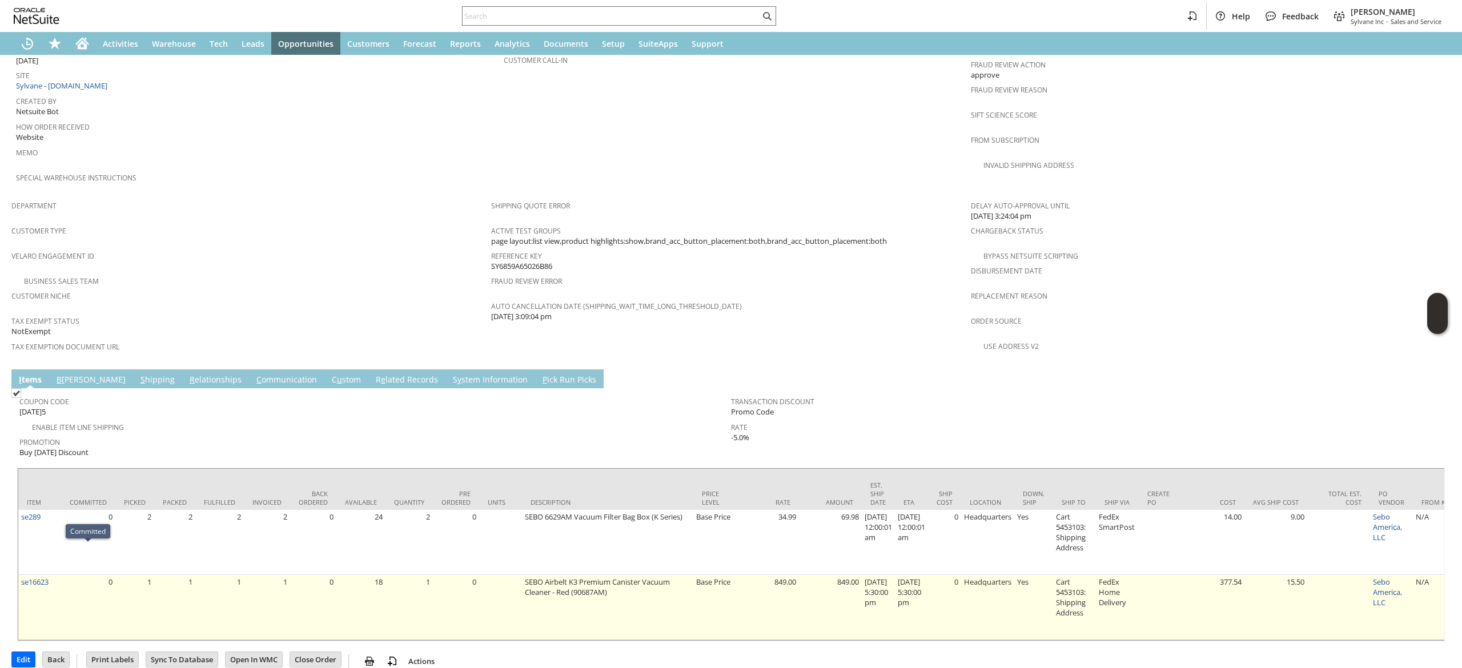
click at [57, 575] on td "se16623" at bounding box center [39, 607] width 43 height 65
click at [58, 575] on td "se16623" at bounding box center [39, 607] width 43 height 65
click at [59, 575] on td "se16623" at bounding box center [39, 607] width 43 height 65
copy tr "se16623"
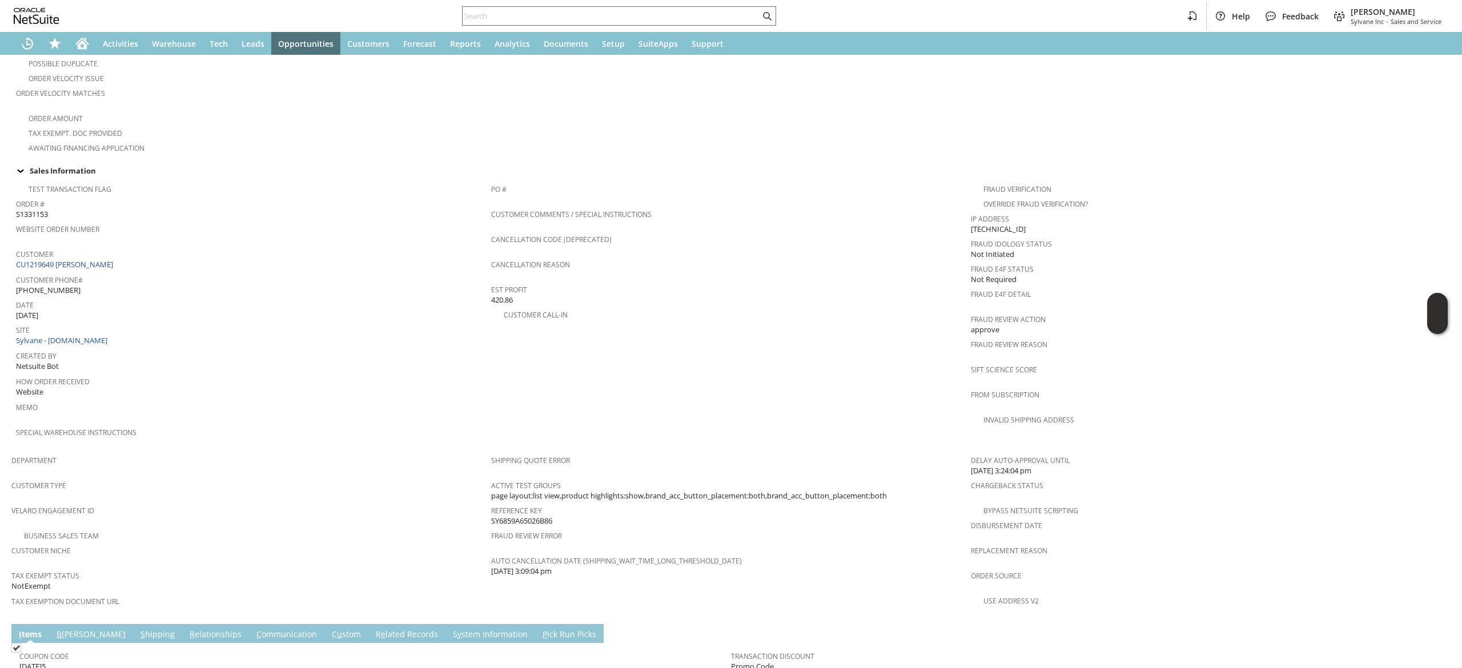
scroll to position [356, 0]
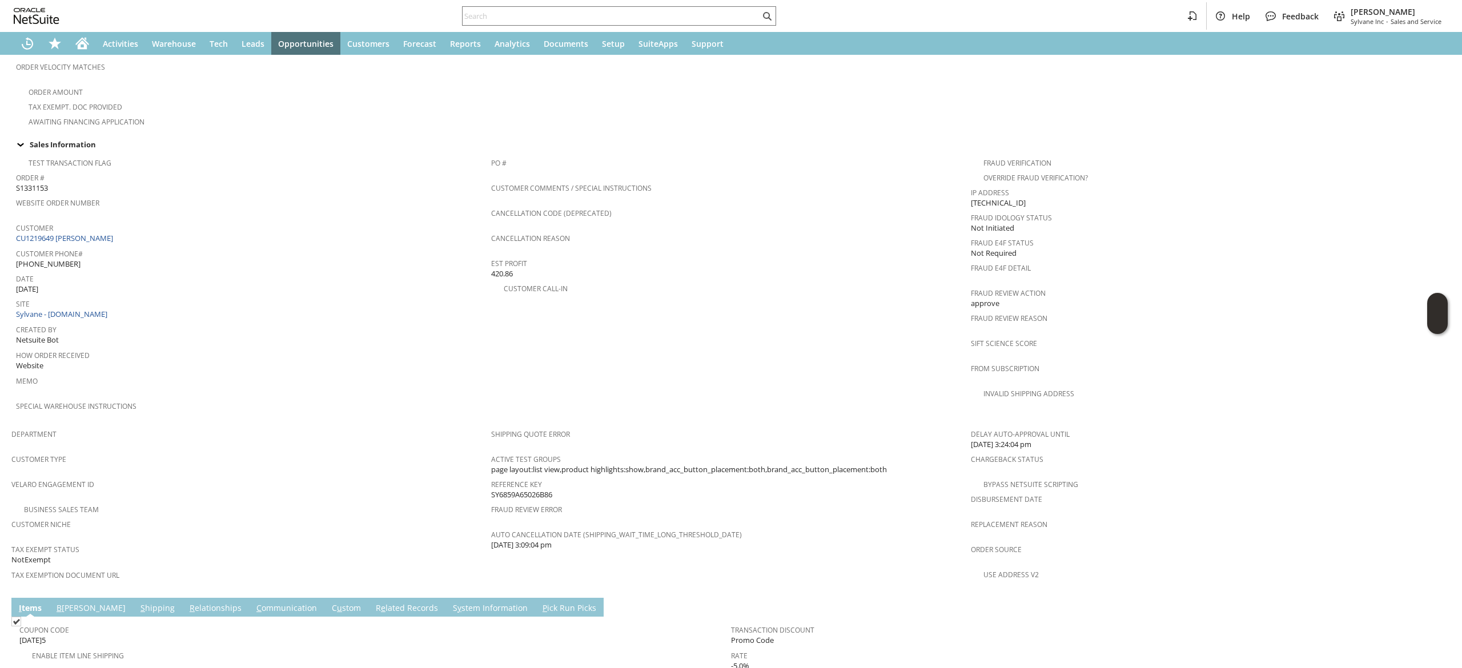
click at [115, 220] on span "Customer" at bounding box center [250, 226] width 469 height 13
click at [116, 230] on div "Customer CU1219649 Peter Johnson" at bounding box center [250, 232] width 469 height 25
click at [119, 230] on div "Customer CU1219649 Peter Johnson" at bounding box center [250, 232] width 469 height 25
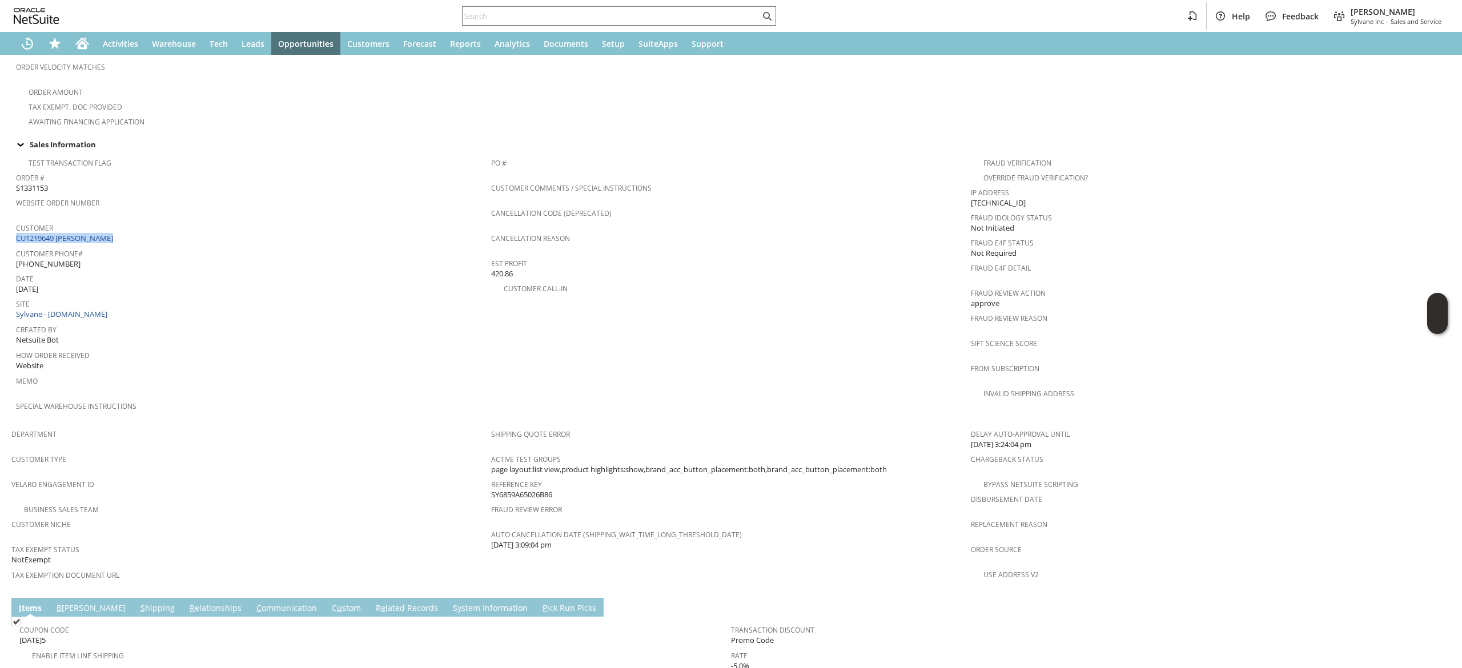
click at [119, 230] on div "Customer CU1219649 Peter Johnson" at bounding box center [250, 232] width 469 height 25
copy tbody "CU1219649 Peter Johnson"
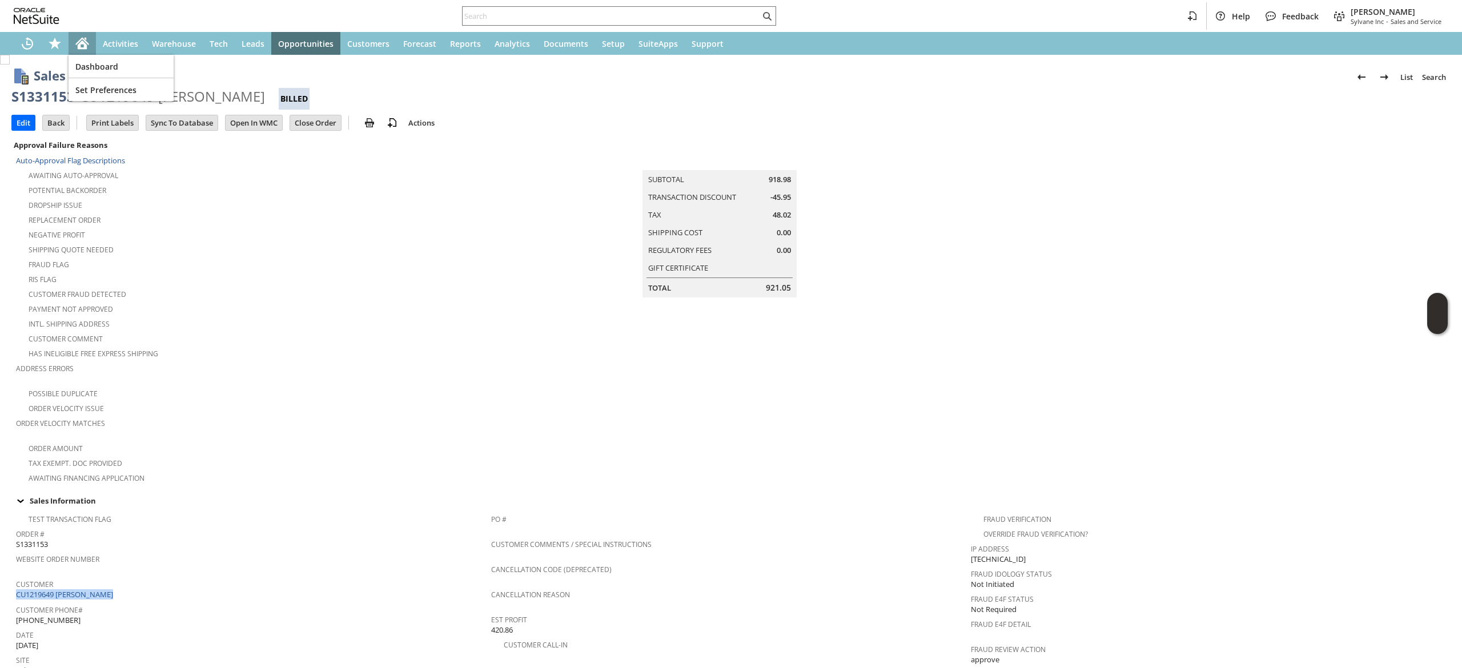
click at [74, 34] on div "Home" at bounding box center [82, 43] width 27 height 23
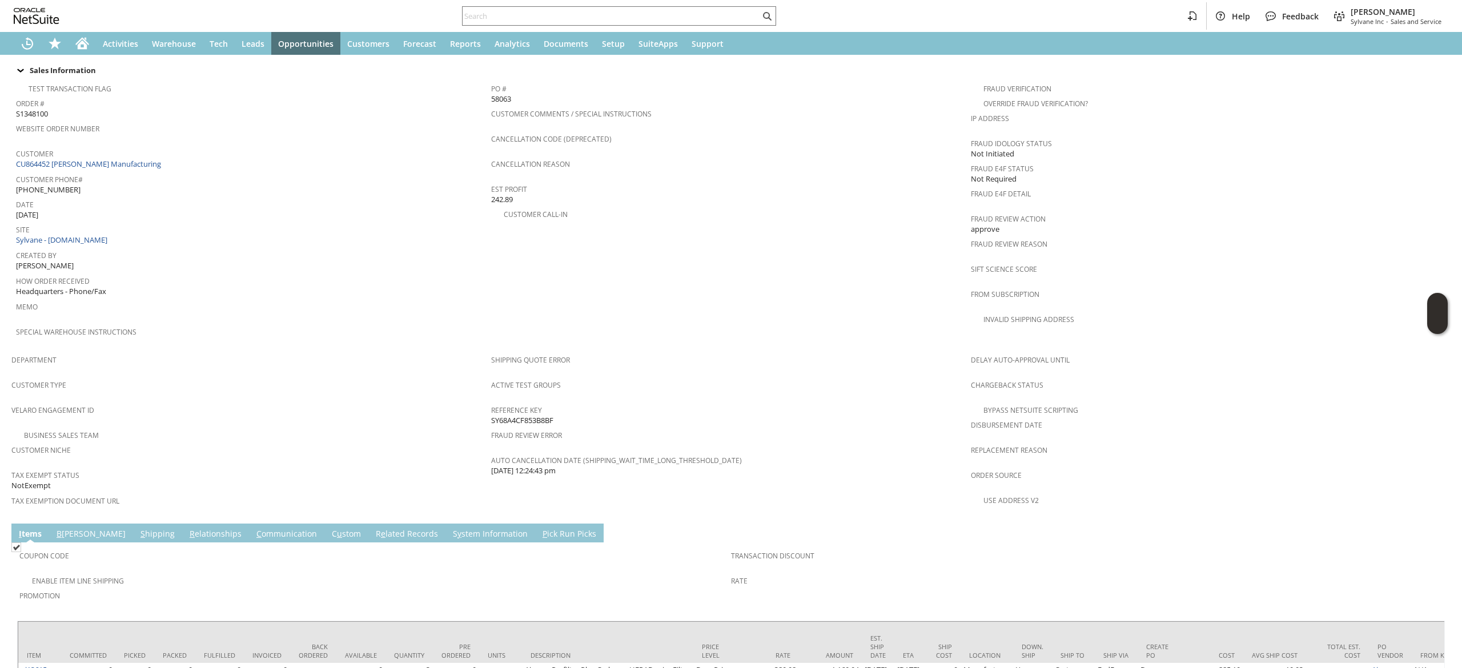
scroll to position [571, 0]
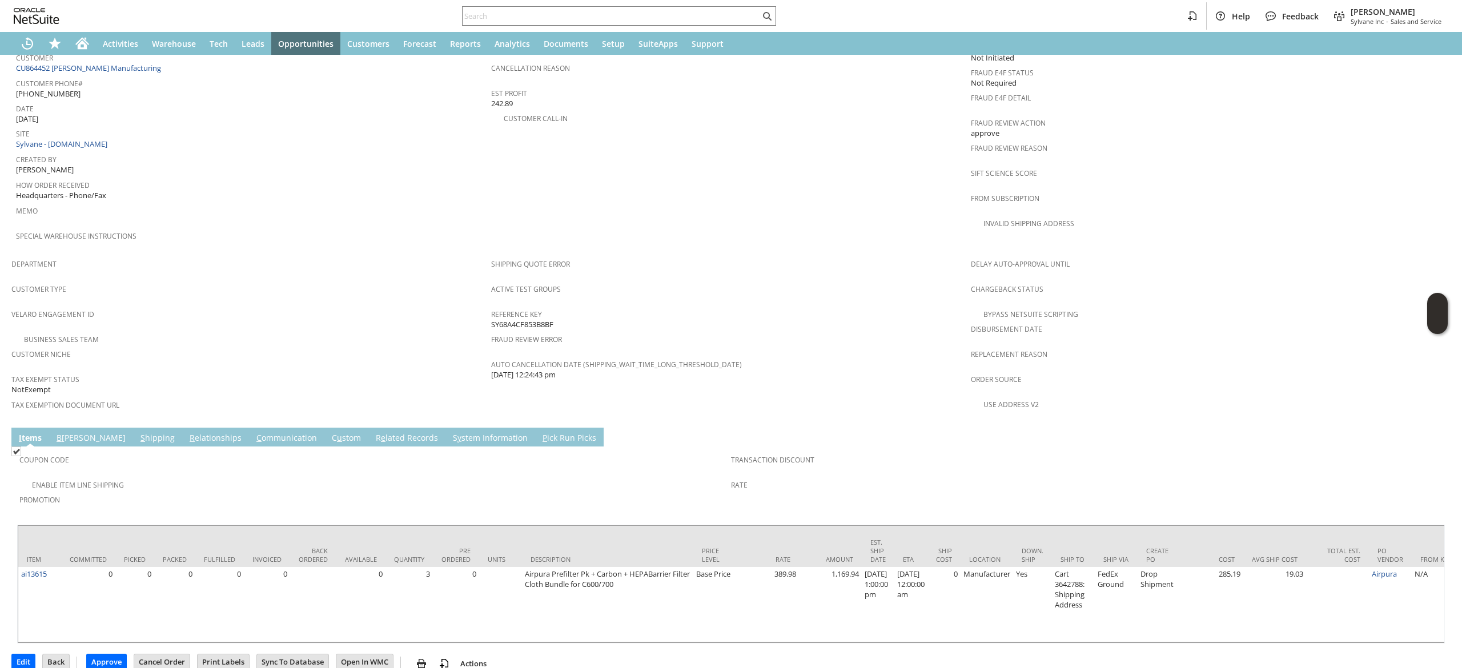
click at [252, 449] on td "Coupon Code" at bounding box center [374, 463] width 711 height 28
click at [255, 432] on link "C ommunication" at bounding box center [287, 438] width 66 height 13
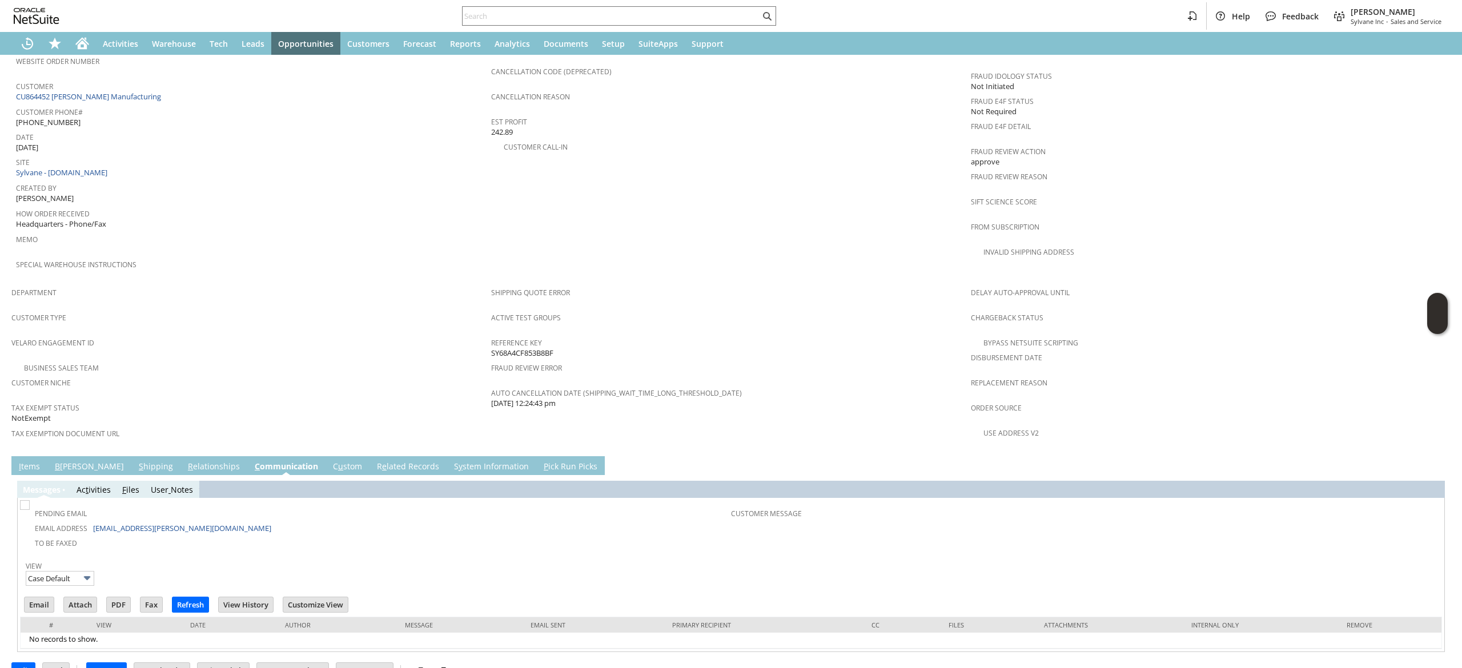
scroll to position [0, 0]
